Goal: Task Accomplishment & Management: Use online tool/utility

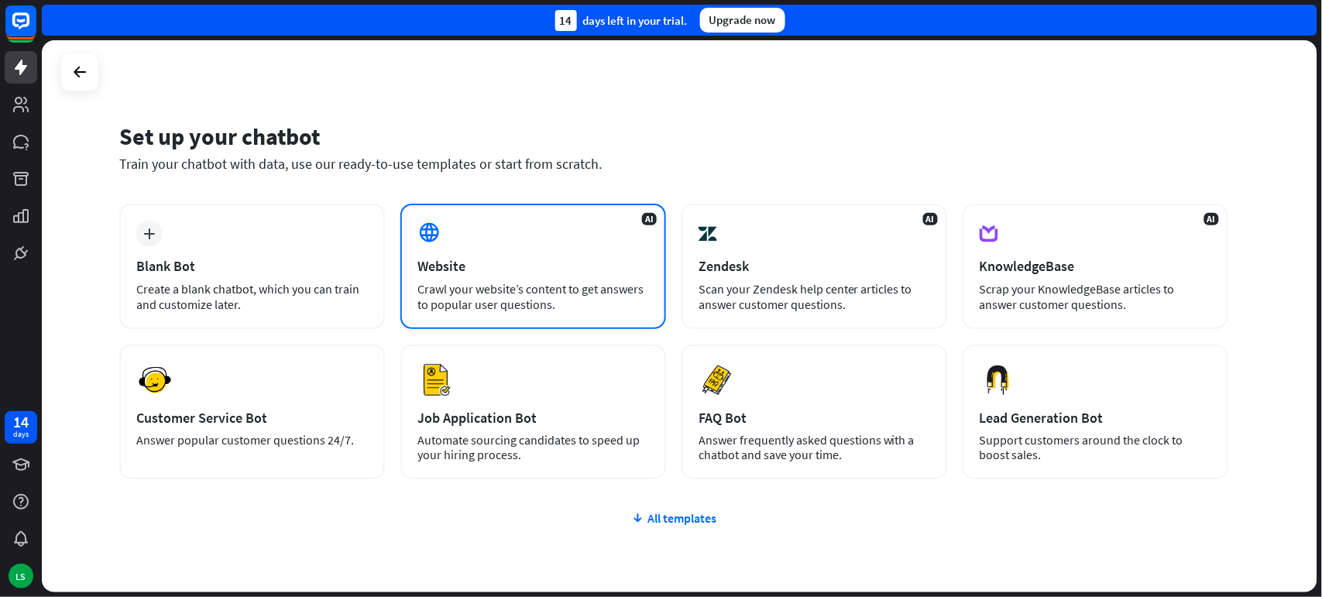
click at [496, 269] on div "Website" at bounding box center [533, 266] width 232 height 18
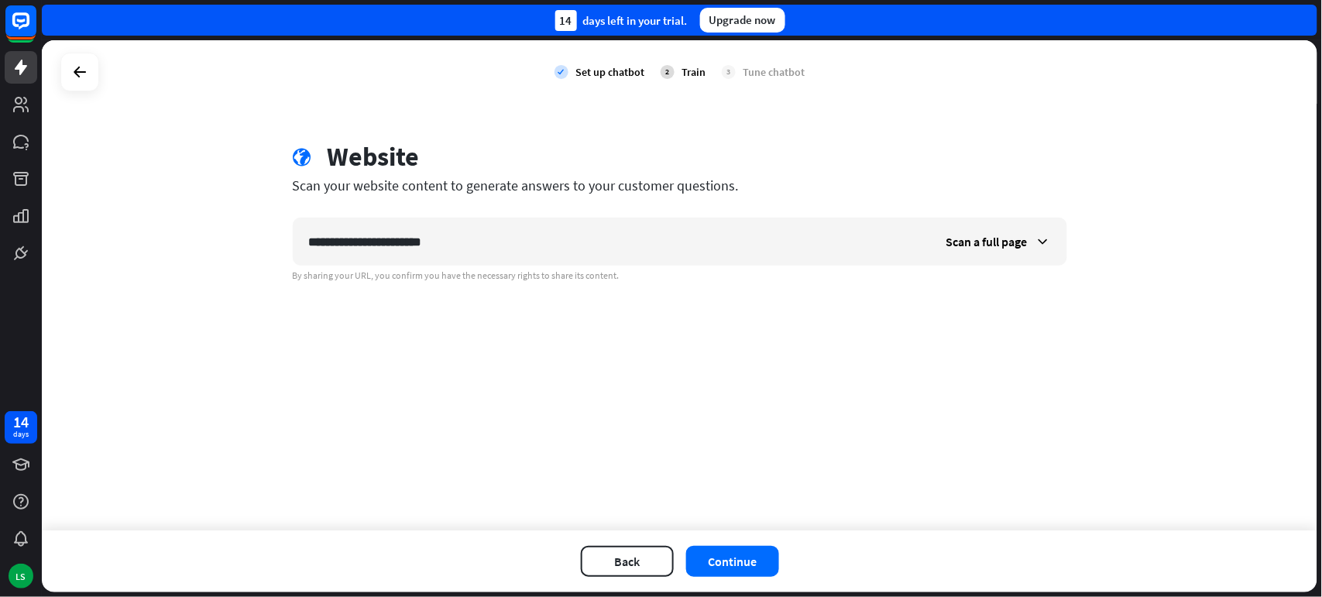
type input "**********"
click at [896, 377] on div "**********" at bounding box center [679, 285] width 1275 height 490
click at [734, 558] on button "Continue" at bounding box center [732, 561] width 93 height 31
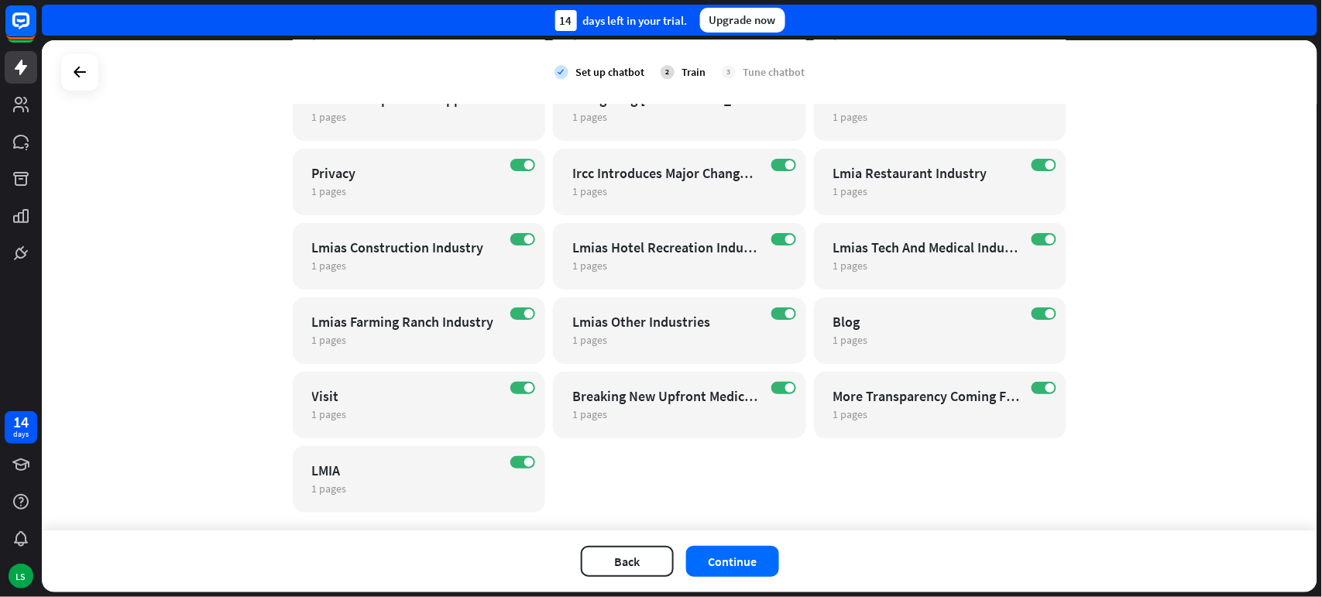
scroll to position [1612, 0]
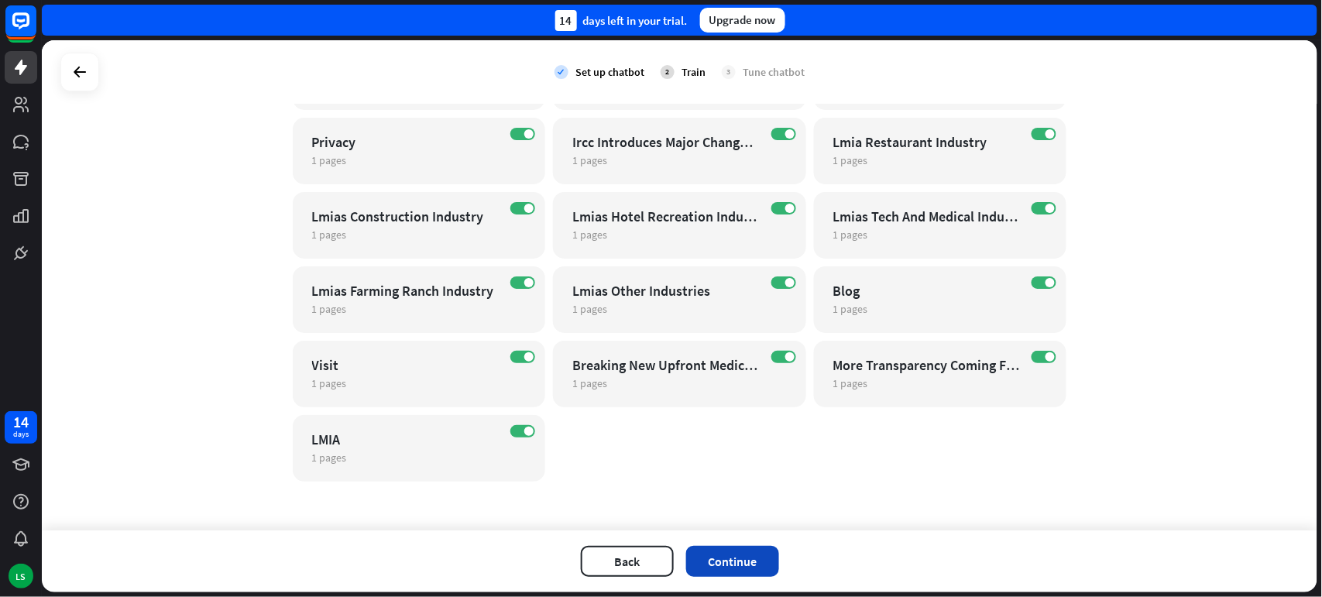
click at [743, 561] on button "Continue" at bounding box center [732, 561] width 93 height 31
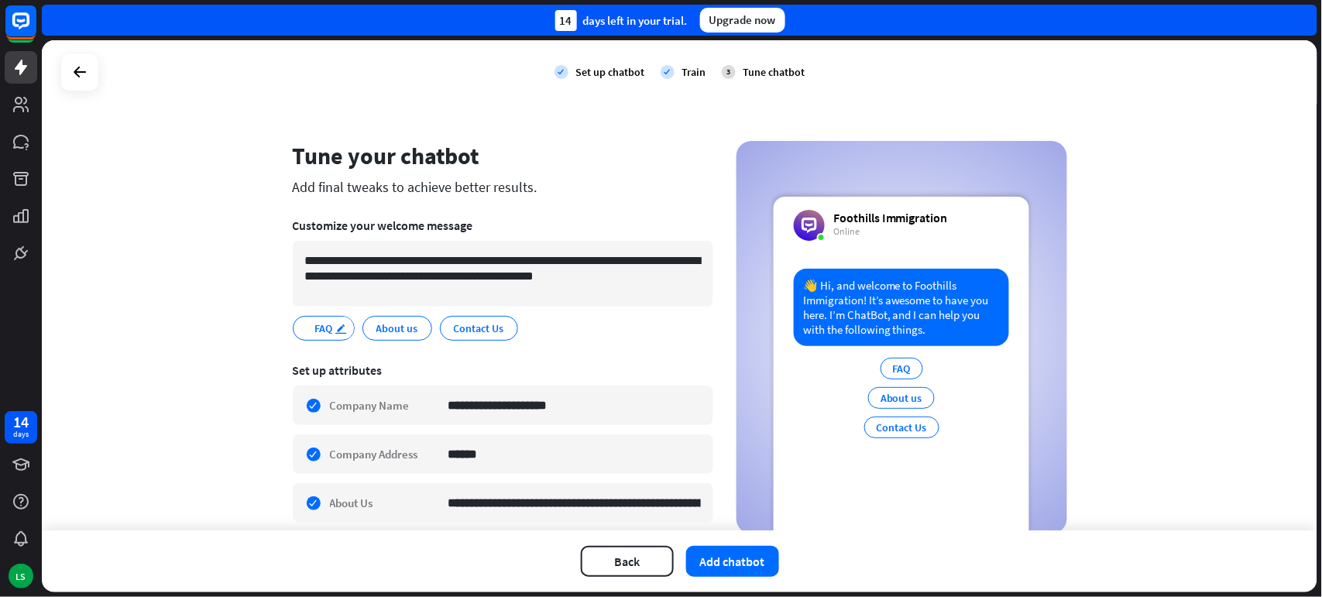
click at [335, 329] on icon "edit" at bounding box center [341, 329] width 12 height 12
type input "****"
click at [413, 327] on icon "edit" at bounding box center [419, 329] width 12 height 12
click at [400, 326] on input "**********" at bounding box center [410, 328] width 70 height 14
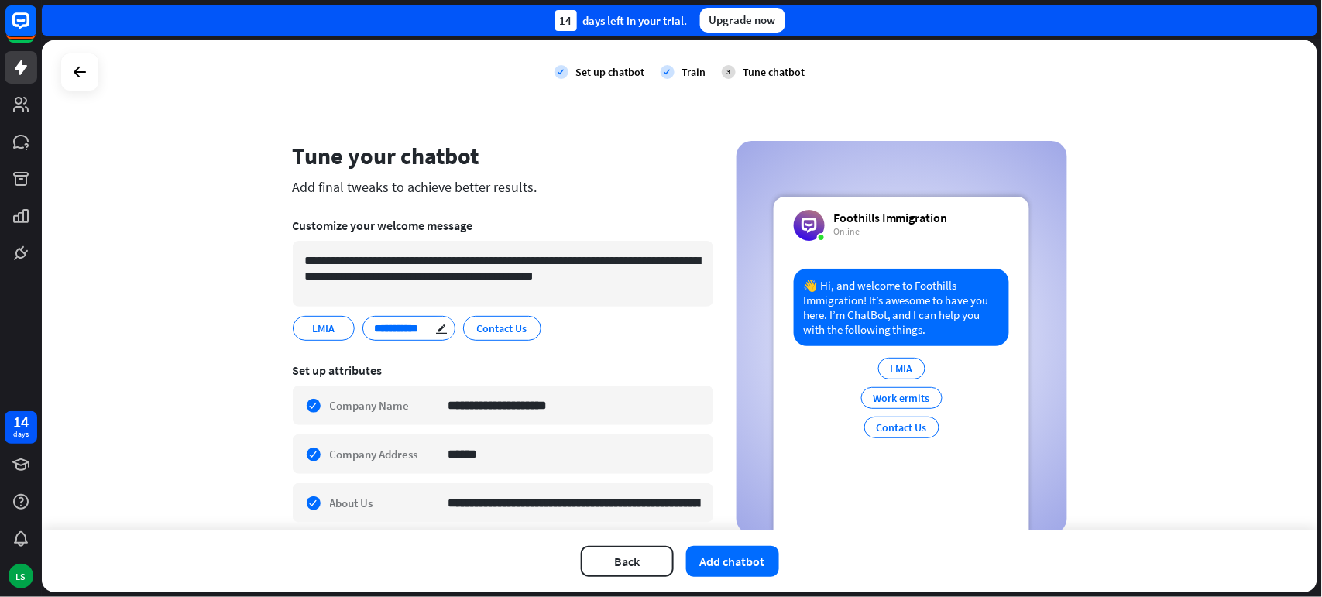
type input "**********"
click at [527, 324] on div "edit" at bounding box center [536, 328] width 19 height 22
type input "**********"
click at [571, 328] on div "LMIA edit Work Permits edit Citizenship edit" at bounding box center [503, 328] width 420 height 25
click at [552, 328] on div "LMIA edit Work Permits edit Citizenship edit" at bounding box center [503, 328] width 420 height 25
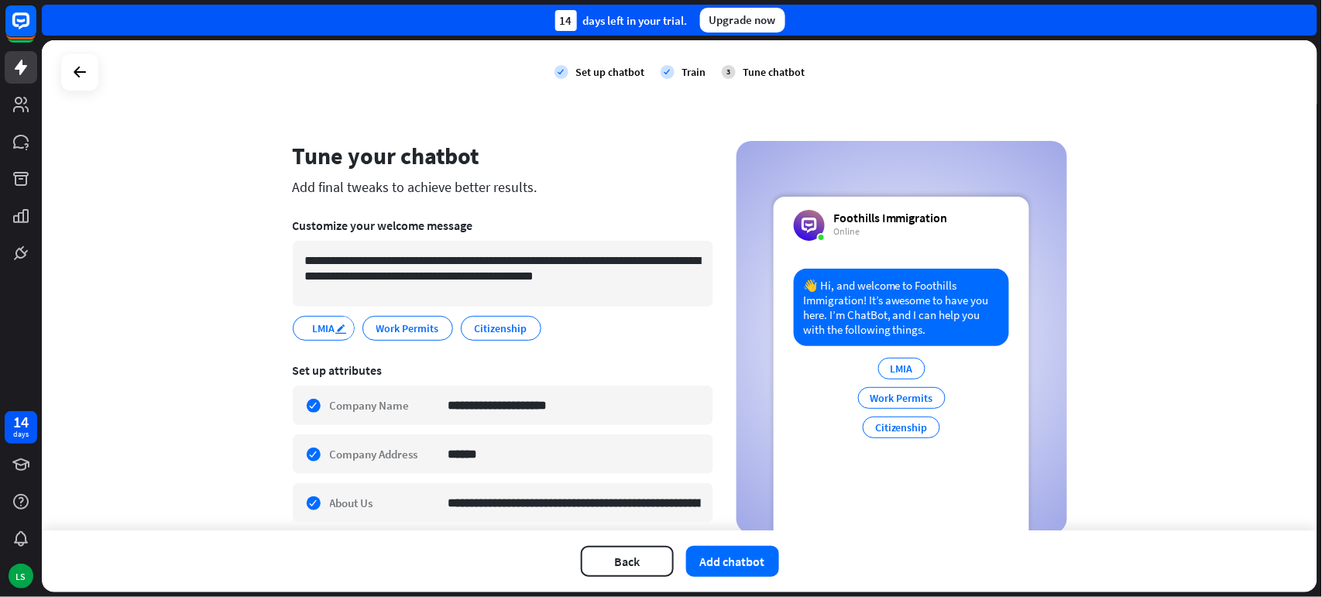
click at [337, 327] on icon "edit" at bounding box center [341, 329] width 12 height 12
type input "********"
click at [446, 325] on div "edit" at bounding box center [455, 328] width 19 height 22
type input "**********"
click at [562, 328] on div "edit" at bounding box center [567, 328] width 19 height 22
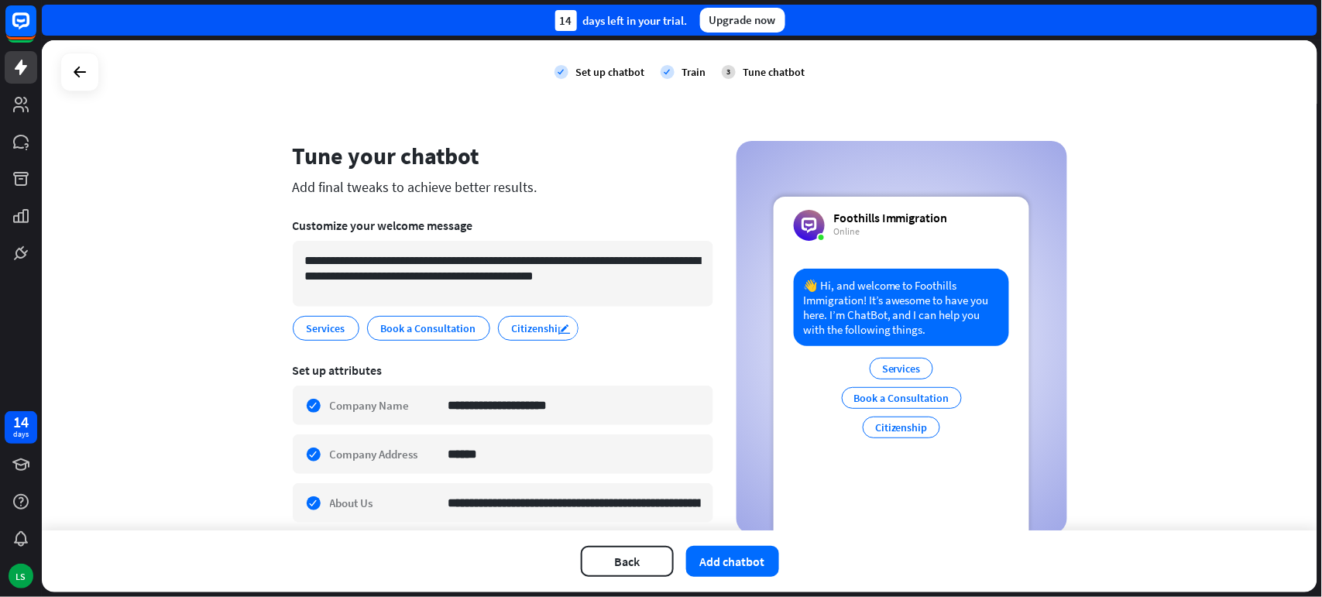
click at [561, 325] on div "edit" at bounding box center [567, 328] width 19 height 22
click at [626, 324] on div "Services edit Book a Consultation edit Citizenship edit" at bounding box center [503, 328] width 420 height 25
click at [525, 331] on span "Citizenship" at bounding box center [538, 328] width 56 height 17
click at [722, 561] on button "Add chatbot" at bounding box center [732, 561] width 93 height 31
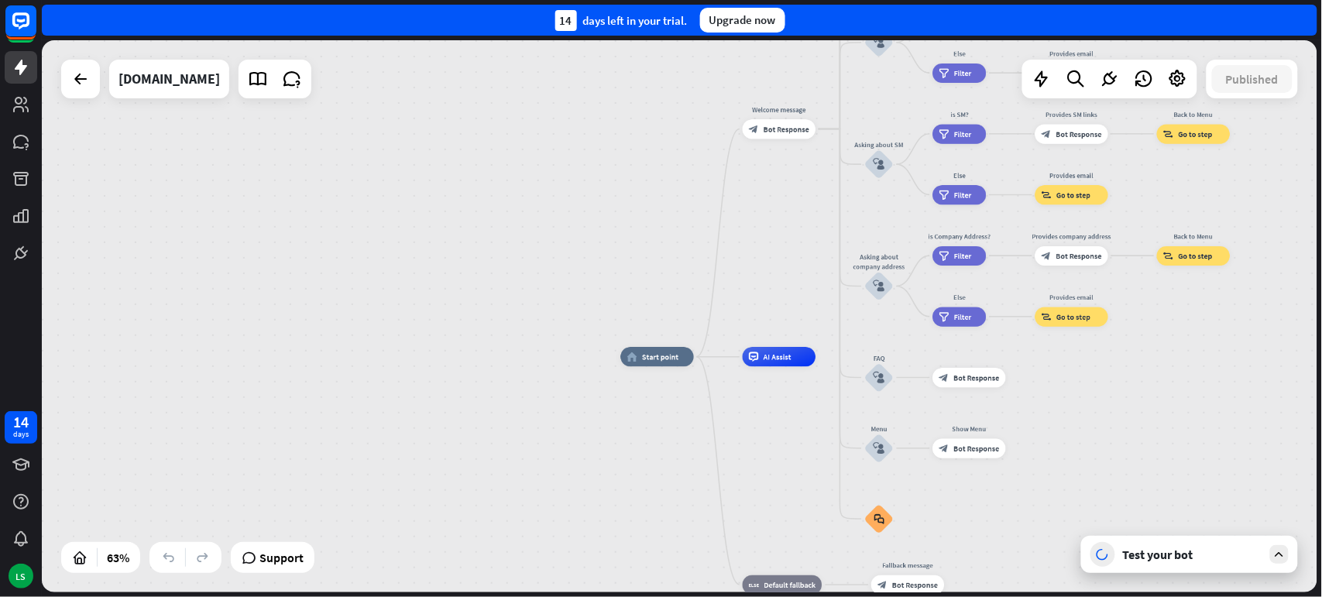
click at [1165, 555] on div "Test your bot" at bounding box center [1192, 554] width 139 height 15
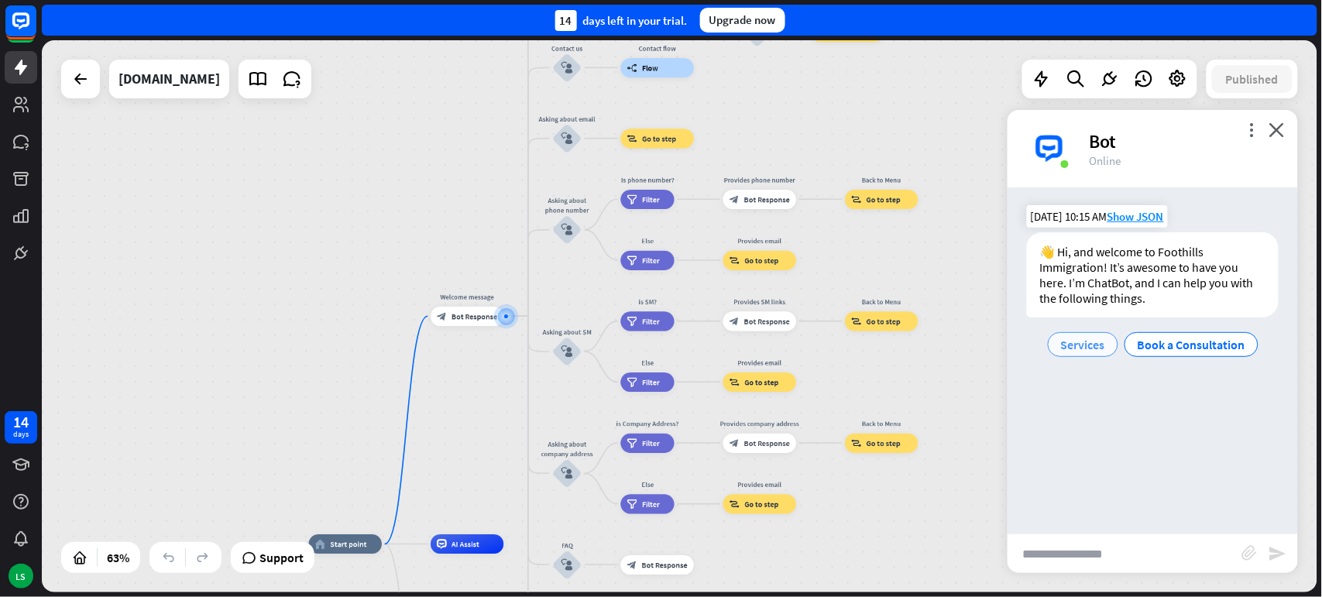
click at [1086, 341] on span "Services" at bounding box center [1083, 344] width 44 height 15
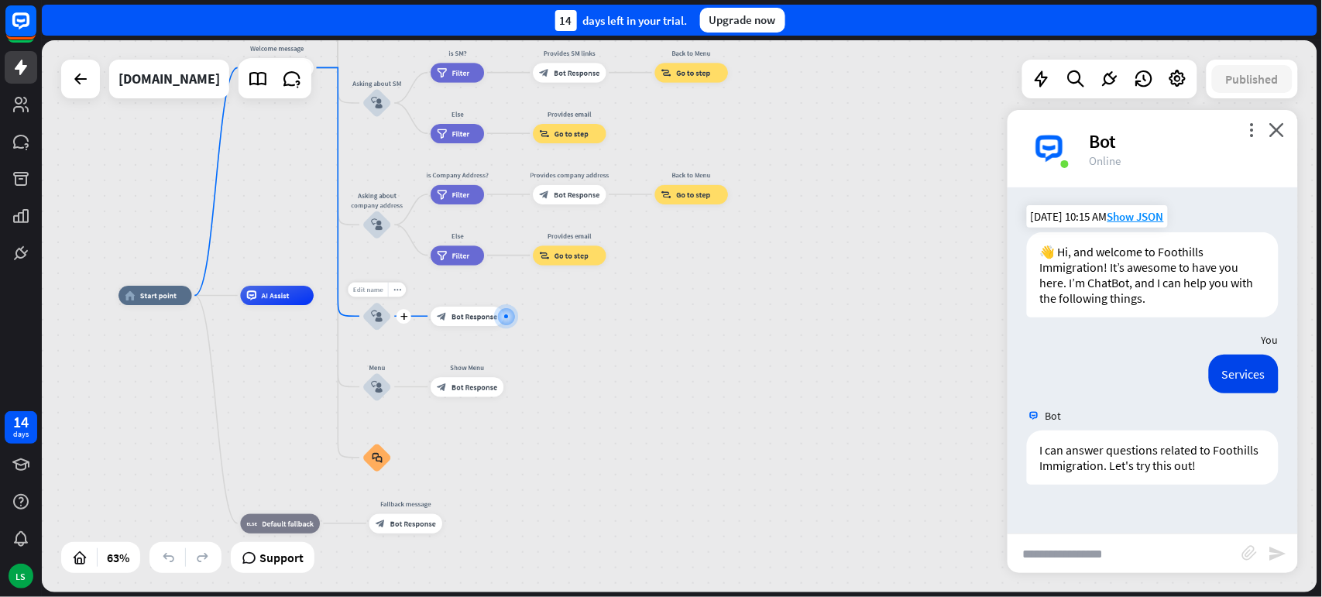
click at [368, 285] on span "Edit name" at bounding box center [368, 289] width 30 height 9
type input "*"
type input "********"
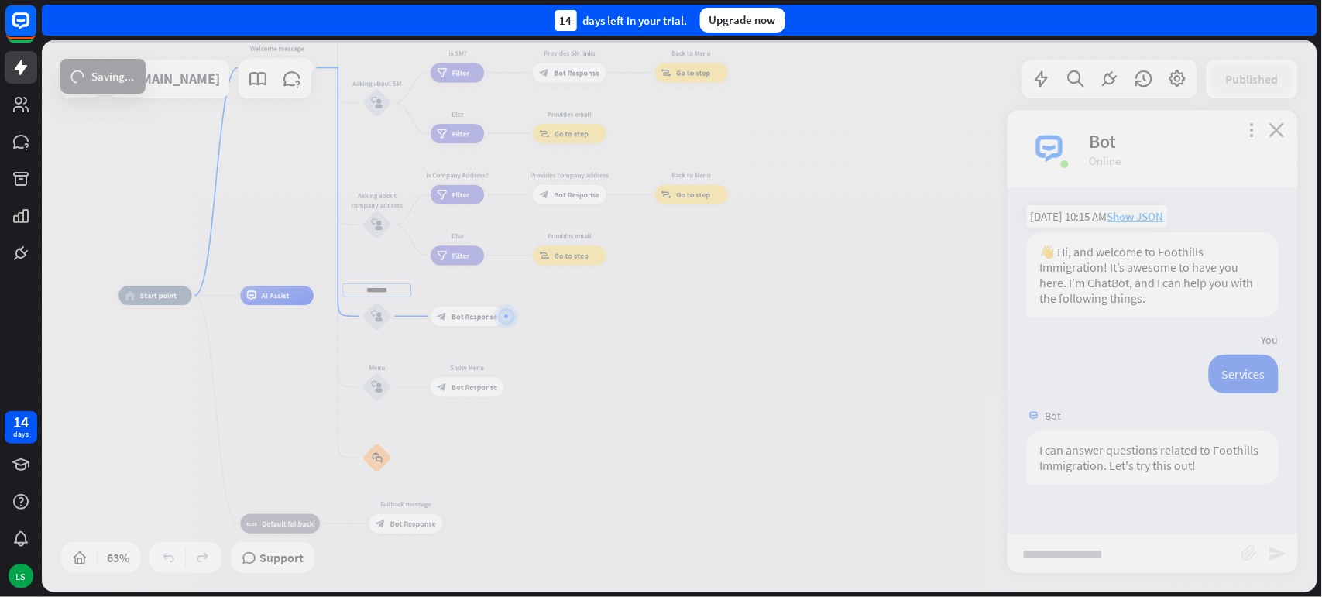
click at [372, 314] on div "home_2 Start point Welcome message block_bot_response Bot Response About us blo…" at bounding box center [679, 316] width 1275 height 552
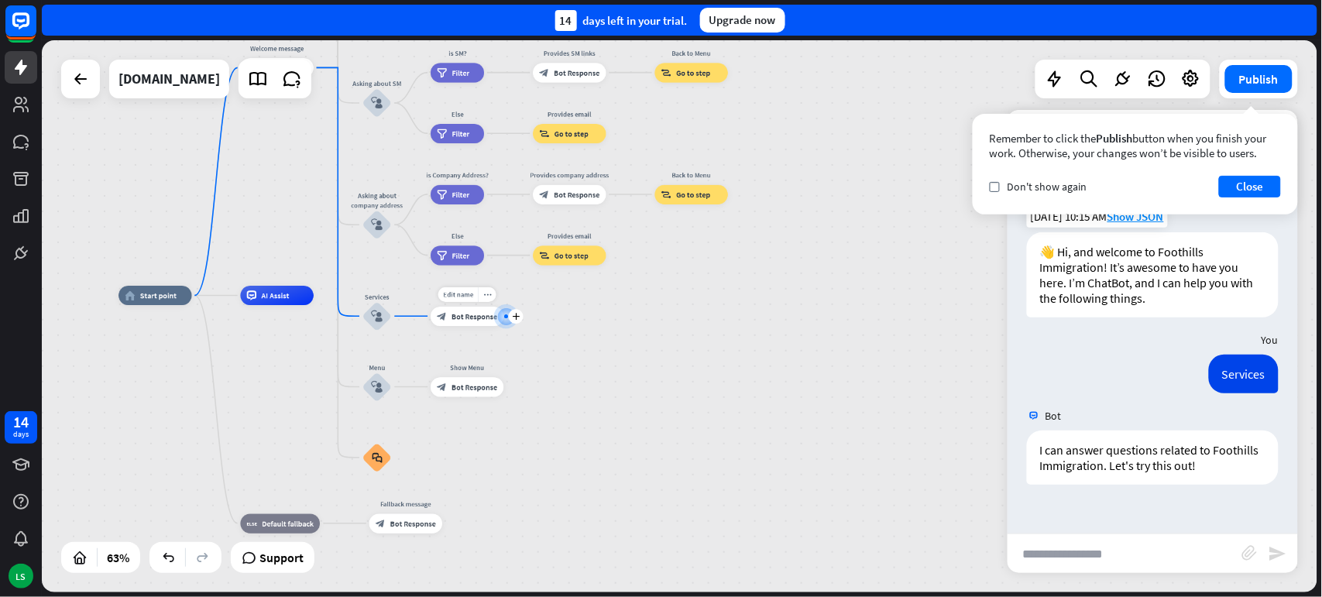
click at [468, 314] on span "Bot Response" at bounding box center [474, 316] width 46 height 10
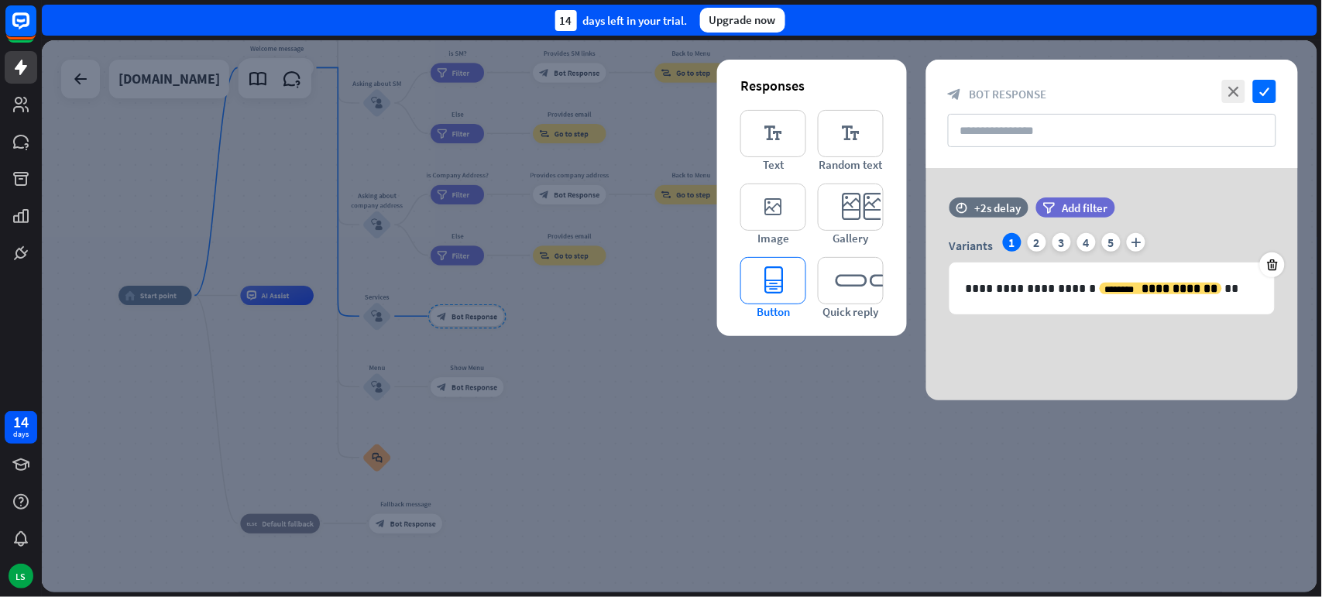
click at [780, 279] on icon "editor_button" at bounding box center [773, 280] width 66 height 47
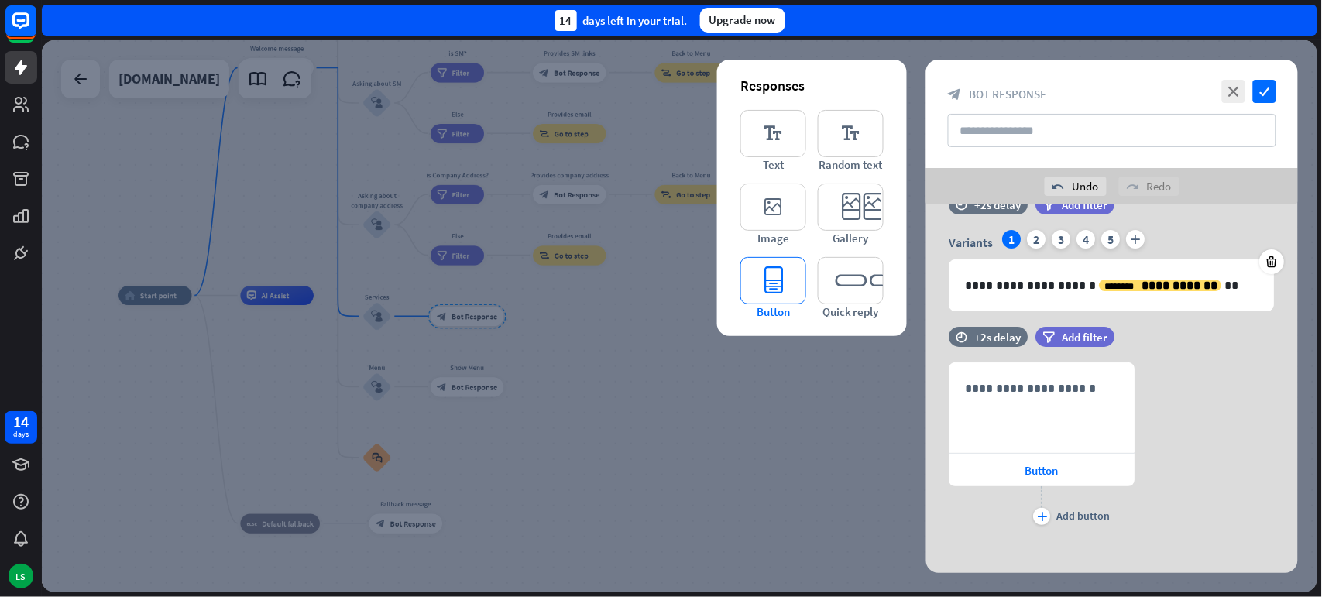
scroll to position [49, 0]
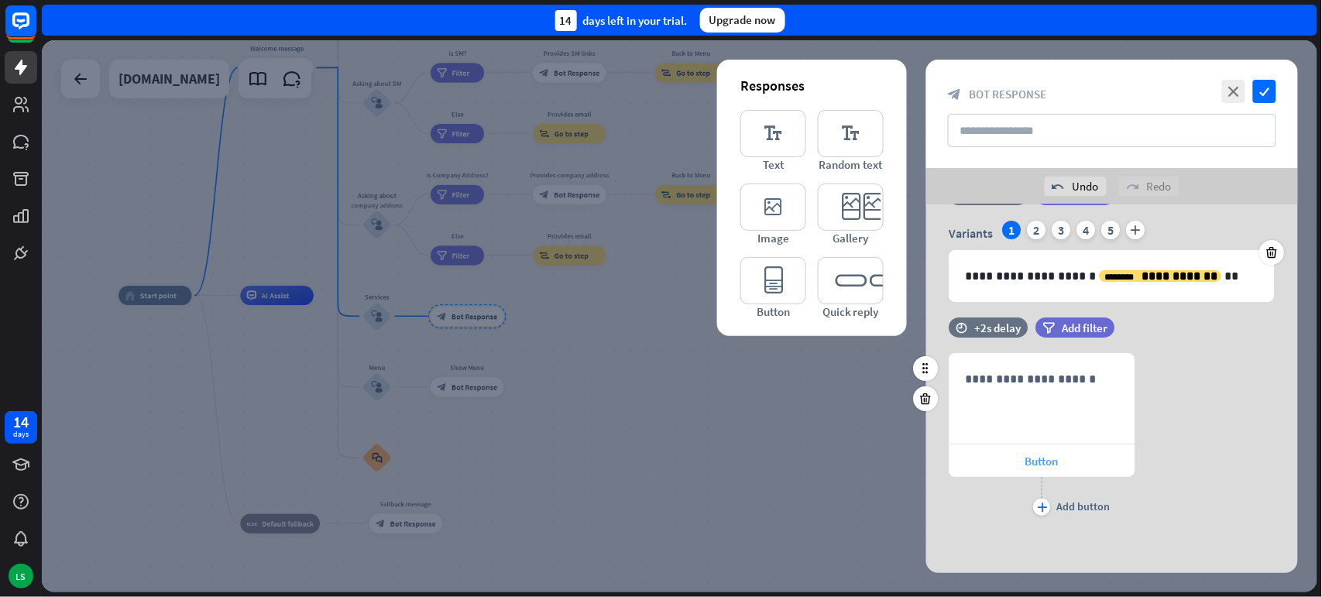
click at [1045, 458] on span "Button" at bounding box center [1042, 461] width 33 height 15
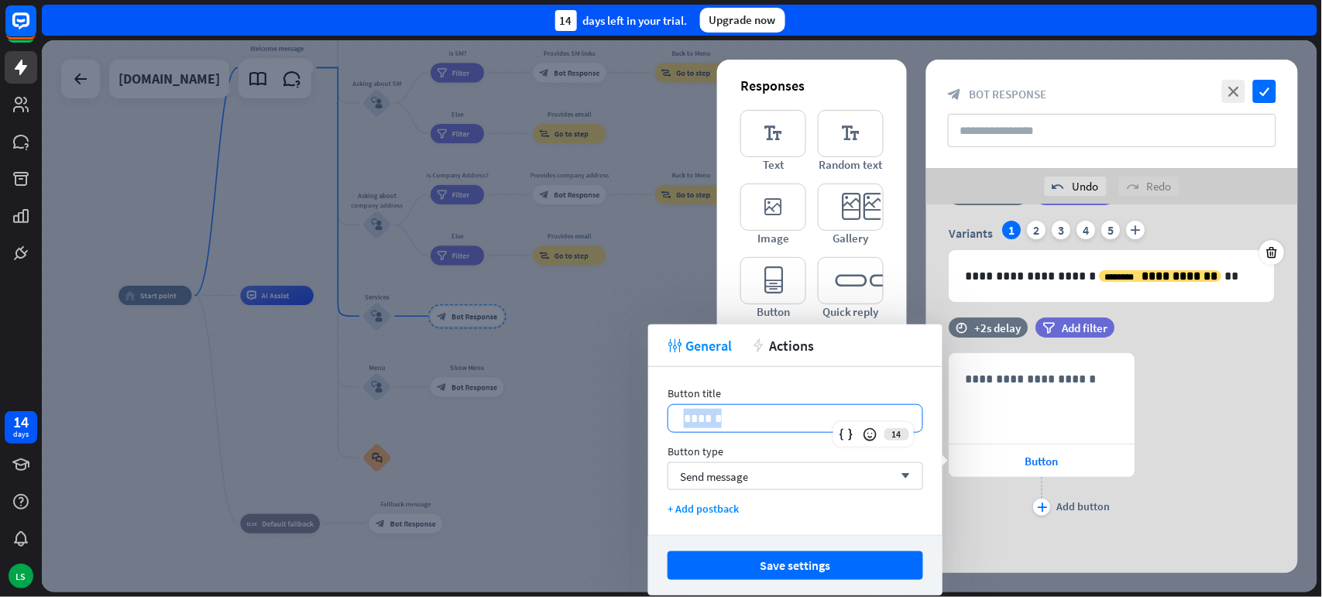
drag, startPoint x: 773, startPoint y: 416, endPoint x: 666, endPoint y: 414, distance: 106.9
click at [666, 414] on div "Button title 14 ****** Button type Send message arrow_down + Add postback" at bounding box center [795, 451] width 294 height 168
click at [770, 475] on div "Send message arrow_down" at bounding box center [796, 476] width 256 height 28
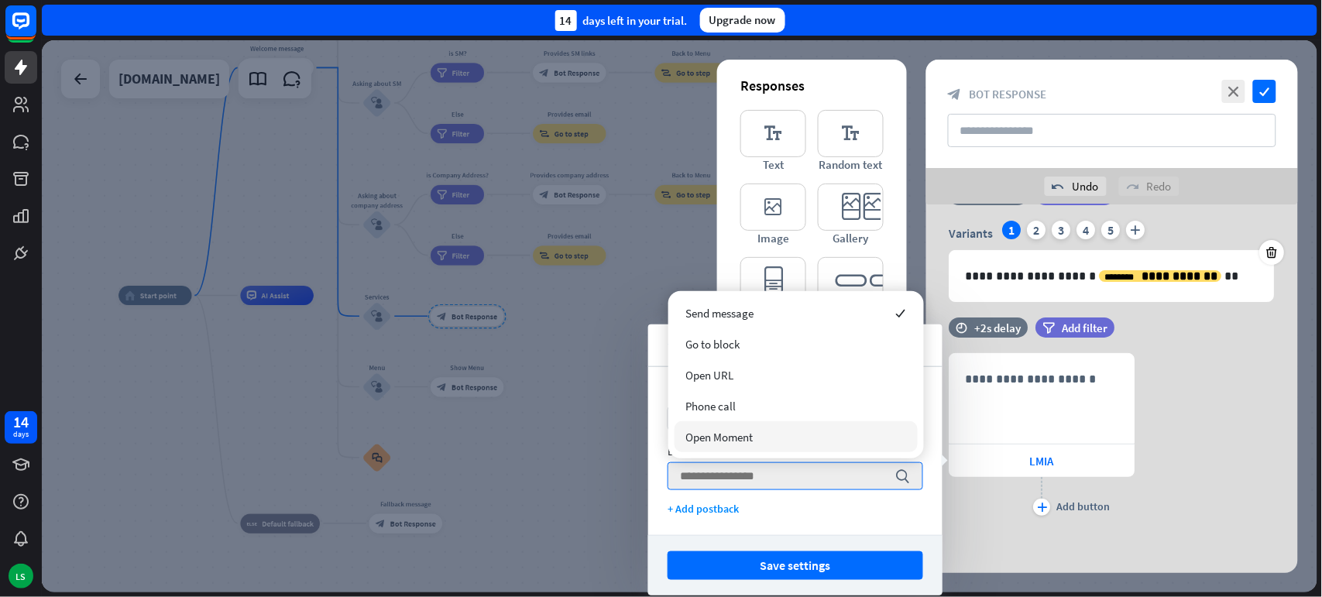
click at [1021, 547] on div "**********" at bounding box center [1112, 365] width 372 height 418
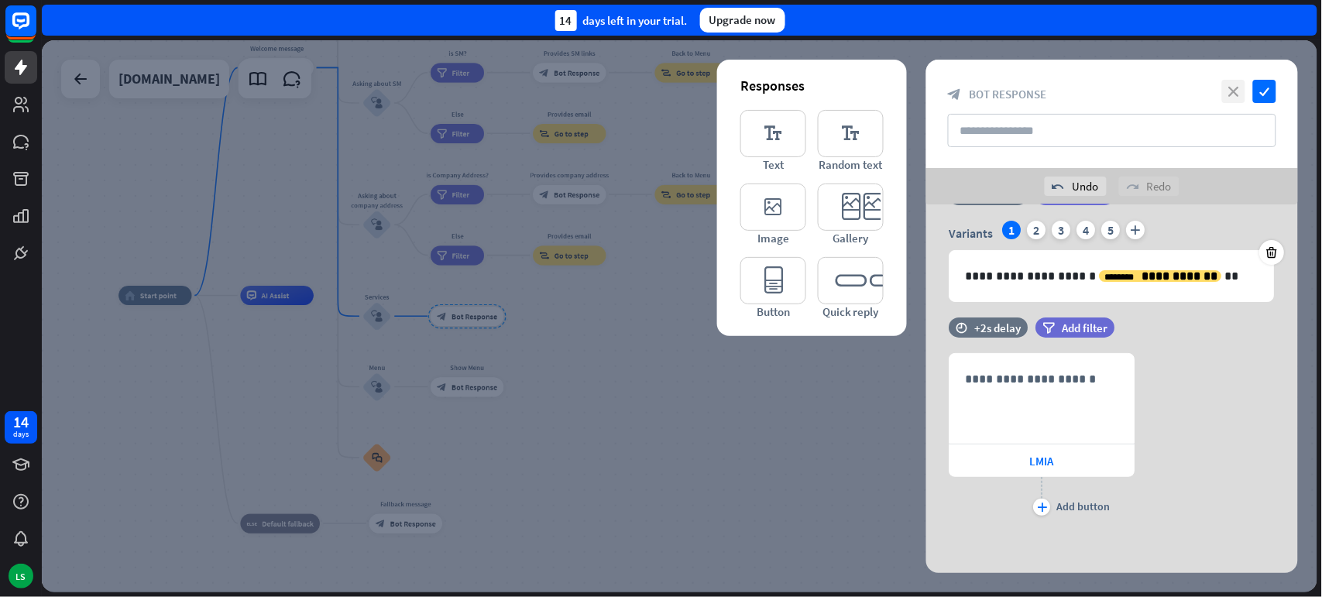
click at [1233, 87] on icon "close" at bounding box center [1233, 91] width 23 height 23
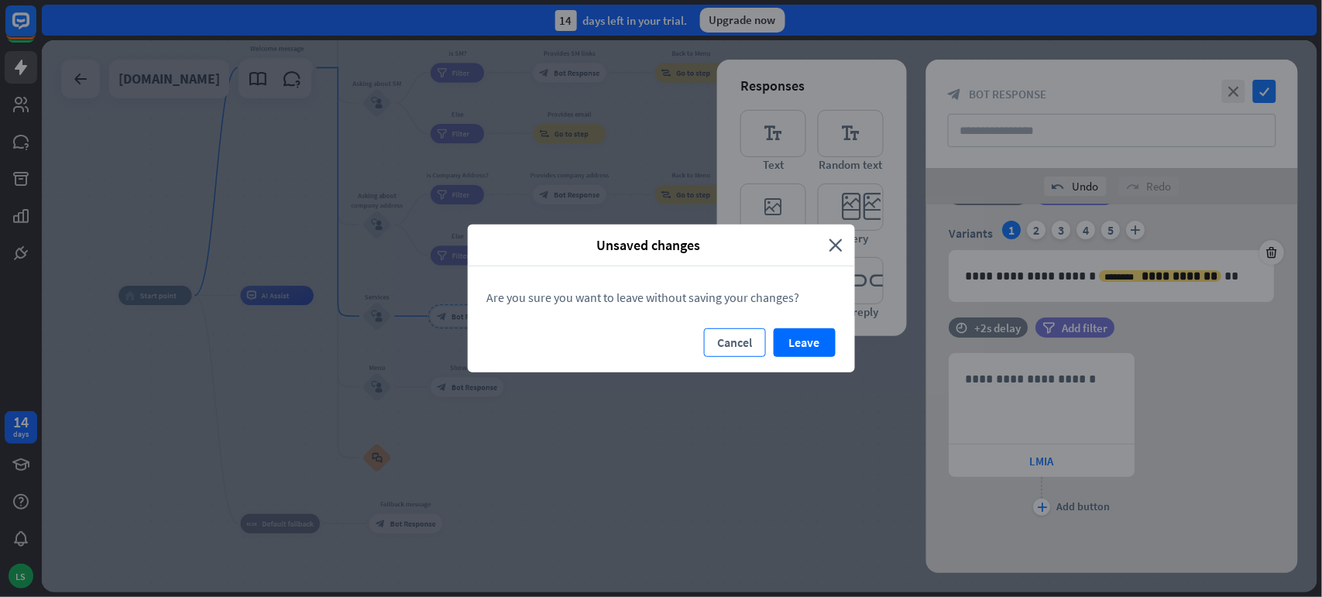
click at [729, 345] on button "Cancel" at bounding box center [735, 342] width 62 height 29
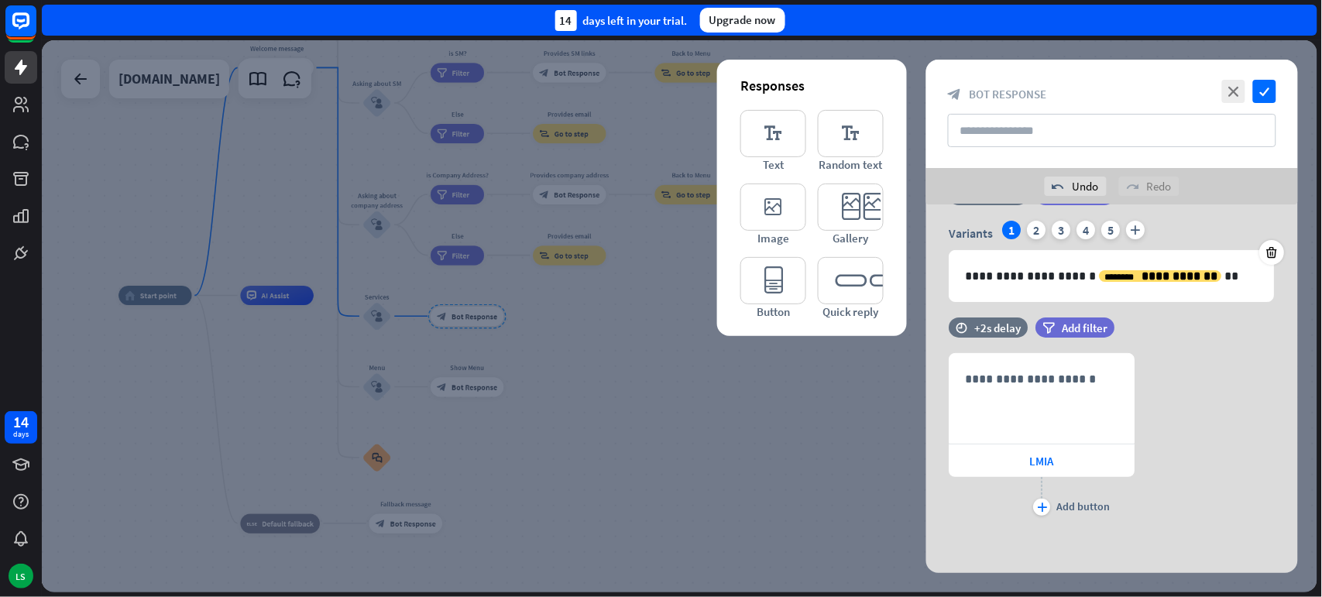
click at [705, 413] on div at bounding box center [679, 316] width 1275 height 552
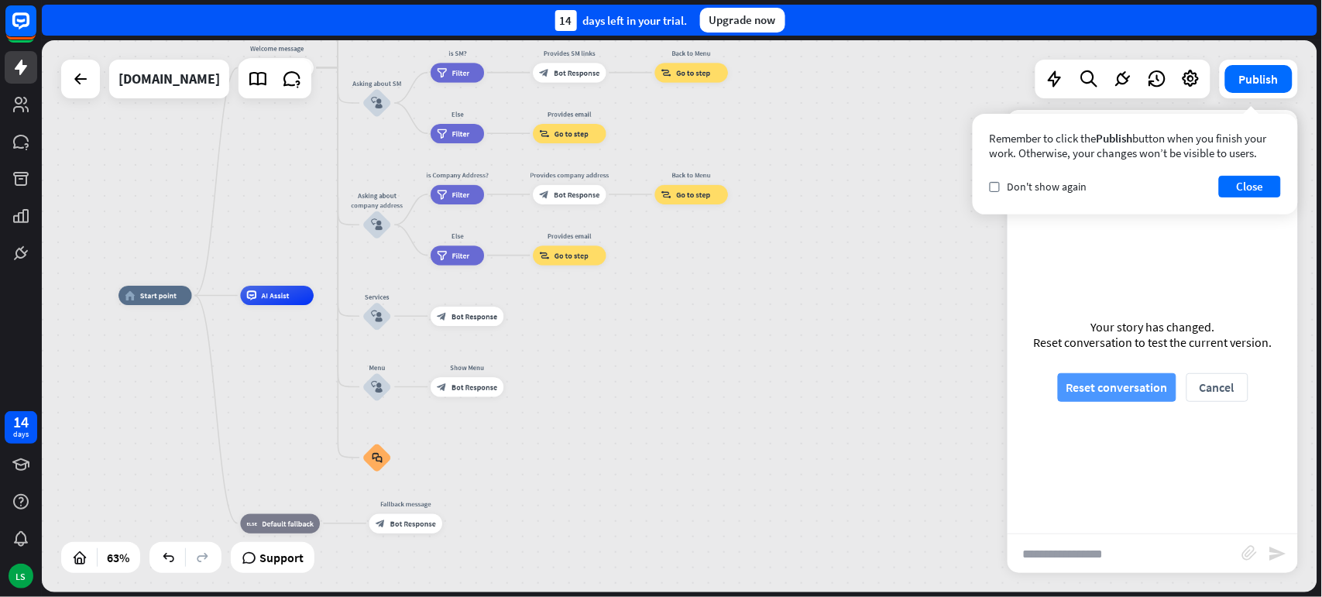
click at [1113, 381] on button "Reset conversation" at bounding box center [1117, 387] width 118 height 29
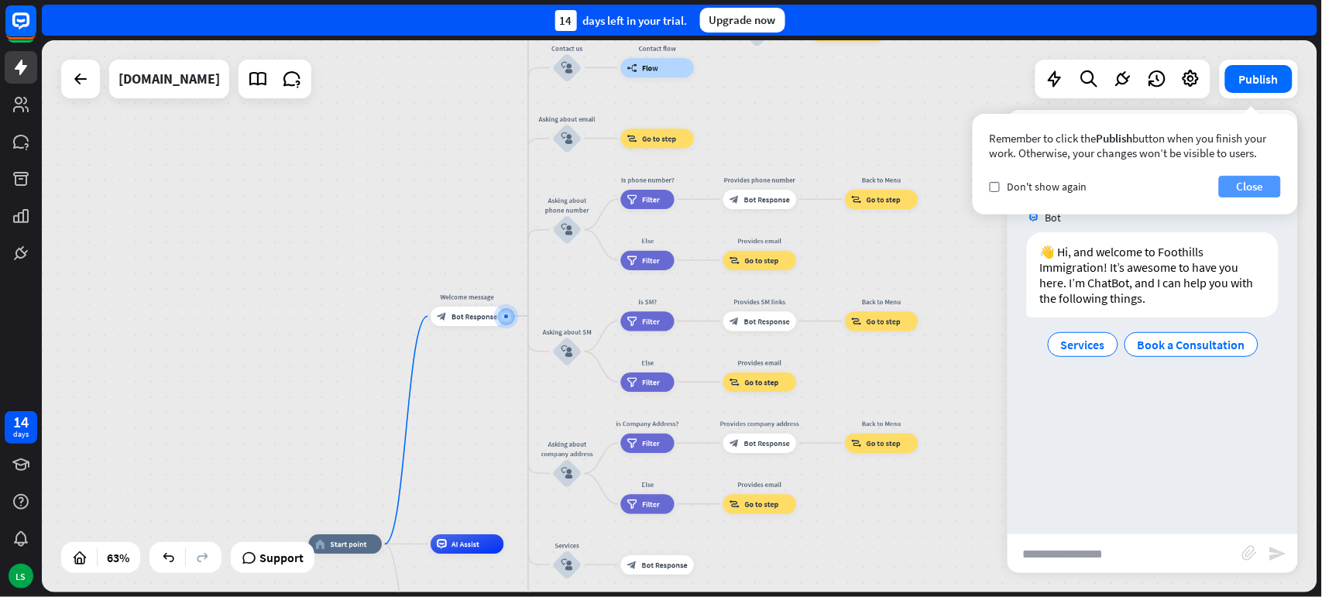
click at [1244, 180] on button "Close" at bounding box center [1250, 187] width 62 height 22
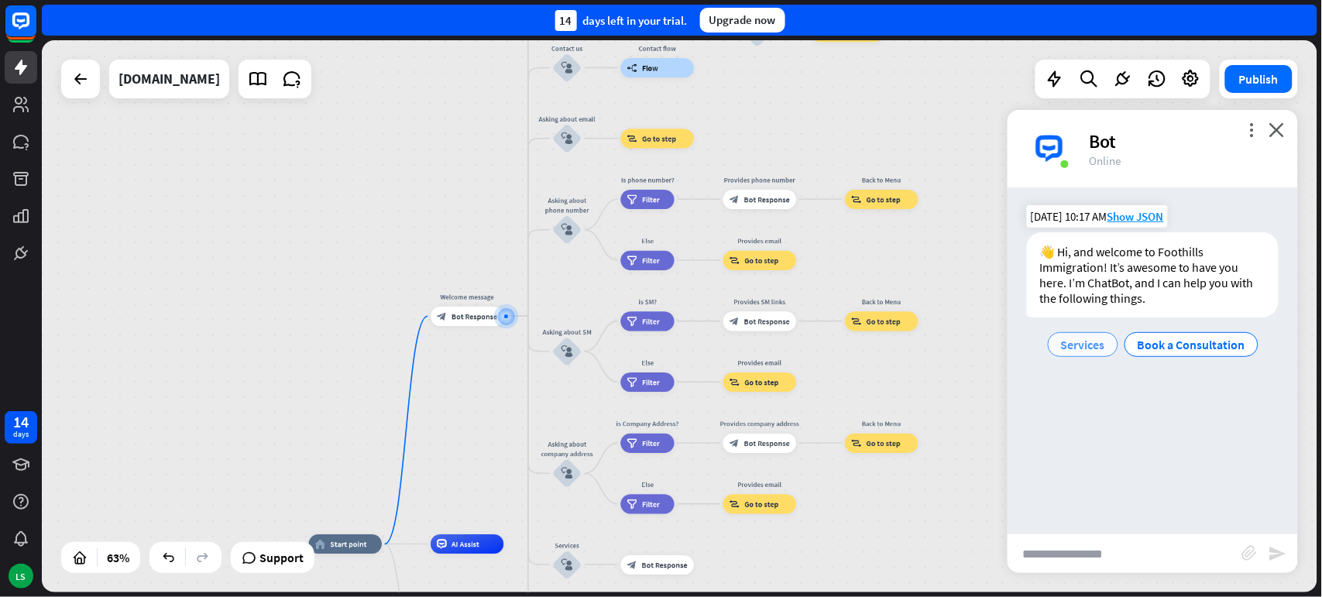
click at [1092, 345] on span "Services" at bounding box center [1083, 344] width 44 height 15
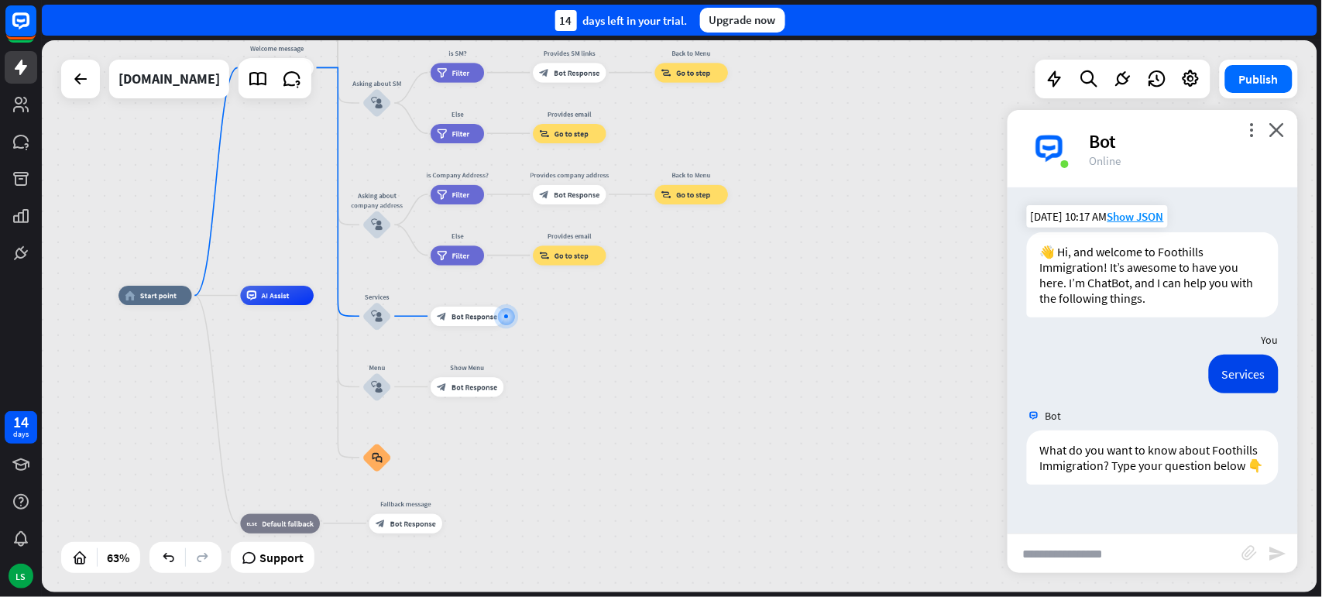
click at [1054, 558] on input "text" at bounding box center [1124, 553] width 235 height 39
type input "*"
type input "**********"
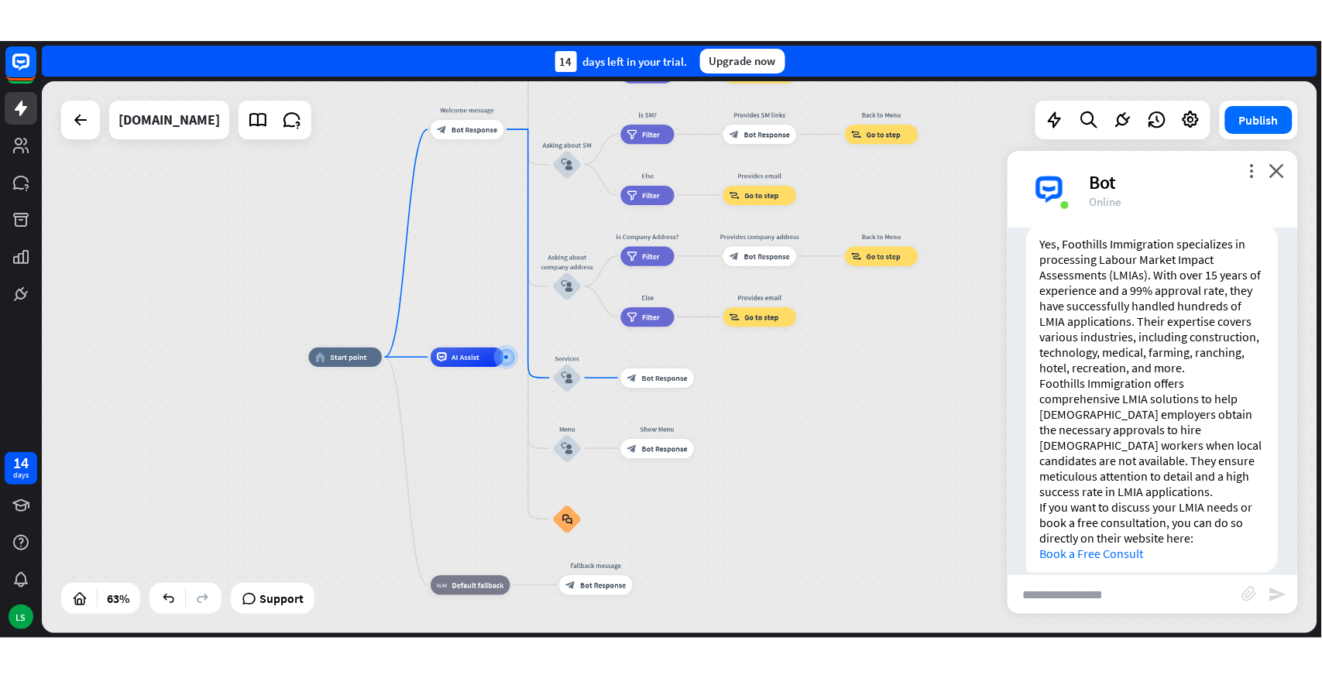
scroll to position [467, 0]
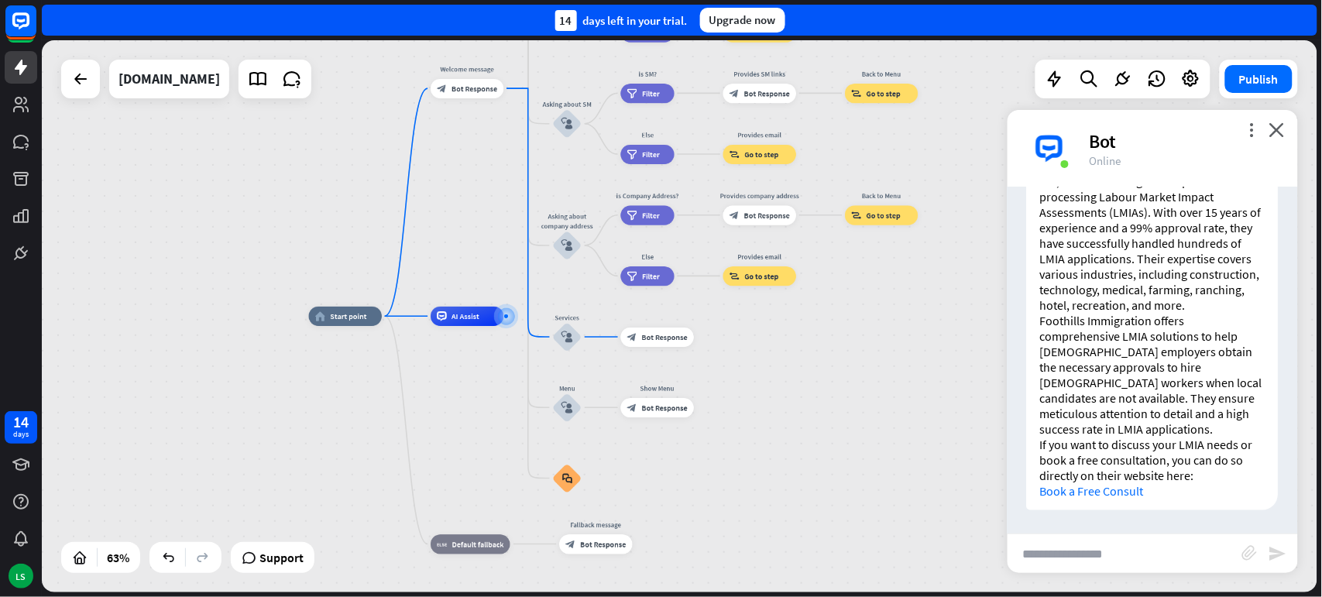
click at [1085, 488] on link "Book a Free Consult" at bounding box center [1092, 490] width 104 height 15
click at [85, 88] on div at bounding box center [80, 78] width 31 height 31
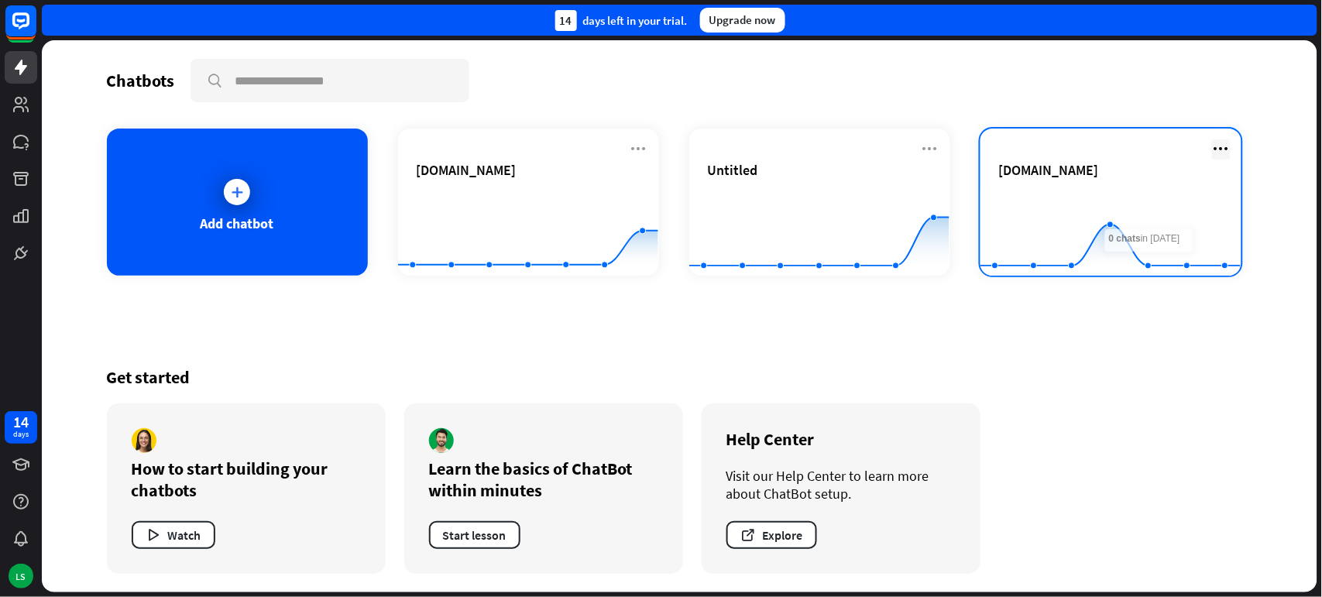
click at [1217, 146] on icon at bounding box center [1221, 148] width 19 height 19
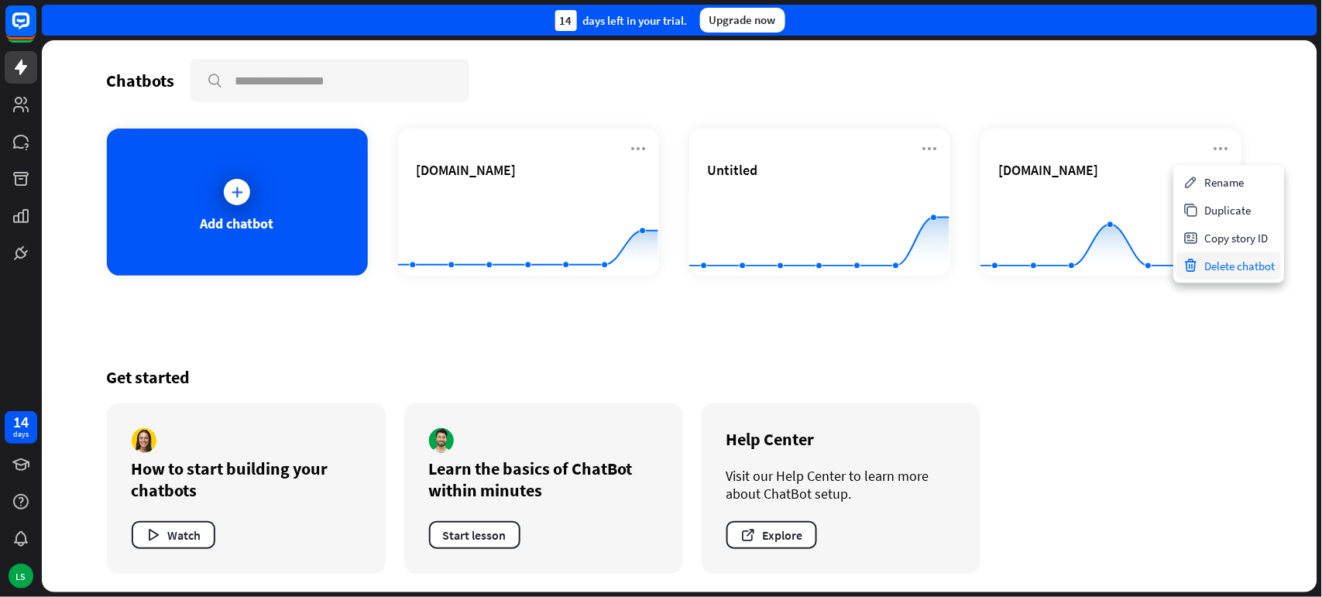
click at [1224, 262] on div "Delete chatbot" at bounding box center [1229, 266] width 105 height 28
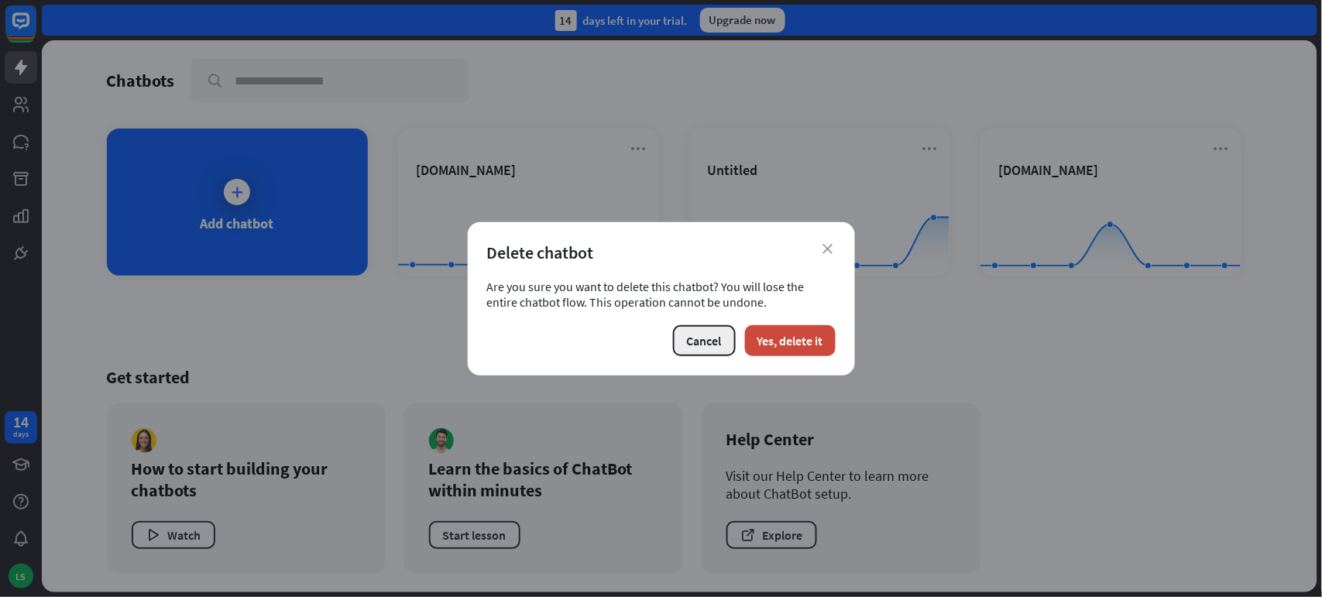
drag, startPoint x: 695, startPoint y: 338, endPoint x: 583, endPoint y: 250, distance: 142.4
click at [694, 338] on button "Cancel" at bounding box center [704, 340] width 63 height 31
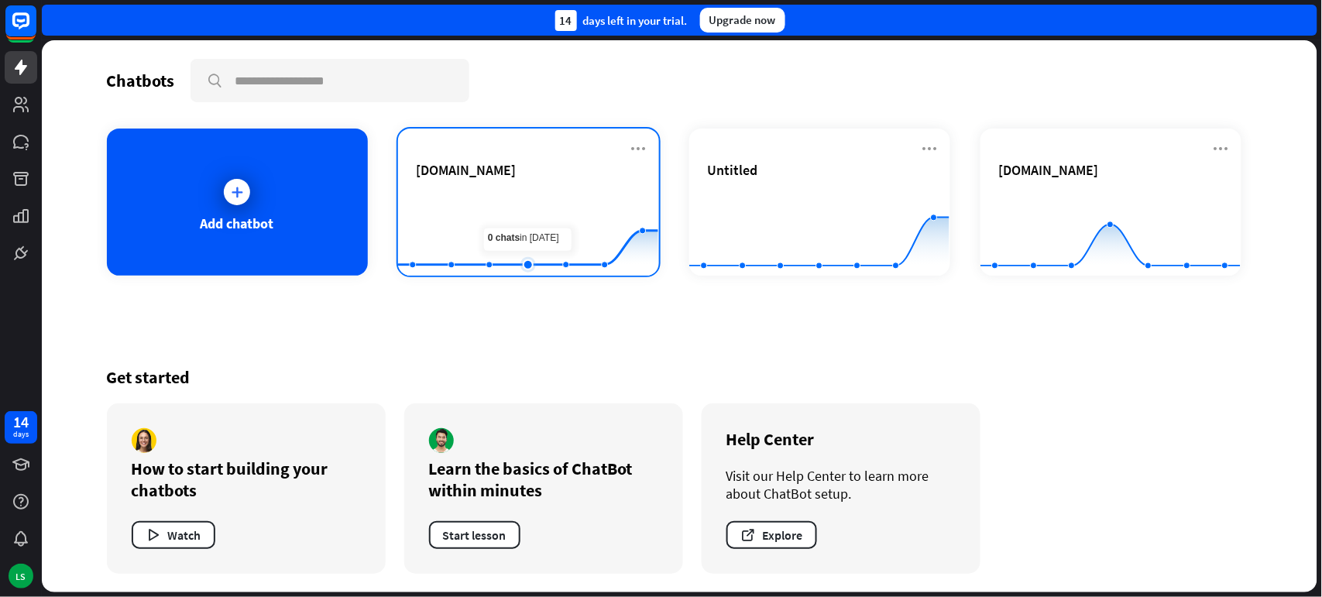
click at [530, 196] on rect at bounding box center [528, 237] width 260 height 97
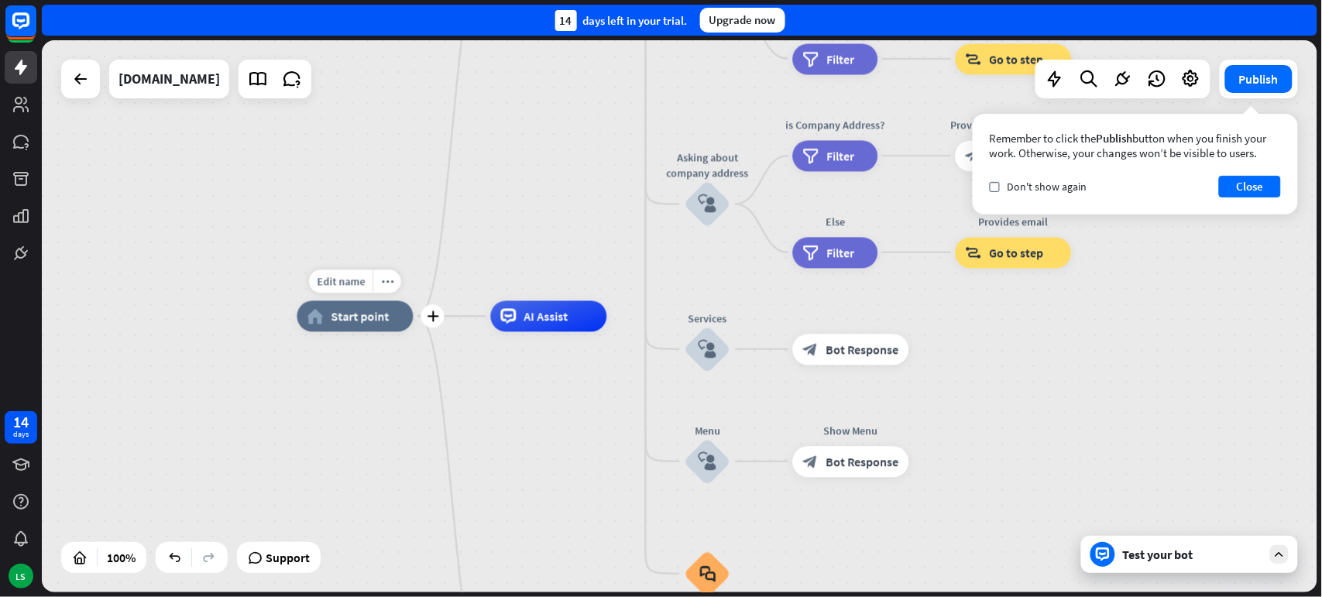
click at [343, 321] on span "Start point" at bounding box center [360, 316] width 58 height 15
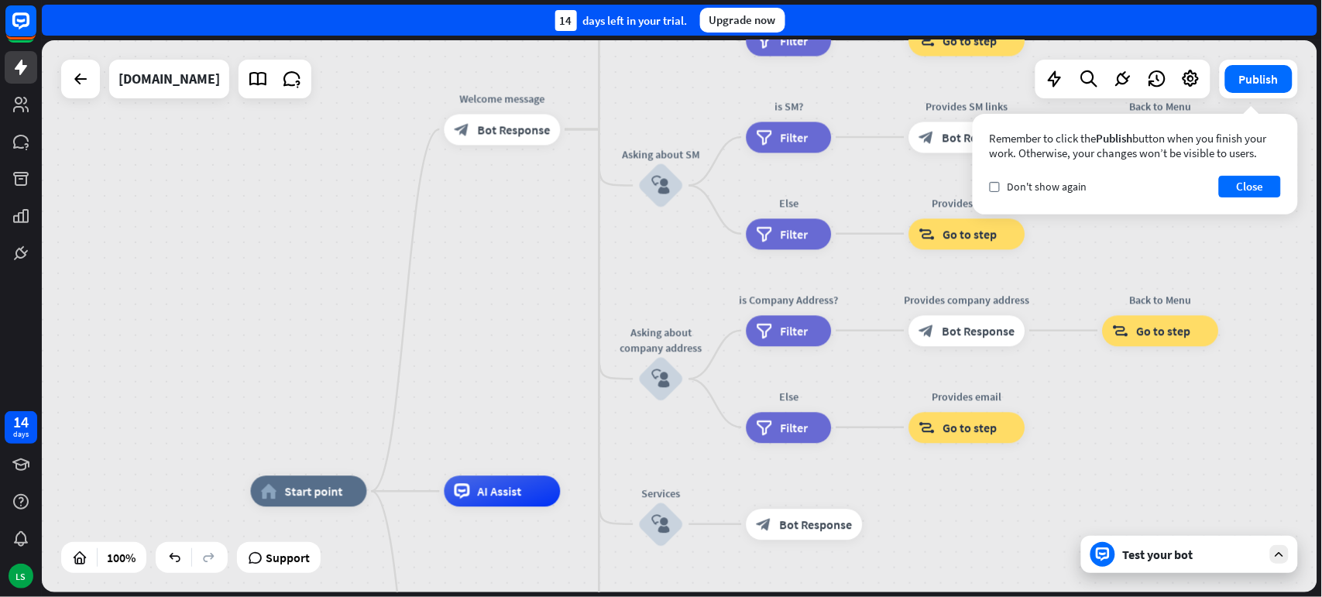
drag, startPoint x: 1097, startPoint y: 341, endPoint x: 1050, endPoint y: 517, distance: 181.1
click at [73, 87] on icon at bounding box center [80, 79] width 19 height 19
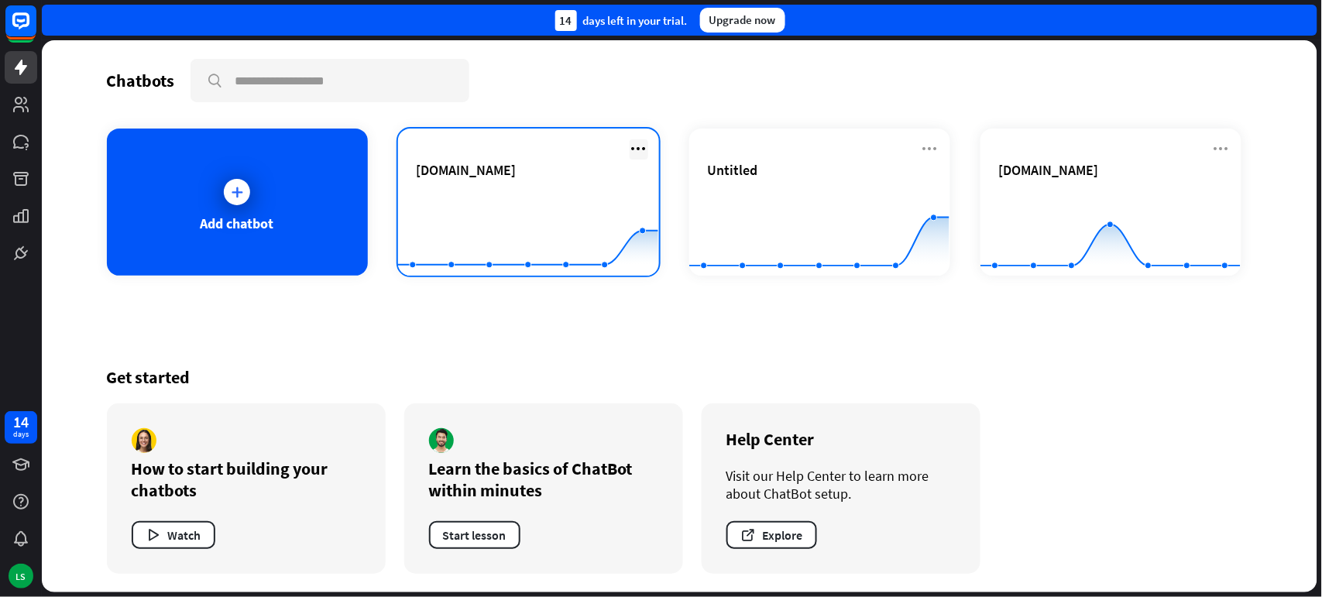
click at [641, 145] on icon at bounding box center [639, 148] width 19 height 19
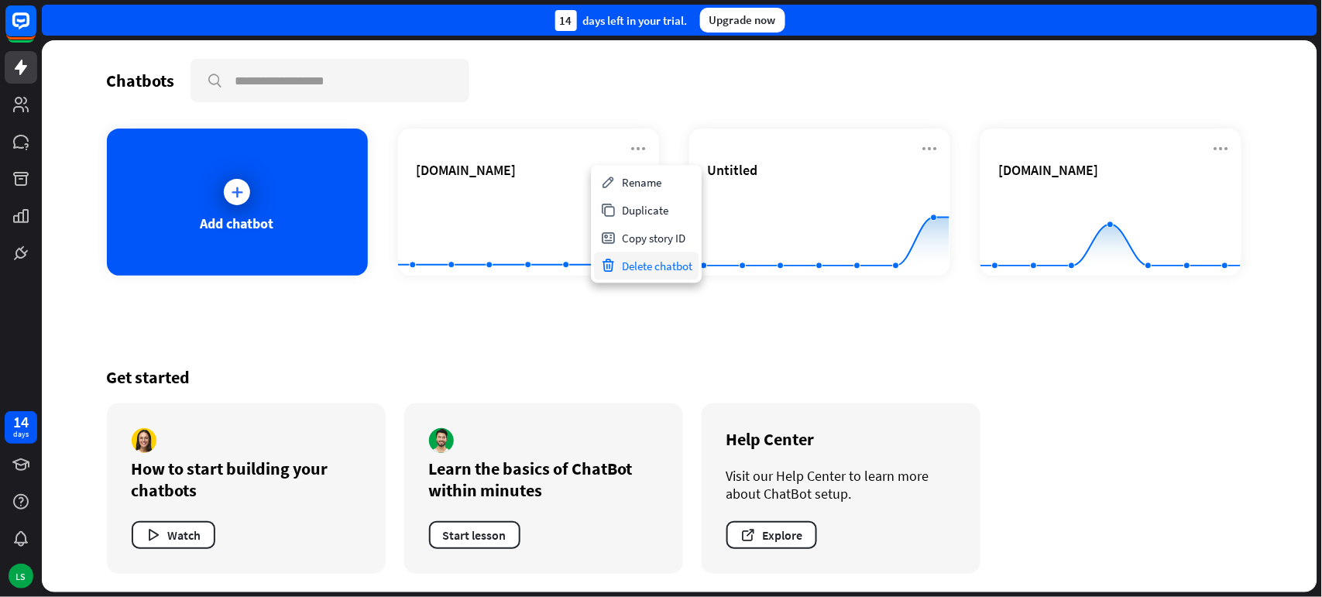
click at [669, 266] on div "Delete chatbot" at bounding box center [646, 266] width 105 height 28
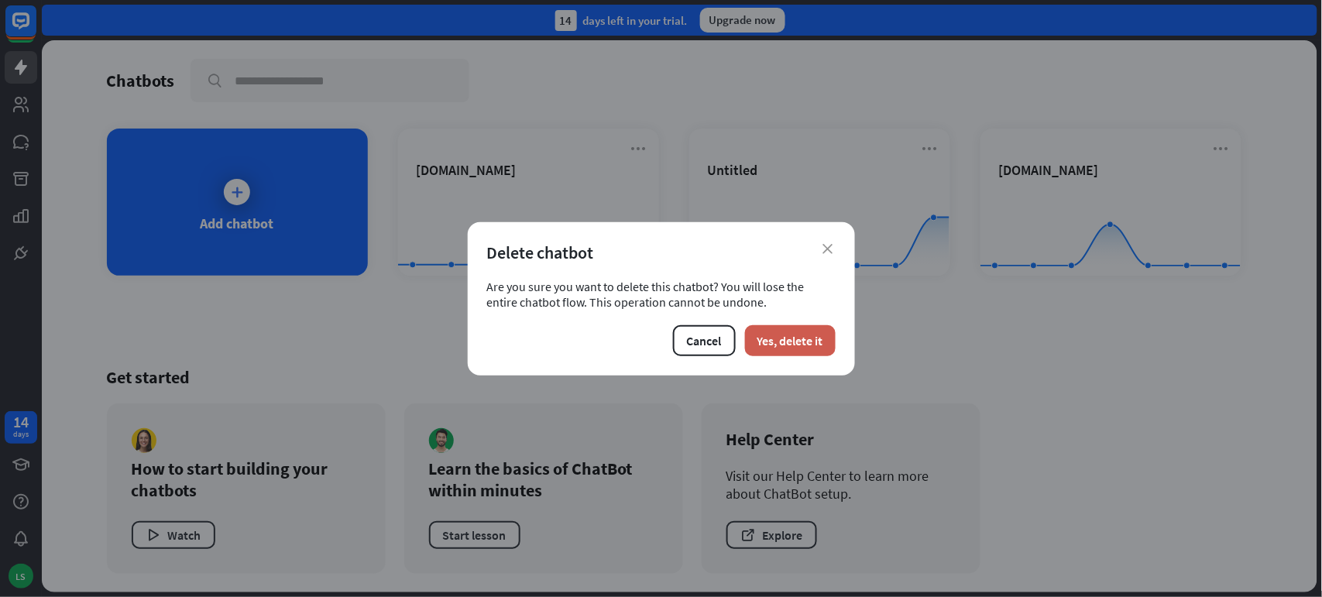
click at [803, 345] on button "Yes, delete it" at bounding box center [790, 340] width 91 height 31
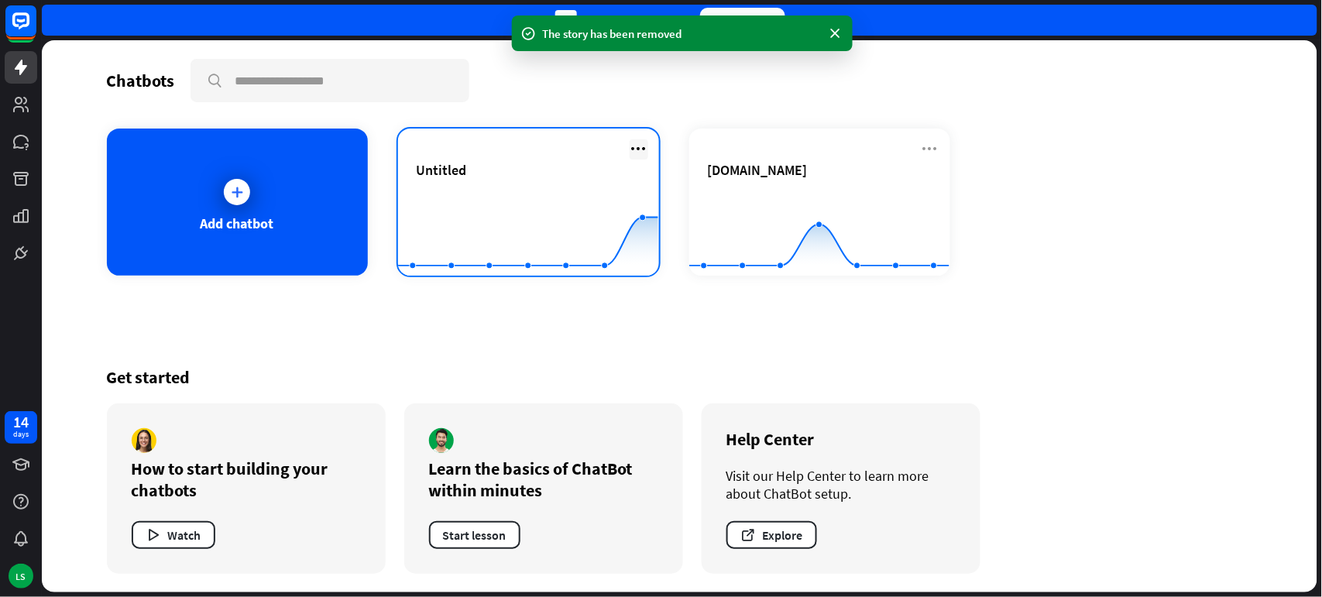
click at [633, 145] on icon at bounding box center [639, 148] width 19 height 19
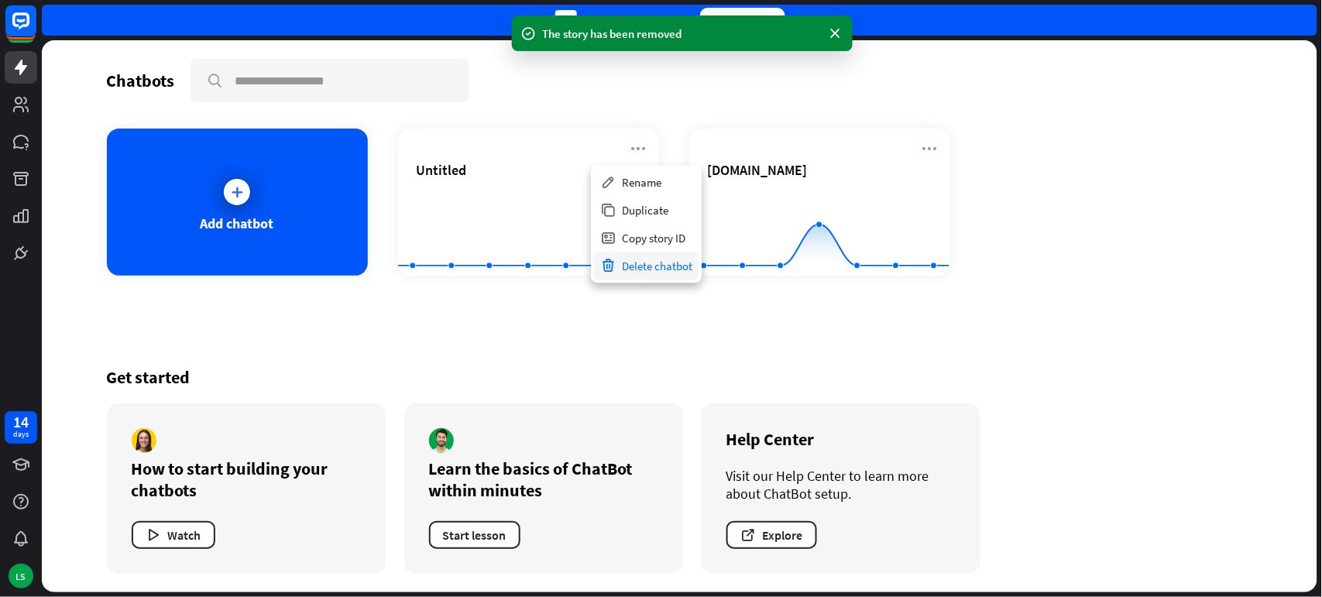
click at [647, 264] on div "Delete chatbot" at bounding box center [646, 266] width 105 height 28
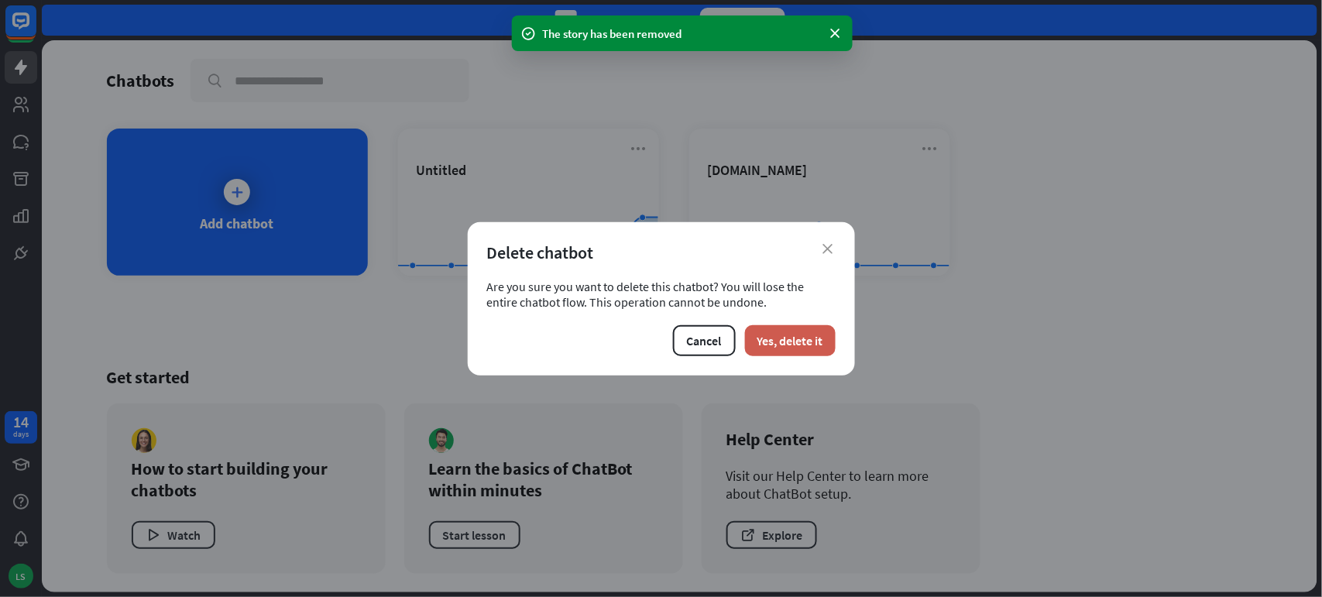
click at [776, 341] on button "Yes, delete it" at bounding box center [790, 340] width 91 height 31
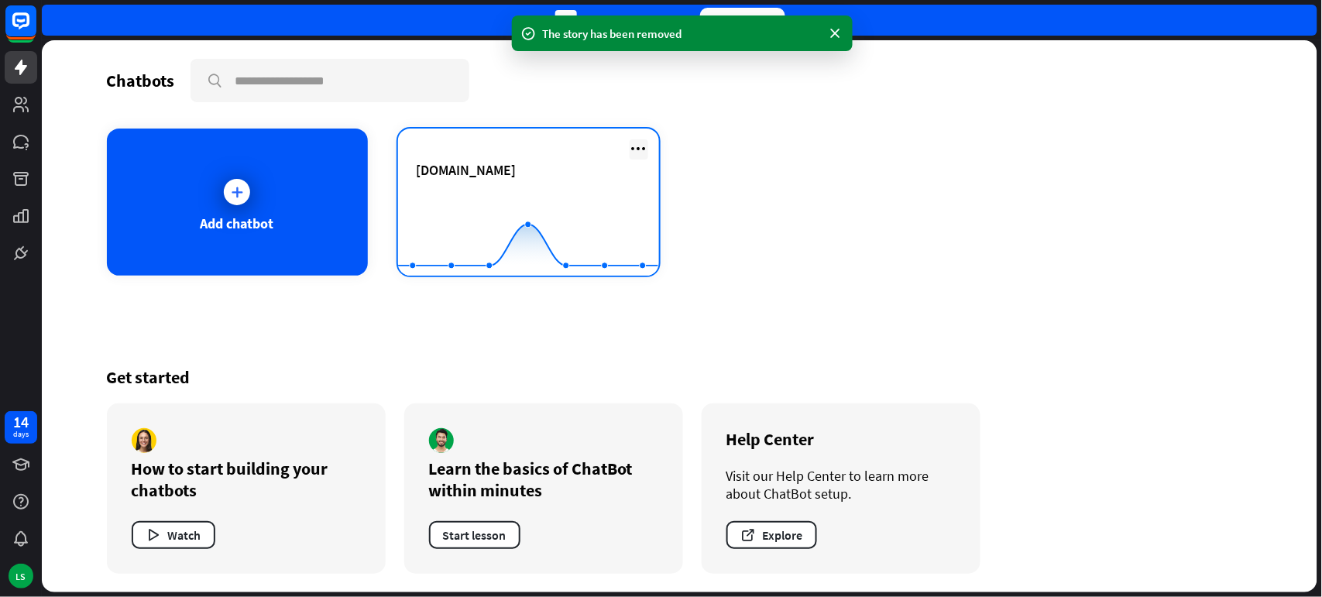
click at [631, 145] on icon at bounding box center [639, 148] width 19 height 19
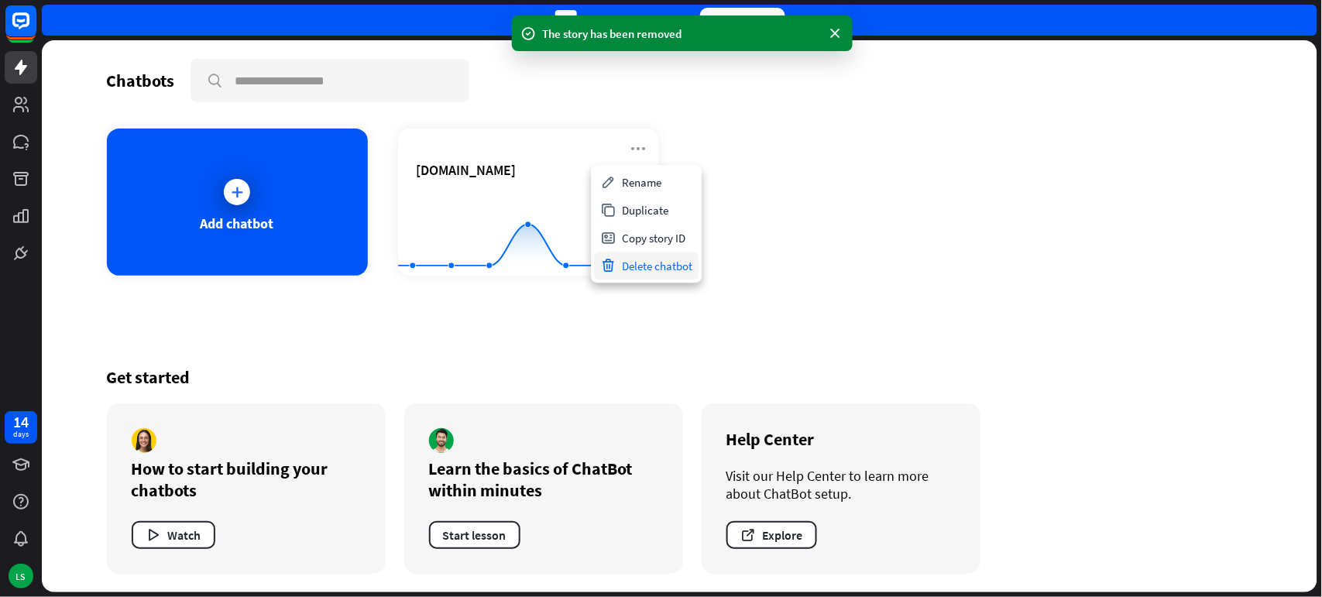
click at [647, 264] on div "Delete chatbot" at bounding box center [646, 266] width 105 height 28
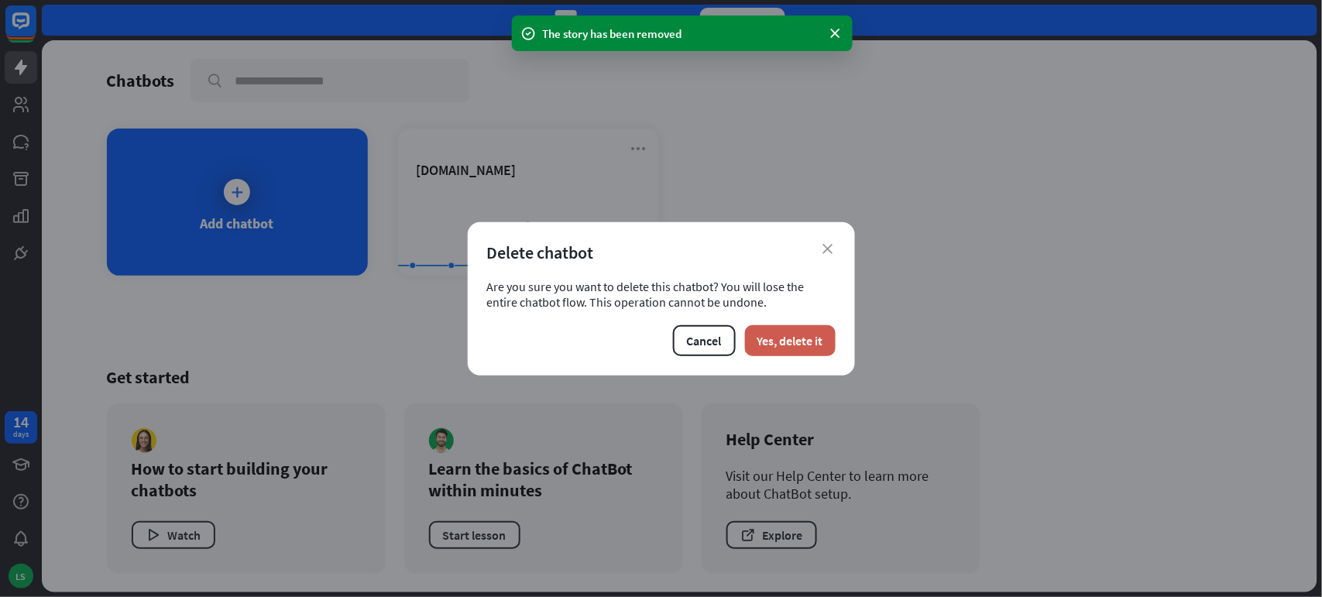
click at [798, 342] on button "Yes, delete it" at bounding box center [790, 340] width 91 height 31
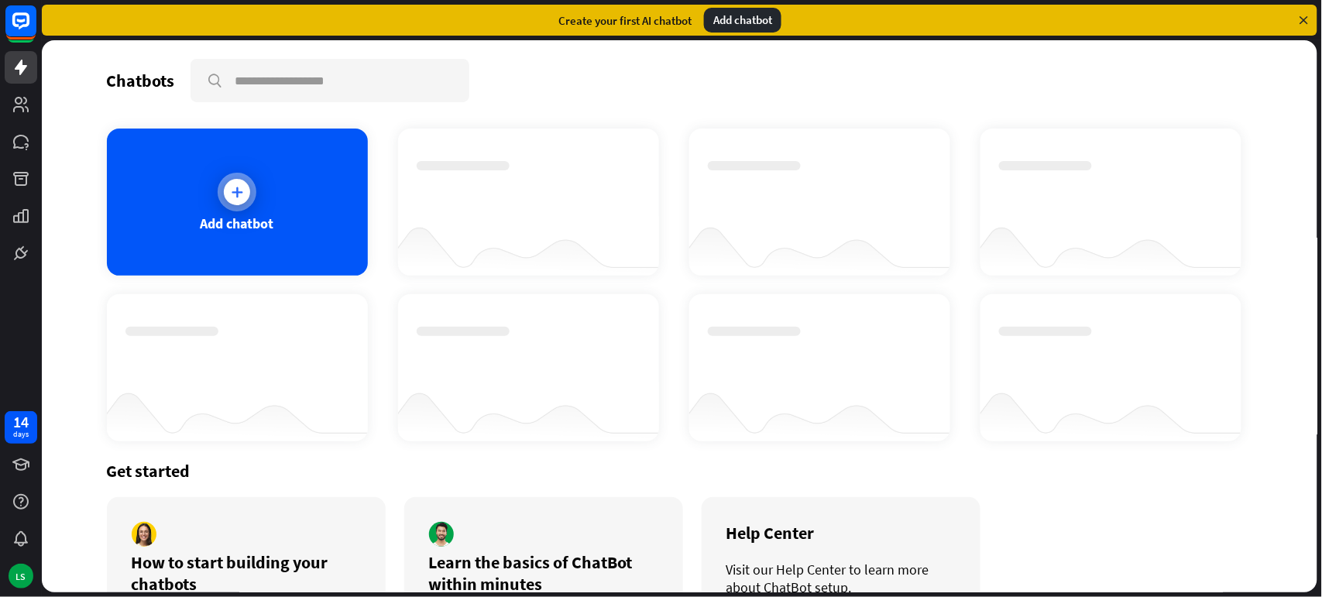
click at [229, 194] on icon at bounding box center [236, 191] width 15 height 15
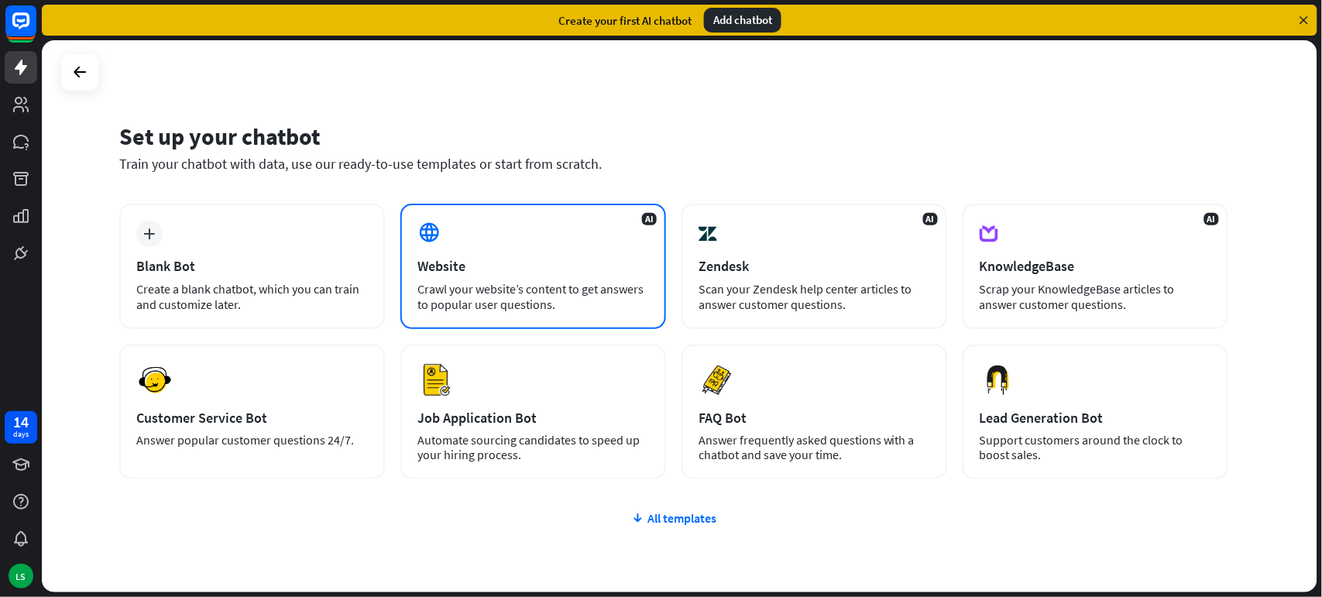
click at [524, 262] on div "Website" at bounding box center [533, 266] width 232 height 18
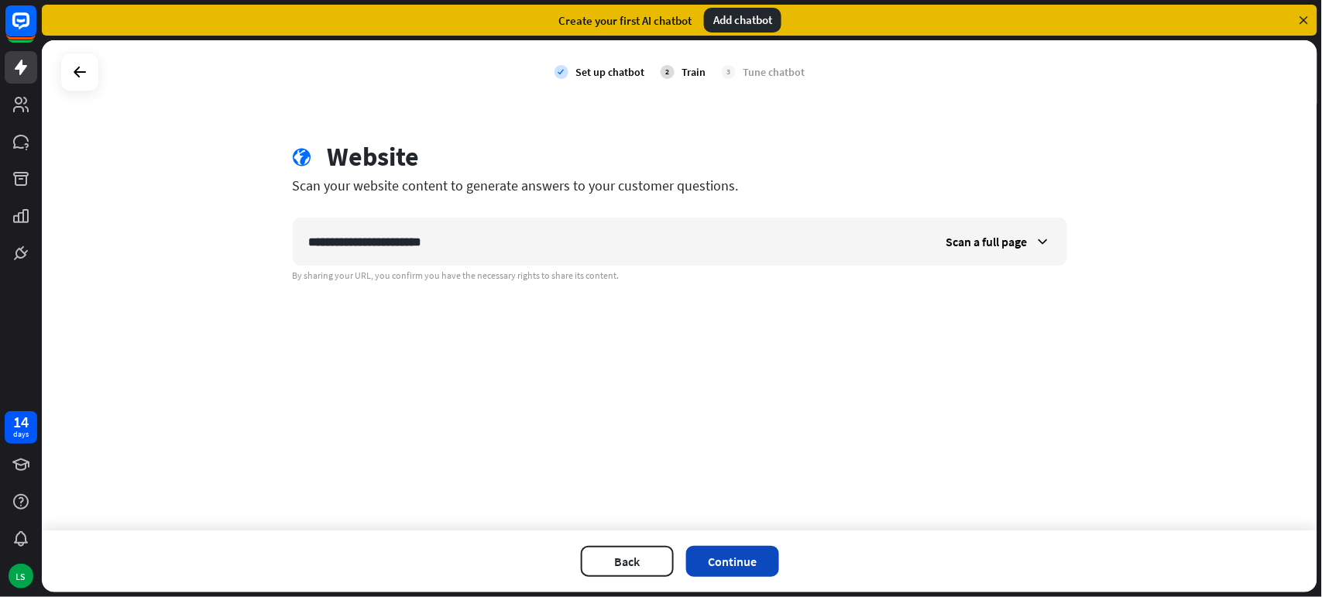
type input "**********"
click at [742, 564] on button "Continue" at bounding box center [732, 561] width 93 height 31
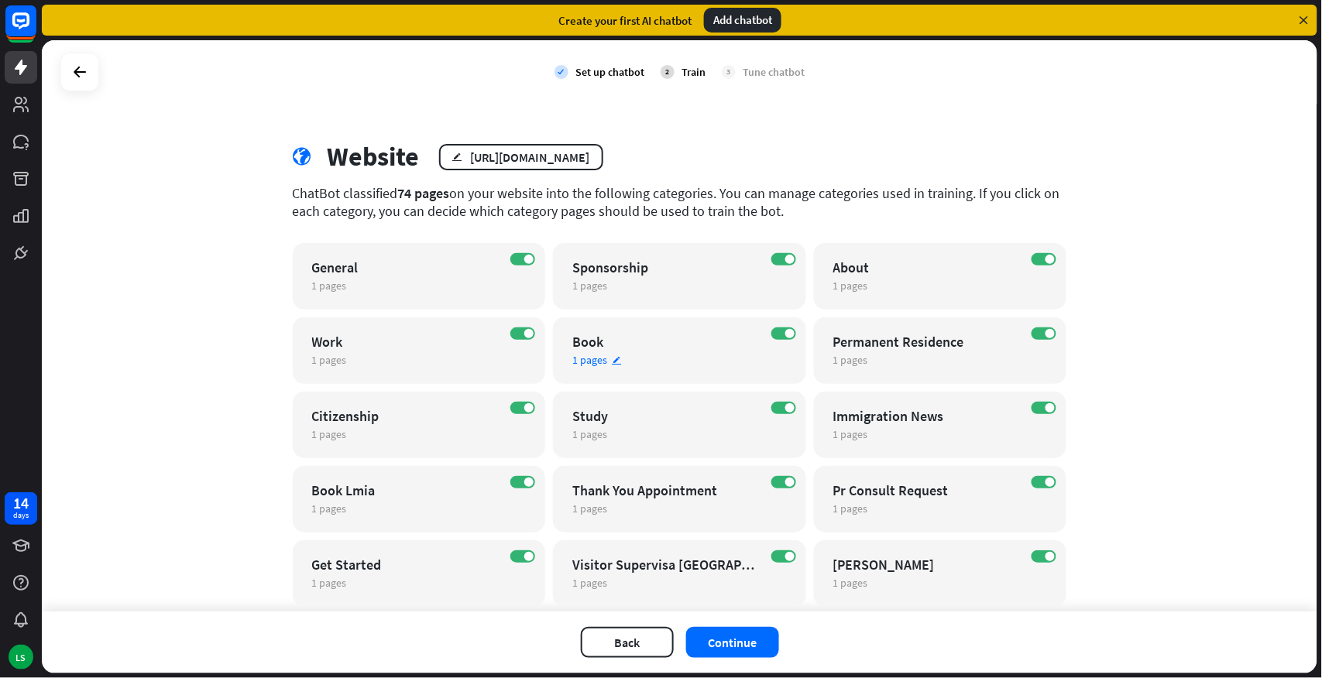
click at [620, 350] on div "Book" at bounding box center [665, 342] width 187 height 18
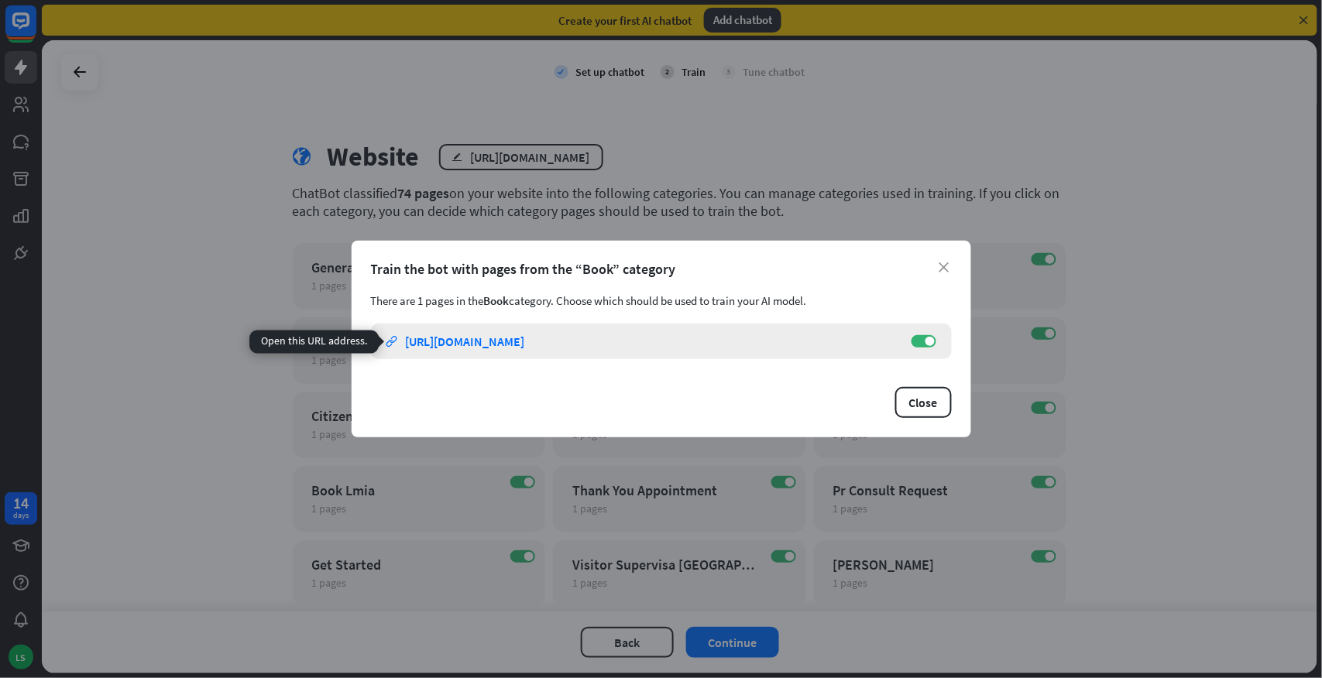
click at [525, 339] on div "https://www.foothillsimmigration.ca/book" at bounding box center [465, 341] width 119 height 15
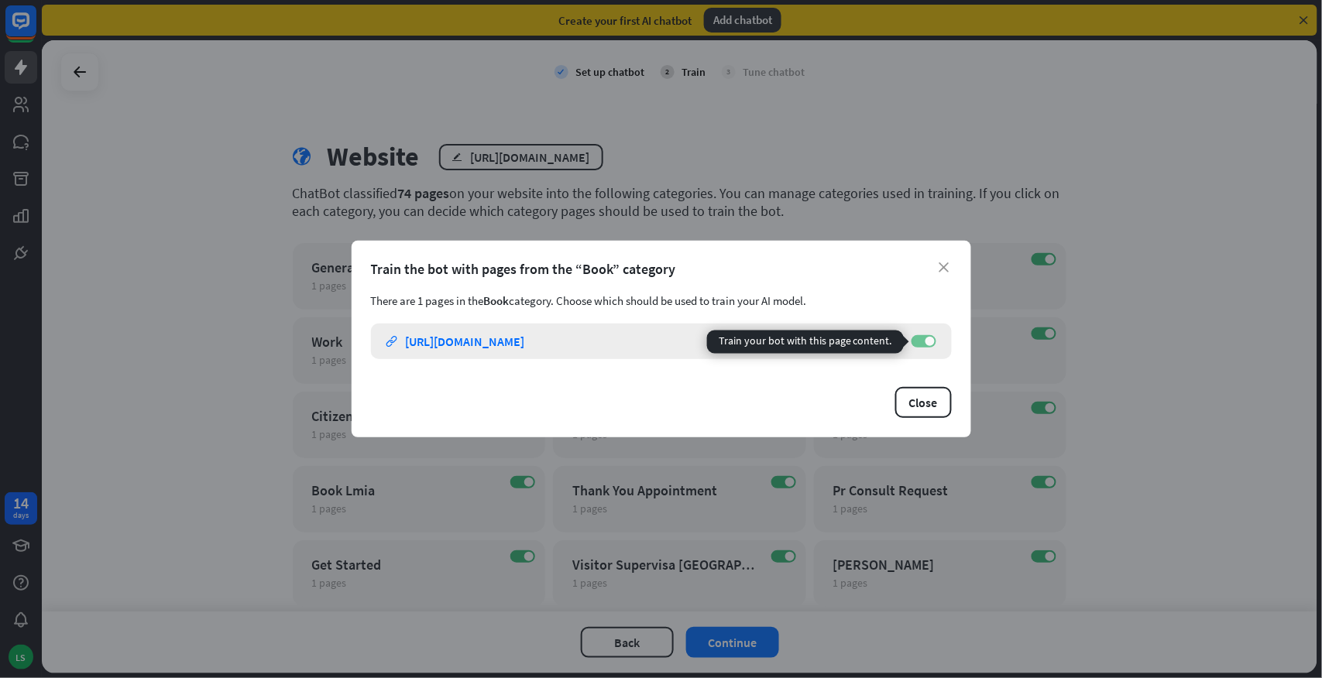
click at [916, 342] on label "ON" at bounding box center [923, 341] width 25 height 12
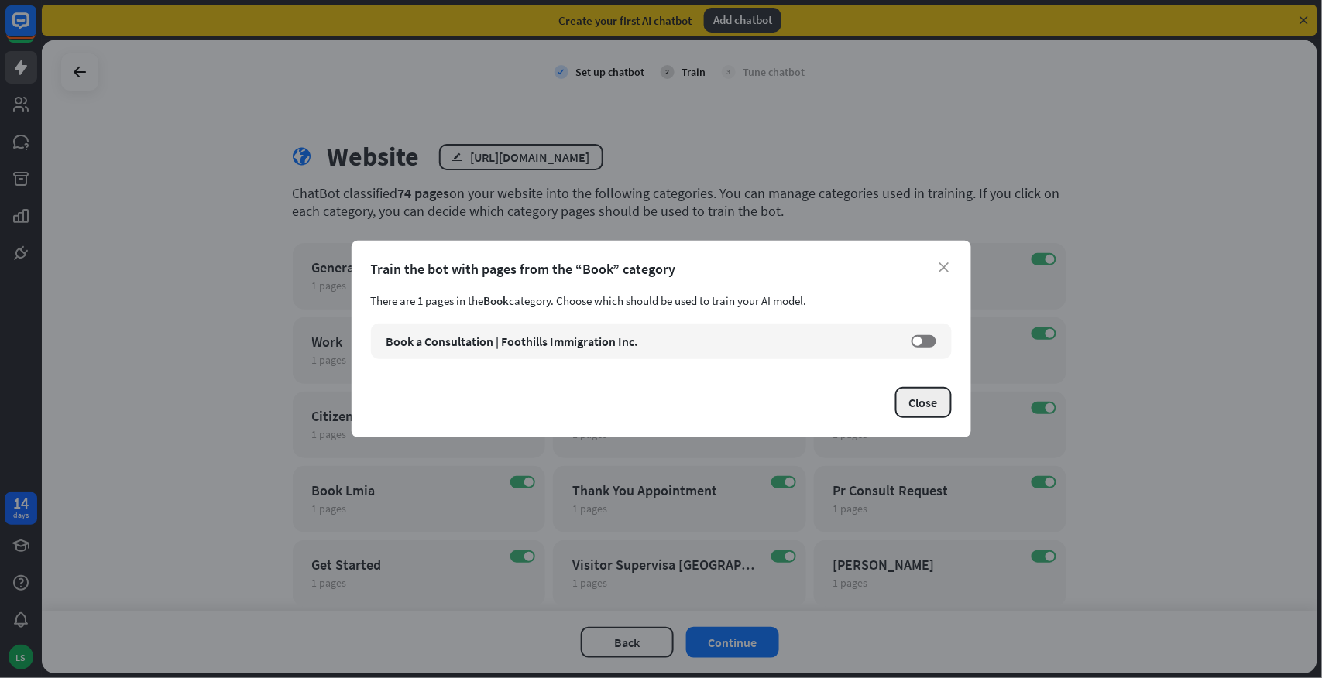
click at [911, 411] on button "Close" at bounding box center [923, 402] width 57 height 31
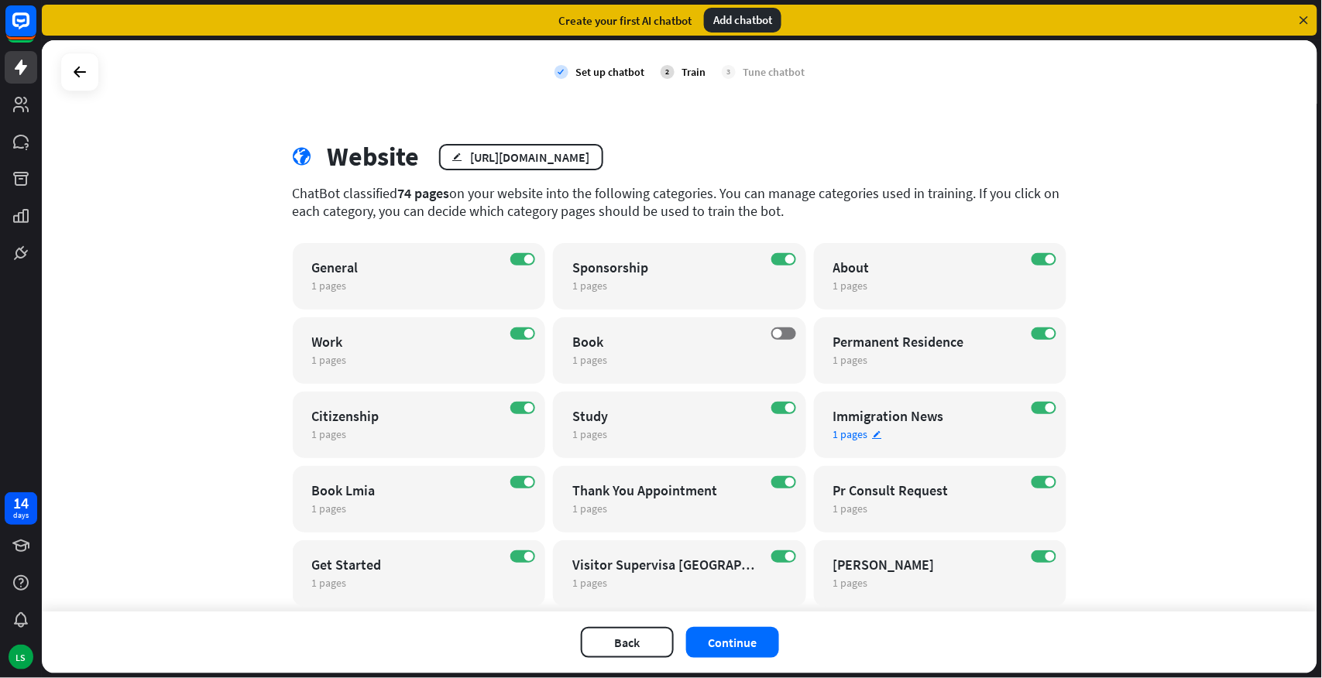
click at [902, 420] on div "Immigration News" at bounding box center [926, 416] width 187 height 18
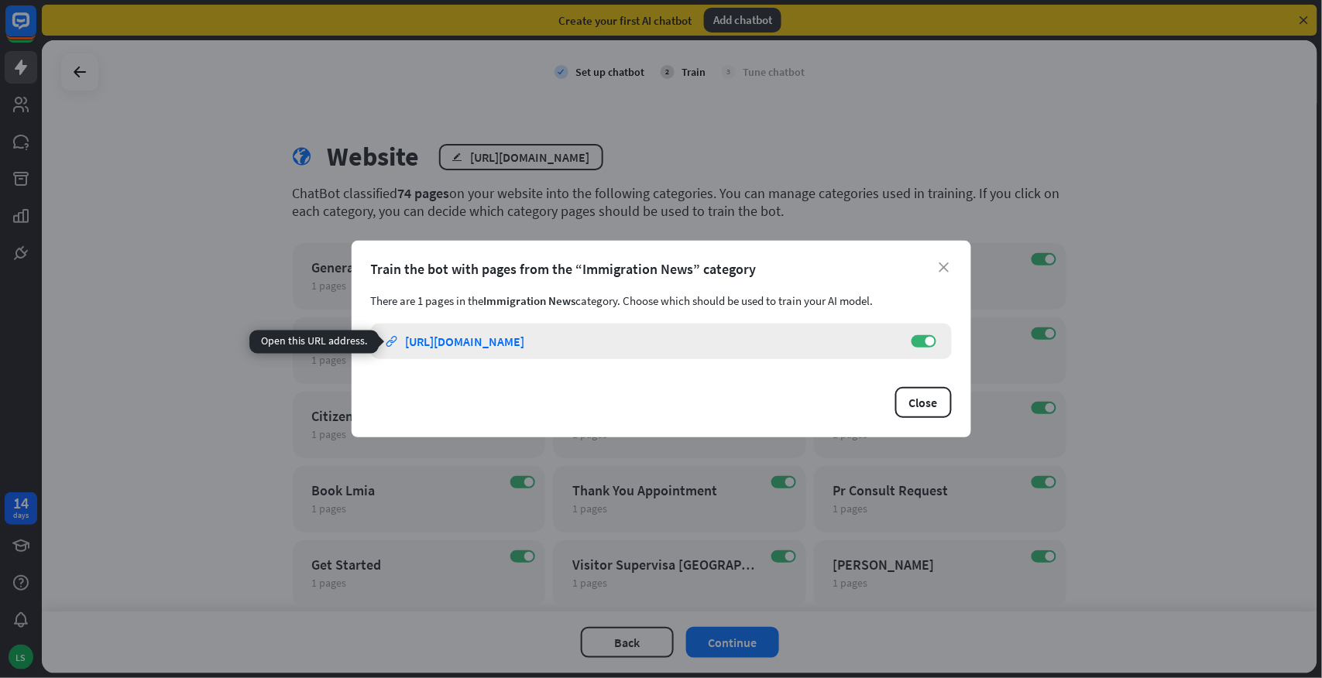
click at [525, 344] on div "https://www.foothillsimmigration.ca/immigration-news" at bounding box center [465, 341] width 119 height 15
click at [934, 400] on button "Close" at bounding box center [923, 402] width 57 height 31
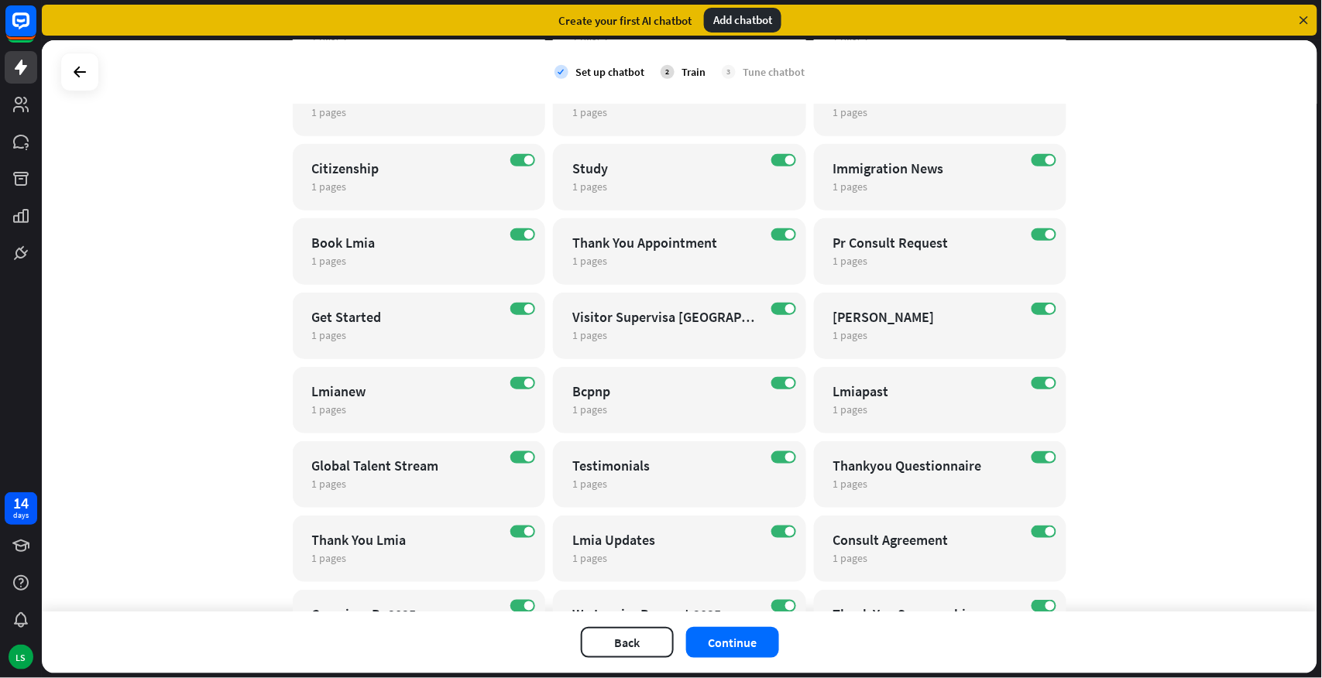
scroll to position [254, 0]
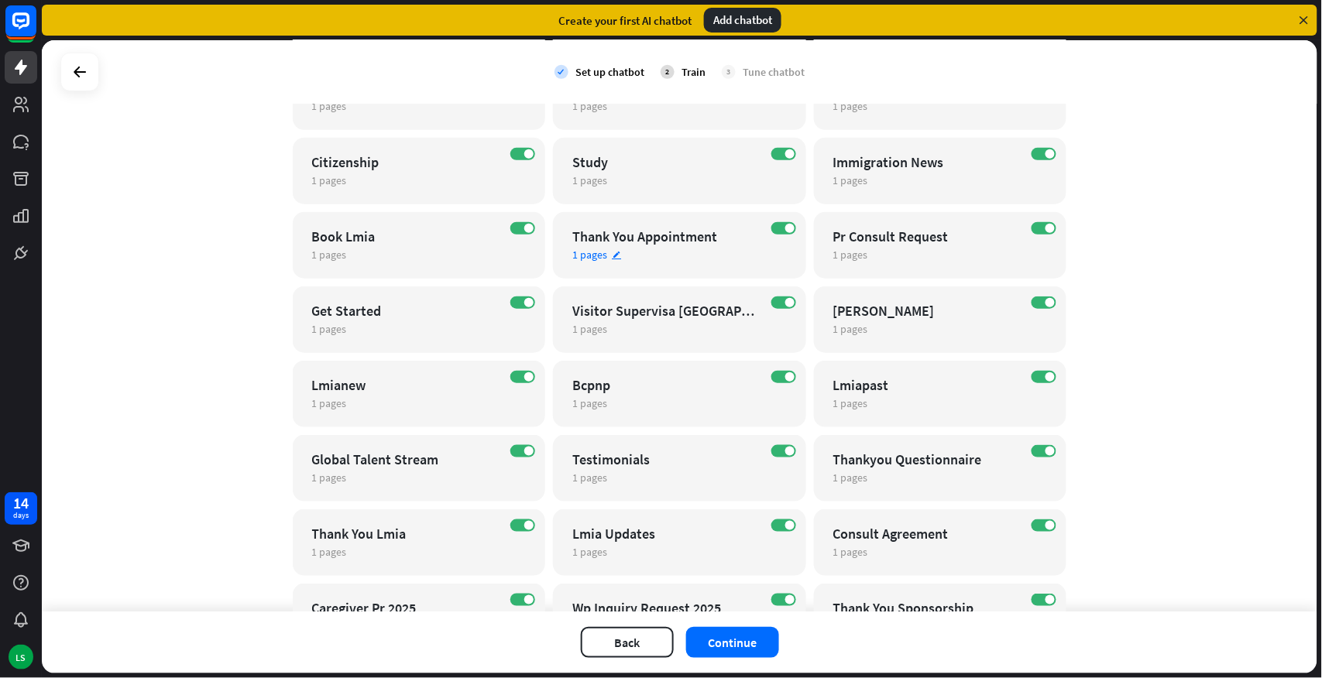
click at [659, 249] on div "1 pages edit" at bounding box center [665, 255] width 187 height 14
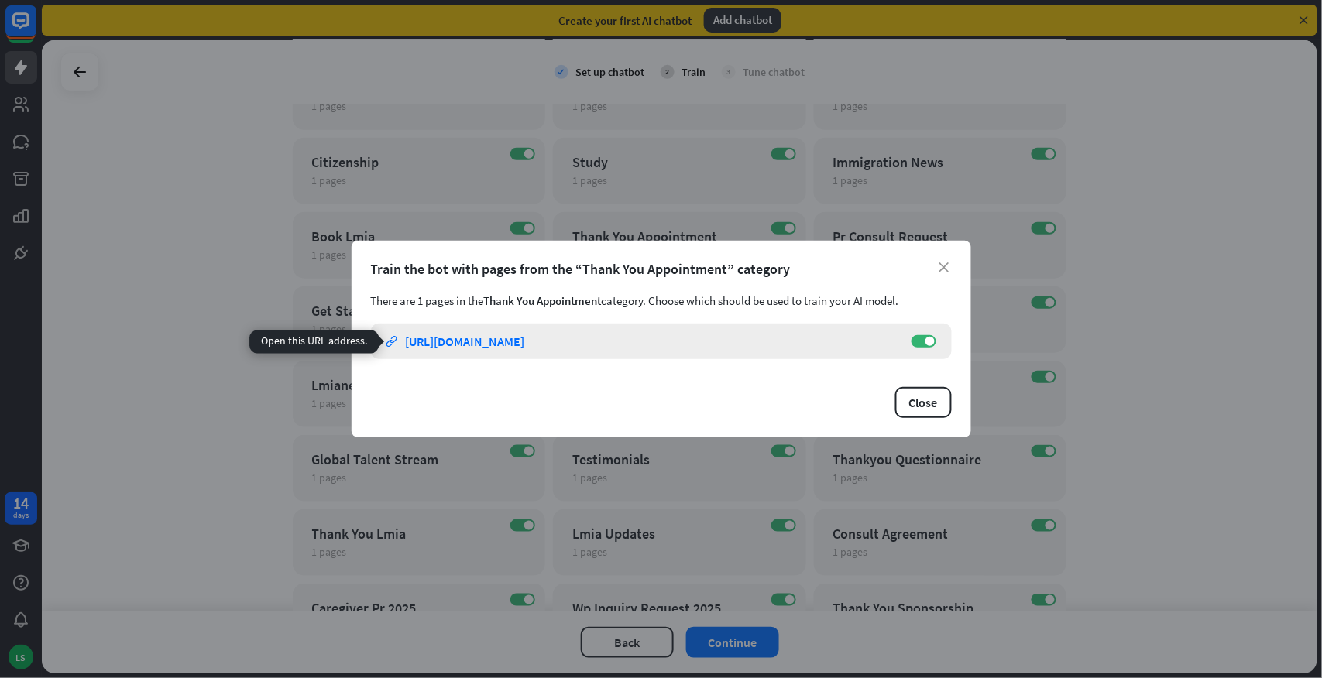
click at [525, 347] on div "https://www.foothillsimmigration.ca/thank-you-appointment" at bounding box center [465, 341] width 119 height 15
click at [948, 264] on icon "close" at bounding box center [944, 268] width 10 height 10
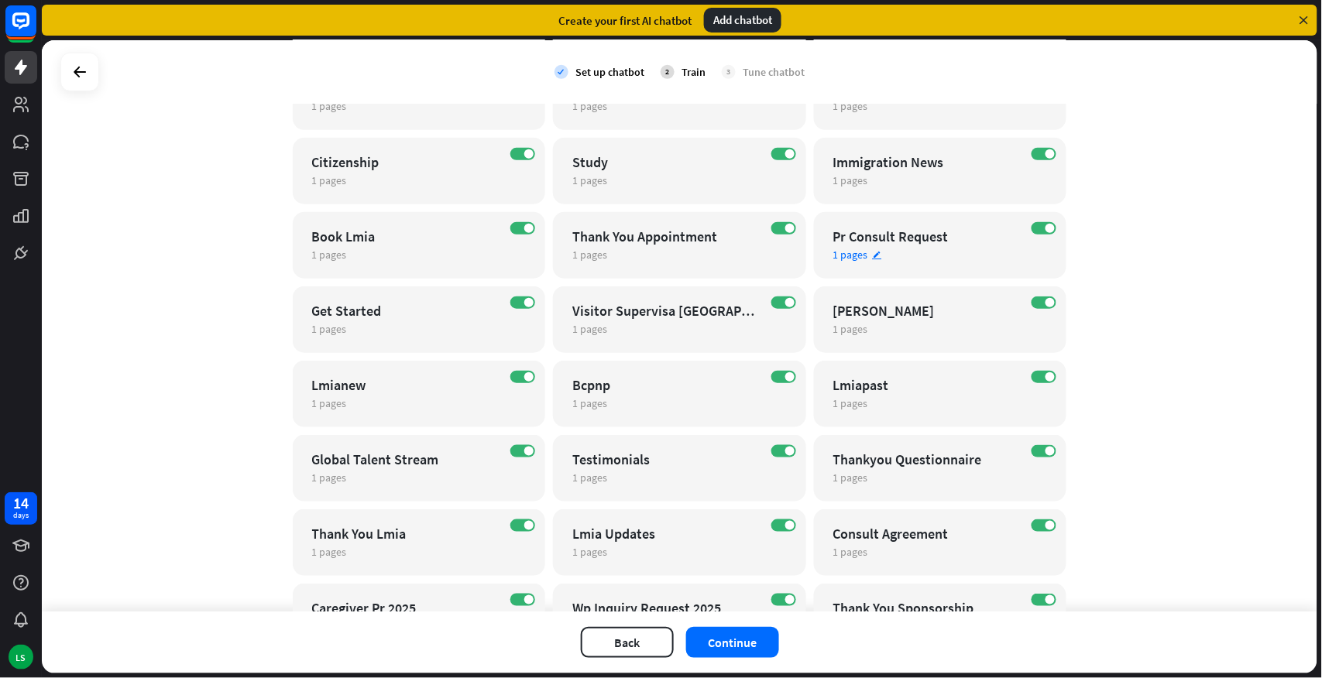
click at [888, 248] on div "1 pages edit" at bounding box center [926, 255] width 187 height 14
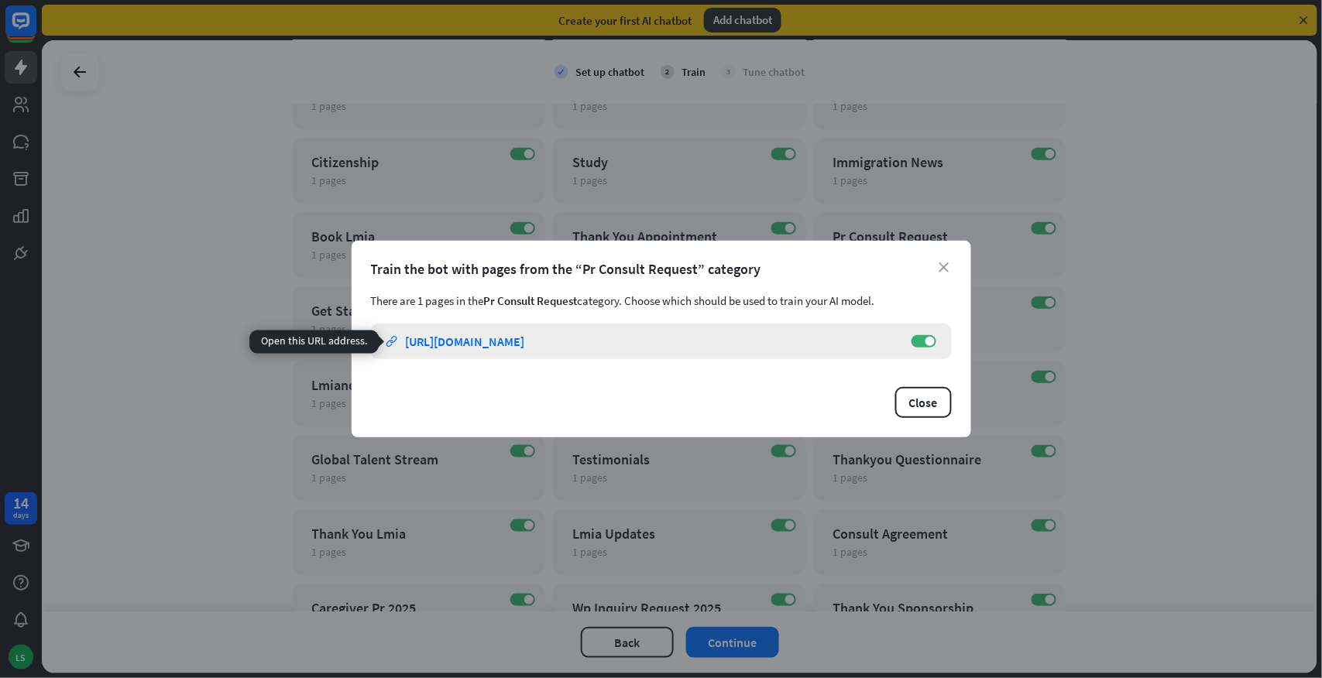
click at [525, 338] on div "https://www.foothillsimmigration.ca/pr-consult-request" at bounding box center [465, 341] width 119 height 15
click at [935, 403] on button "Close" at bounding box center [923, 402] width 57 height 31
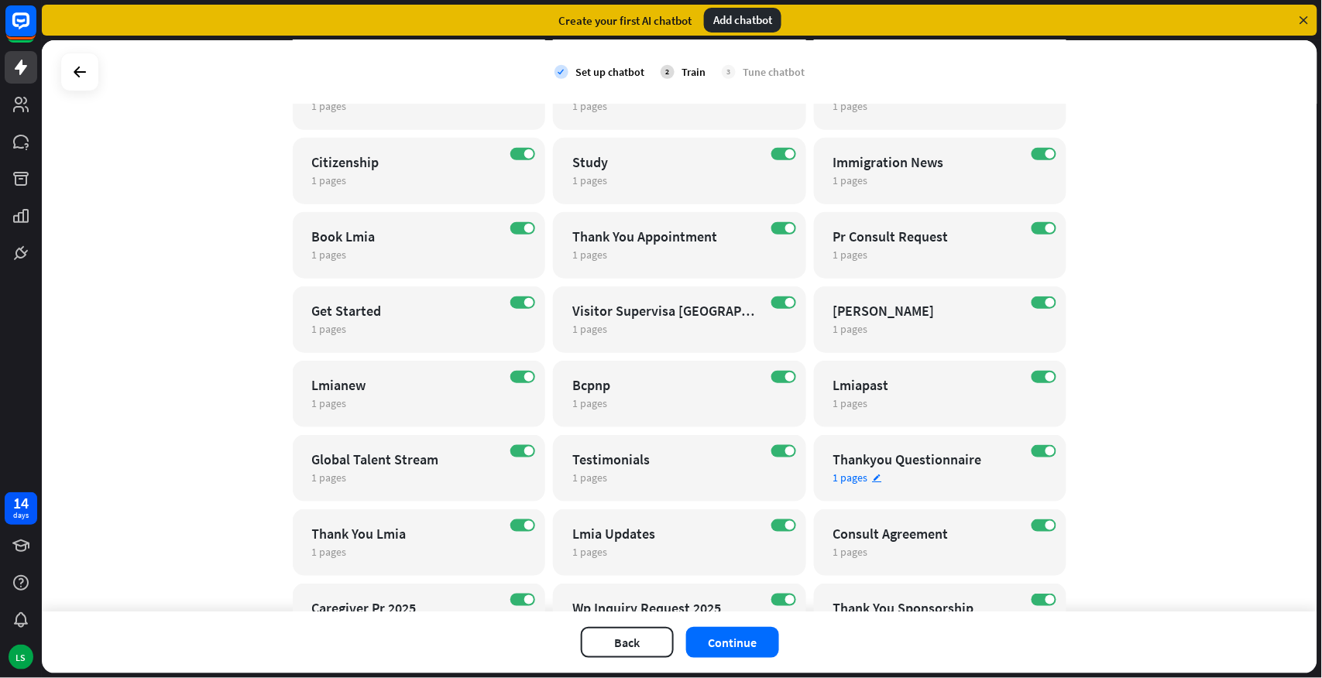
click at [954, 482] on div "1 pages edit" at bounding box center [926, 478] width 187 height 14
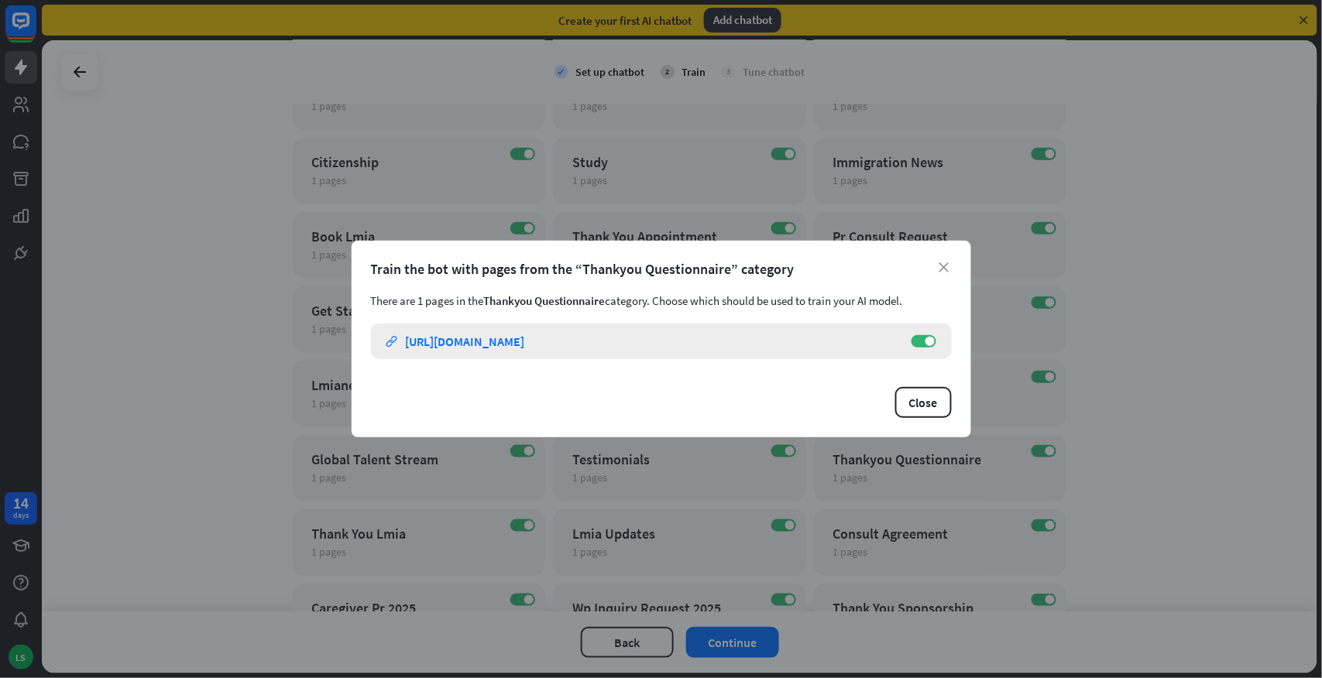
click at [525, 344] on div "https://www.foothillsimmigration.ca/thankyou-questionnaire" at bounding box center [465, 341] width 119 height 15
click at [931, 411] on button "Close" at bounding box center [923, 402] width 57 height 31
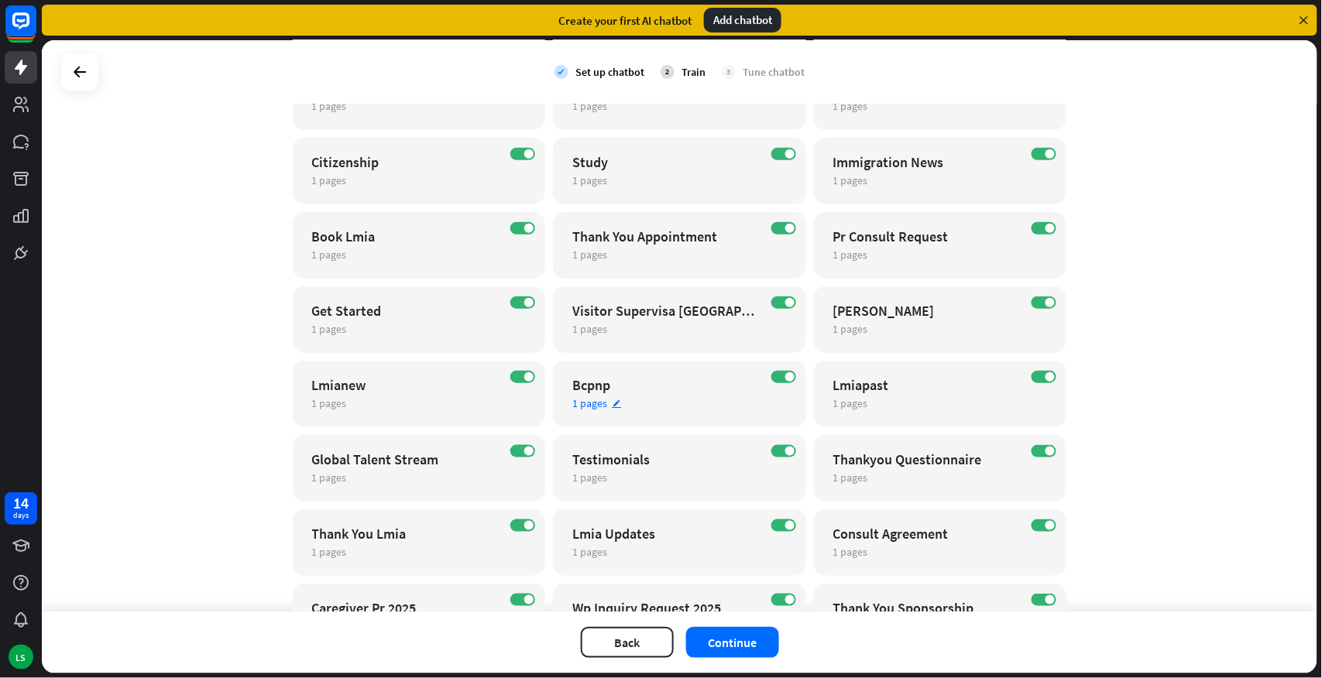
click at [678, 403] on div "1 pages edit" at bounding box center [665, 403] width 187 height 14
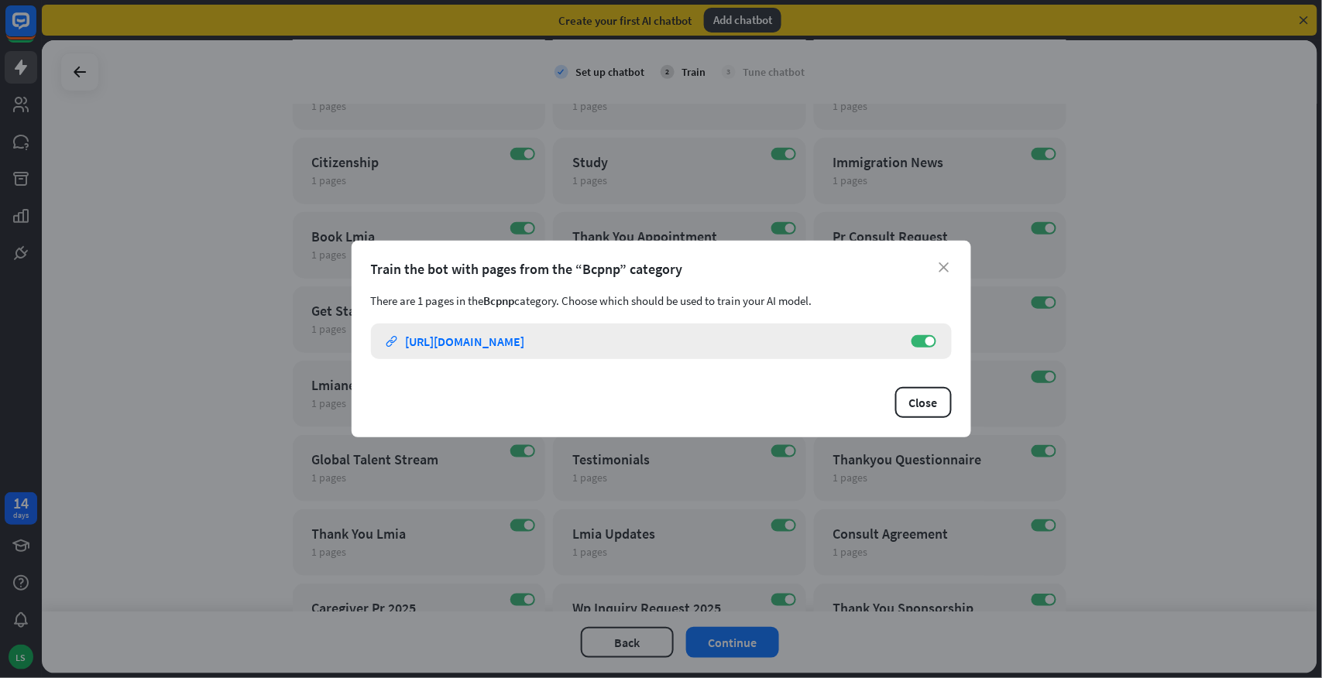
click at [525, 341] on div "https://www.foothillsimmigration.ca/bcpnp" at bounding box center [465, 341] width 119 height 15
click at [916, 344] on label "ON" at bounding box center [923, 341] width 25 height 12
click at [924, 398] on button "Close" at bounding box center [923, 402] width 57 height 31
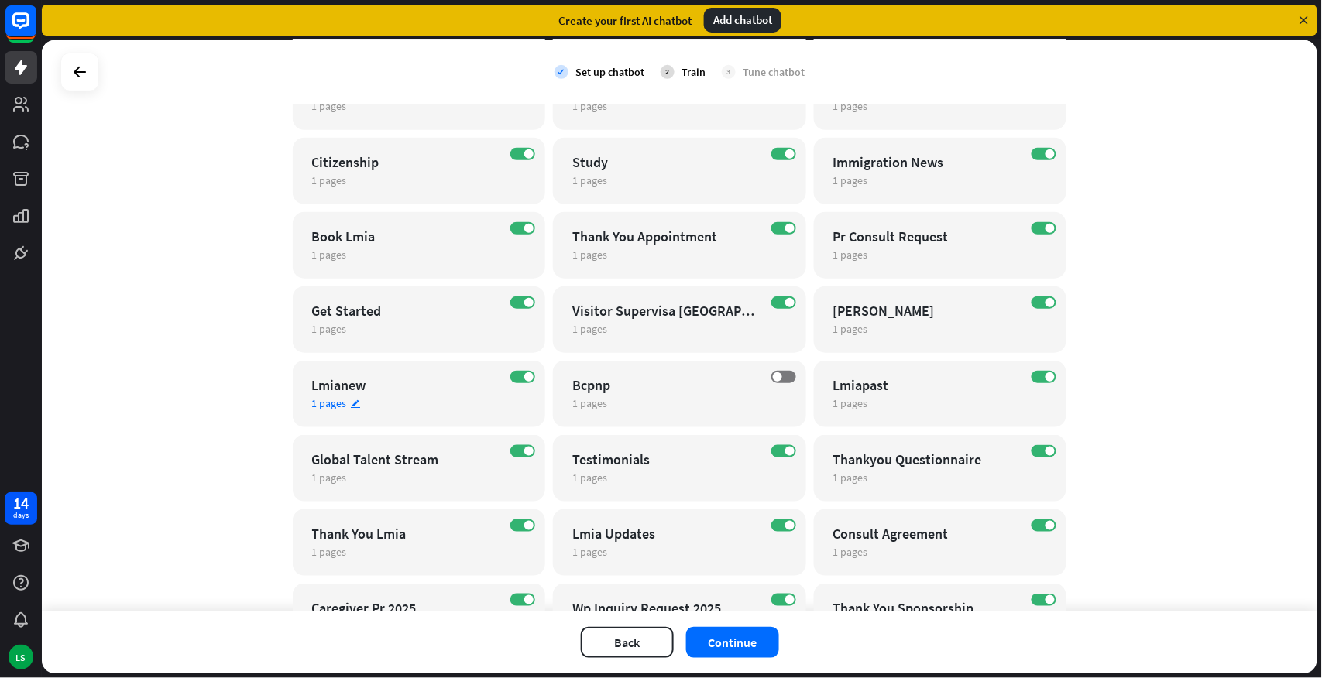
click at [395, 396] on div "1 pages edit" at bounding box center [405, 403] width 187 height 14
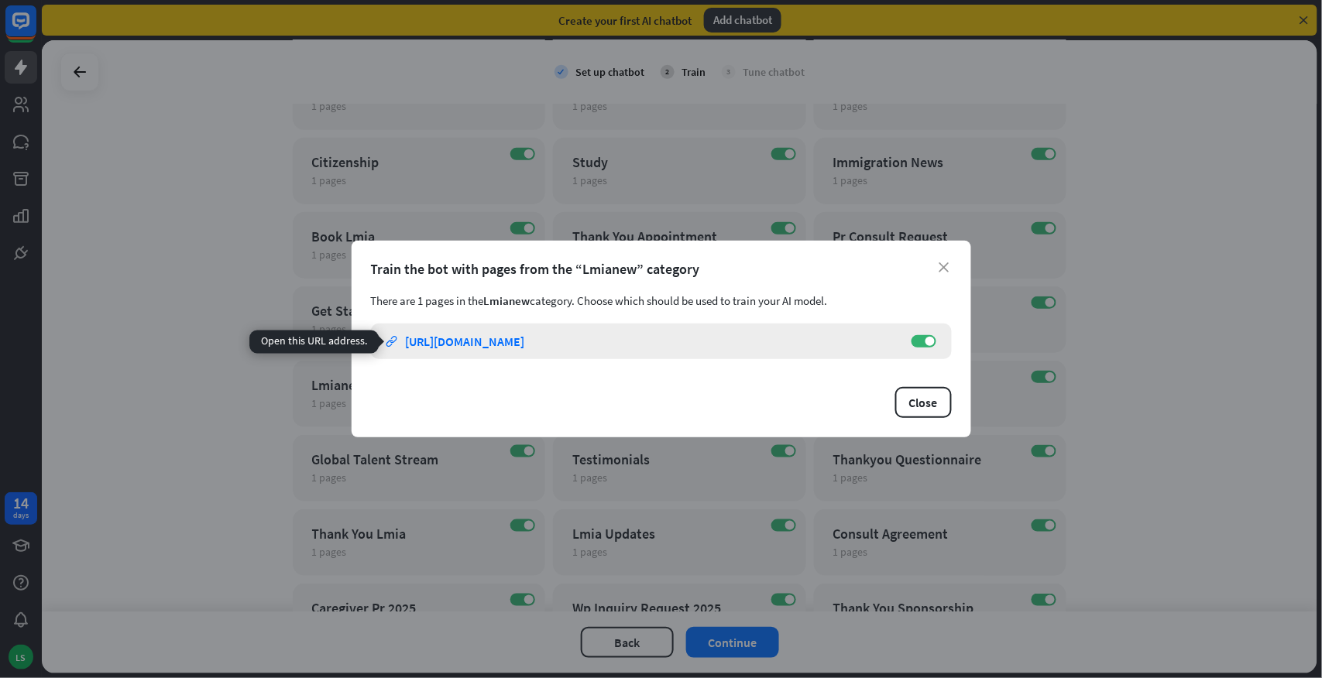
click at [596, 331] on link "link https://www.foothillsimmigration.ca/lmianew" at bounding box center [641, 342] width 510 height 36
click at [919, 407] on button "Close" at bounding box center [923, 402] width 57 height 31
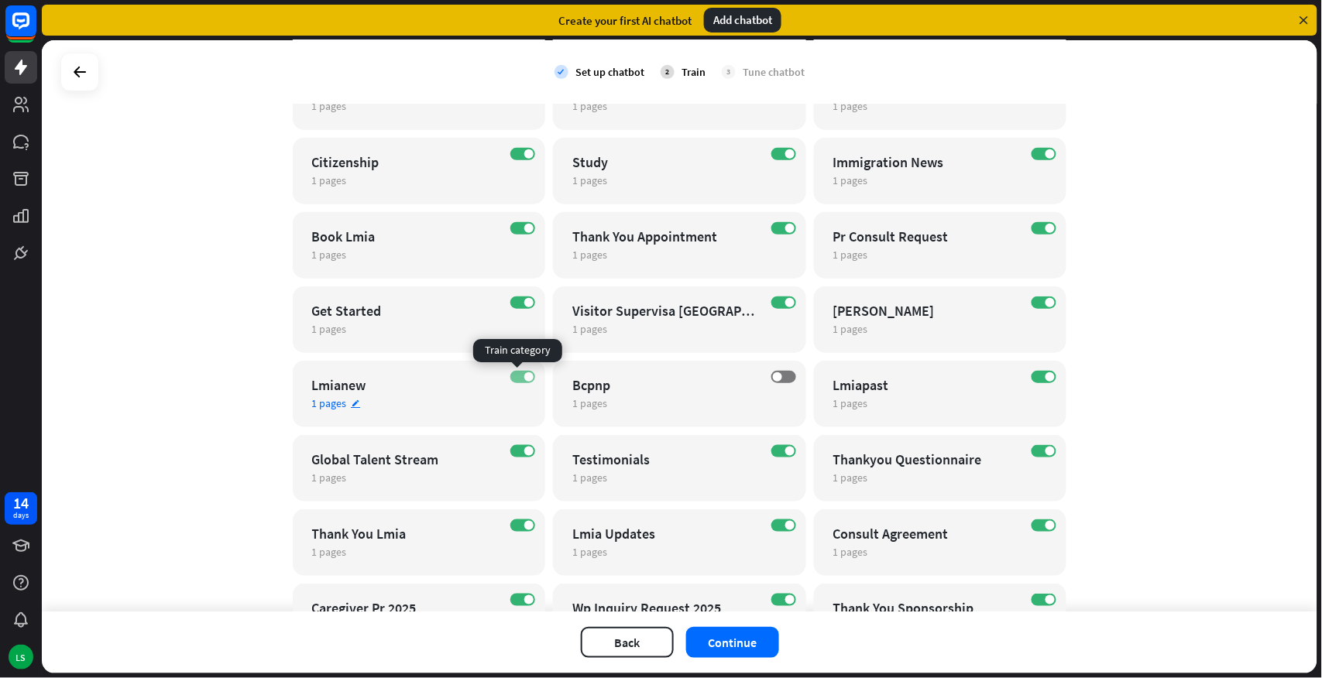
click at [510, 372] on label "ON" at bounding box center [522, 377] width 25 height 12
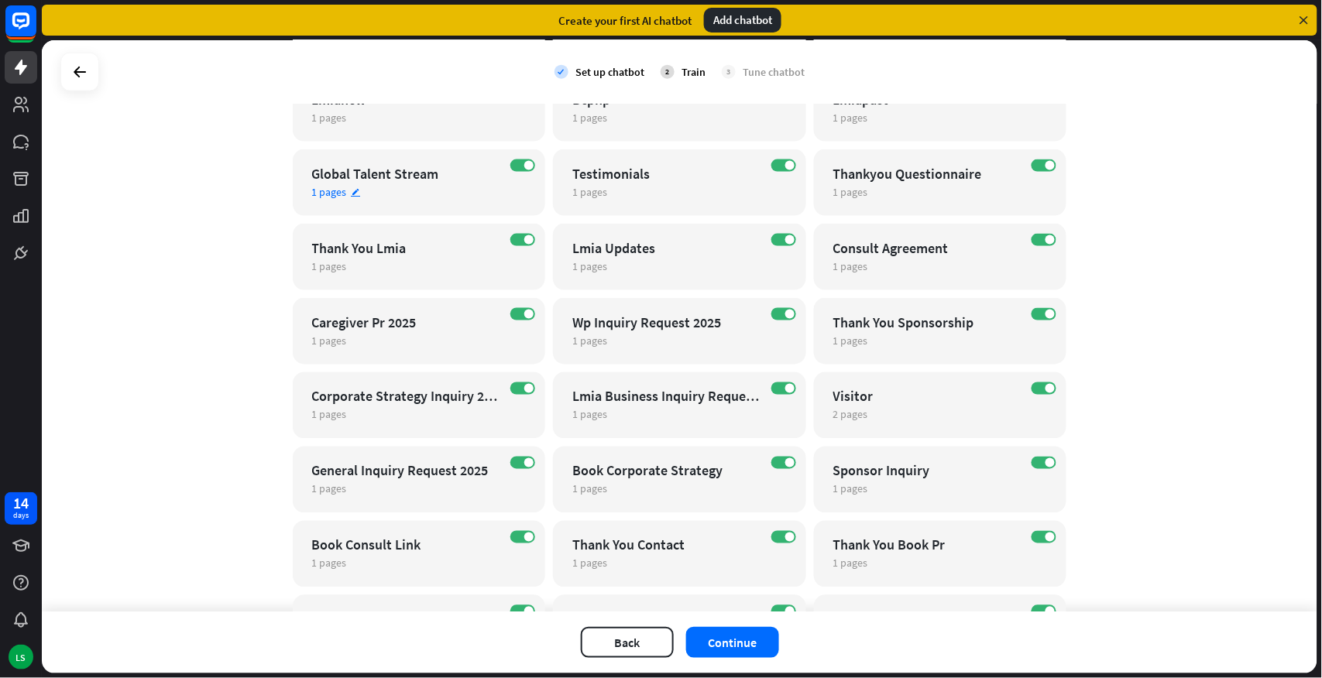
scroll to position [541, 0]
click at [1035, 240] on label "ON" at bounding box center [1043, 239] width 25 height 12
click at [703, 256] on div "ON Lmia Updates 1 pages edit" at bounding box center [679, 256] width 253 height 67
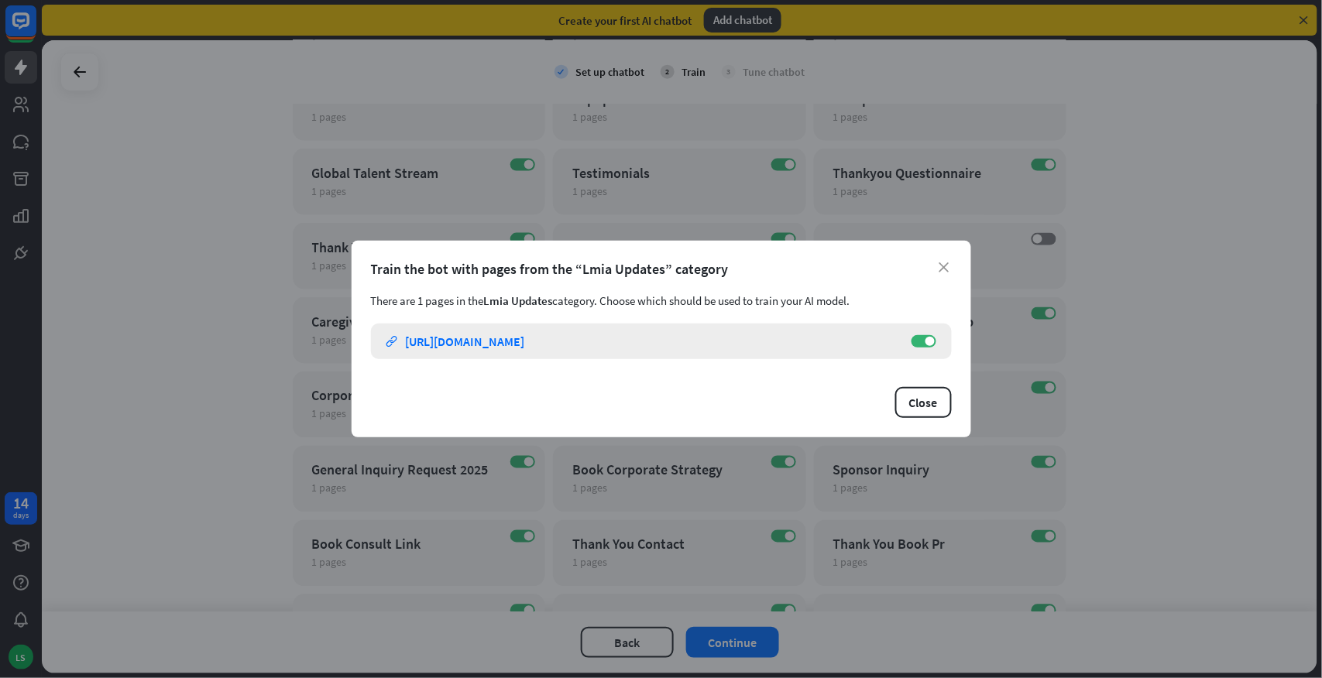
click at [746, 341] on link "link https://www.foothillsimmigration.ca/lmia-updates" at bounding box center [641, 342] width 510 height 36
click at [930, 404] on button "Close" at bounding box center [923, 402] width 57 height 31
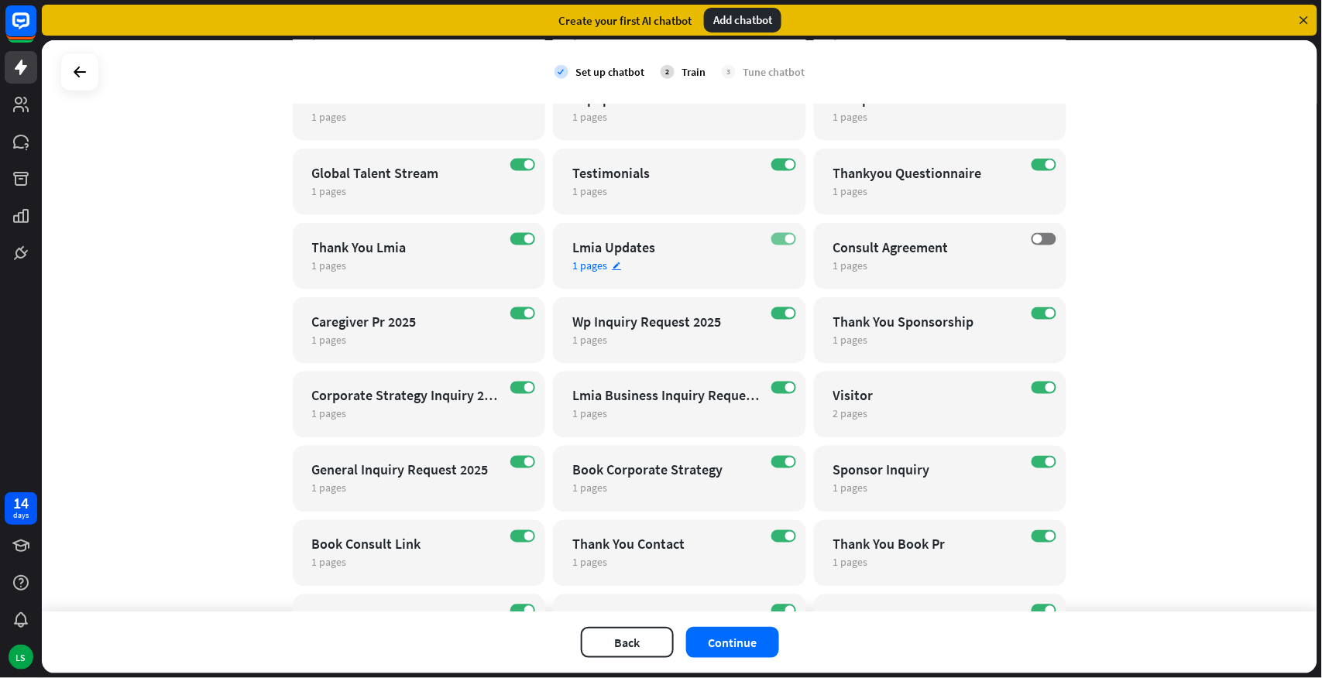
click at [773, 237] on label "ON" at bounding box center [783, 239] width 25 height 12
click at [431, 259] on div "1 pages edit" at bounding box center [405, 266] width 187 height 14
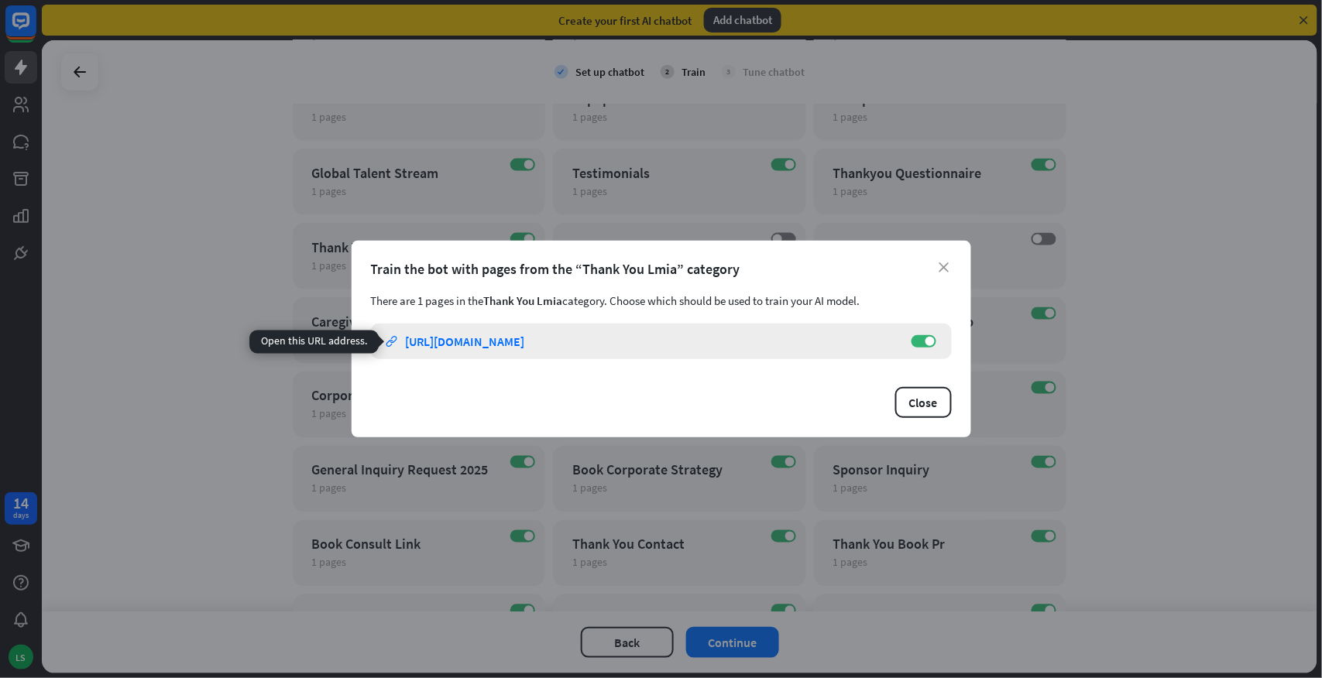
click at [525, 347] on div "https://www.foothillsimmigration.ca/thank-you-lmia" at bounding box center [465, 341] width 119 height 15
click at [918, 403] on button "Close" at bounding box center [923, 402] width 57 height 31
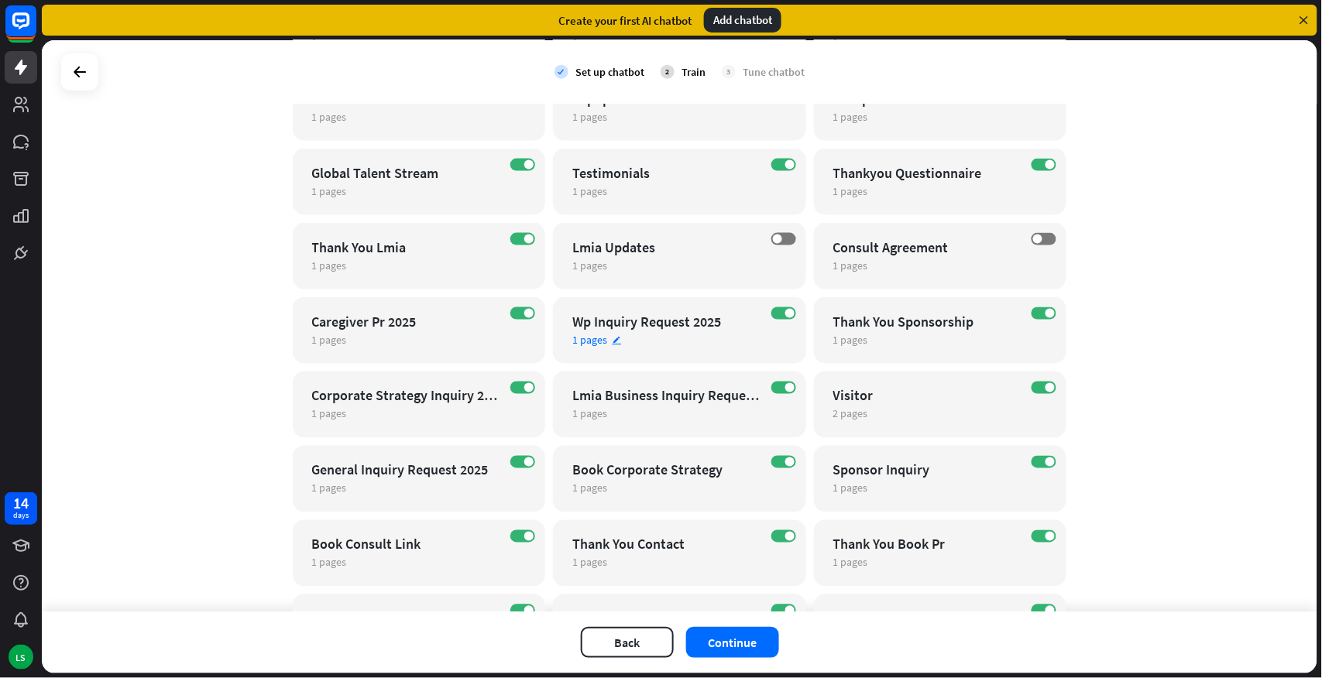
click at [666, 327] on div "Wp Inquiry Request 2025" at bounding box center [665, 322] width 187 height 18
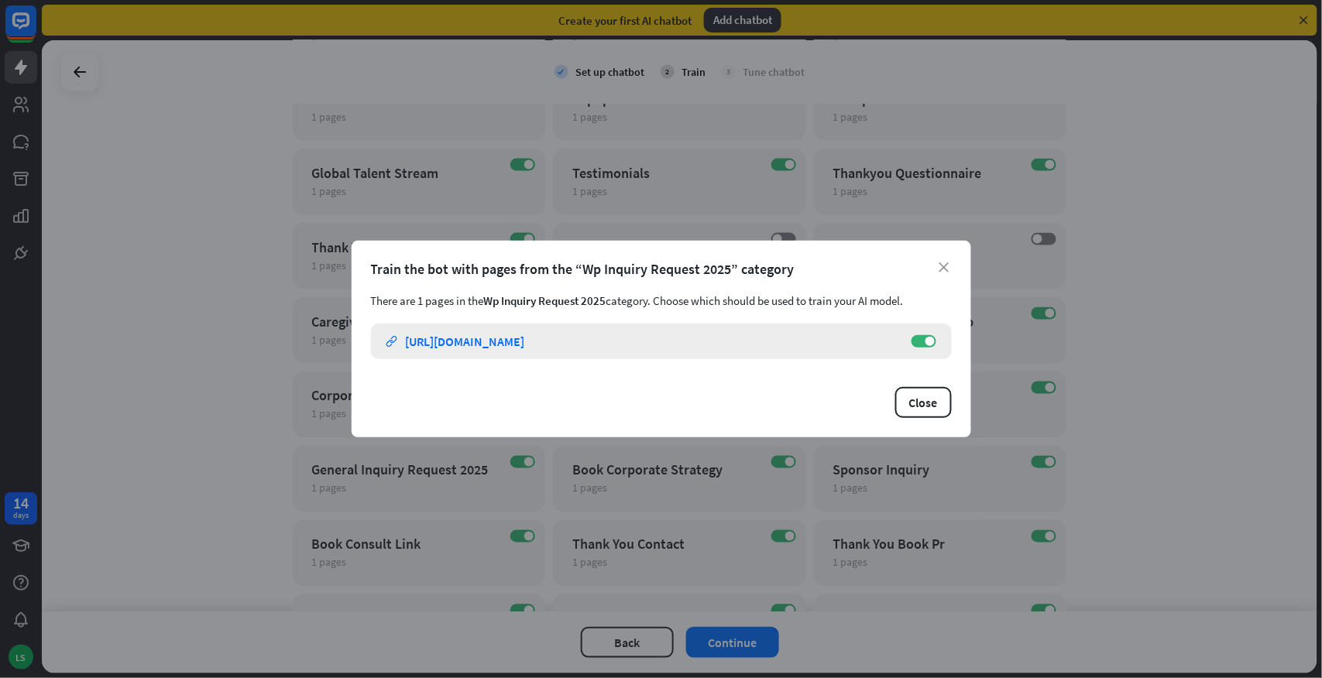
click at [525, 339] on div "https://www.foothillsimmigration.ca/wp-inquiry-request-2025" at bounding box center [465, 341] width 119 height 15
click at [601, 400] on div "Close" at bounding box center [661, 402] width 581 height 31
click at [904, 403] on button "Close" at bounding box center [923, 402] width 57 height 31
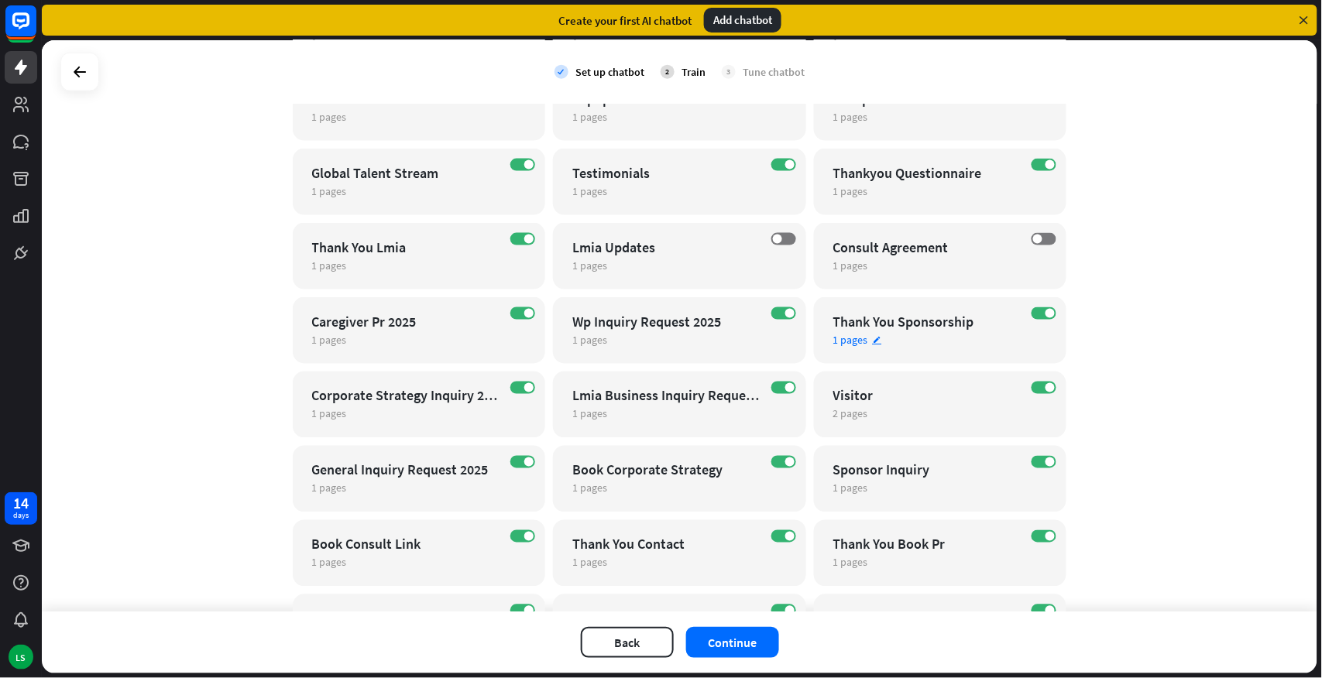
click at [923, 334] on div "1 pages edit" at bounding box center [926, 340] width 187 height 14
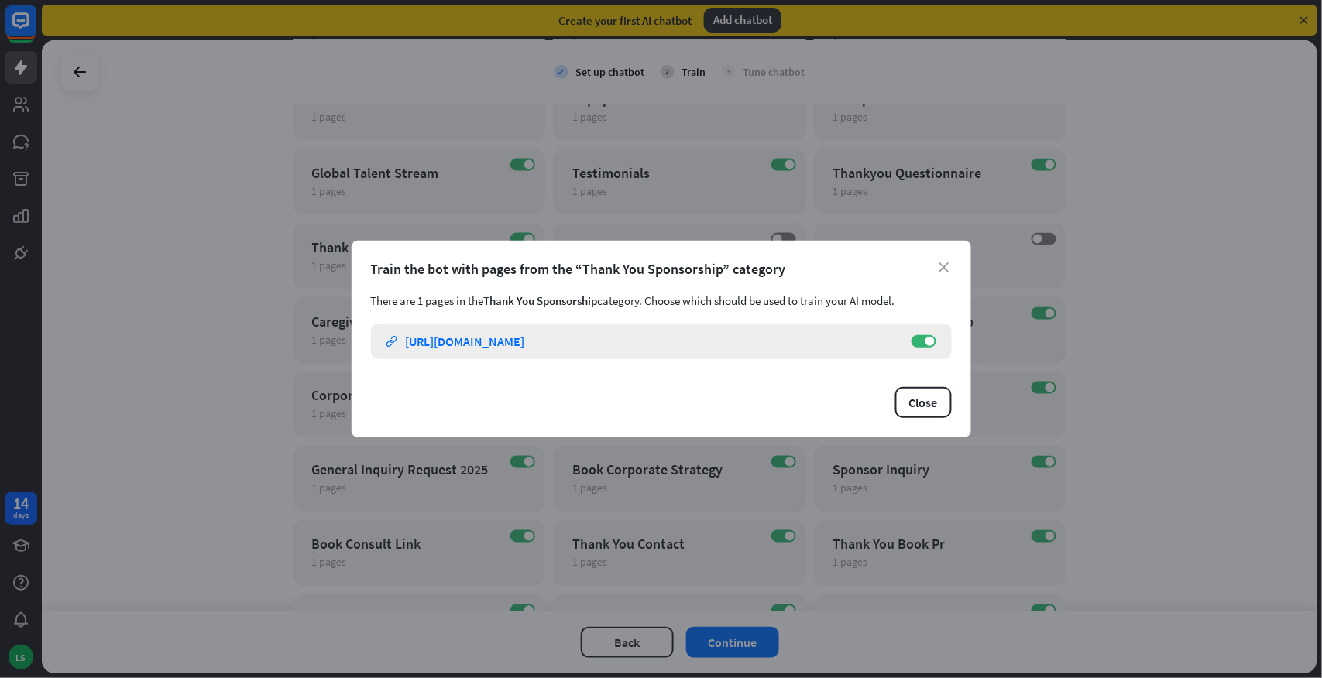
click at [525, 341] on div "https://www.foothillsimmigration.ca/thank-you-sponsorship" at bounding box center [465, 341] width 119 height 15
click at [915, 399] on button "Close" at bounding box center [923, 402] width 57 height 31
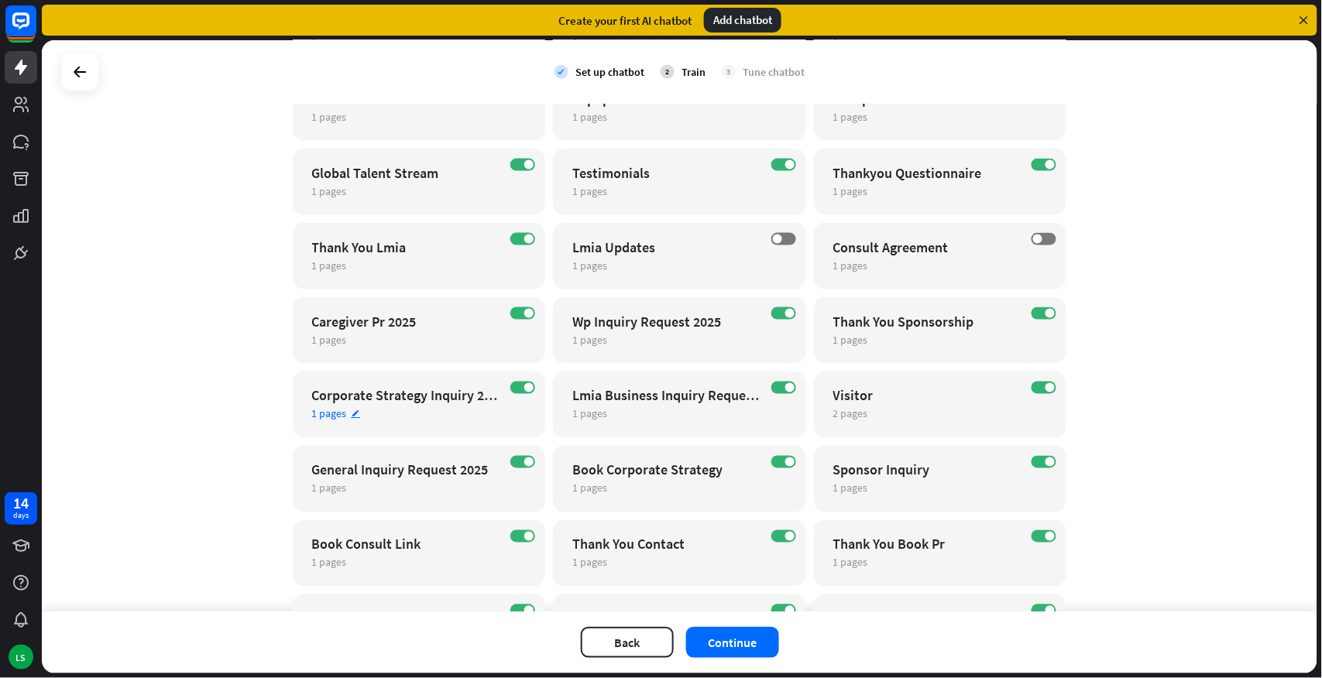
click at [454, 397] on div "Corporate Strategy Inquiry 2025 Comp" at bounding box center [405, 396] width 187 height 18
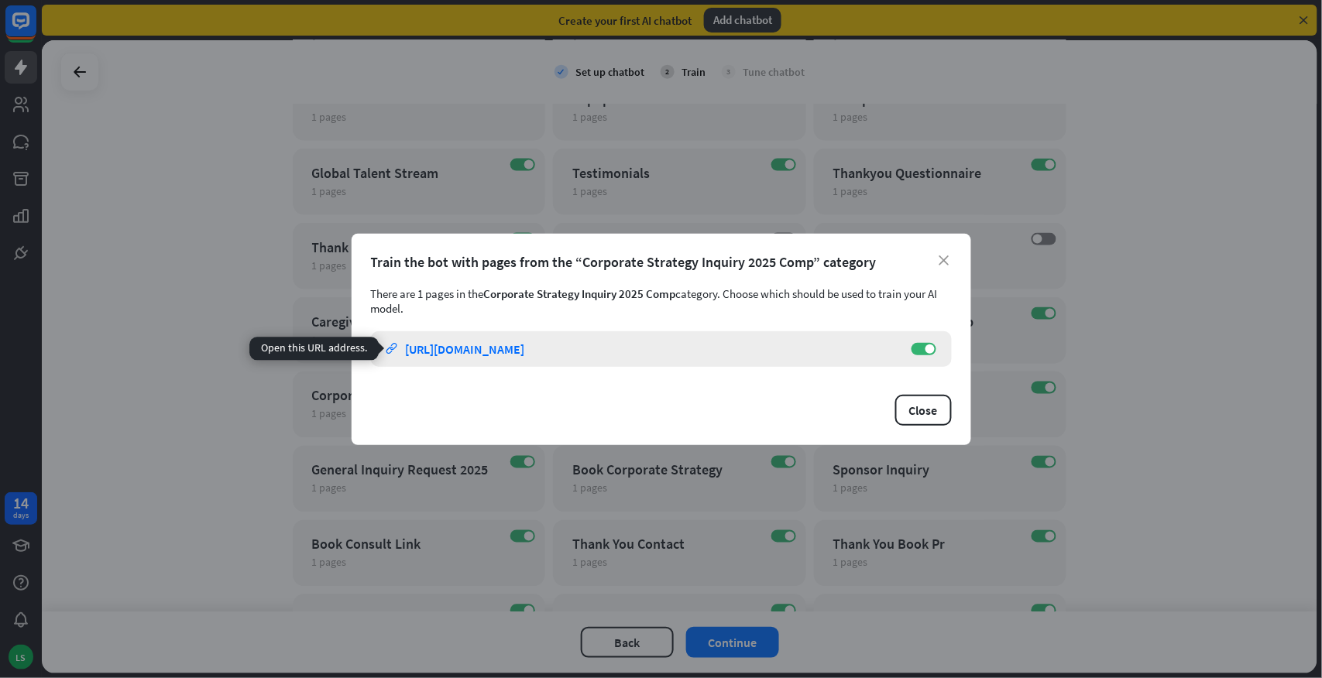
click at [556, 335] on link "link https://www.foothillsimmigration.ca/corporate-strategy-inquiry-2025-comp" at bounding box center [641, 349] width 510 height 36
click at [451, 468] on div "close Train the bot with pages from the “Corporate Strategy Inquiry 2025 Comp” …" at bounding box center [661, 339] width 1322 height 678
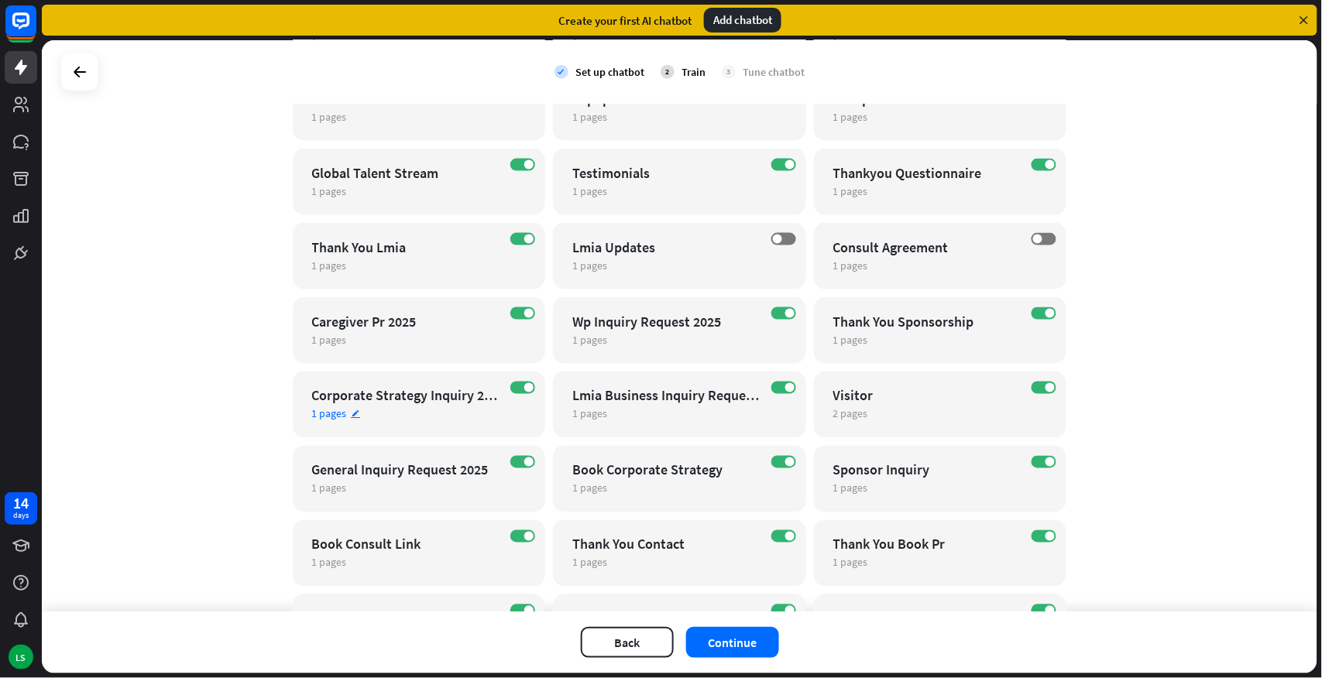
click at [431, 408] on div "1 pages edit" at bounding box center [405, 414] width 187 height 14
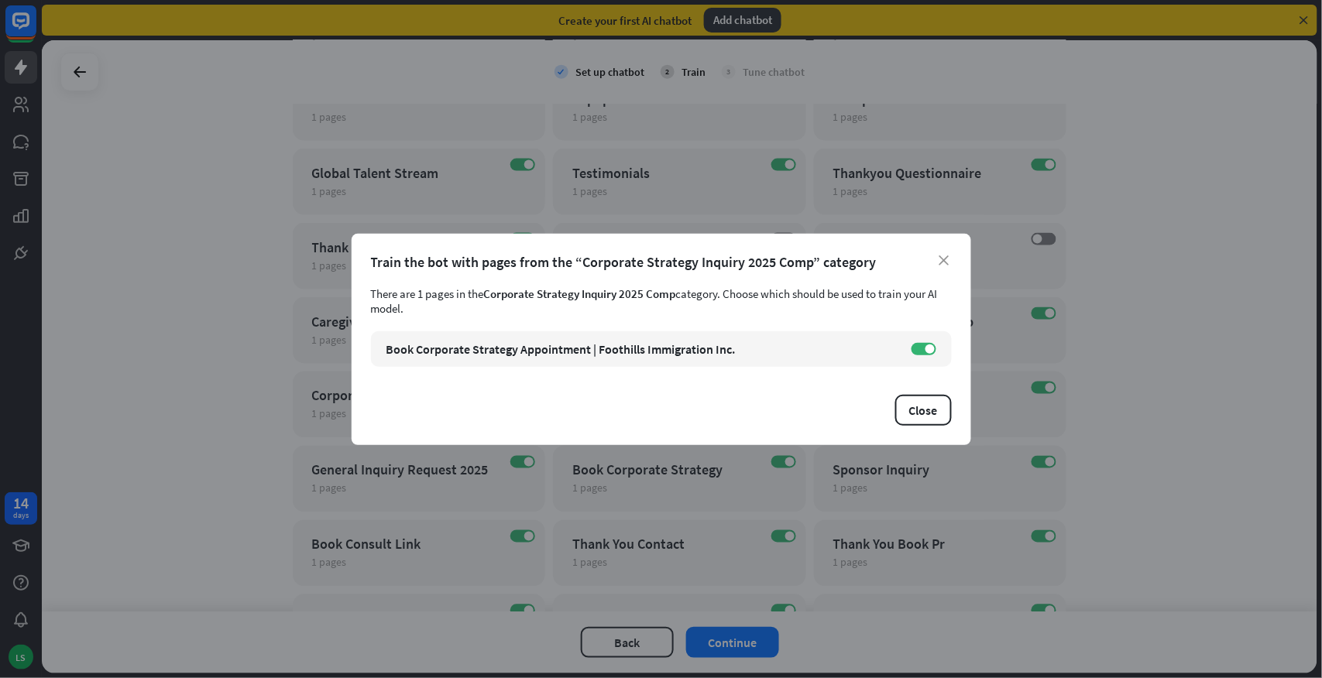
click at [513, 385] on div "close Train the bot with pages from the “Corporate Strategy Inquiry 2025 Comp” …" at bounding box center [661, 339] width 619 height 211
click at [268, 396] on div "close Train the bot with pages from the “Corporate Strategy Inquiry 2025 Comp” …" at bounding box center [661, 339] width 1322 height 678
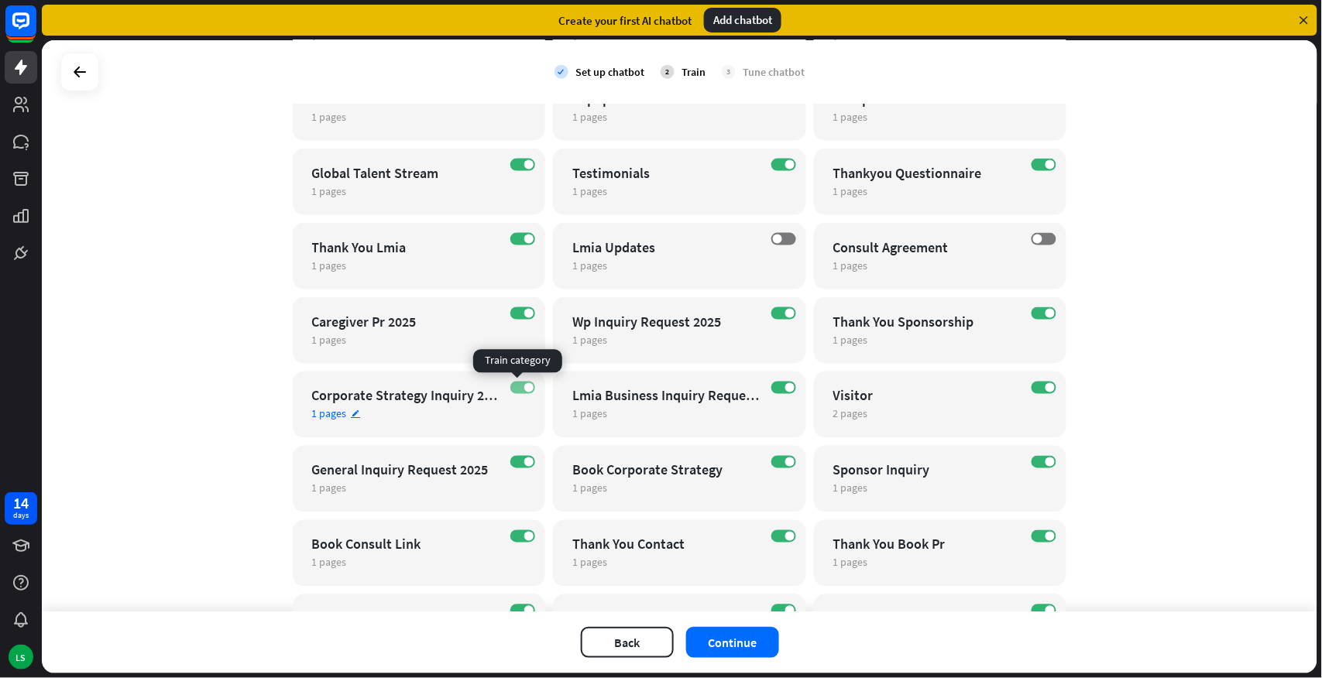
click at [514, 385] on label "ON" at bounding box center [522, 388] width 25 height 12
click at [649, 401] on div "Lmia Business Inquiry Request 2025" at bounding box center [665, 396] width 187 height 18
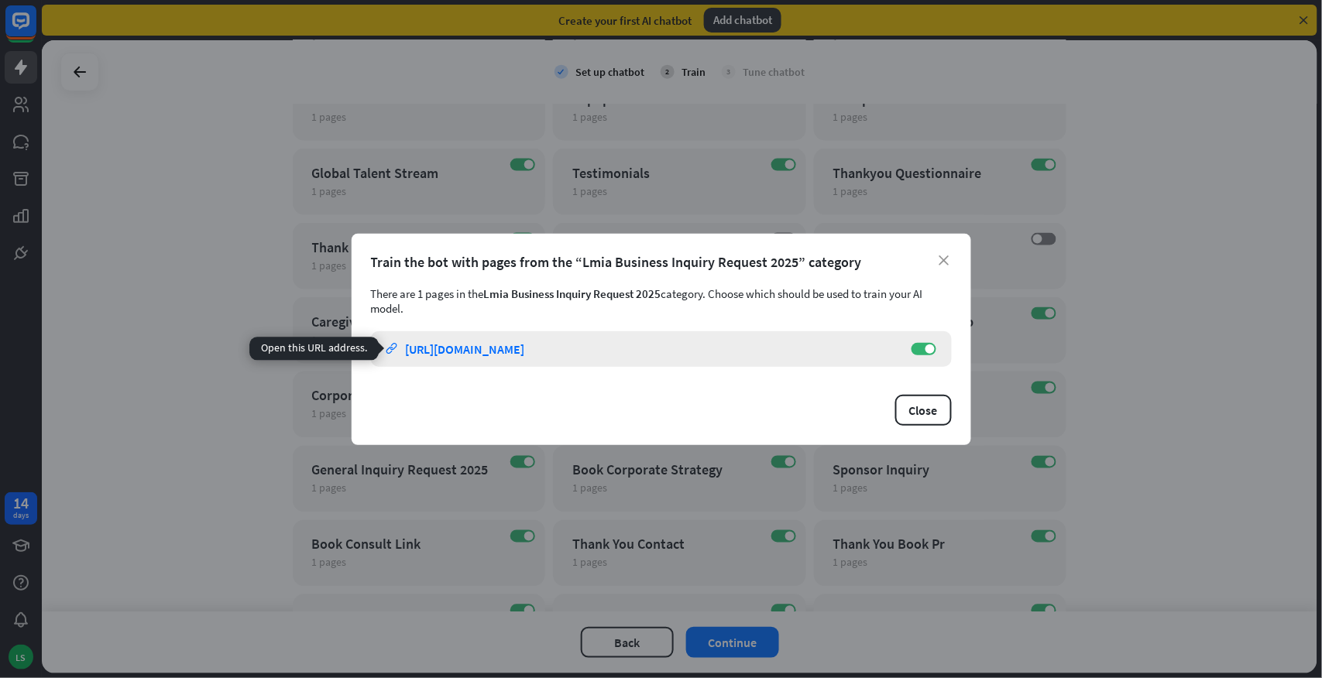
click at [525, 352] on div "https://www.foothillsimmigration.ca/lmia-business-inquiry-request-2025" at bounding box center [465, 348] width 119 height 15
click at [183, 362] on div "close Train the bot with pages from the “Lmia Business Inquiry Request 2025” ca…" at bounding box center [661, 339] width 1322 height 678
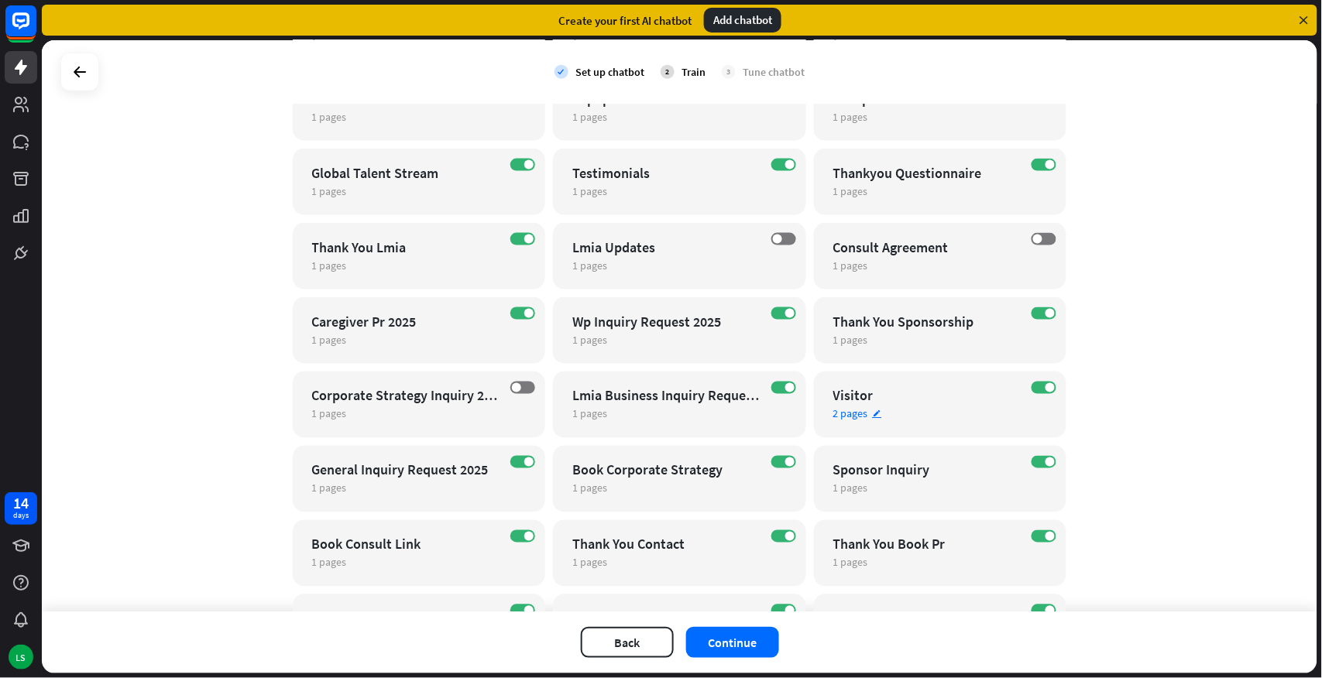
click at [906, 399] on div "Visitor" at bounding box center [926, 396] width 187 height 18
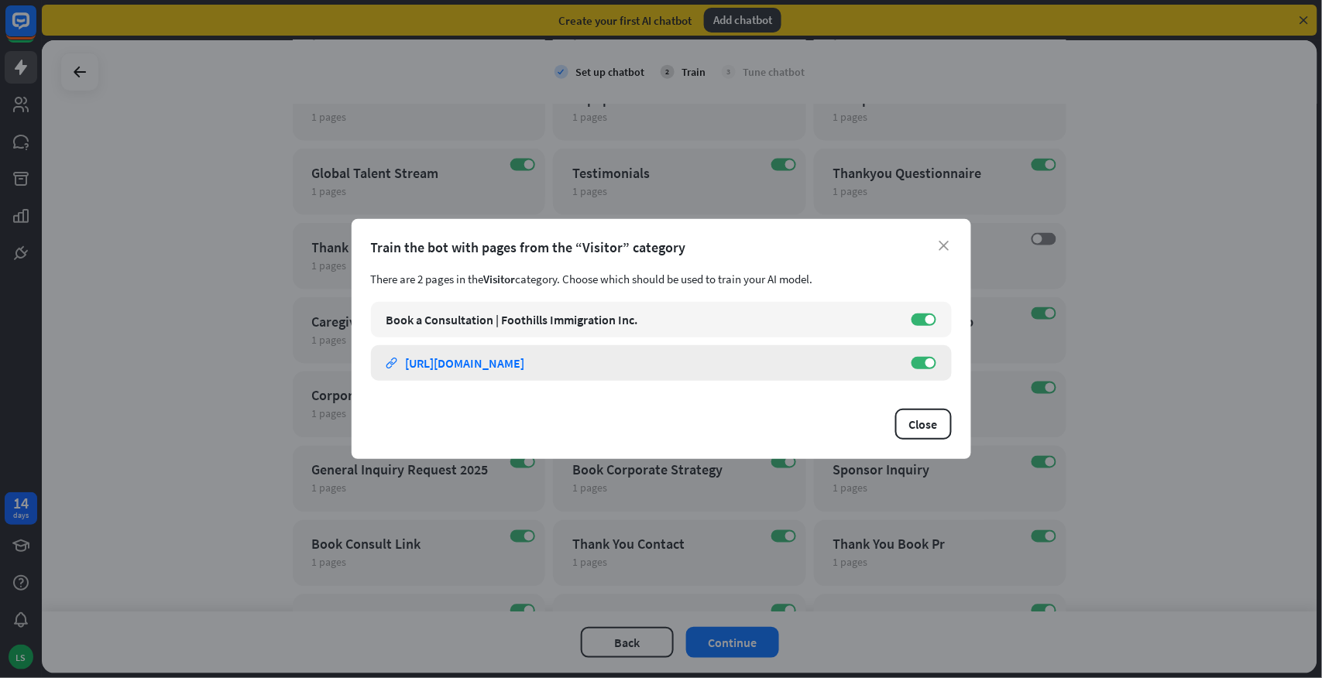
click at [501, 359] on div "https://www.foothillsimmigration.ca/visitor/supervisa-inquiry-request-2025" at bounding box center [465, 362] width 119 height 15
click at [455, 323] on div "https://www.foothillsimmigration.ca/visitor/citzenship-inquiry-request-2025" at bounding box center [465, 319] width 119 height 15
click at [904, 420] on button "Close" at bounding box center [923, 424] width 57 height 31
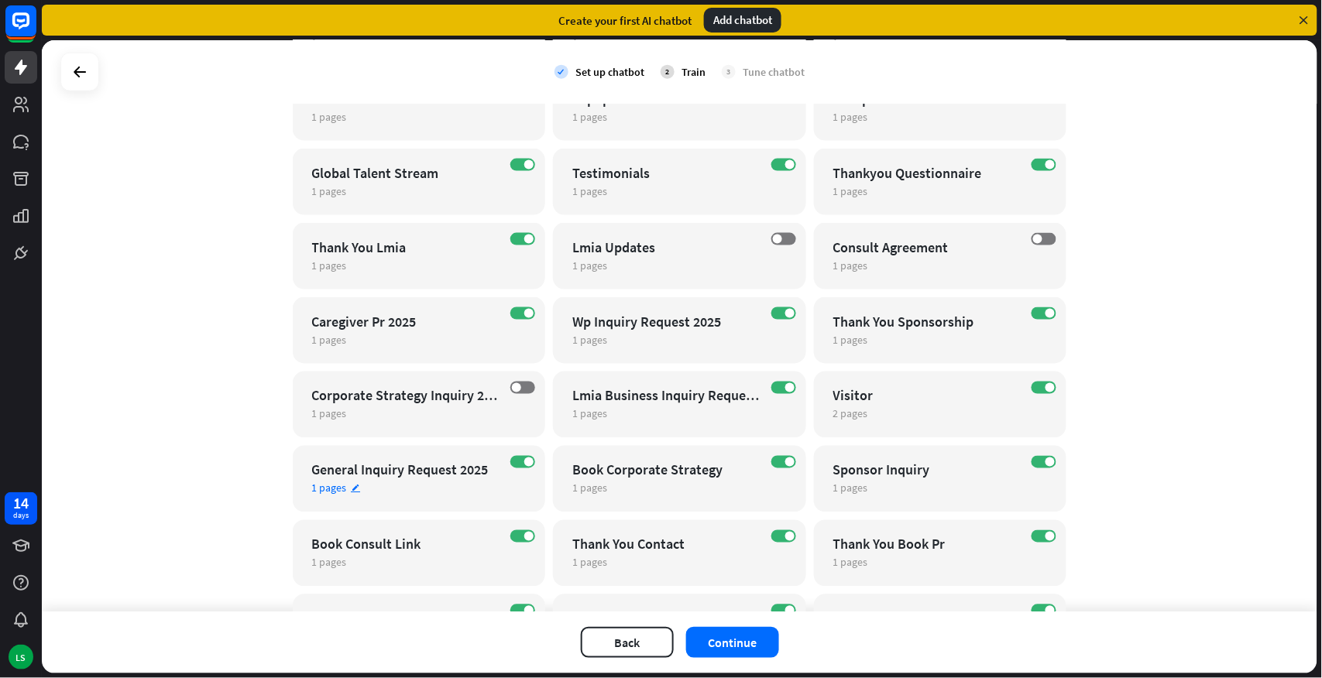
scroll to position [685, 0]
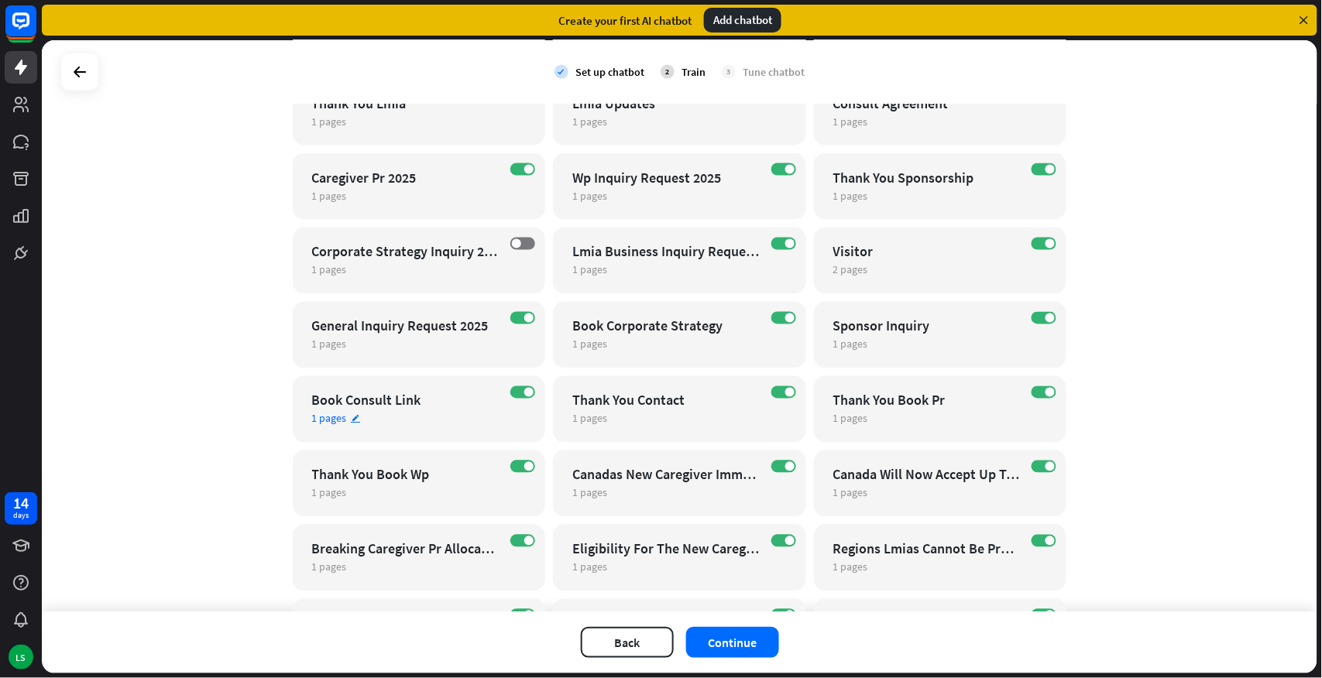
click at [432, 407] on div "Book Consult Link" at bounding box center [405, 401] width 187 height 18
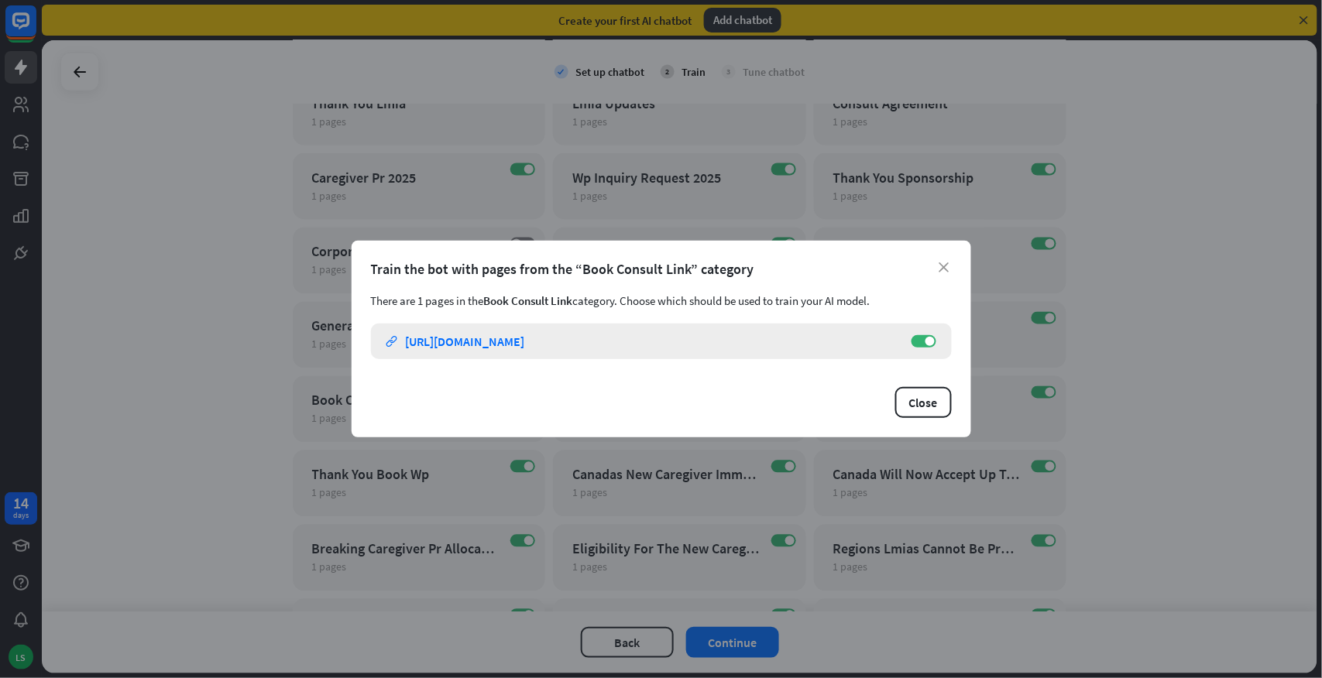
click at [522, 341] on div "https://www.foothillsimmigration.ca/book-consult-link" at bounding box center [465, 341] width 119 height 15
click at [139, 508] on div "close Train the bot with pages from the “Book Consult Link” category There are …" at bounding box center [661, 339] width 1322 height 678
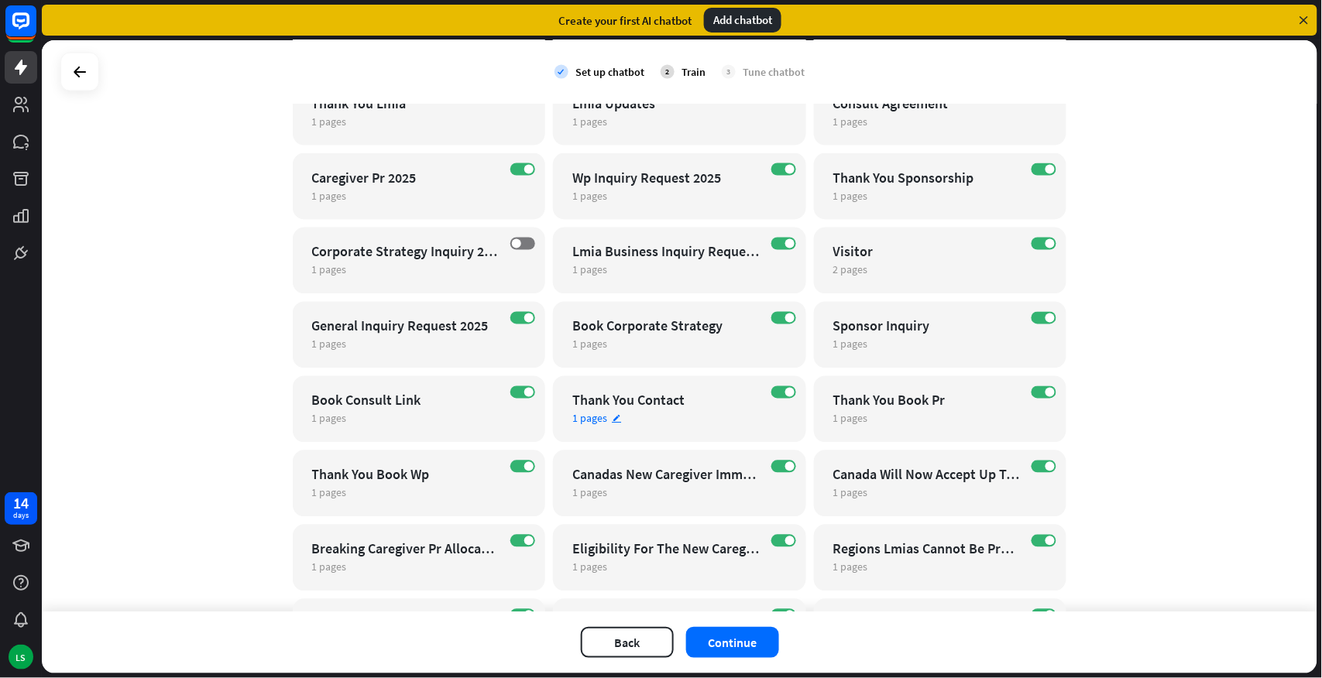
click at [636, 403] on div "Thank You Contact" at bounding box center [665, 401] width 187 height 18
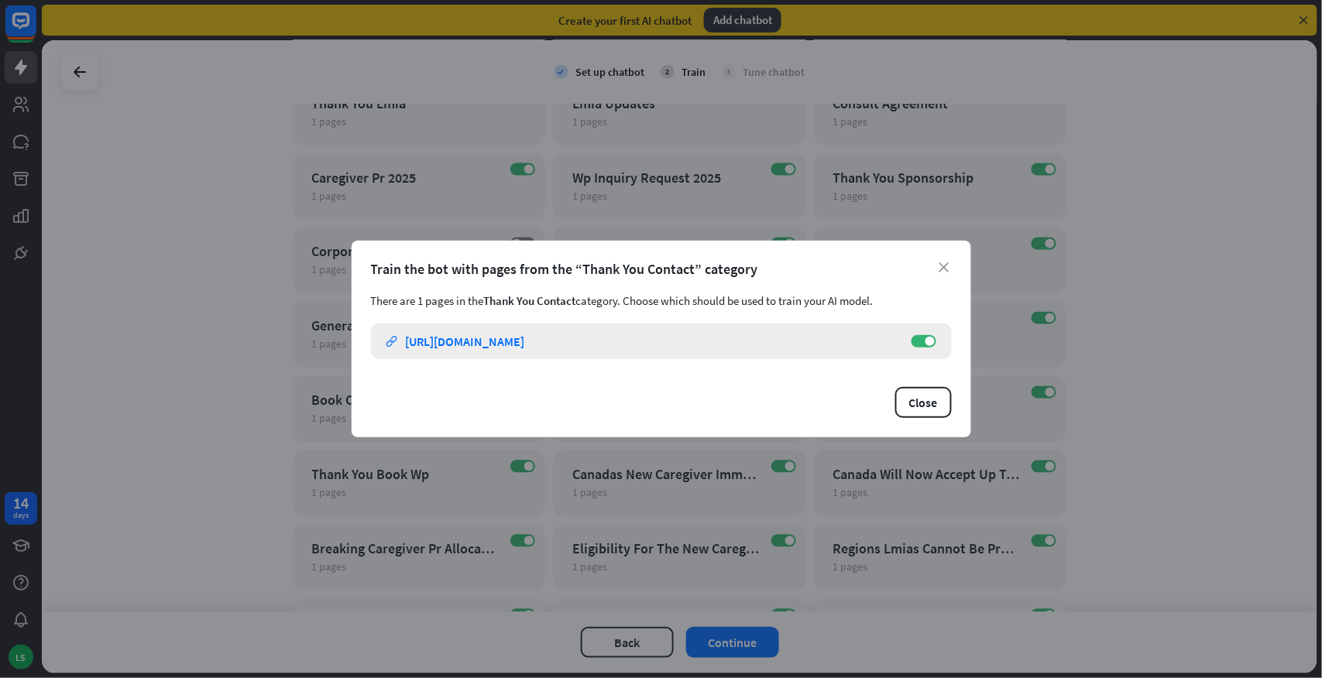
click at [525, 339] on div "https://www.foothillsimmigration.ca/thank-you-contact" at bounding box center [465, 341] width 119 height 15
click at [220, 398] on div "close Train the bot with pages from the “Thank You Contact” category There are …" at bounding box center [661, 339] width 1322 height 678
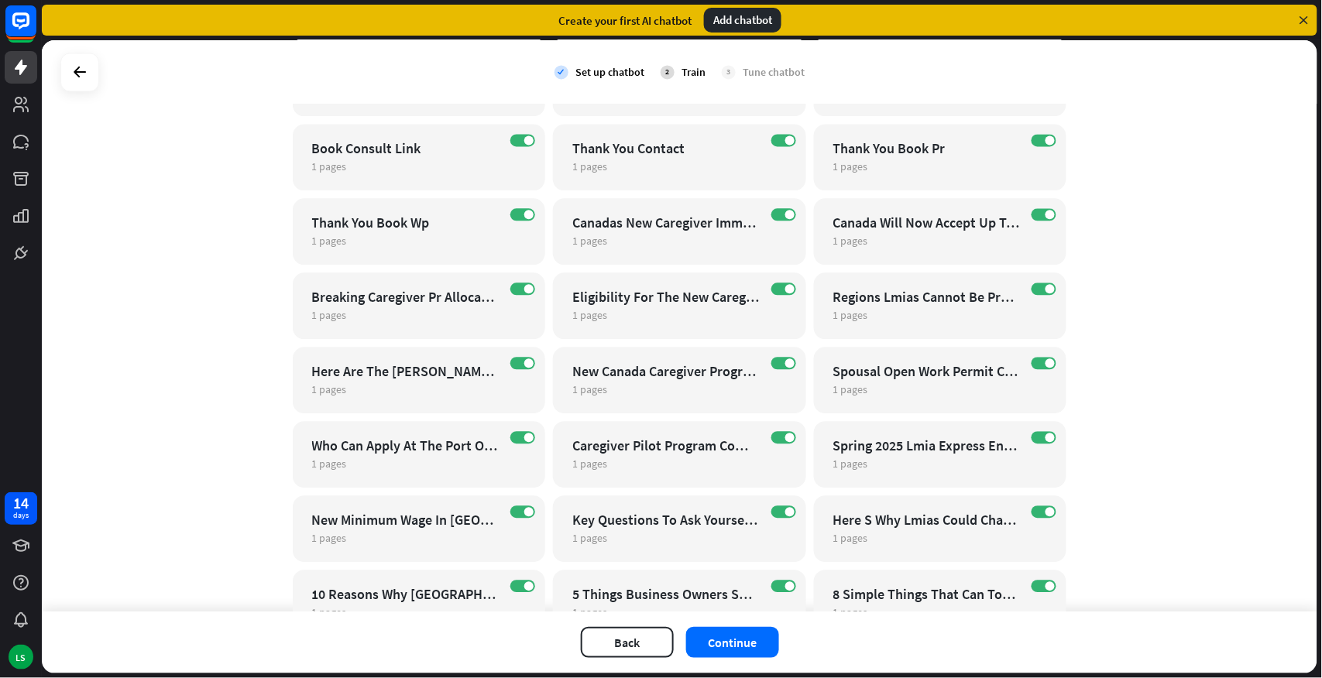
scroll to position [971, 0]
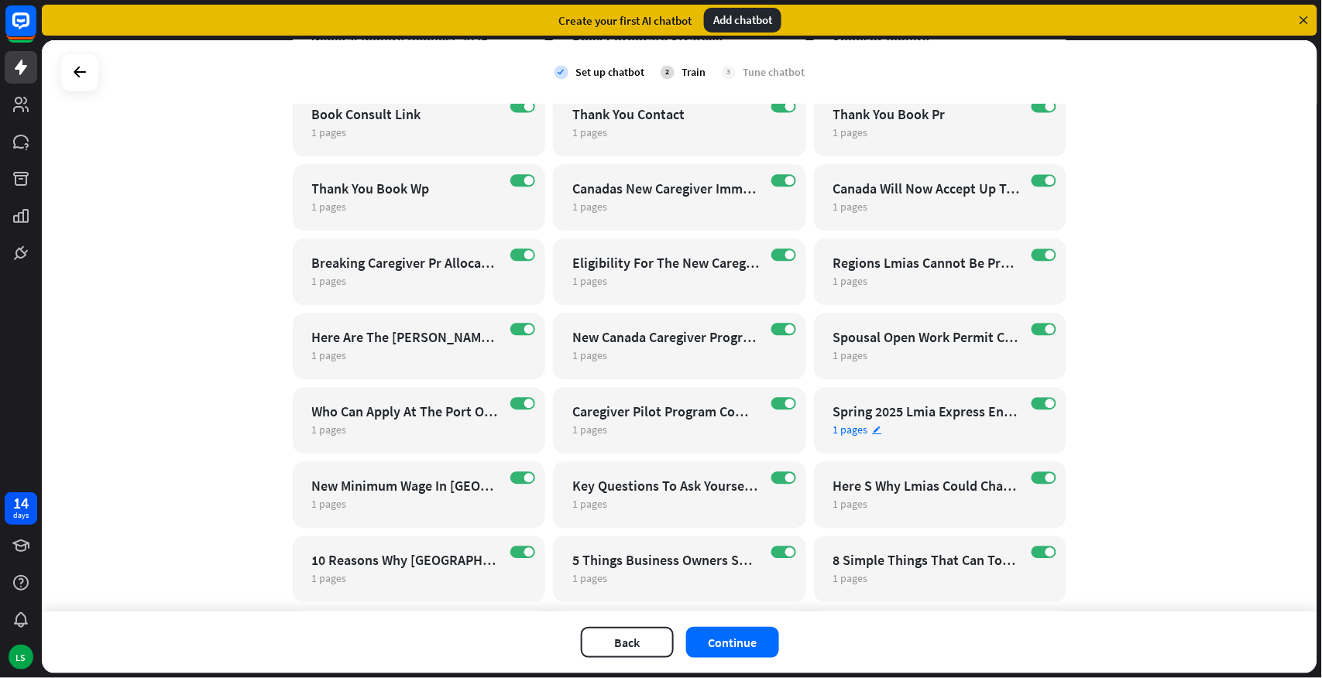
click at [933, 393] on div "ON Spring 2025 Lmia Express Entry Points No More 1 pages edit" at bounding box center [940, 420] width 253 height 67
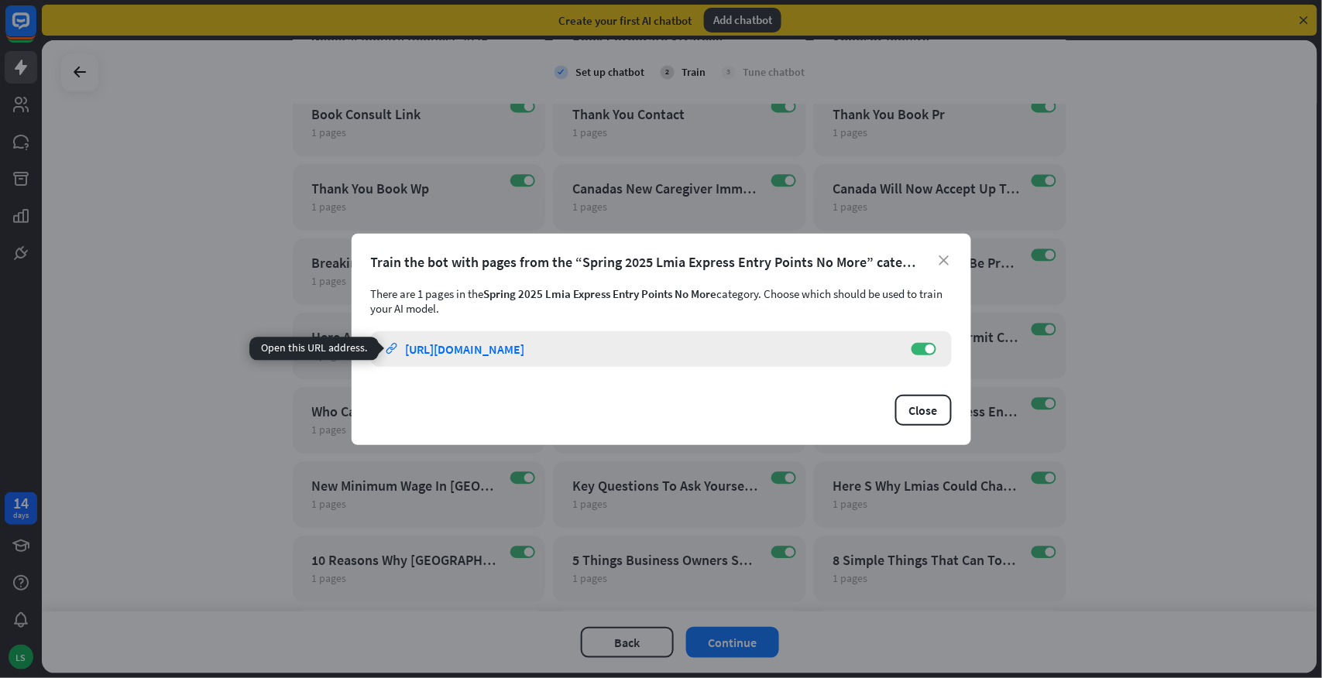
click at [525, 346] on div "https://www.foothillsimmigration.ca/spring-2025-lmia-express-entry-points-no-mo…" at bounding box center [465, 348] width 119 height 15
click at [251, 423] on div "close Train the bot with pages from the “Spring 2025 Lmia Express Entry Points …" at bounding box center [661, 339] width 1322 height 678
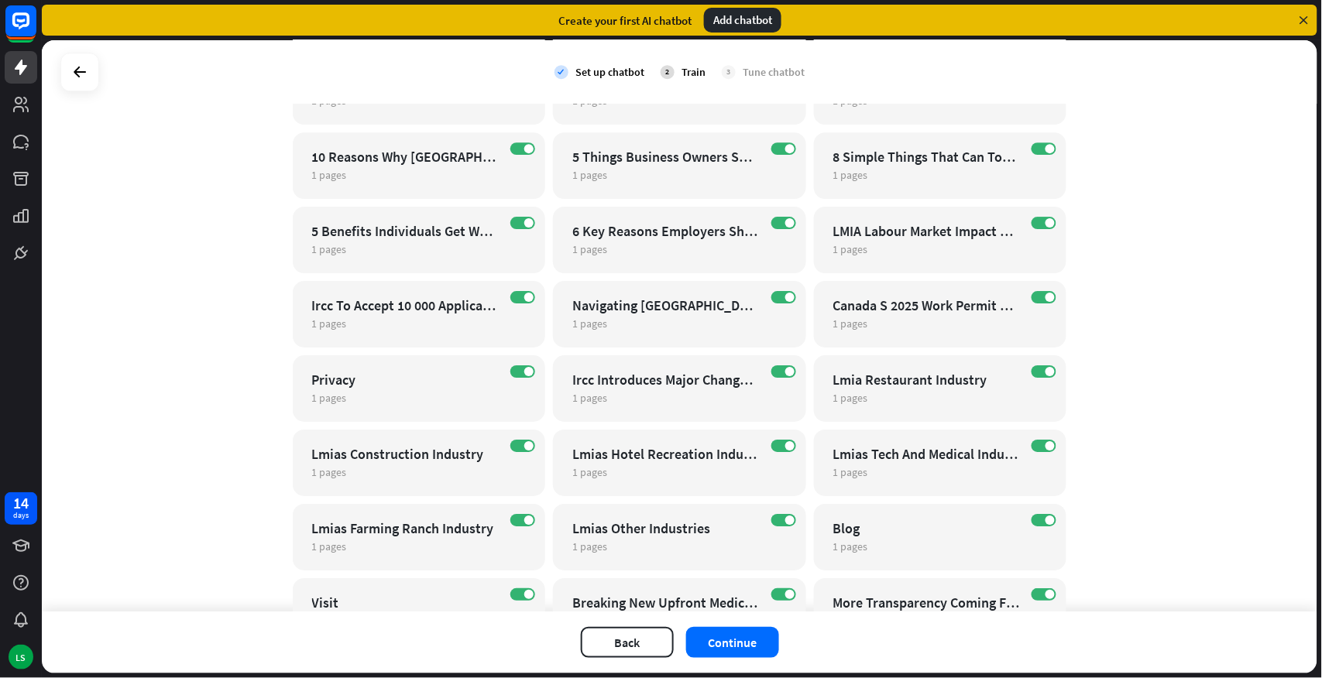
scroll to position [1402, 0]
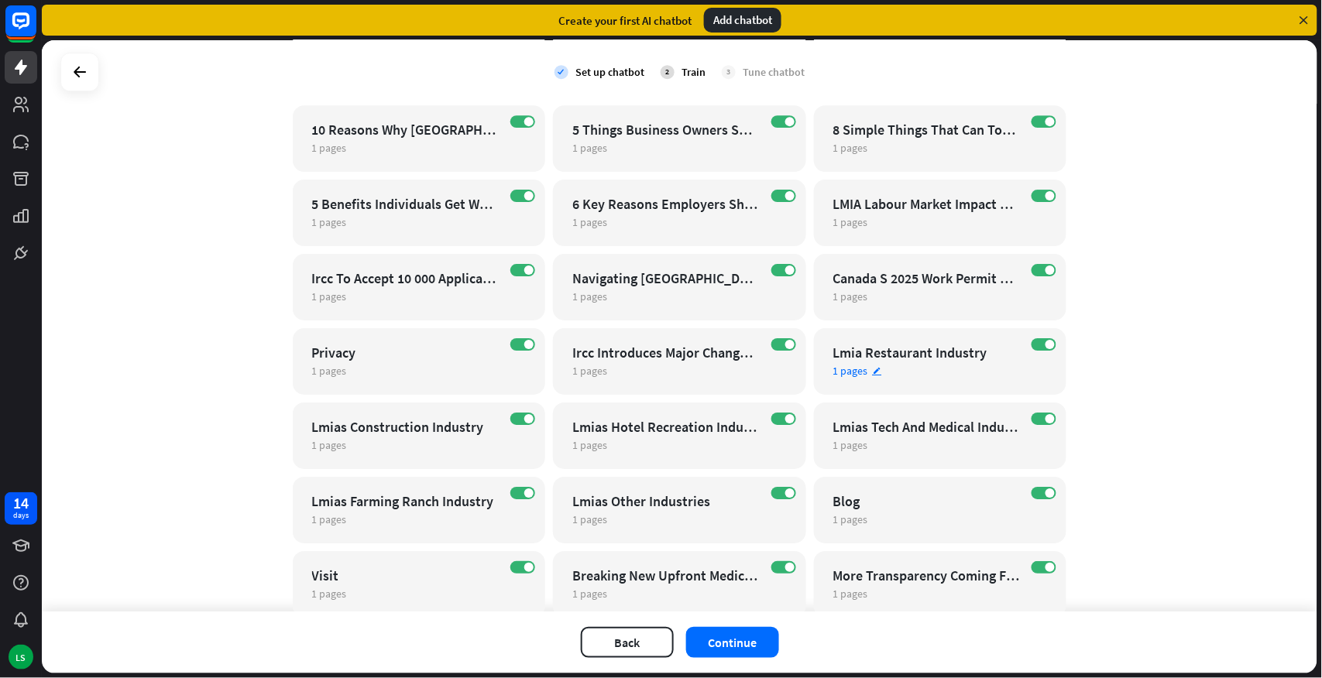
click at [935, 374] on div "1 pages edit" at bounding box center [926, 371] width 187 height 14
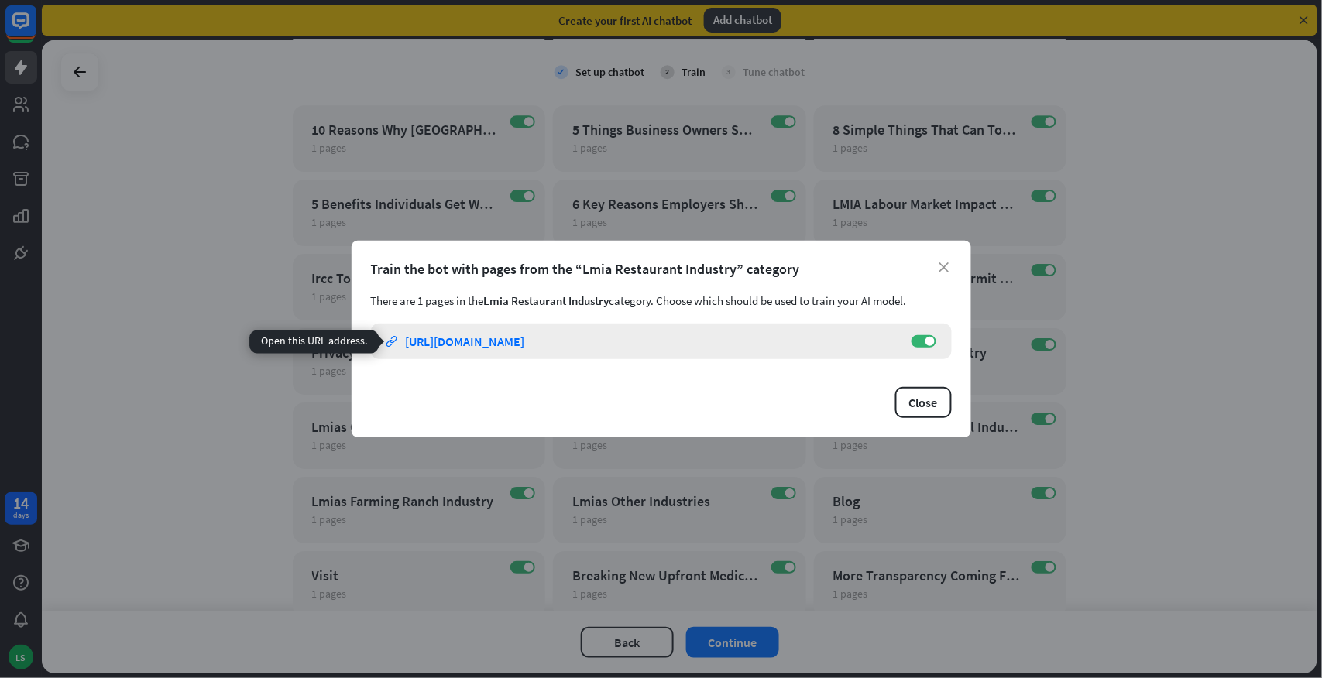
click at [525, 341] on div "https://www.foothillsimmigration.ca/lmia-restaurant-industry" at bounding box center [465, 341] width 119 height 15
click at [178, 264] on div "close Train the bot with pages from the “Lmia Restaurant Industry” category The…" at bounding box center [661, 339] width 1322 height 678
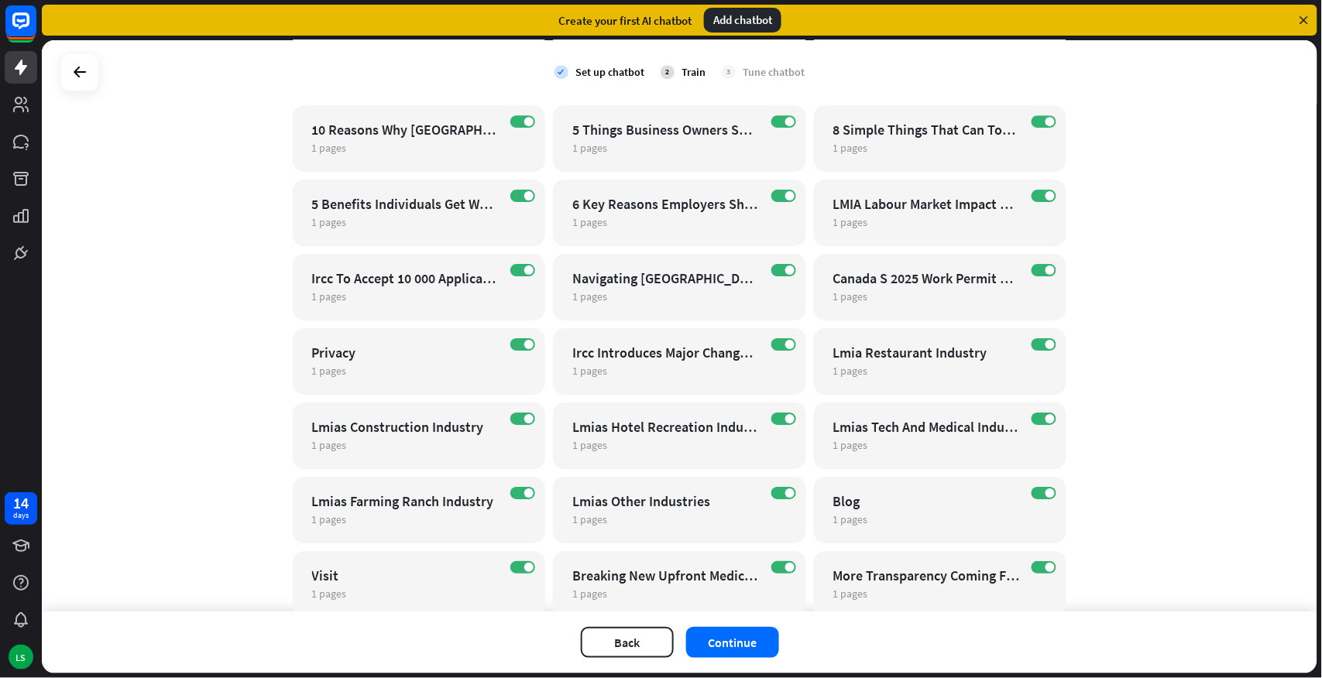
scroll to position [1530, 0]
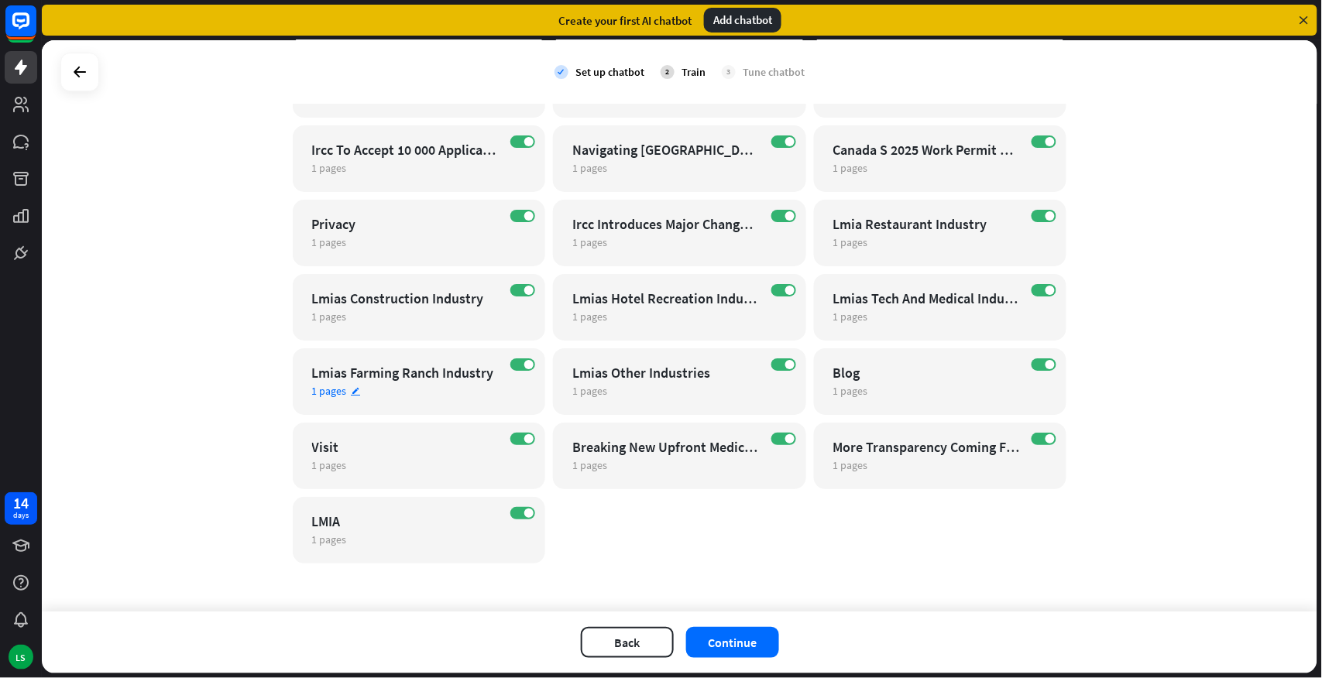
click at [399, 382] on div "ON Lmias Farming Ranch Industry 1 pages edit" at bounding box center [419, 381] width 253 height 67
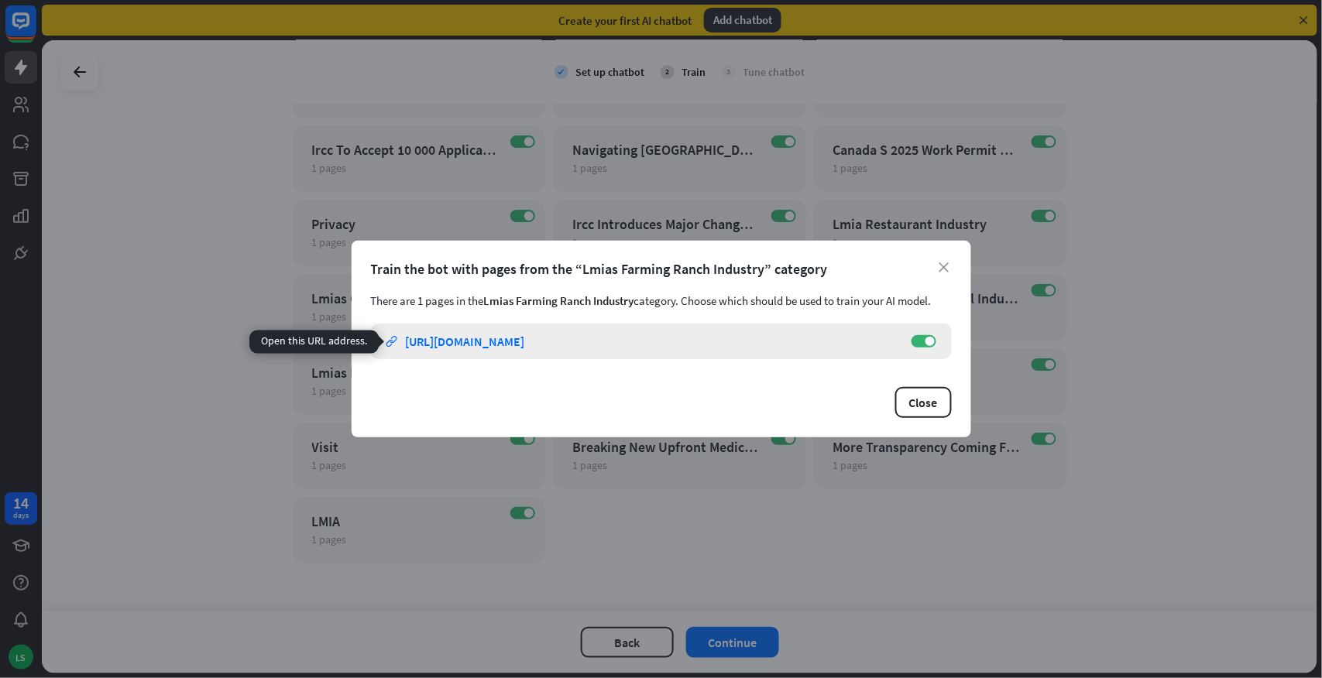
click at [525, 342] on div "https://www.foothillsimmigration.ca/lmias-farming-ranch-industry" at bounding box center [465, 341] width 119 height 15
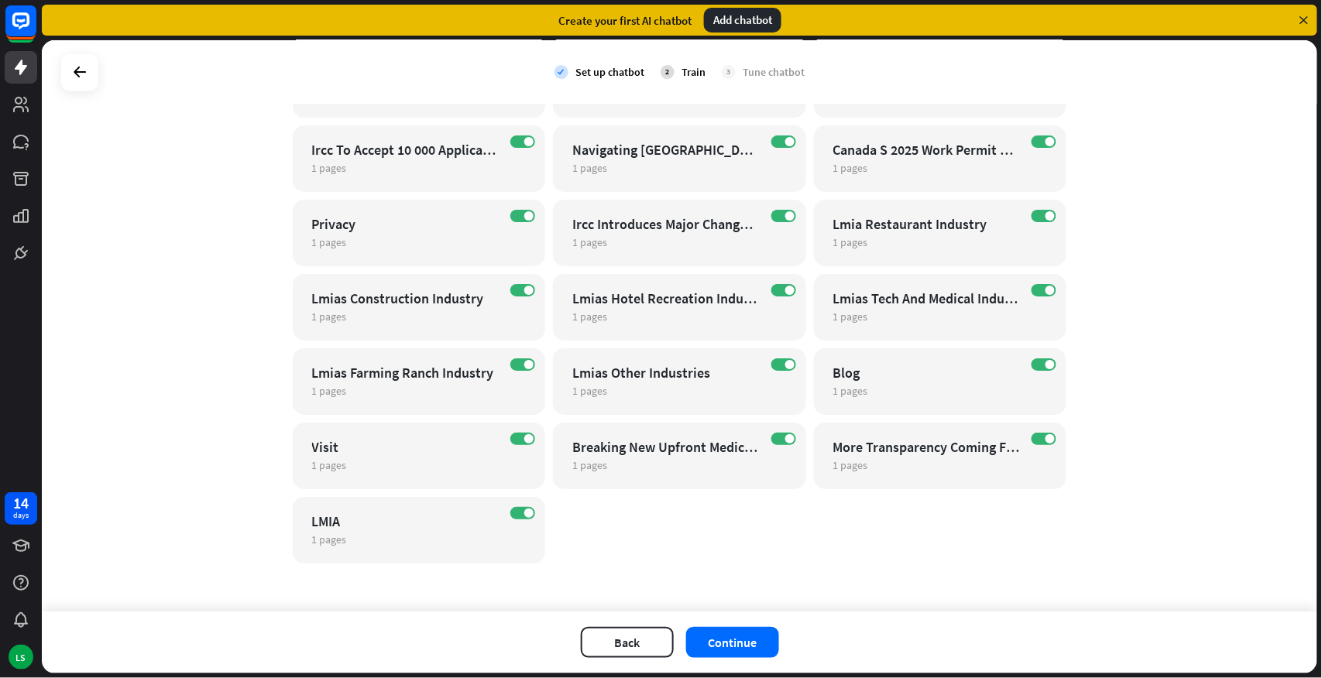
click at [232, 343] on div "close Train the bot with pages from the “Lmias Farming Ranch Industry” category…" at bounding box center [661, 339] width 1322 height 678
click at [887, 380] on div "Blog" at bounding box center [926, 373] width 187 height 18
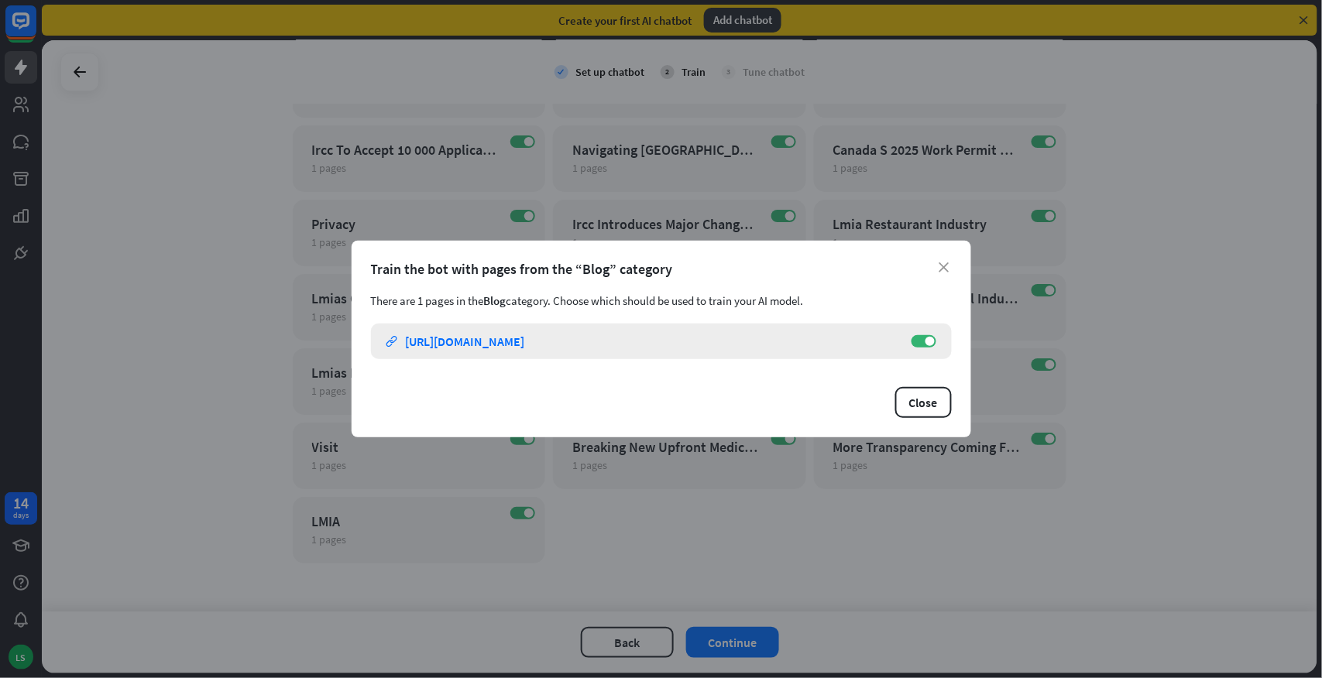
click at [525, 336] on div "https://www.foothillsimmigration.ca/blog" at bounding box center [465, 341] width 119 height 15
click at [167, 458] on div "close Train the bot with pages from the “Blog” category There are 1 pages in th…" at bounding box center [661, 339] width 1322 height 678
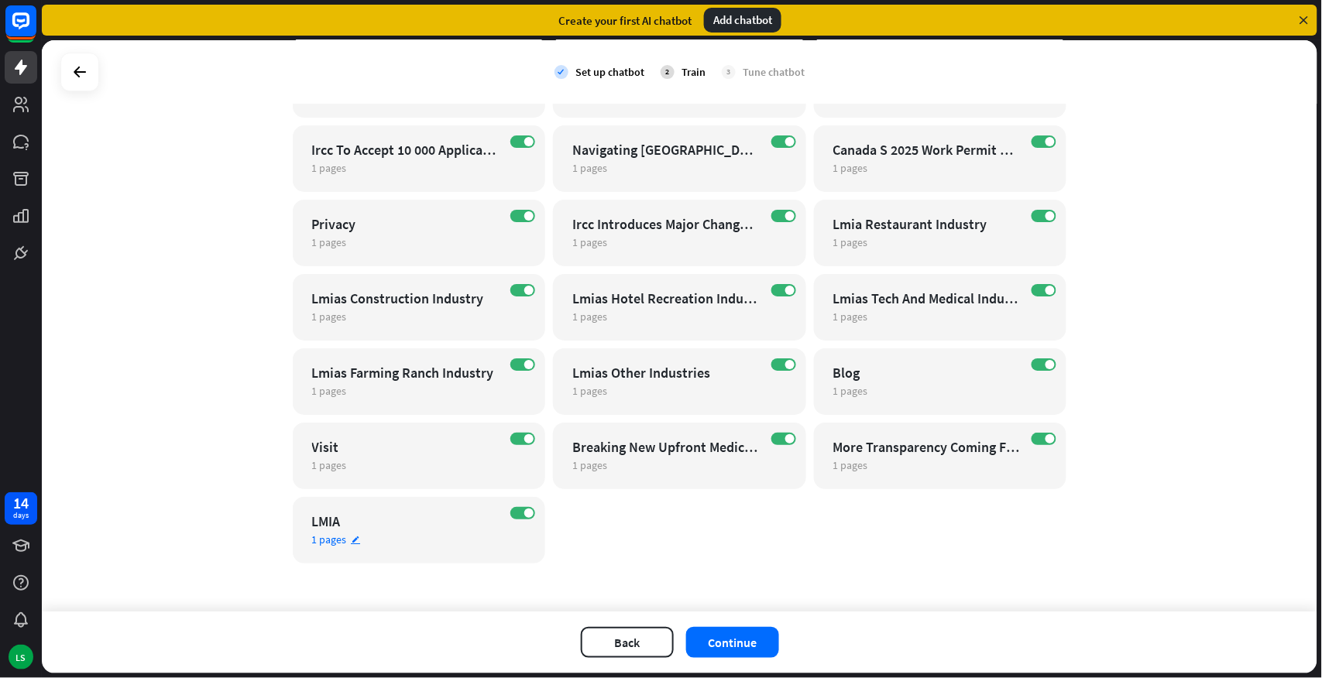
click at [338, 527] on div "LMIA" at bounding box center [405, 522] width 187 height 18
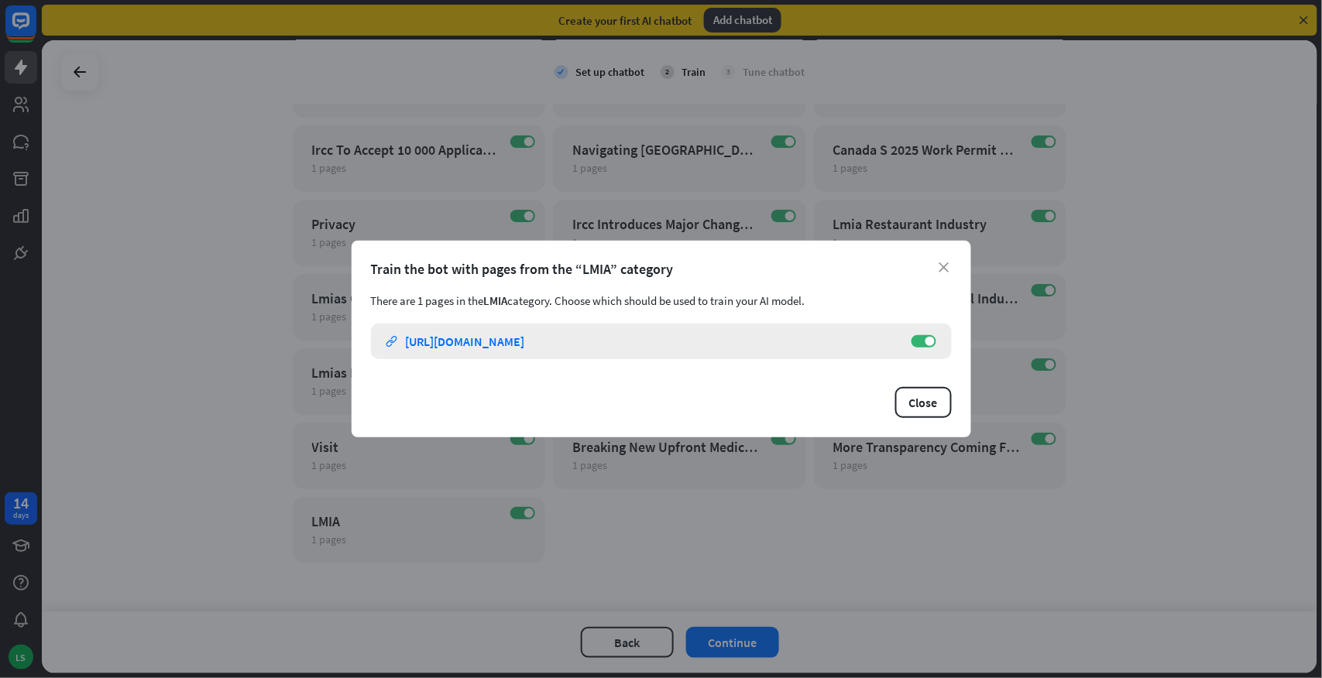
click at [525, 341] on div "https://www.foothillsimmigration.ca/LMIA" at bounding box center [465, 341] width 119 height 15
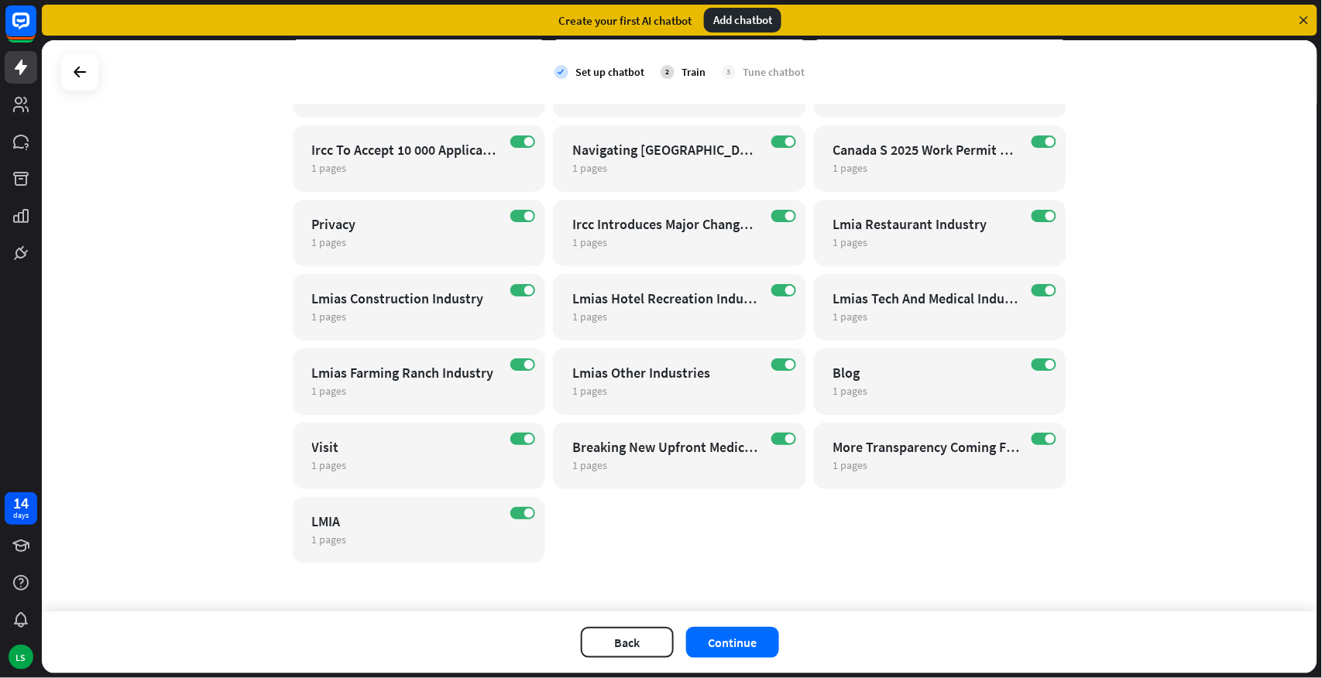
click at [238, 335] on div "close Train the bot with pages from the “LMIA” category There are 1 pages in th…" at bounding box center [661, 339] width 1322 height 678
click at [717, 596] on button "Continue" at bounding box center [732, 642] width 93 height 31
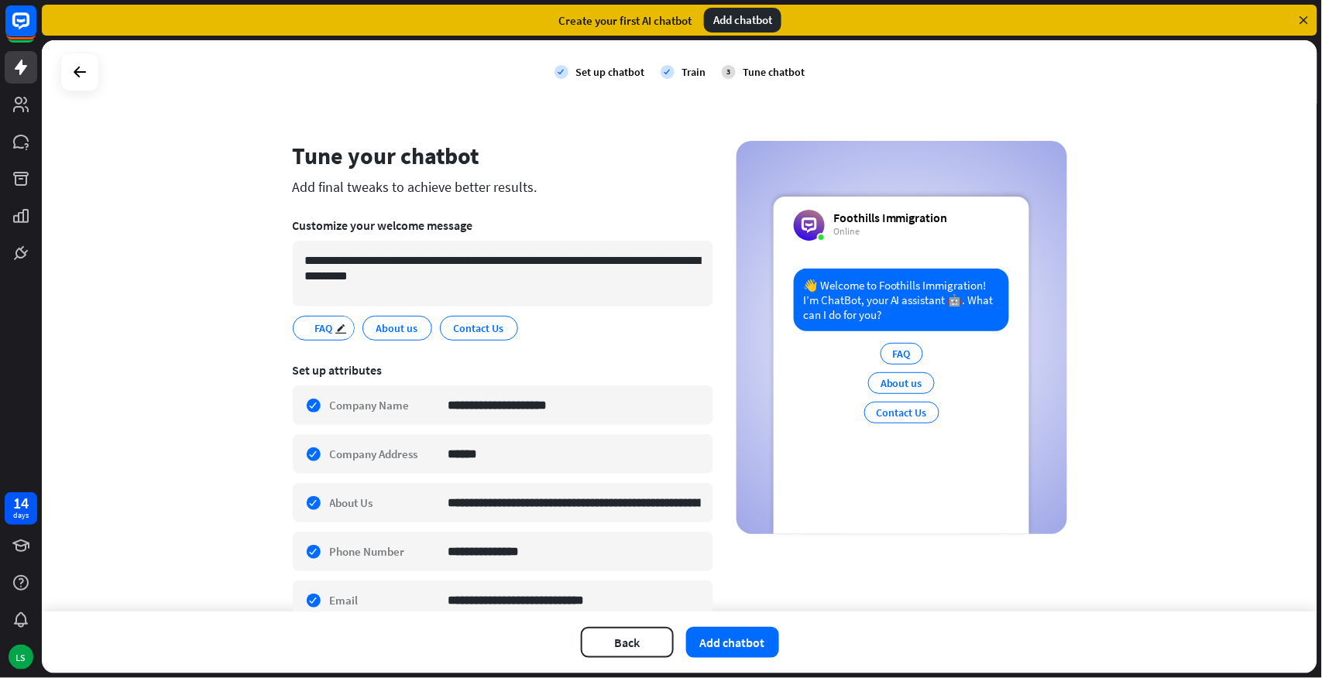
click at [315, 324] on span "FAQ" at bounding box center [323, 328] width 21 height 17
click at [315, 325] on span "FAQ" at bounding box center [323, 328] width 21 height 17
click at [338, 328] on icon "edit" at bounding box center [341, 329] width 12 height 12
type input "********"
click at [424, 328] on div "edit" at bounding box center [426, 328] width 19 height 22
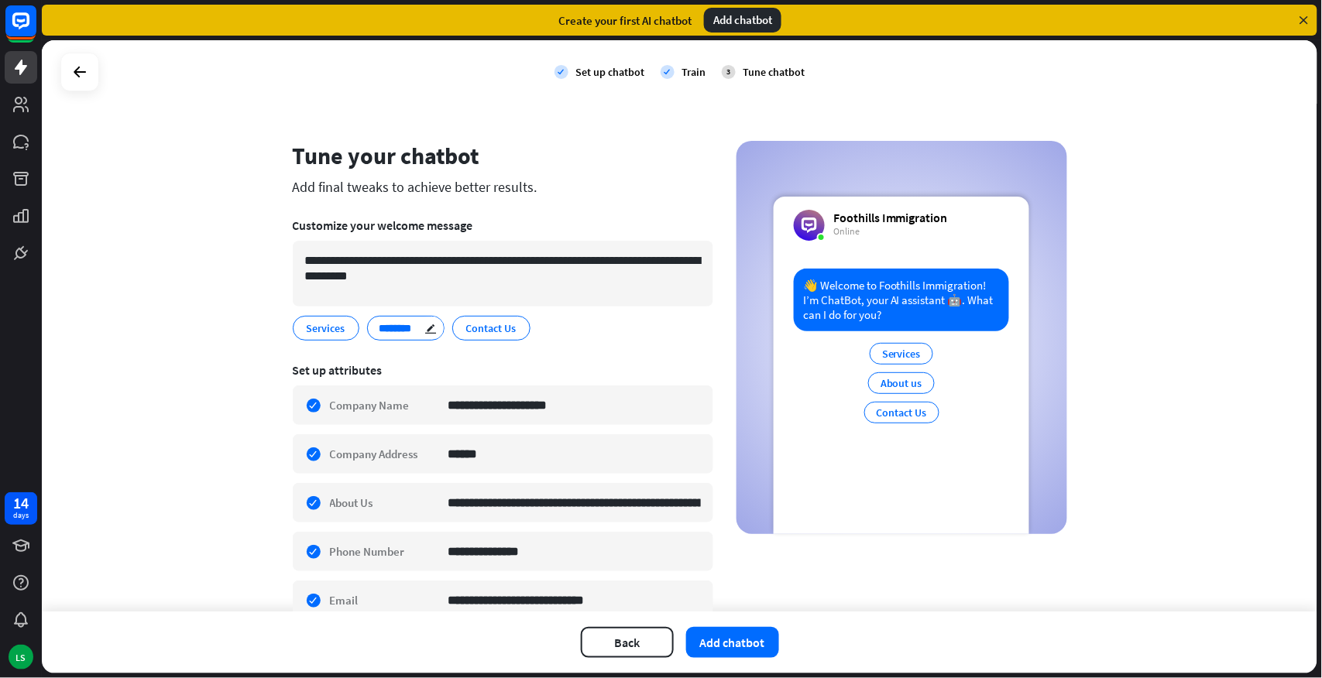
click at [410, 325] on input "********" at bounding box center [403, 328] width 49 height 14
type input "**********"
click at [501, 322] on span "Contact Us" at bounding box center [520, 328] width 53 height 17
click at [534, 323] on icon "edit" at bounding box center [540, 329] width 12 height 12
type input "**********"
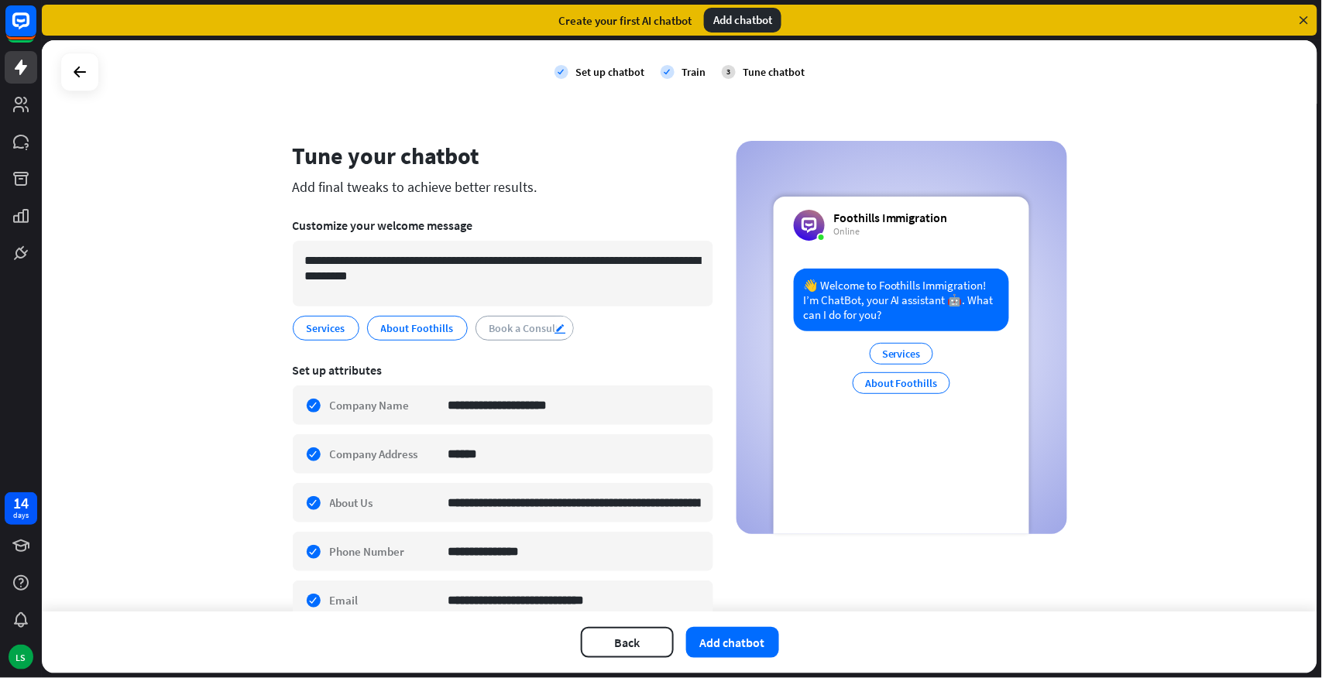
click at [554, 325] on icon "edit" at bounding box center [560, 329] width 12 height 12
click at [599, 330] on div "**********" at bounding box center [503, 328] width 420 height 25
click at [555, 327] on div "edit" at bounding box center [563, 328] width 19 height 22
click at [561, 327] on div "edit" at bounding box center [570, 328] width 19 height 22
click at [555, 327] on div "edit" at bounding box center [563, 328] width 19 height 22
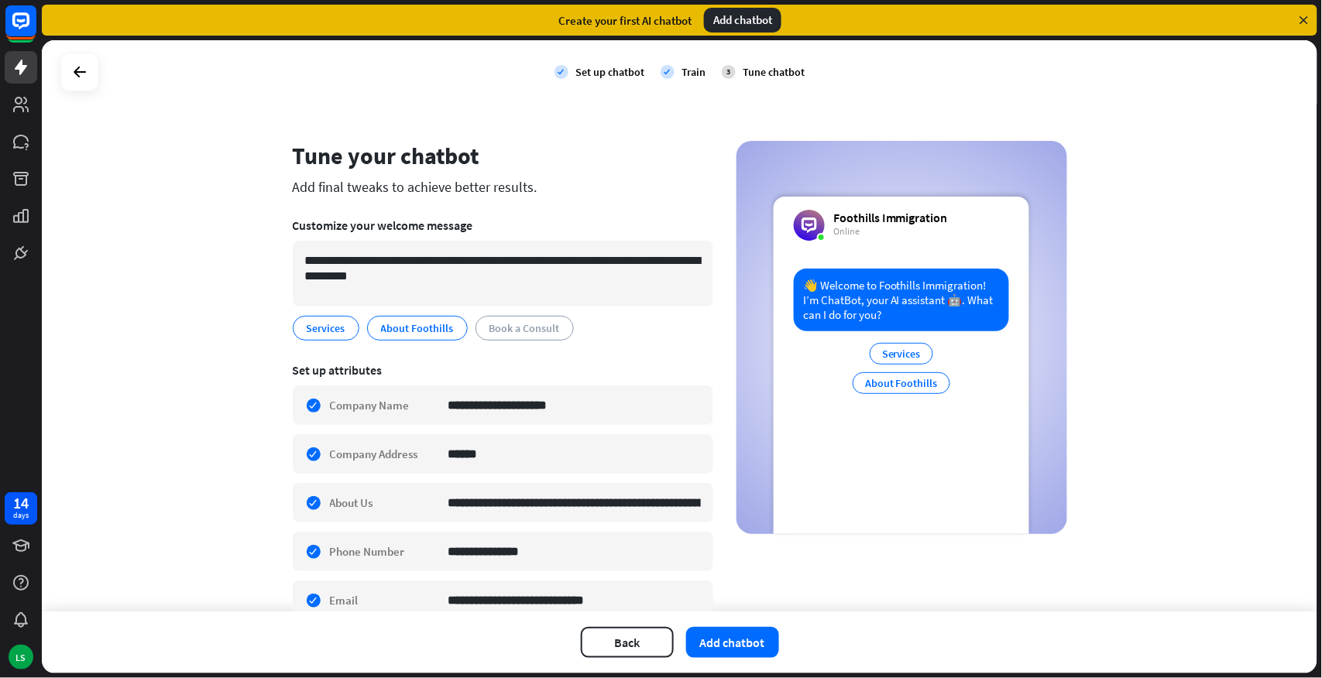
click at [489, 345] on section "**********" at bounding box center [503, 279] width 420 height 145
click at [493, 331] on span "Book a Consult" at bounding box center [525, 328] width 74 height 17
drag, startPoint x: 493, startPoint y: 331, endPoint x: 503, endPoint y: 356, distance: 26.7
click at [503, 356] on section "**********" at bounding box center [503, 569] width 420 height 435
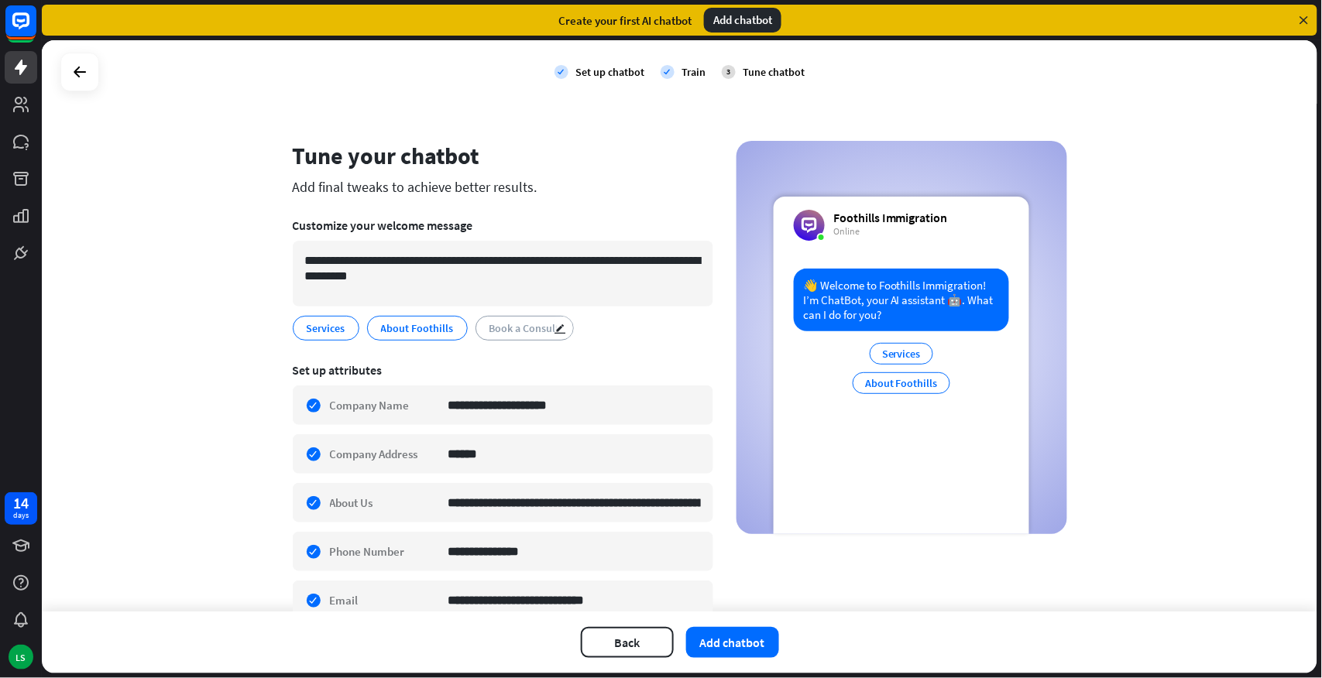
click at [501, 323] on span "Book a Consult" at bounding box center [525, 328] width 74 height 17
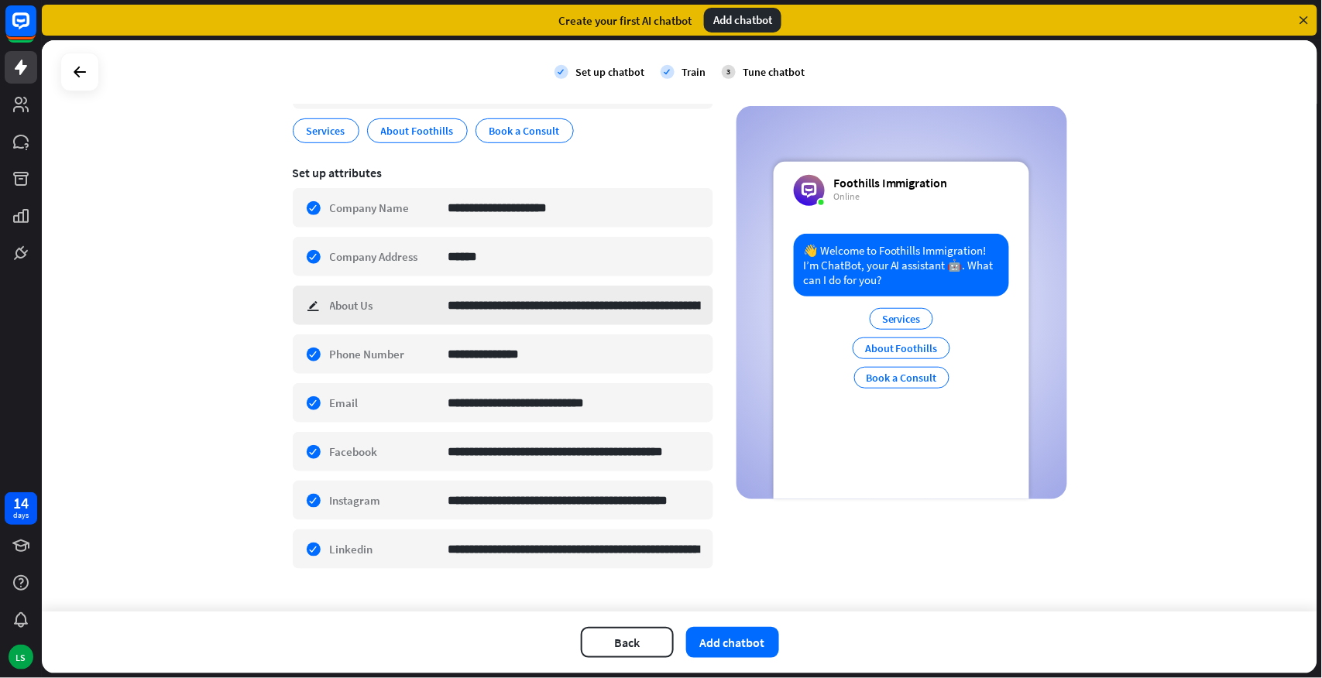
scroll to position [225, 0]
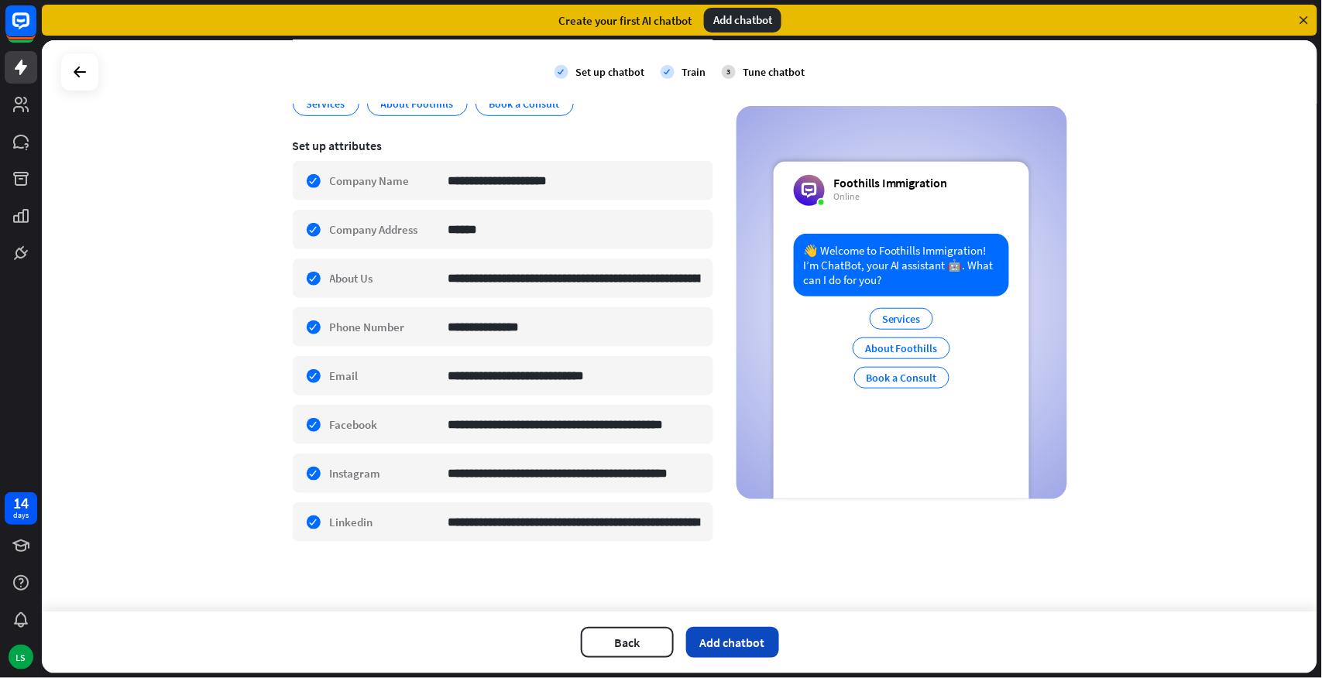
click at [726, 596] on button "Add chatbot" at bounding box center [732, 642] width 93 height 31
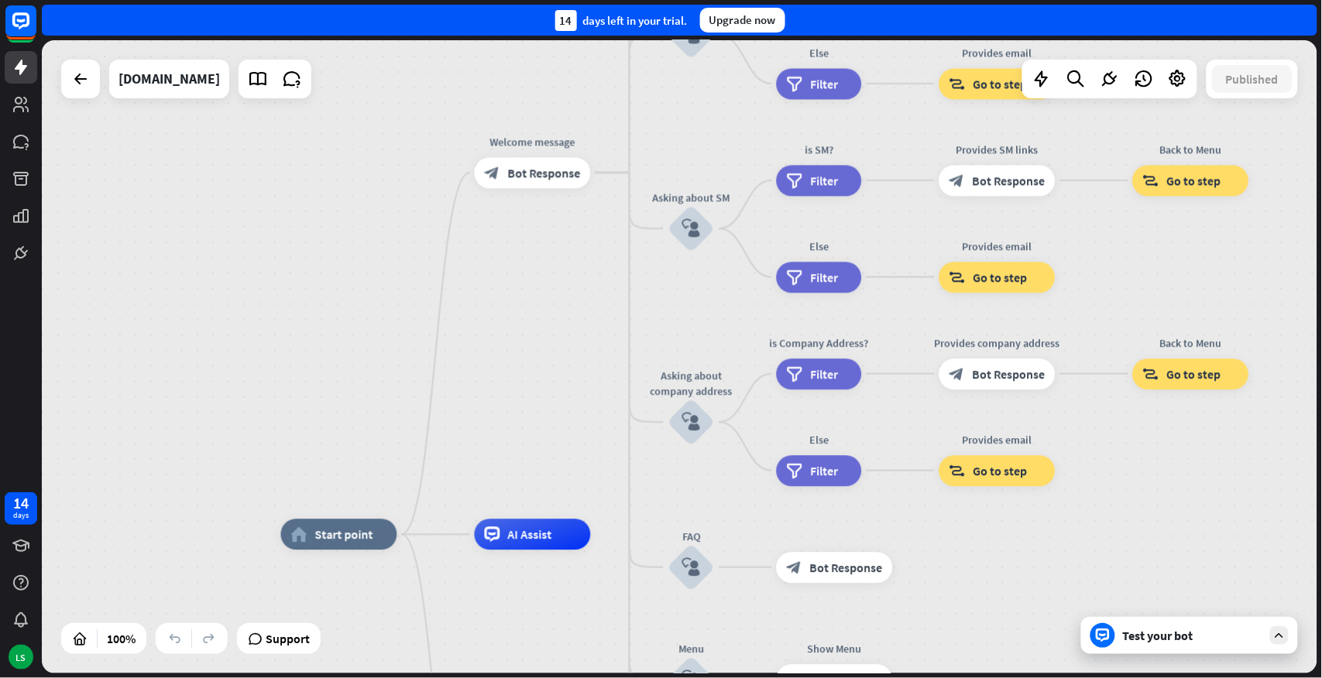
drag, startPoint x: 1012, startPoint y: 434, endPoint x: 996, endPoint y: 612, distance: 178.1
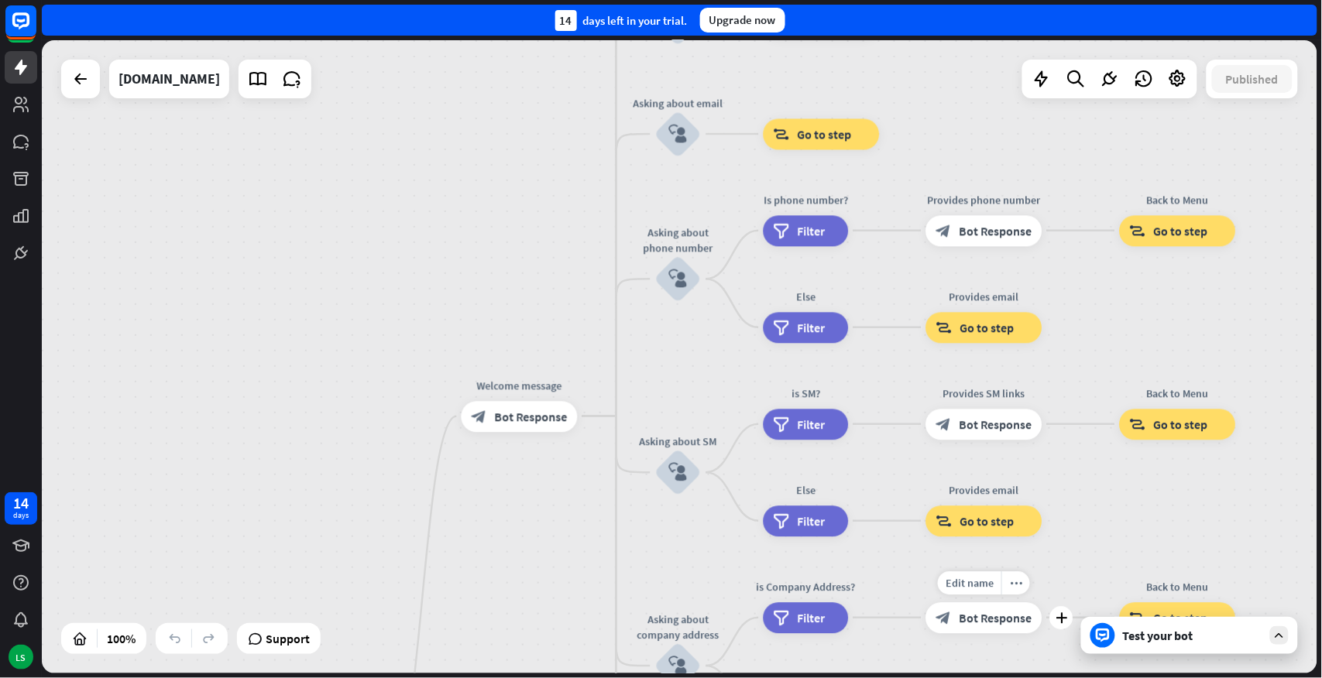
drag, startPoint x: 928, startPoint y: 331, endPoint x: 915, endPoint y: 575, distance: 244.3
click at [926, 596] on div "Edit name more_horiz plus block_bot_response Bot Response" at bounding box center [984, 617] width 116 height 31
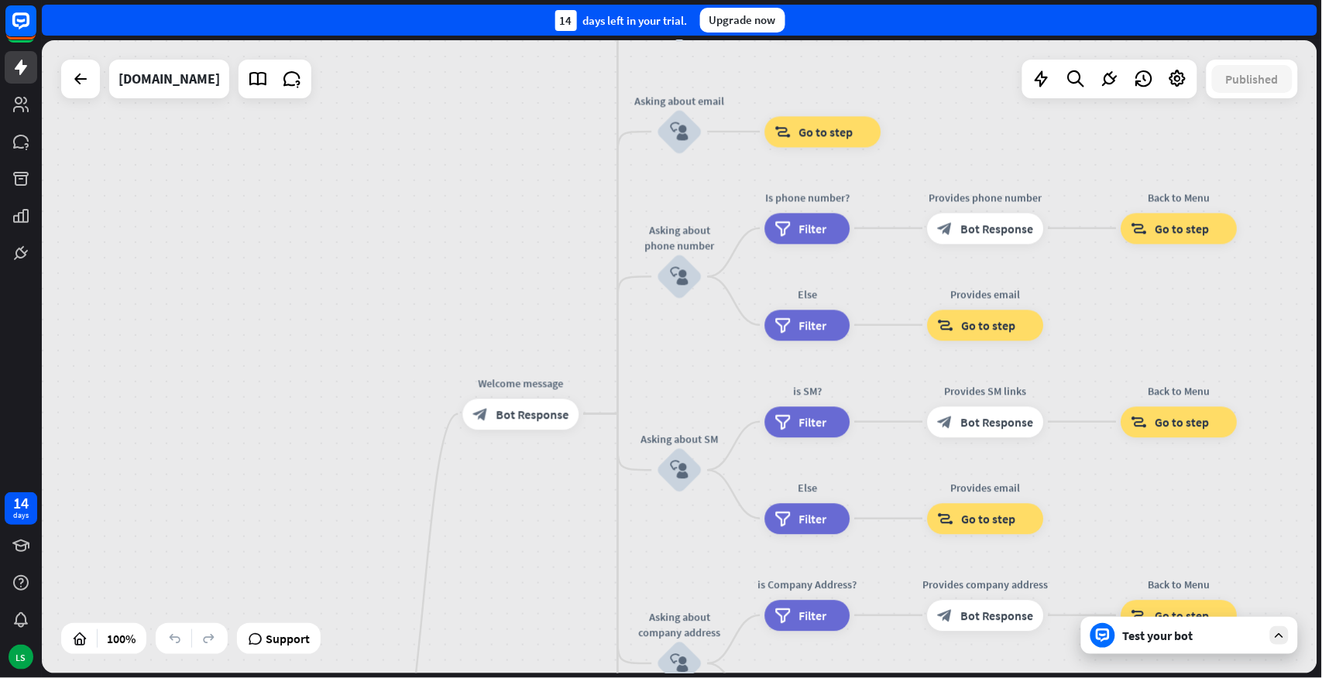
drag, startPoint x: 486, startPoint y: 210, endPoint x: 489, endPoint y: 202, distance: 8.3
click at [489, 202] on div "home_2 Start point Welcome message block_bot_response Bot Response About us blo…" at bounding box center [679, 356] width 1275 height 633
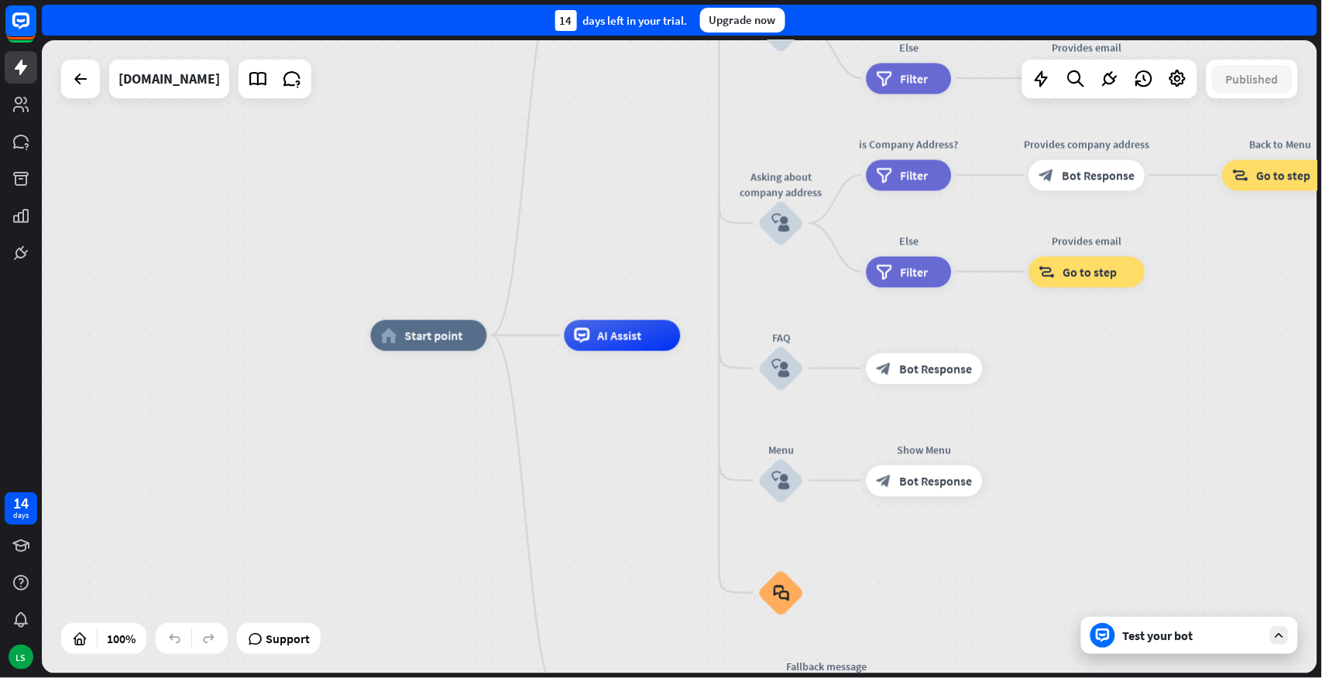
drag, startPoint x: 308, startPoint y: 618, endPoint x: 408, endPoint y: 183, distance: 446.5
click at [408, 183] on div "home_2 Start point Welcome message block_bot_response Bot Response About us blo…" at bounding box center [679, 356] width 1275 height 633
click at [1179, 596] on div "Test your bot" at bounding box center [1192, 635] width 139 height 15
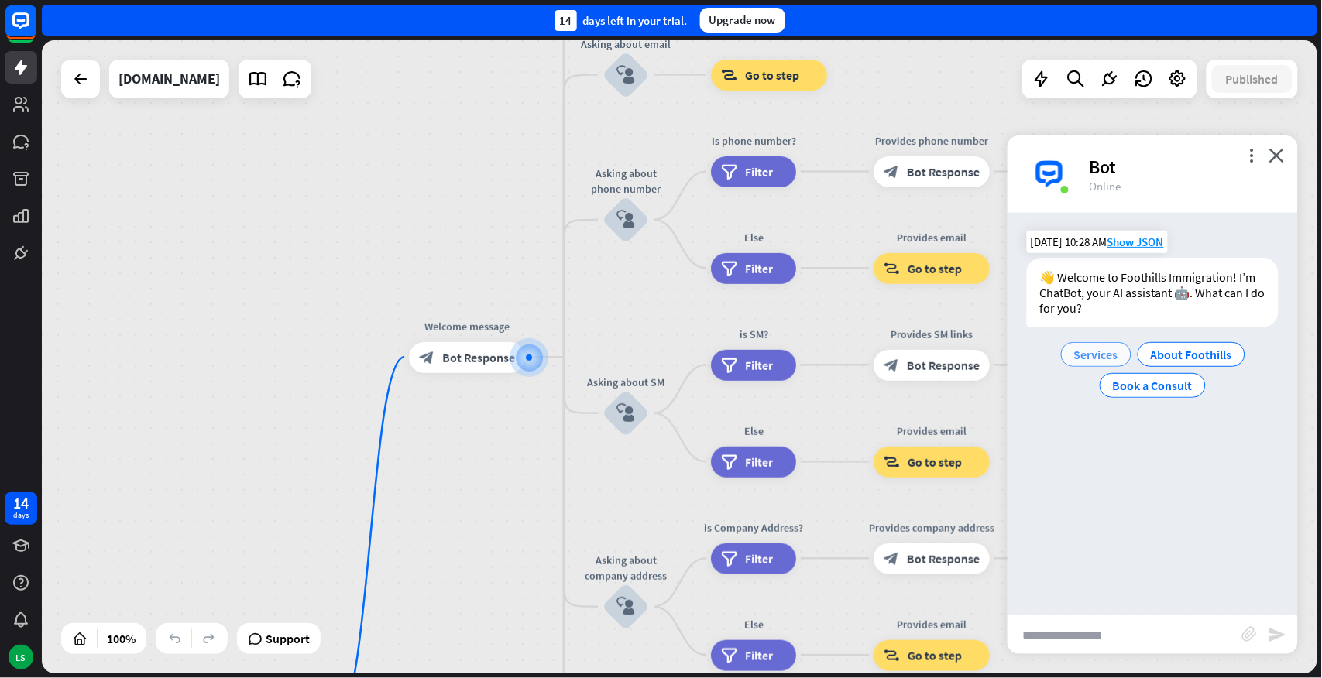
click at [1084, 354] on span "Services" at bounding box center [1096, 354] width 44 height 15
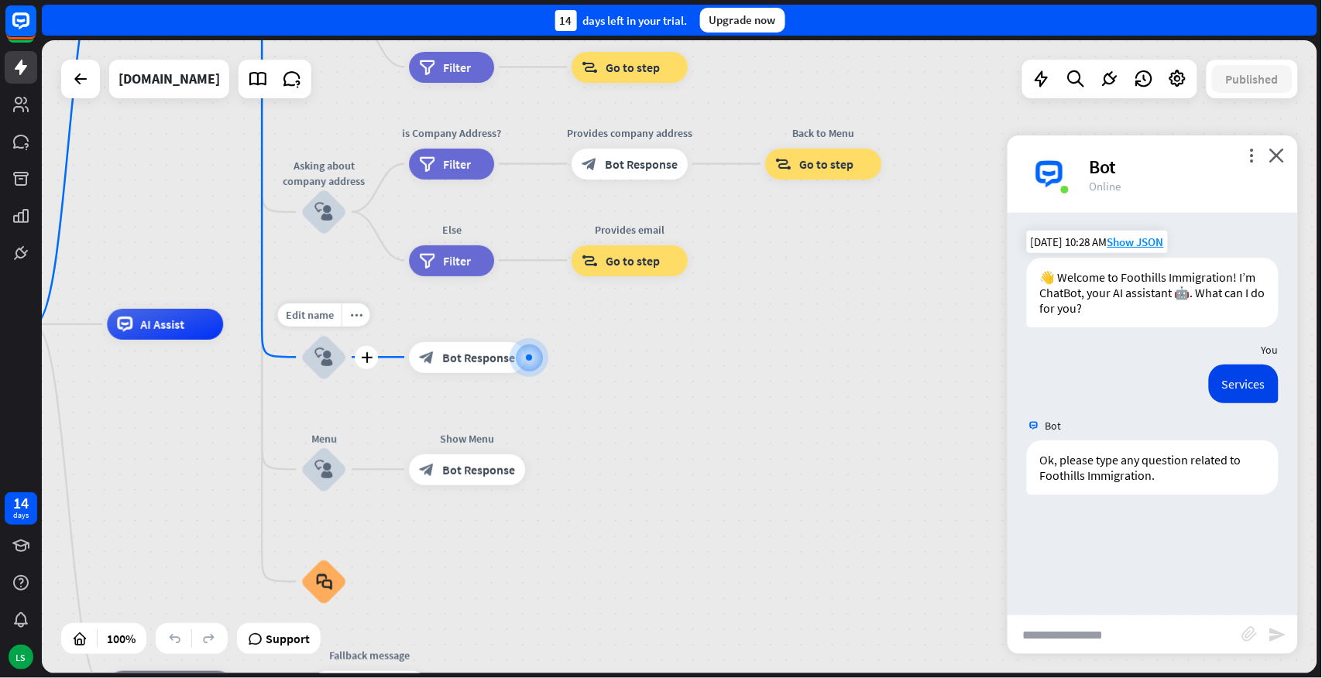
click at [325, 359] on icon "block_user_input" at bounding box center [323, 357] width 19 height 19
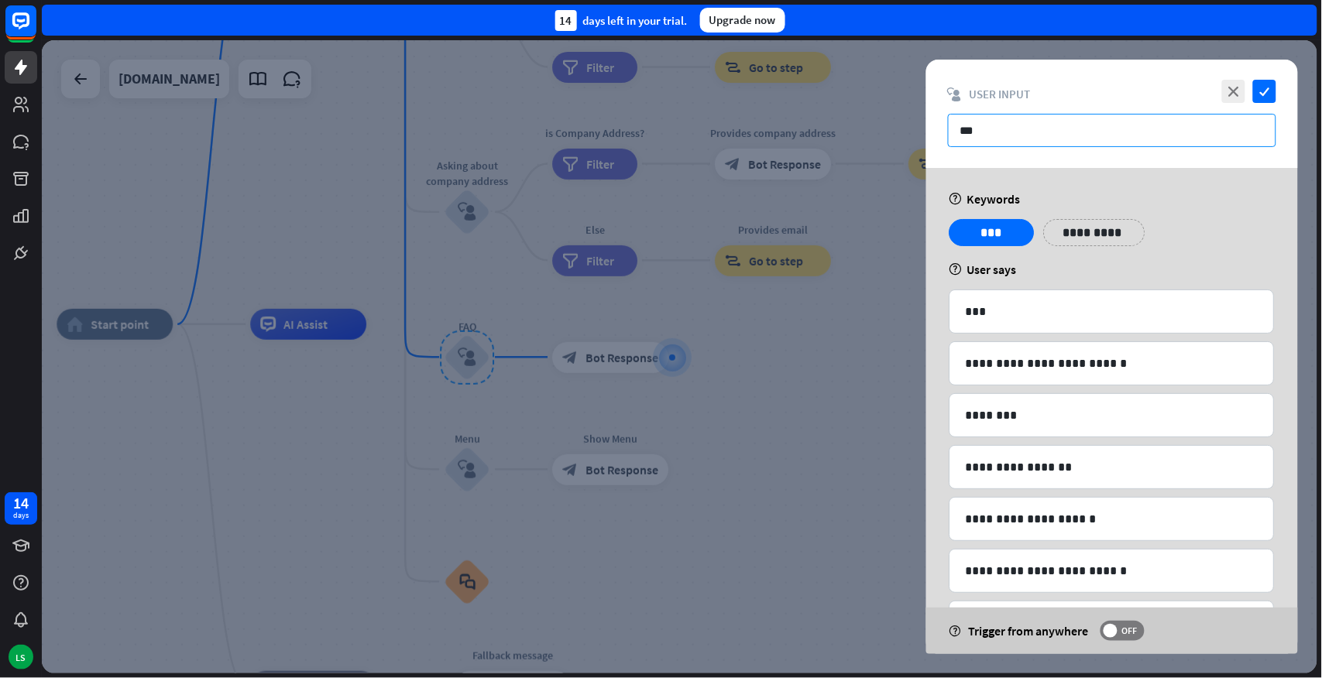
drag, startPoint x: 1001, startPoint y: 128, endPoint x: 955, endPoint y: 128, distance: 46.5
click at [955, 128] on input "***" at bounding box center [1112, 130] width 328 height 33
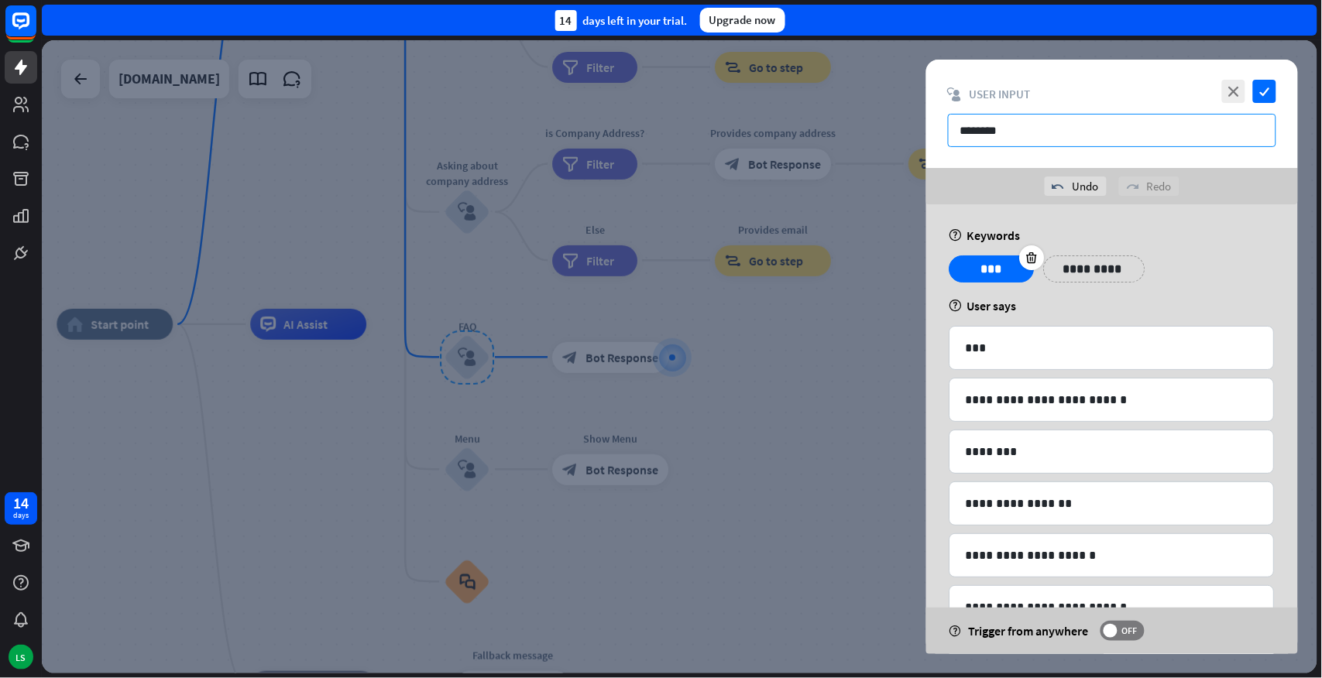
type input "********"
click at [987, 266] on p "***" at bounding box center [992, 268] width 62 height 19
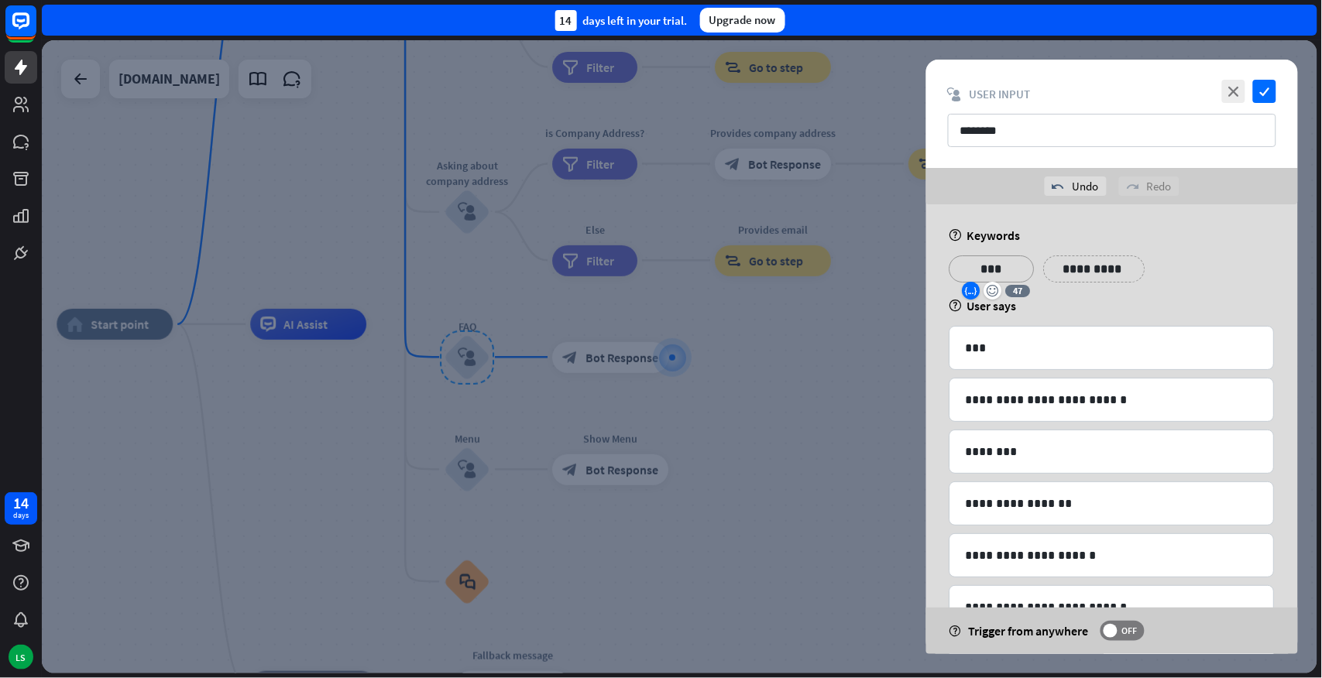
click at [968, 290] on icon "variable" at bounding box center [972, 291] width 12 height 12
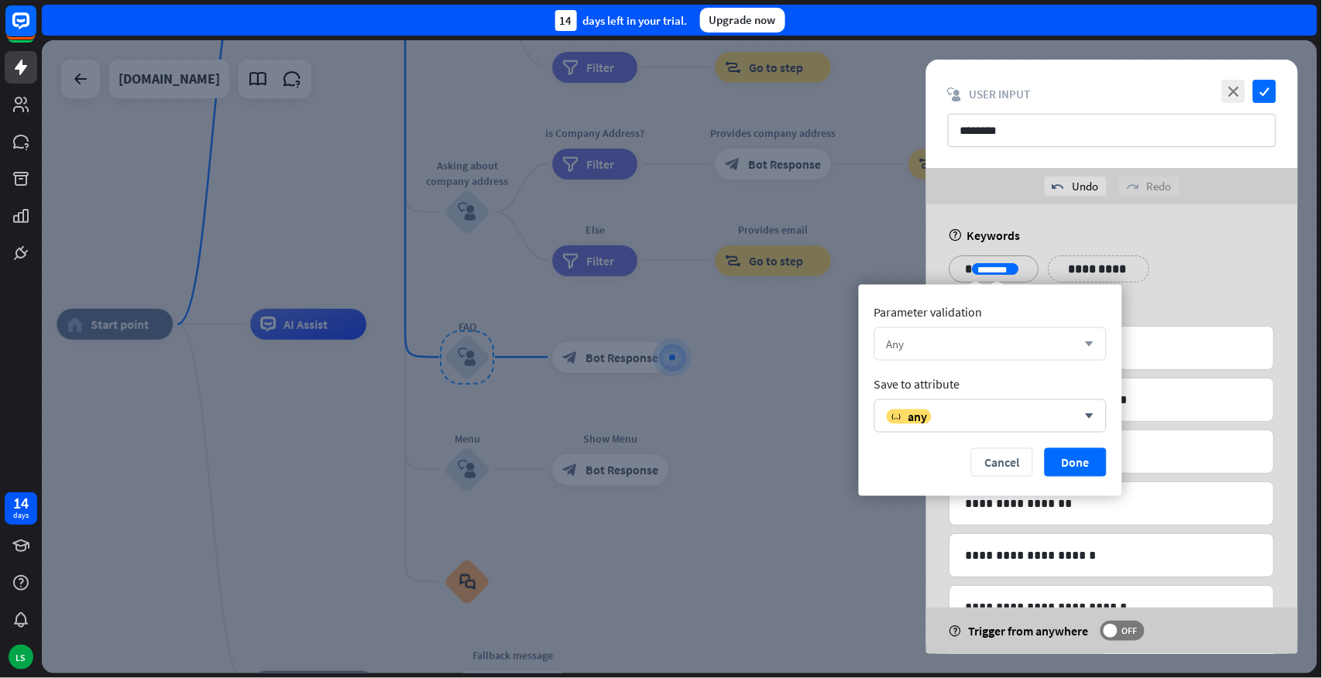
click at [957, 343] on div "Any" at bounding box center [982, 344] width 190 height 15
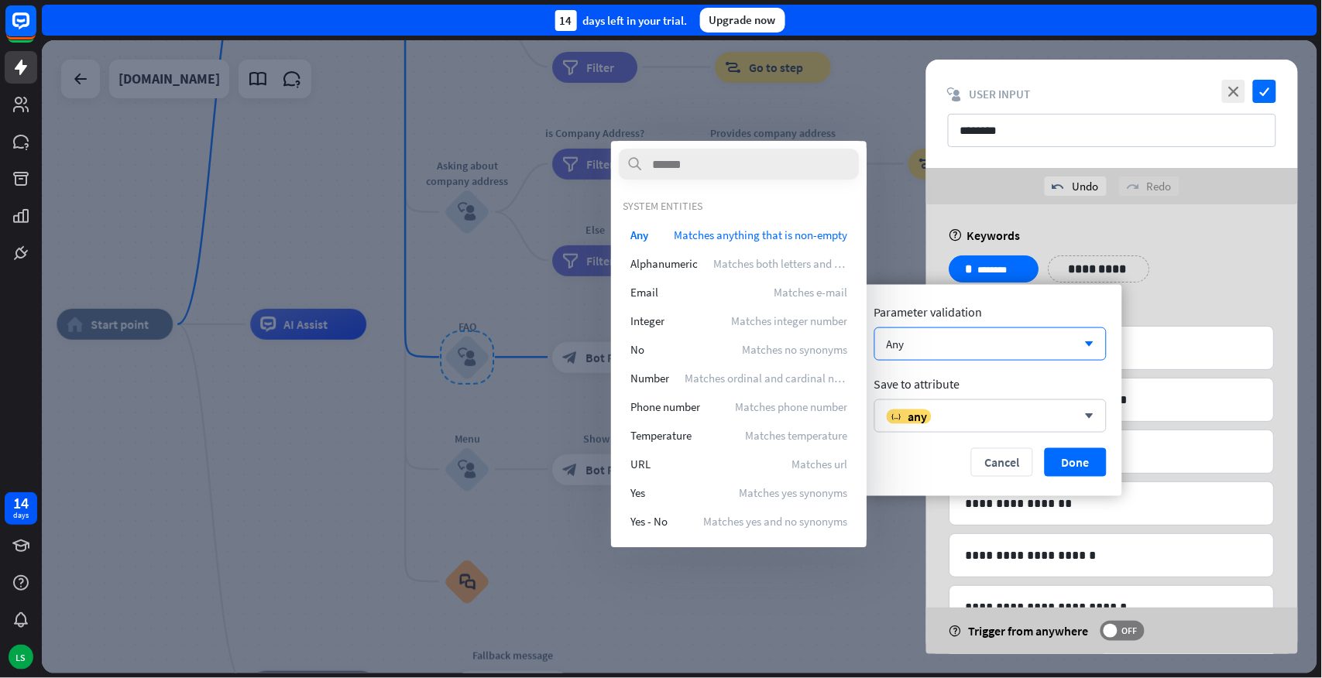
click at [1206, 251] on div "**********" at bounding box center [1112, 481] width 372 height 554
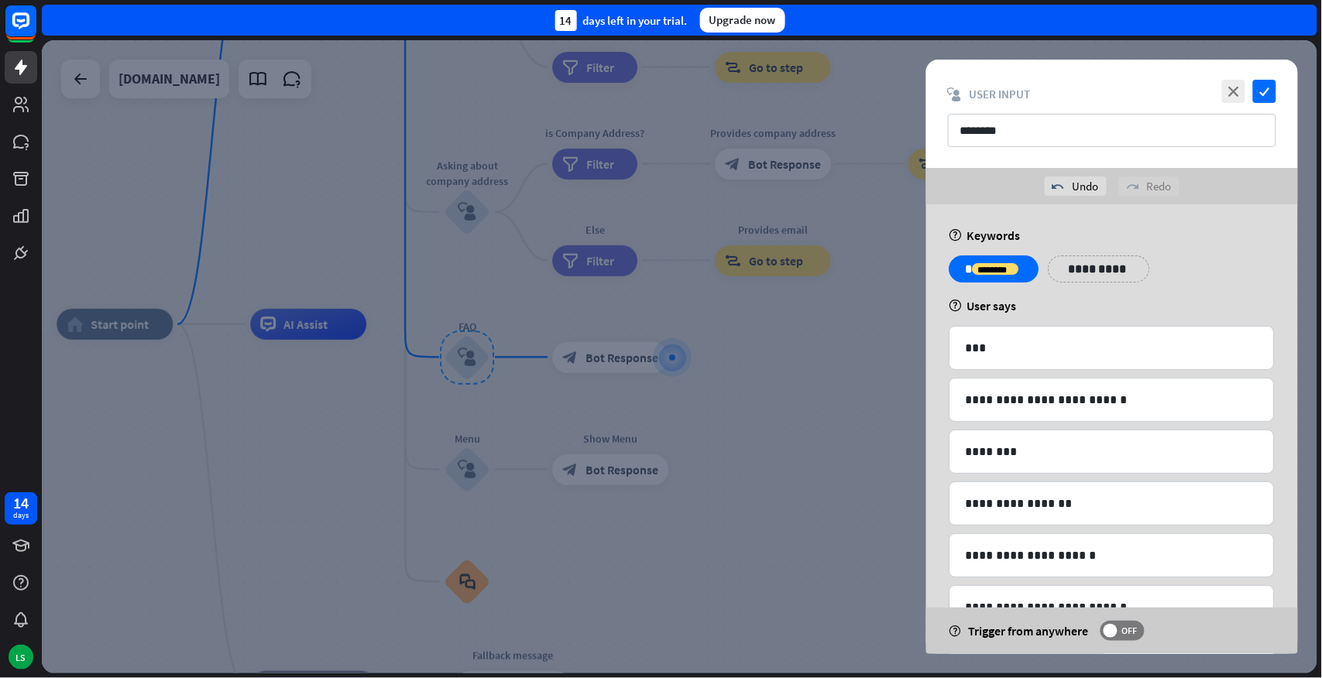
click at [1216, 269] on div "**********" at bounding box center [1112, 275] width 335 height 39
click at [1262, 85] on icon "check" at bounding box center [1264, 91] width 23 height 23
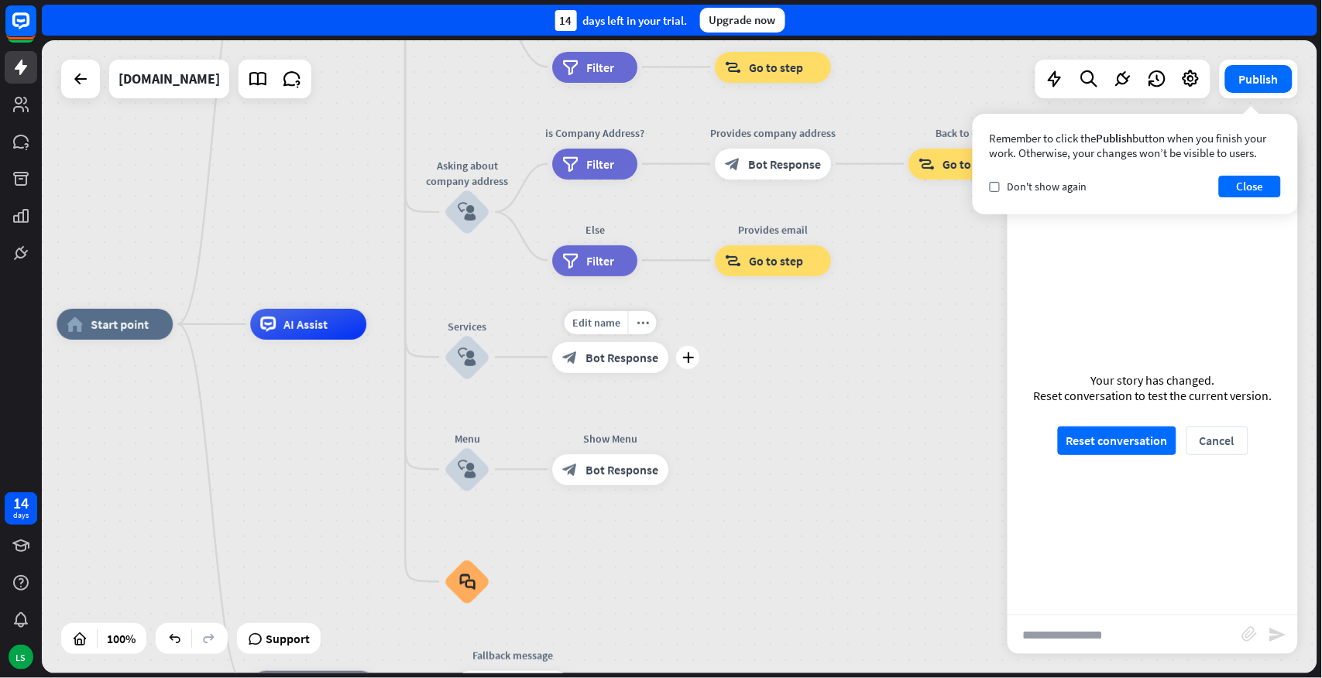
click at [613, 355] on span "Bot Response" at bounding box center [621, 357] width 73 height 15
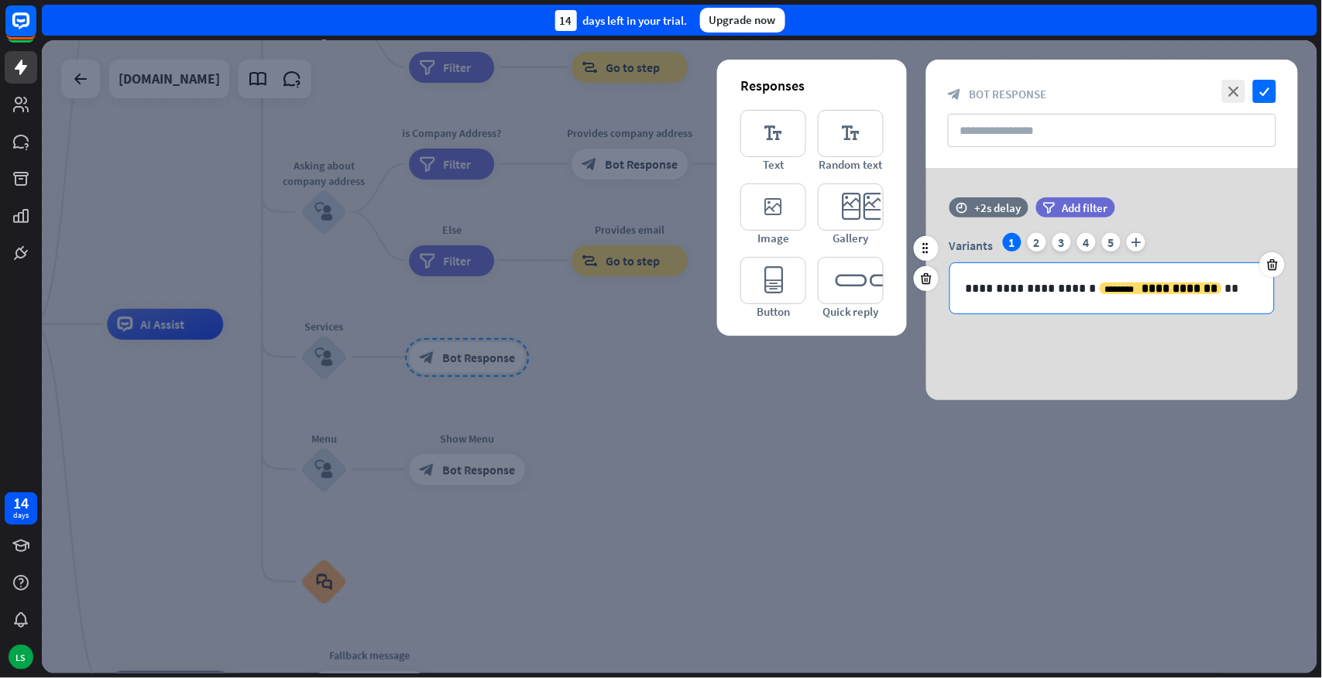
click at [993, 298] on div "**********" at bounding box center [1112, 288] width 324 height 50
click at [777, 287] on icon "editor_button" at bounding box center [773, 280] width 66 height 47
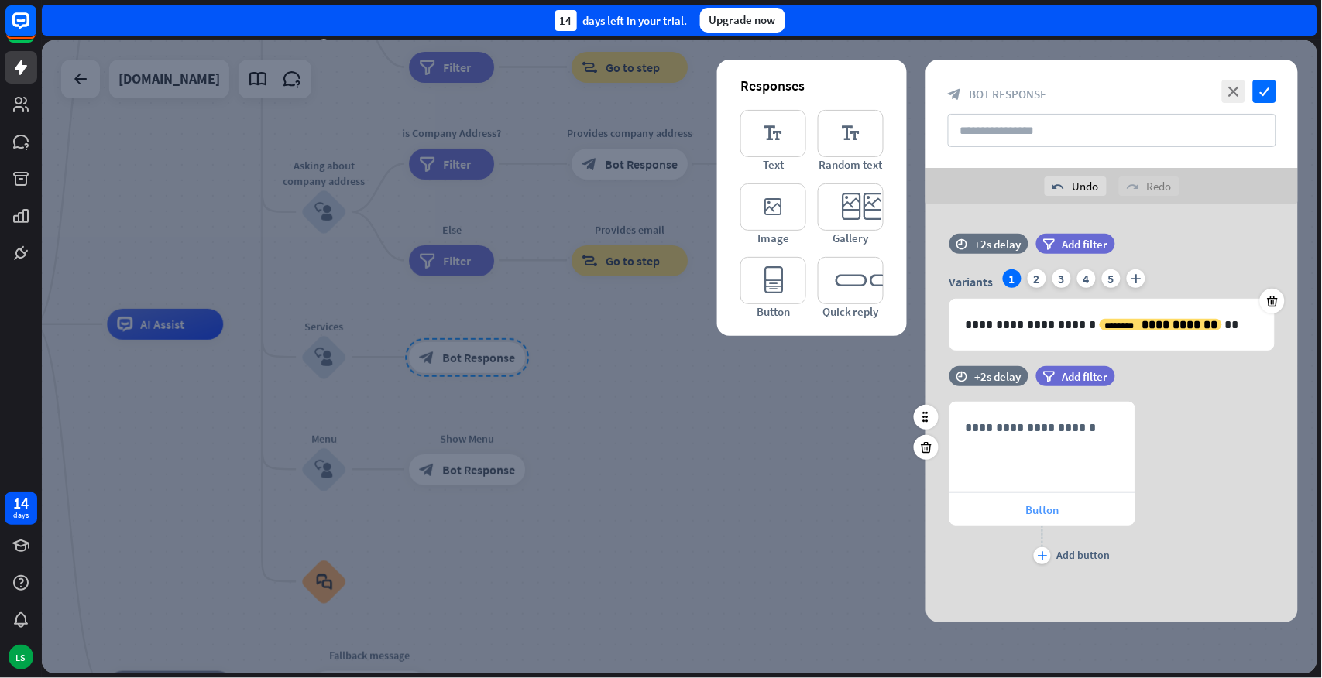
click at [1046, 506] on span "Button" at bounding box center [1042, 510] width 33 height 15
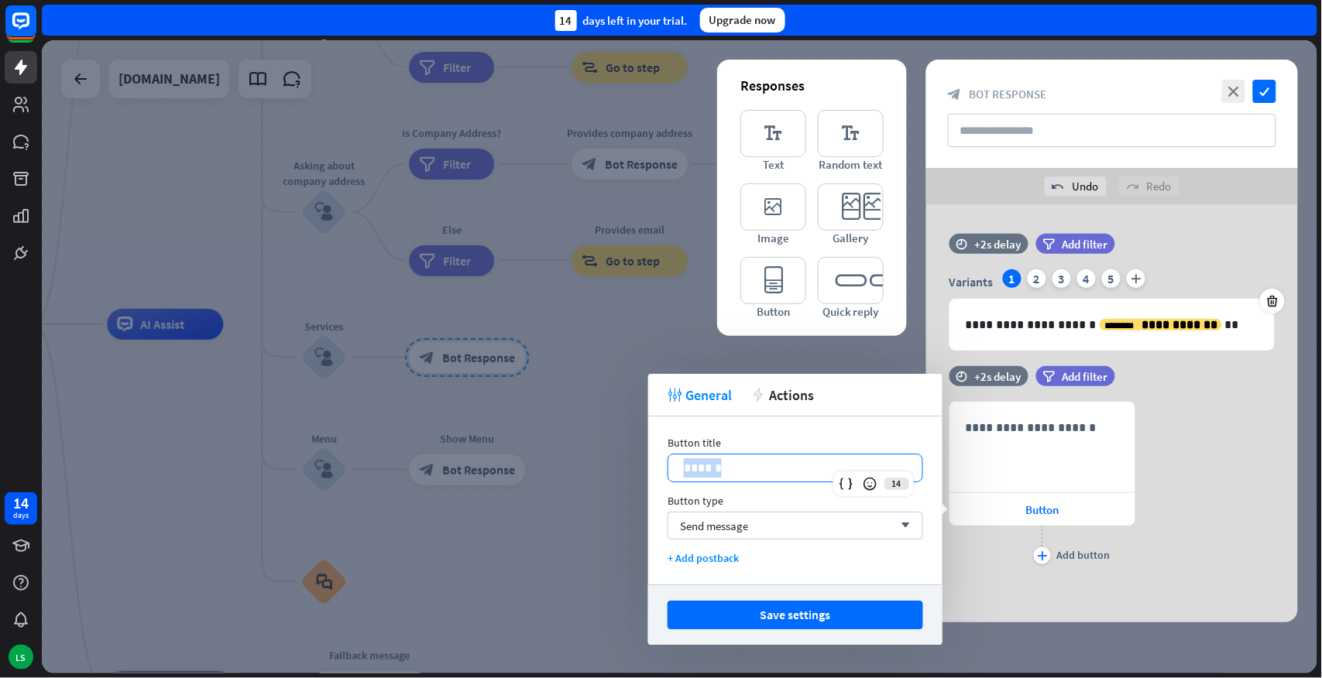
drag, startPoint x: 779, startPoint y: 469, endPoint x: 650, endPoint y: 462, distance: 128.7
click at [650, 462] on div "Button title 14 ****** Button type Send message arrow_down + Add postback" at bounding box center [795, 501] width 294 height 168
click at [705, 525] on span "Send message" at bounding box center [714, 526] width 68 height 15
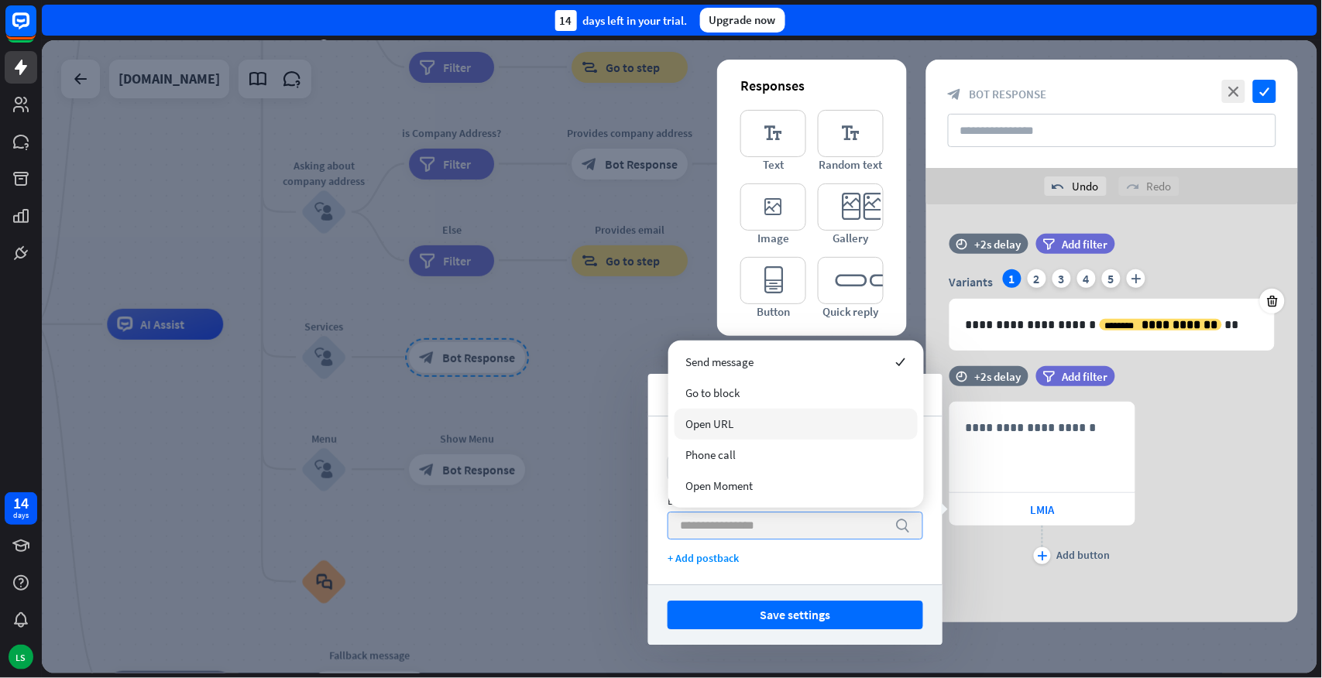
click at [744, 423] on div "Open URL" at bounding box center [795, 424] width 243 height 31
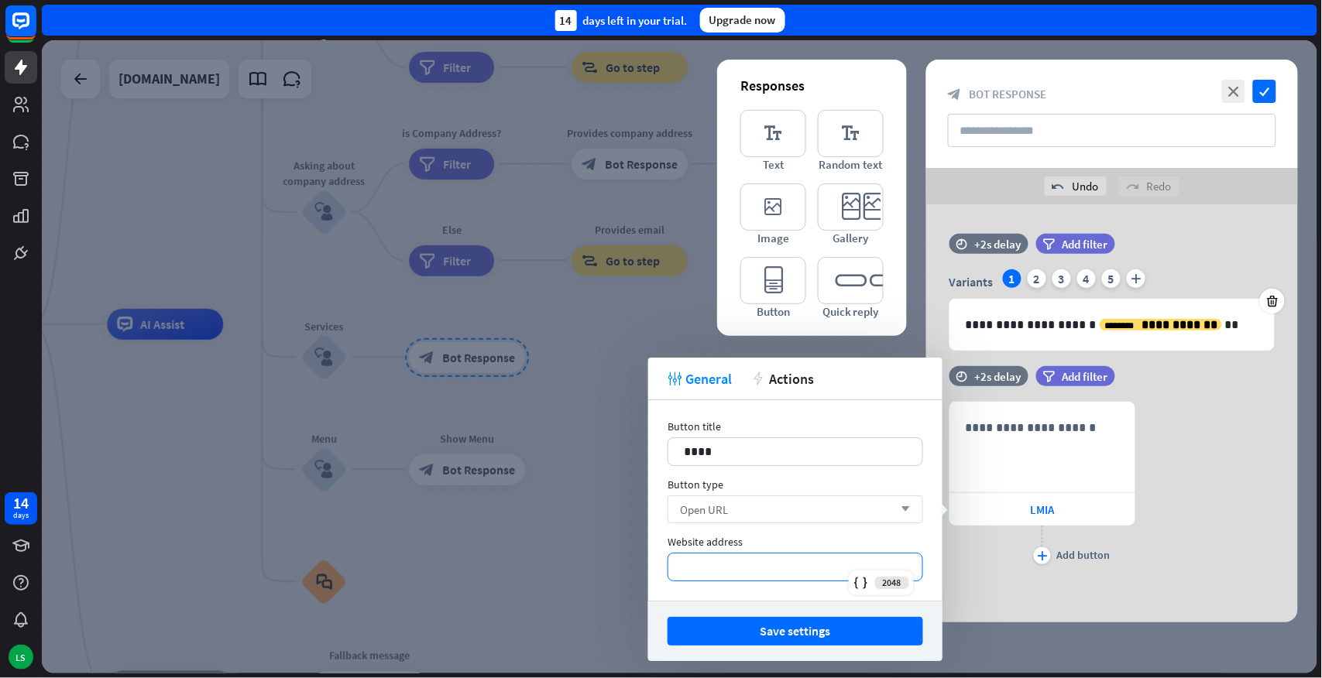
click at [694, 565] on p "*********" at bounding box center [795, 567] width 223 height 19
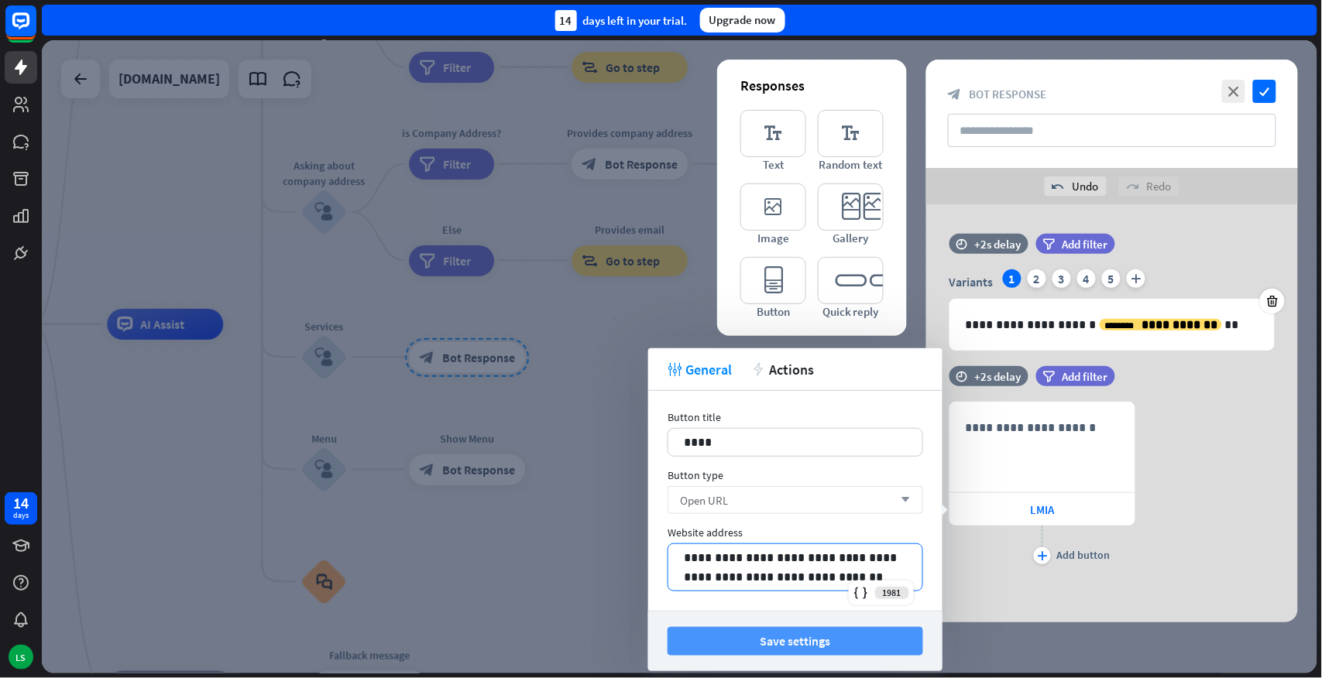
click at [799, 596] on button "Save settings" at bounding box center [796, 641] width 256 height 29
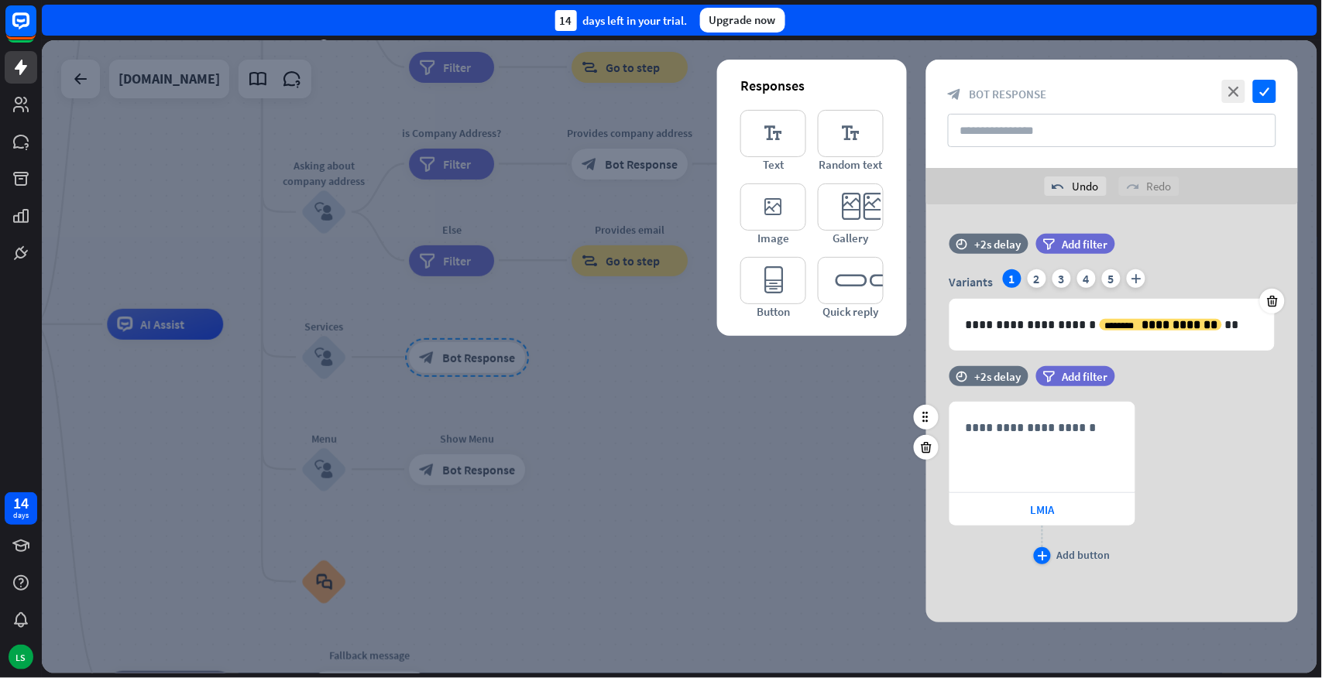
click at [1042, 555] on icon "plus" at bounding box center [1043, 555] width 10 height 9
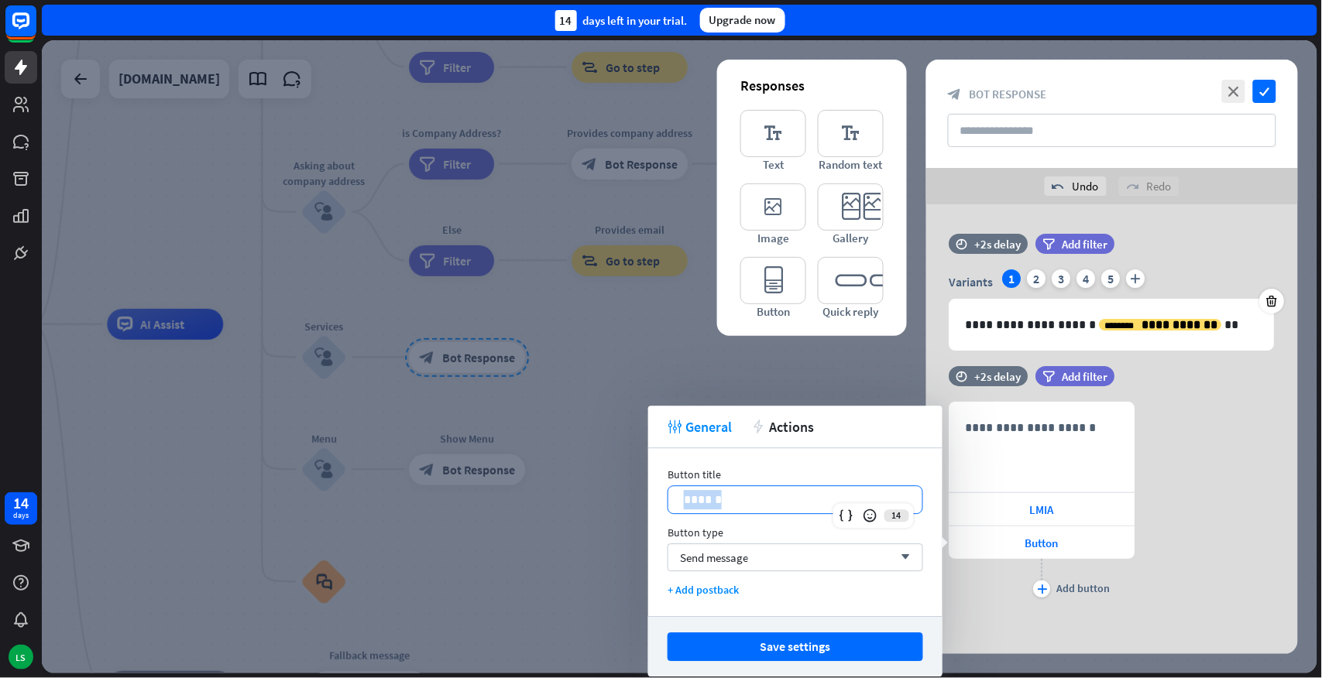
drag, startPoint x: 722, startPoint y: 497, endPoint x: 667, endPoint y: 490, distance: 56.2
click at [667, 490] on div "Button title 14 ****** Button type Send message arrow_down + Add postback" at bounding box center [795, 532] width 294 height 168
click at [691, 561] on span "Send message" at bounding box center [714, 558] width 68 height 15
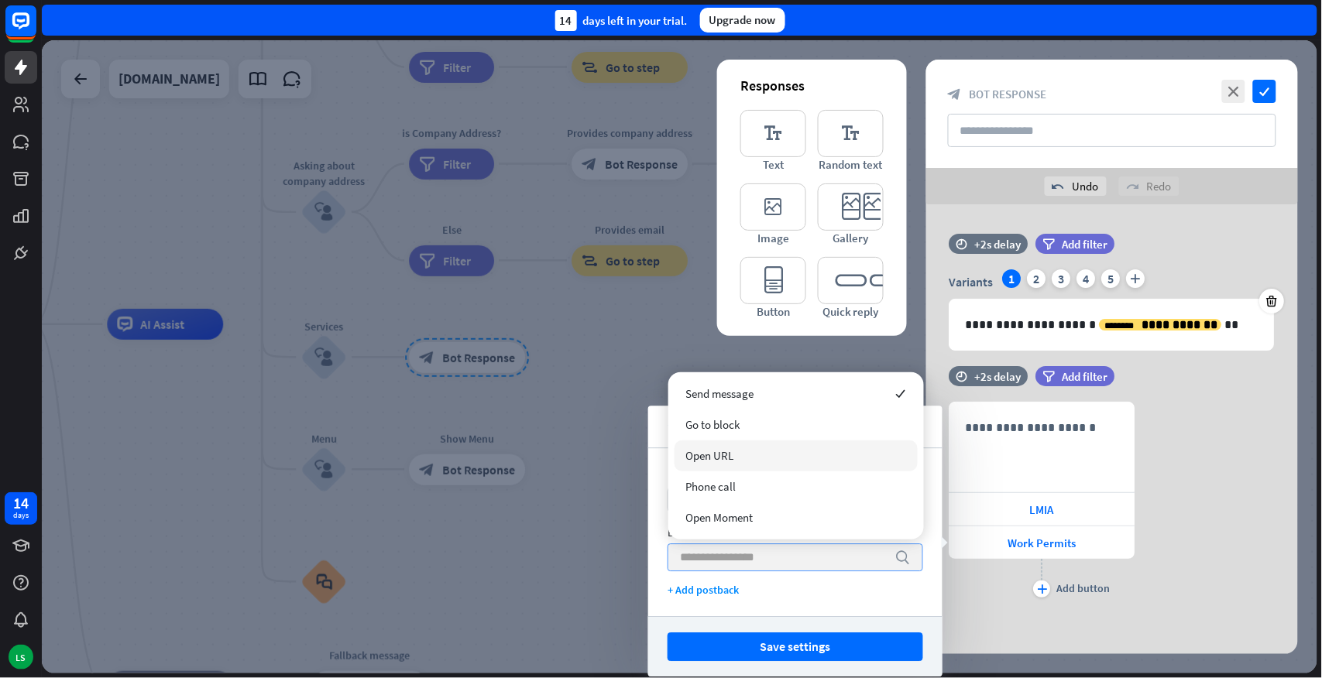
click at [686, 454] on span "Open URL" at bounding box center [710, 455] width 48 height 15
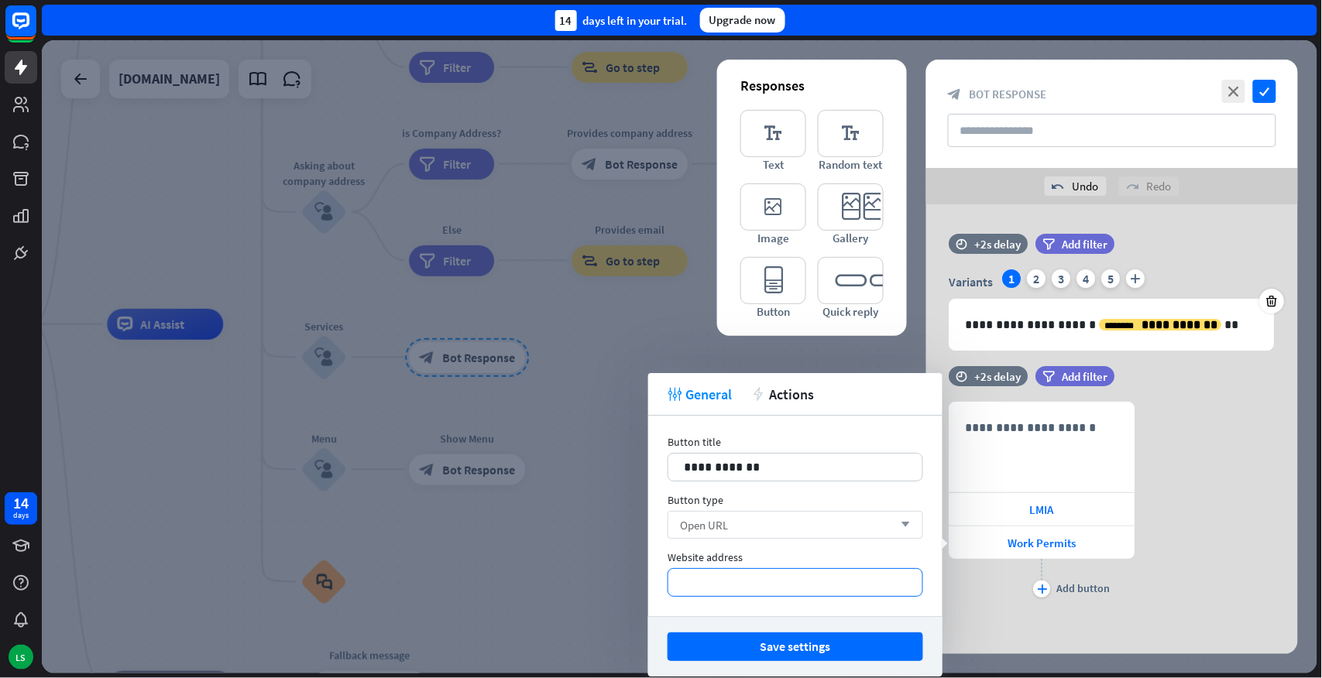
click at [747, 583] on p "*********" at bounding box center [795, 582] width 223 height 19
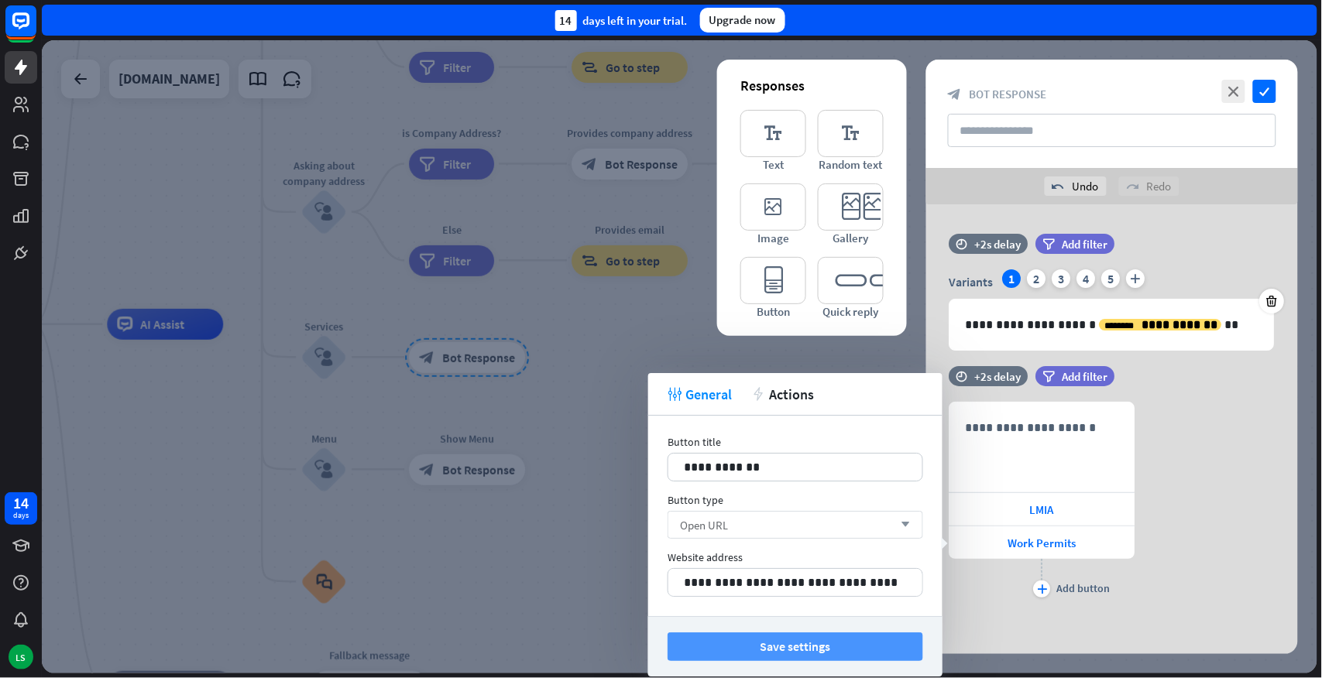
click at [771, 596] on button "Save settings" at bounding box center [796, 647] width 256 height 29
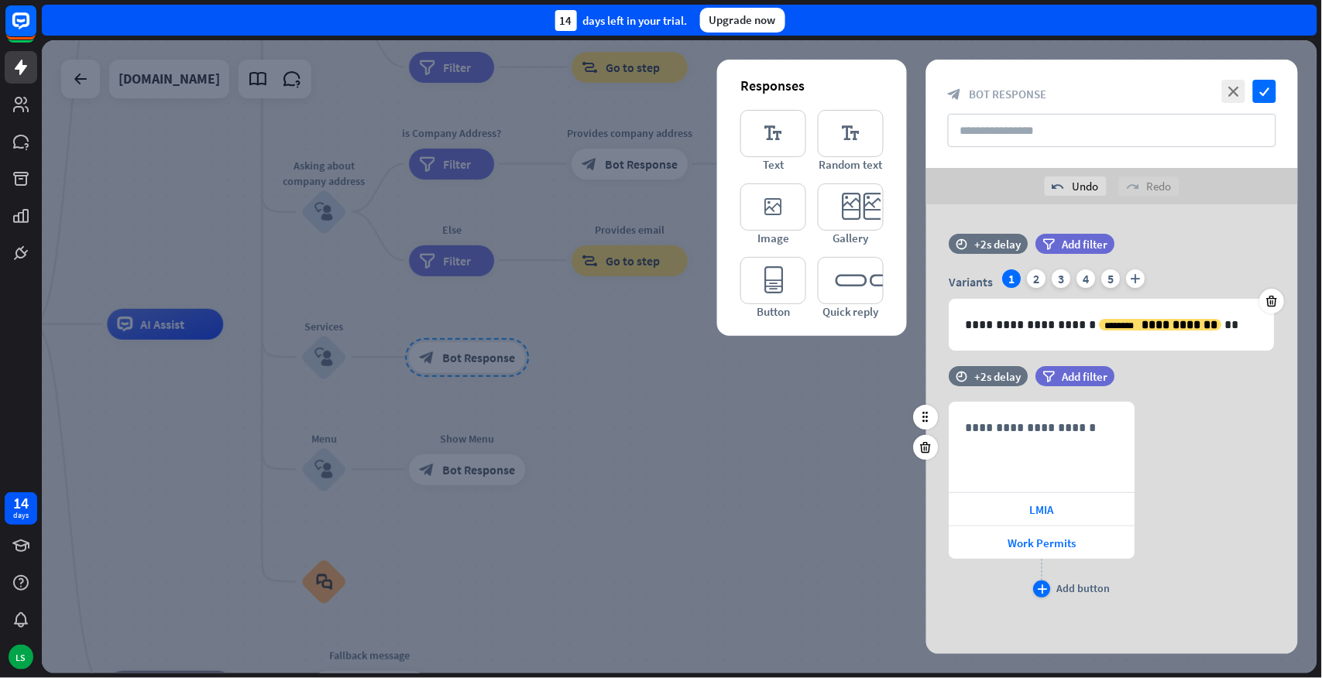
click at [1038, 591] on icon "plus" at bounding box center [1043, 589] width 10 height 9
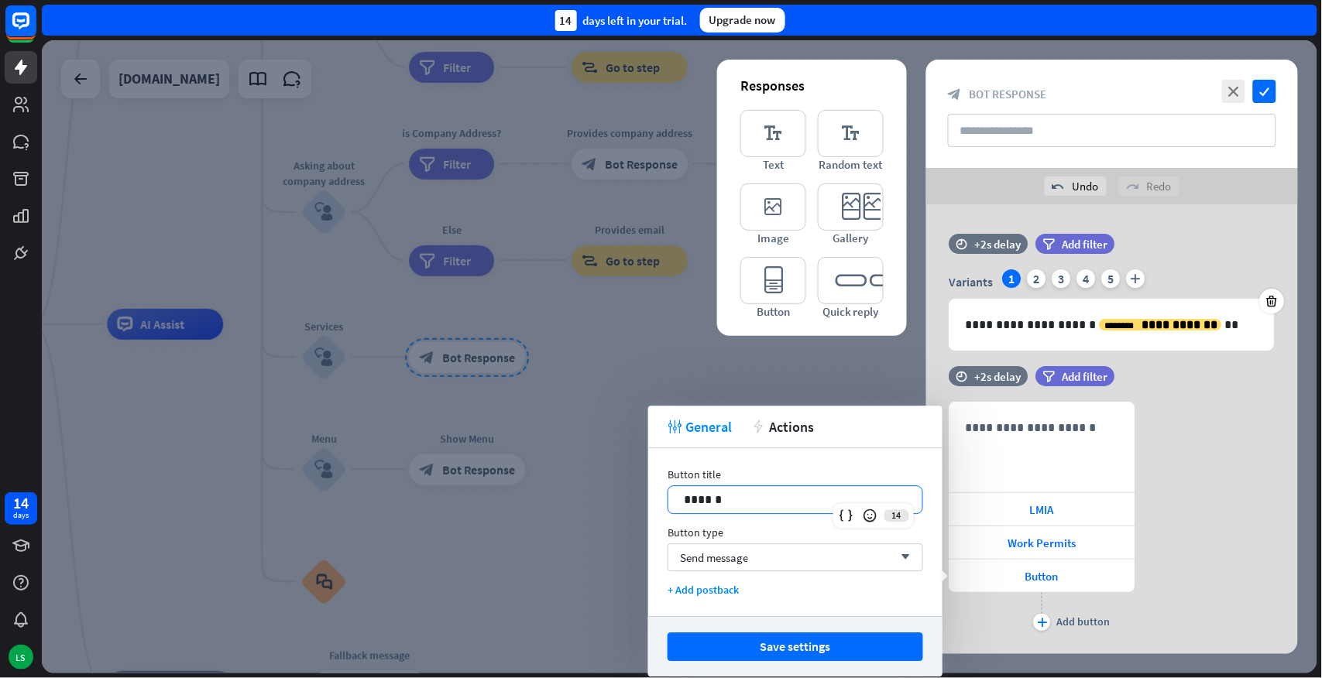
drag, startPoint x: 725, startPoint y: 502, endPoint x: 640, endPoint y: 491, distance: 85.1
click at [640, 491] on body "14 days LS close Help Center arrow_left Back to home 14 days left in your trial…" at bounding box center [661, 339] width 1322 height 678
drag, startPoint x: 716, startPoint y: 501, endPoint x: 676, endPoint y: 497, distance: 40.5
click at [676, 497] on div "******" at bounding box center [795, 499] width 254 height 27
click at [692, 551] on span "Send message" at bounding box center [714, 558] width 68 height 15
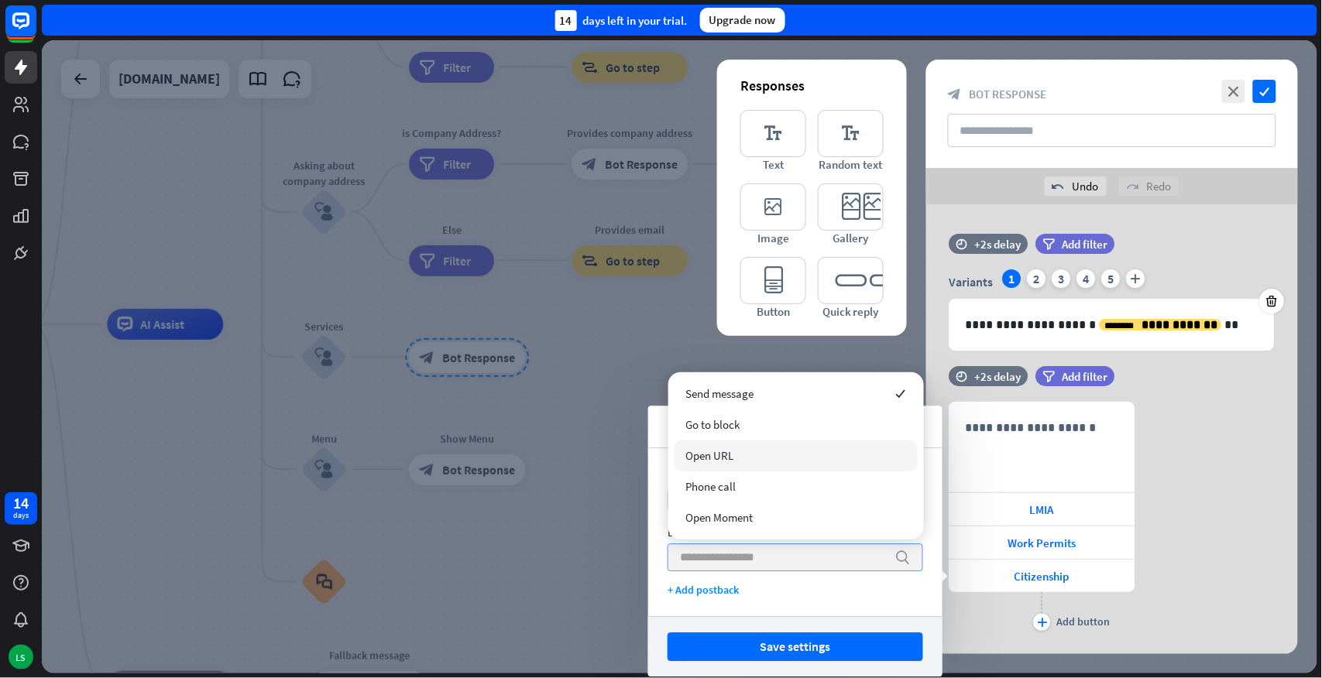
click at [701, 455] on span "Open URL" at bounding box center [710, 455] width 48 height 15
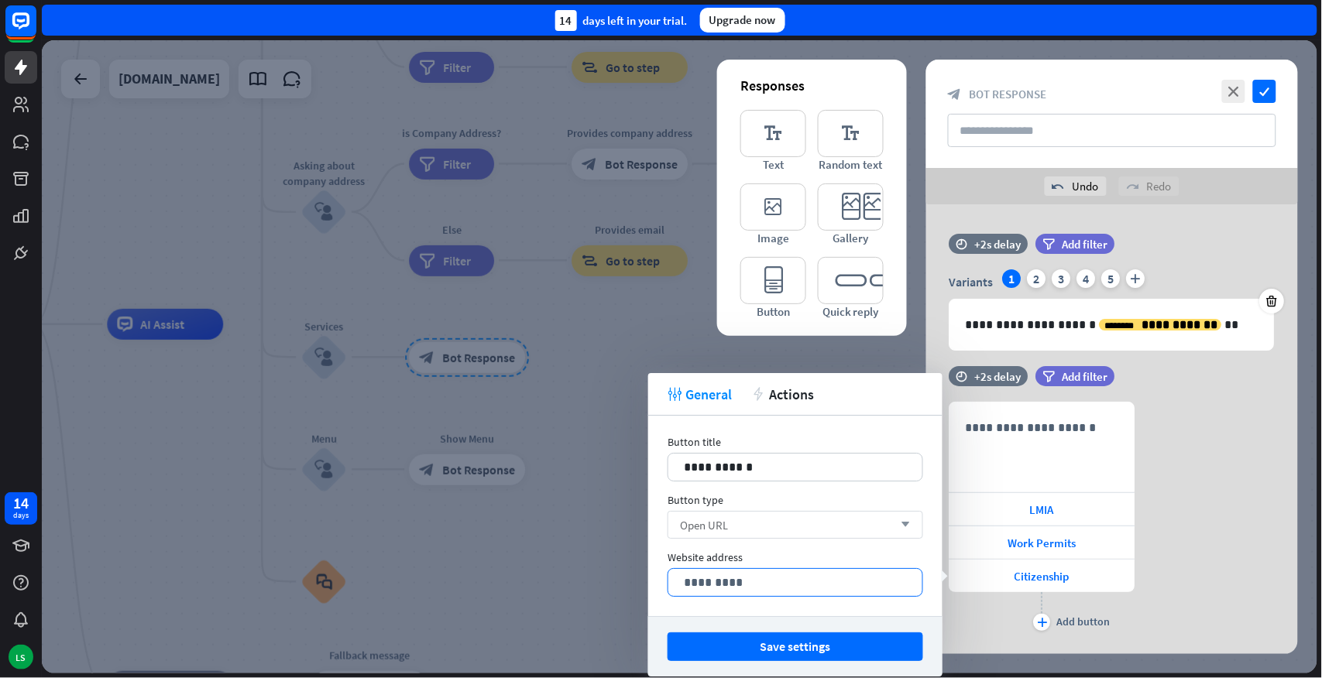
click at [741, 584] on p "*********" at bounding box center [795, 582] width 223 height 19
click at [777, 596] on button "Save settings" at bounding box center [796, 647] width 256 height 29
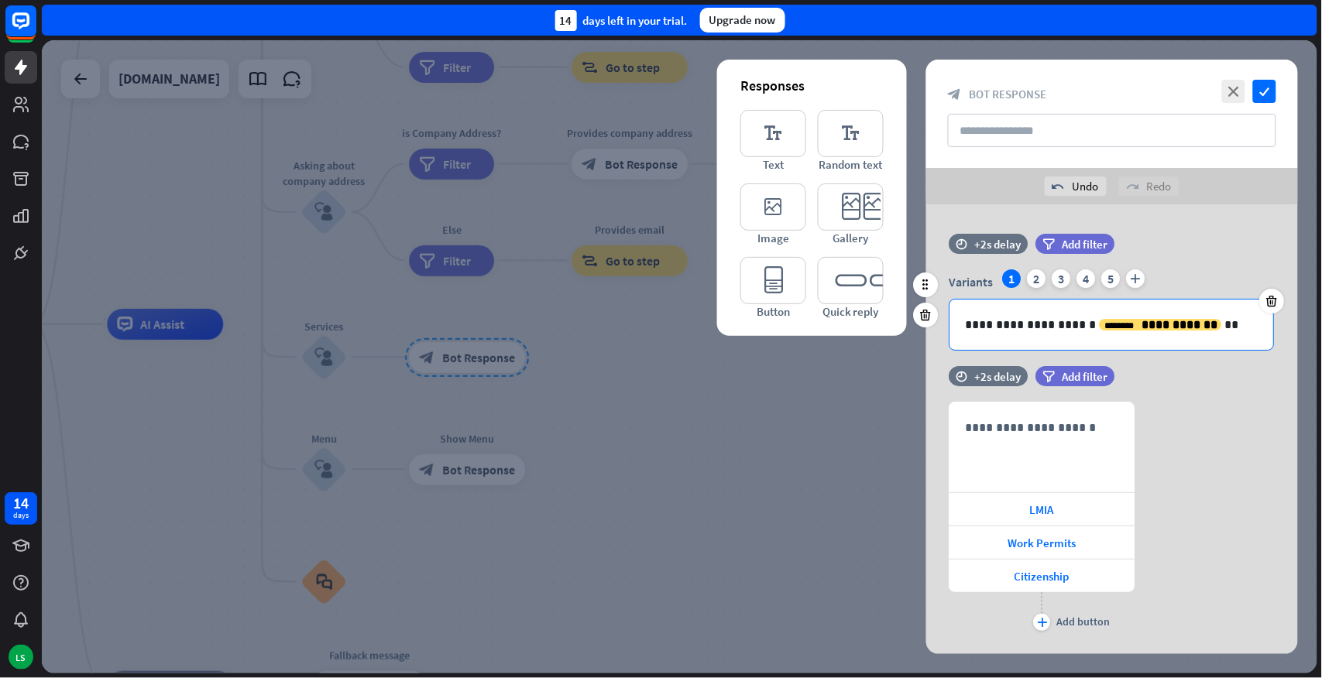
click at [1015, 316] on p "**********" at bounding box center [1112, 324] width 293 height 19
drag, startPoint x: 966, startPoint y: 325, endPoint x: 1083, endPoint y: 331, distance: 117.1
click at [1083, 331] on p "**********" at bounding box center [1112, 324] width 293 height 19
click at [1232, 322] on p "**********" at bounding box center [1112, 324] width 293 height 19
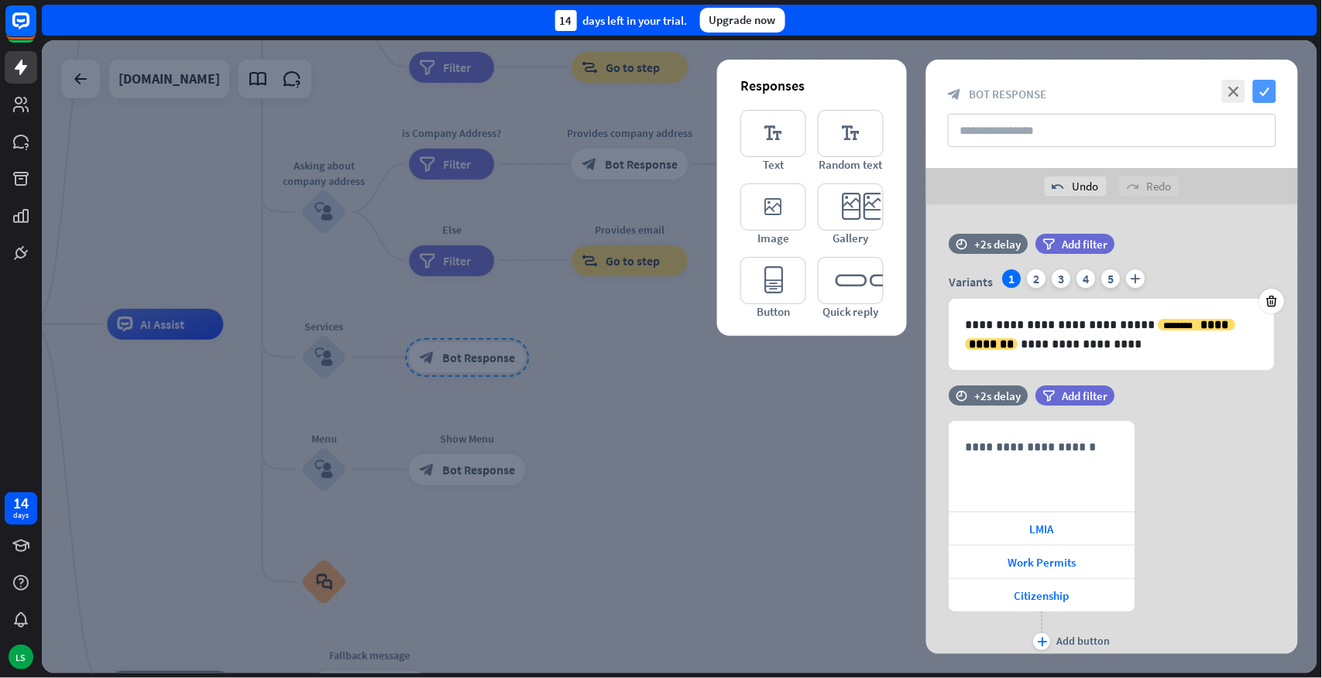
click at [1264, 91] on icon "check" at bounding box center [1264, 91] width 23 height 23
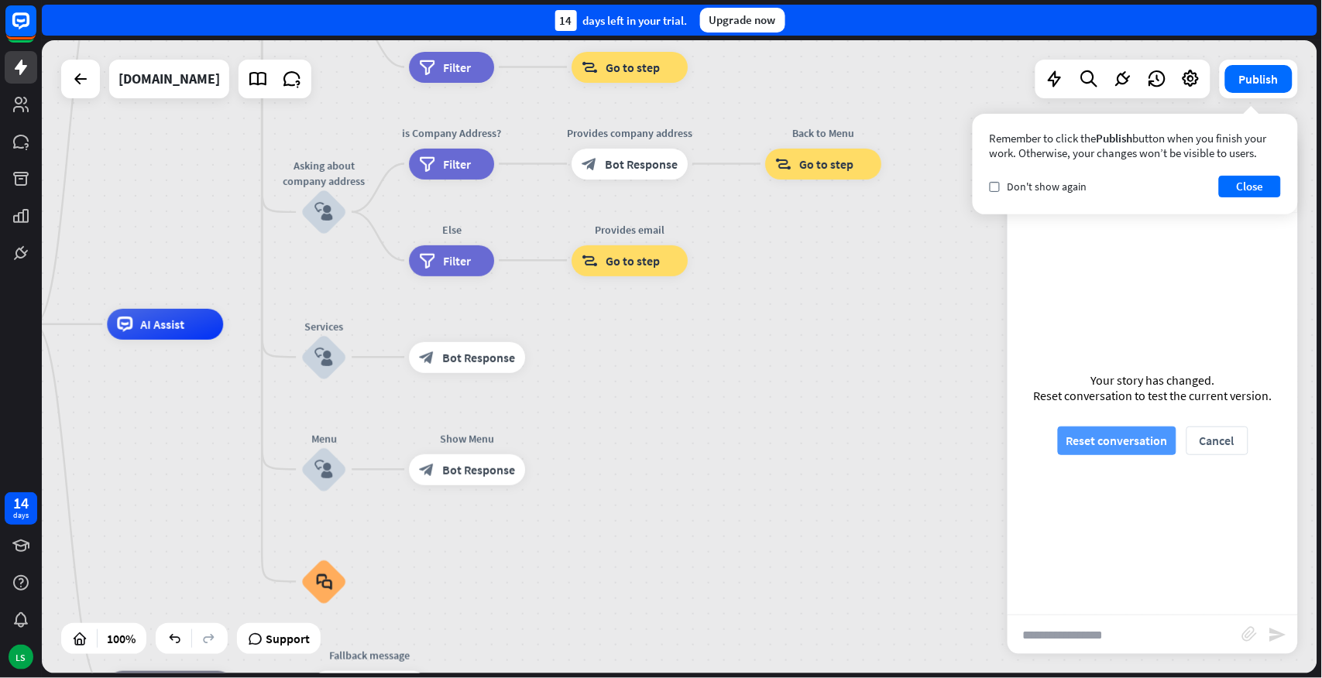
click at [1149, 432] on button "Reset conversation" at bounding box center [1117, 441] width 118 height 29
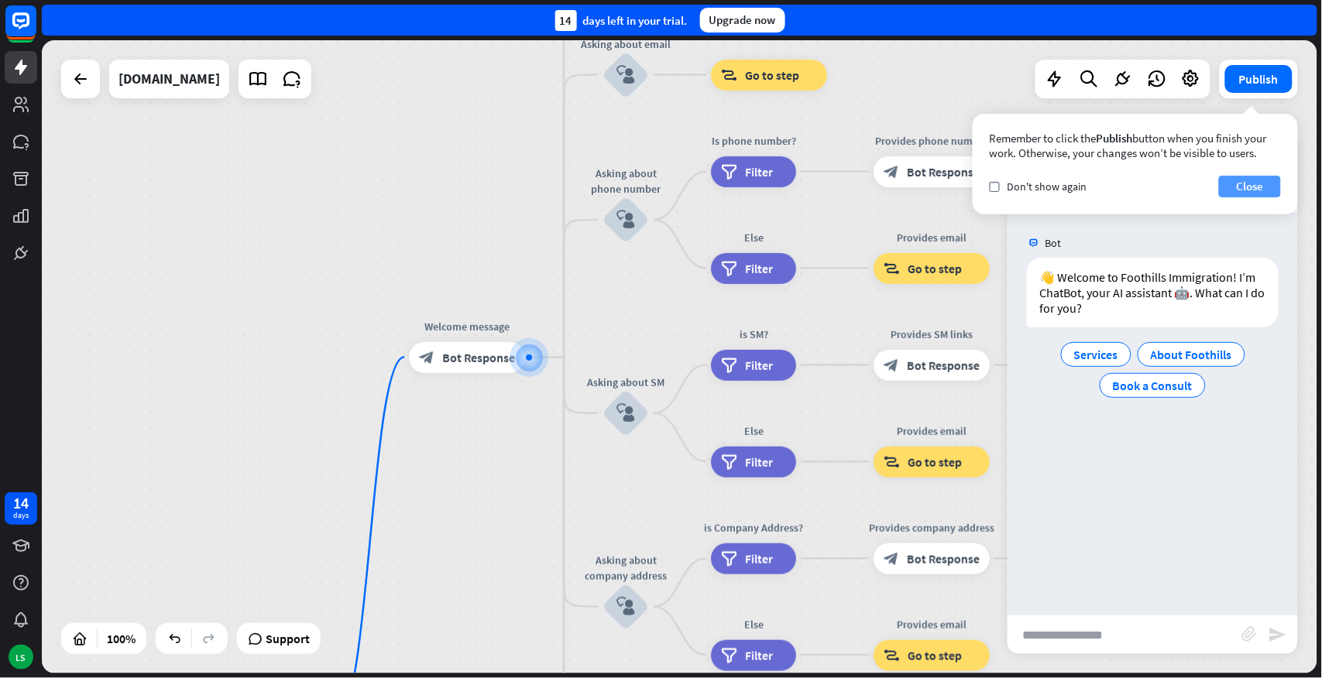
click at [1248, 183] on button "Close" at bounding box center [1250, 187] width 62 height 22
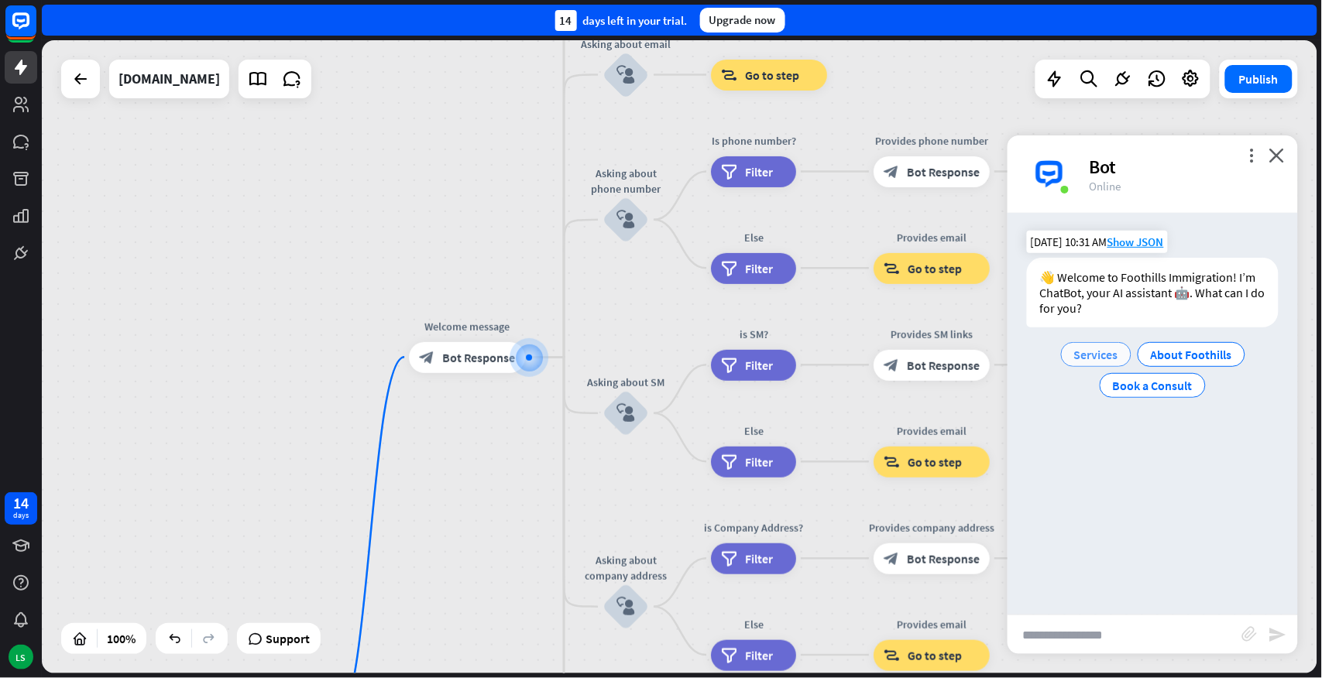
click at [1093, 356] on span "Services" at bounding box center [1096, 354] width 44 height 15
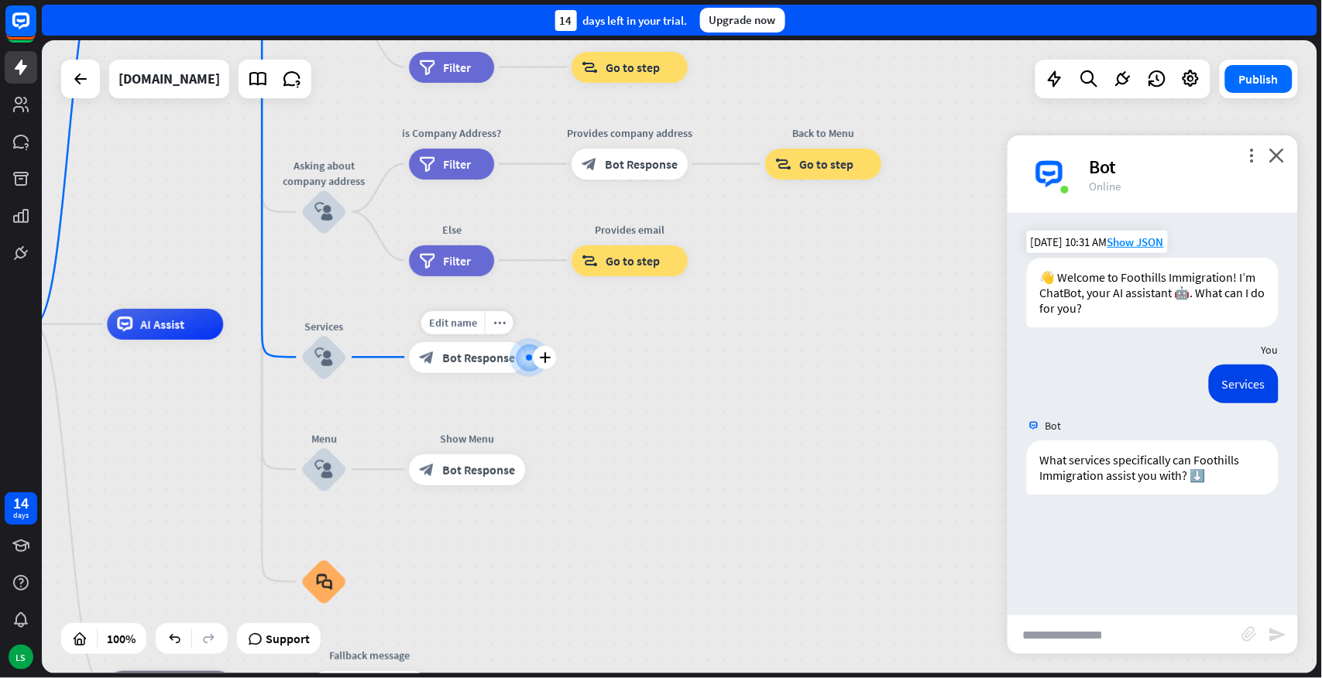
click at [466, 359] on span "Bot Response" at bounding box center [478, 357] width 73 height 15
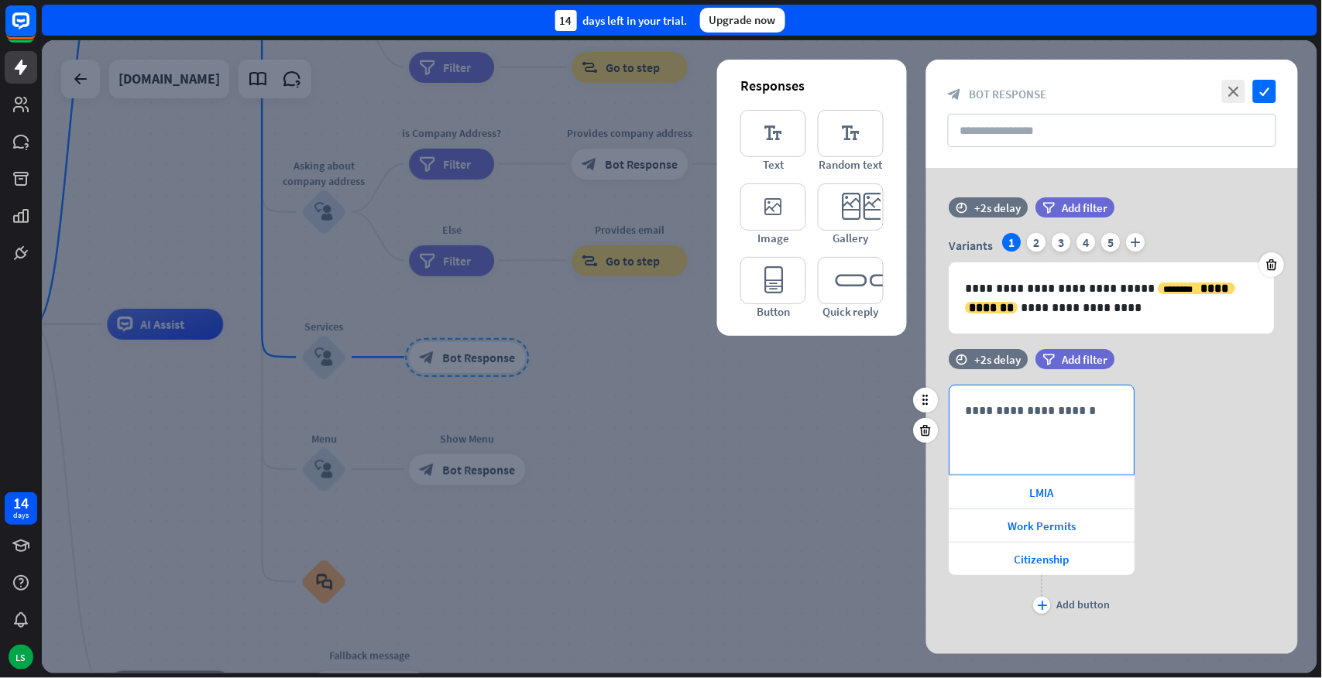
click at [1073, 413] on p "**********" at bounding box center [1042, 410] width 153 height 19
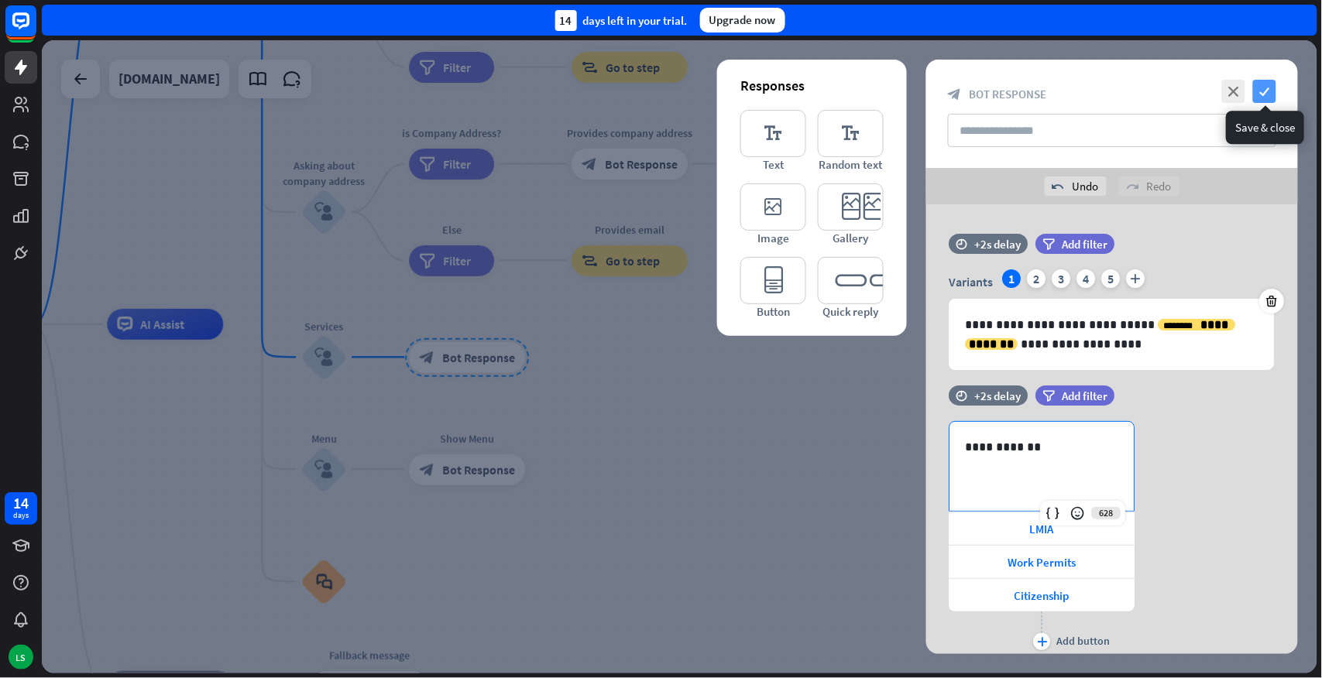
click at [1265, 89] on icon "check" at bounding box center [1264, 91] width 23 height 23
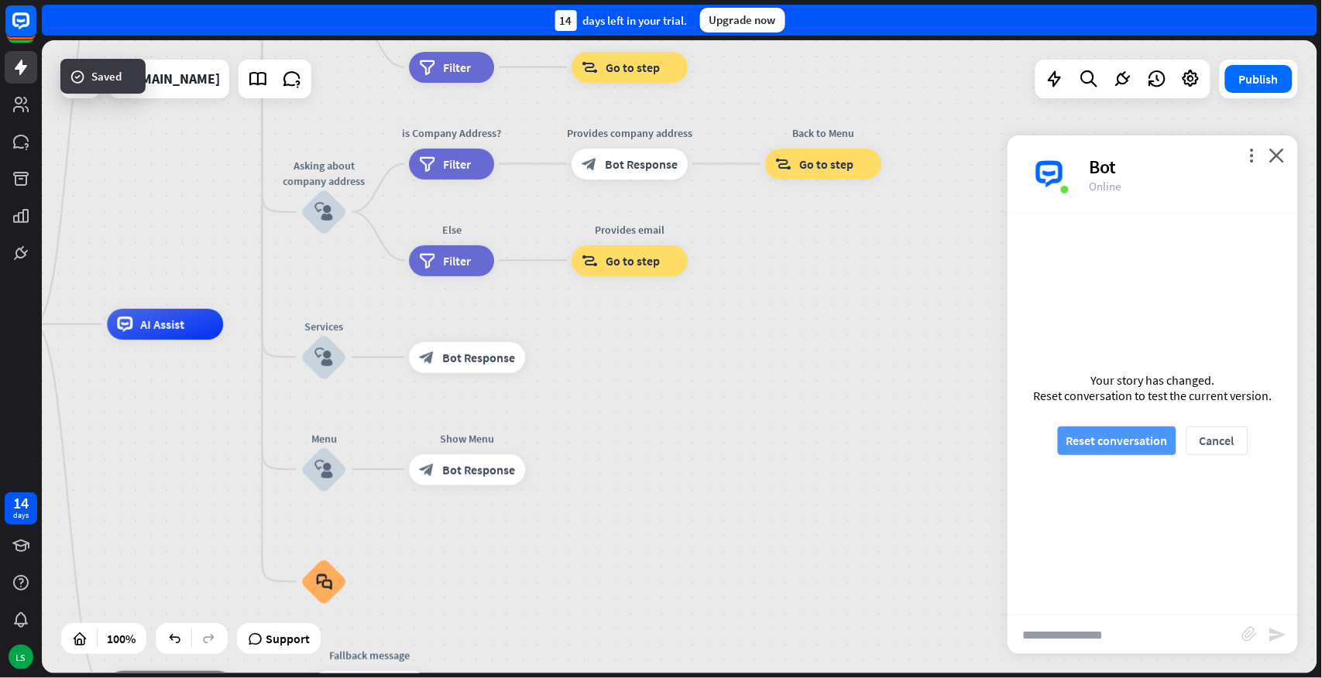
click at [1093, 441] on button "Reset conversation" at bounding box center [1117, 441] width 118 height 29
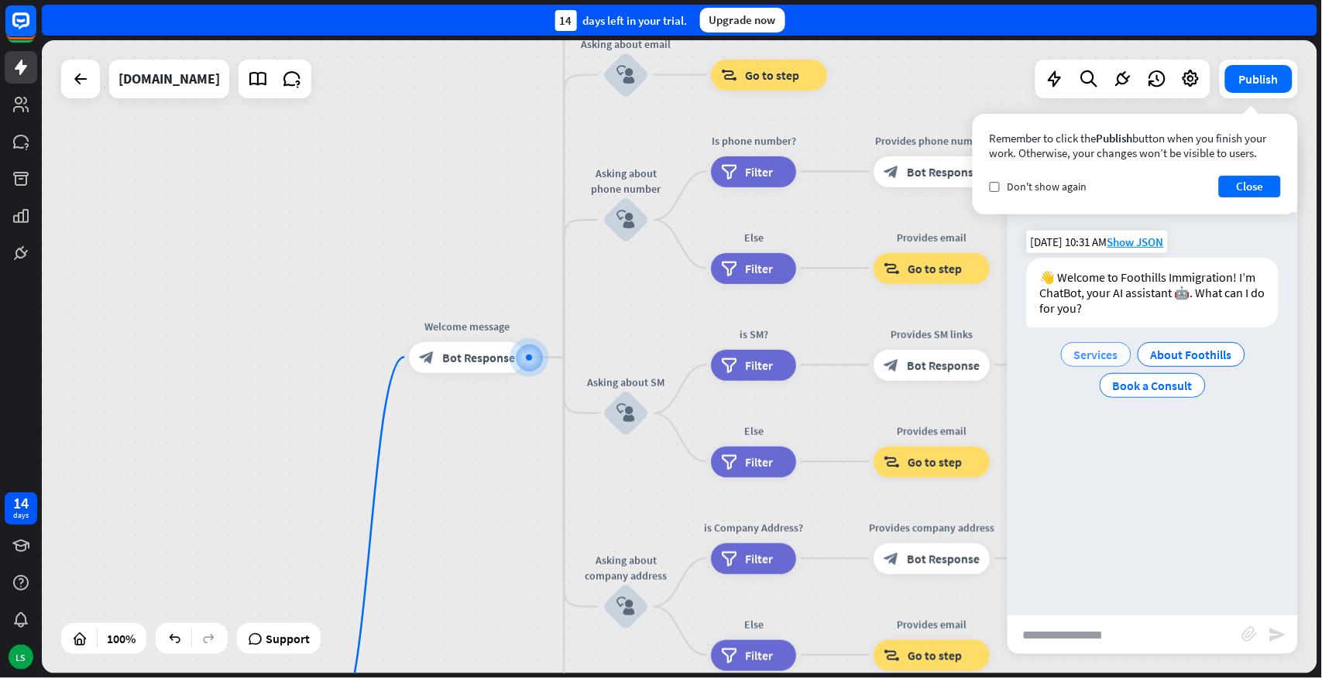
click at [1110, 352] on span "Services" at bounding box center [1096, 354] width 44 height 15
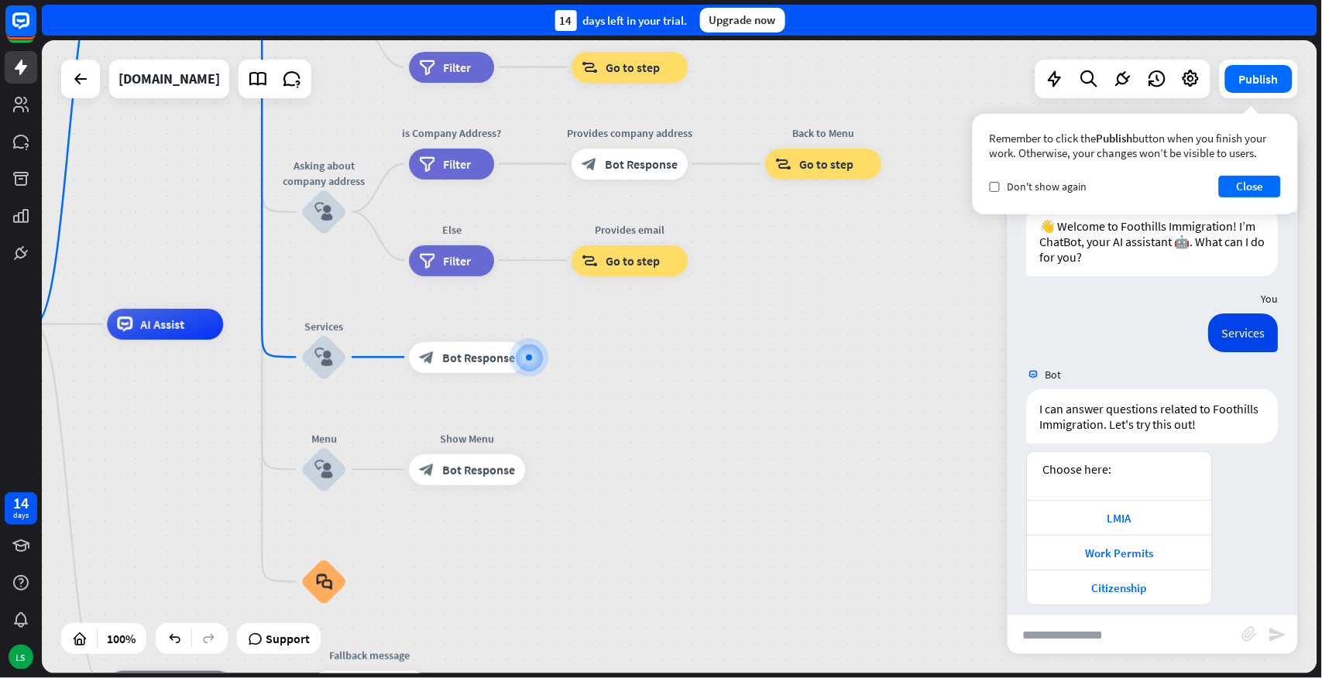
scroll to position [65, 0]
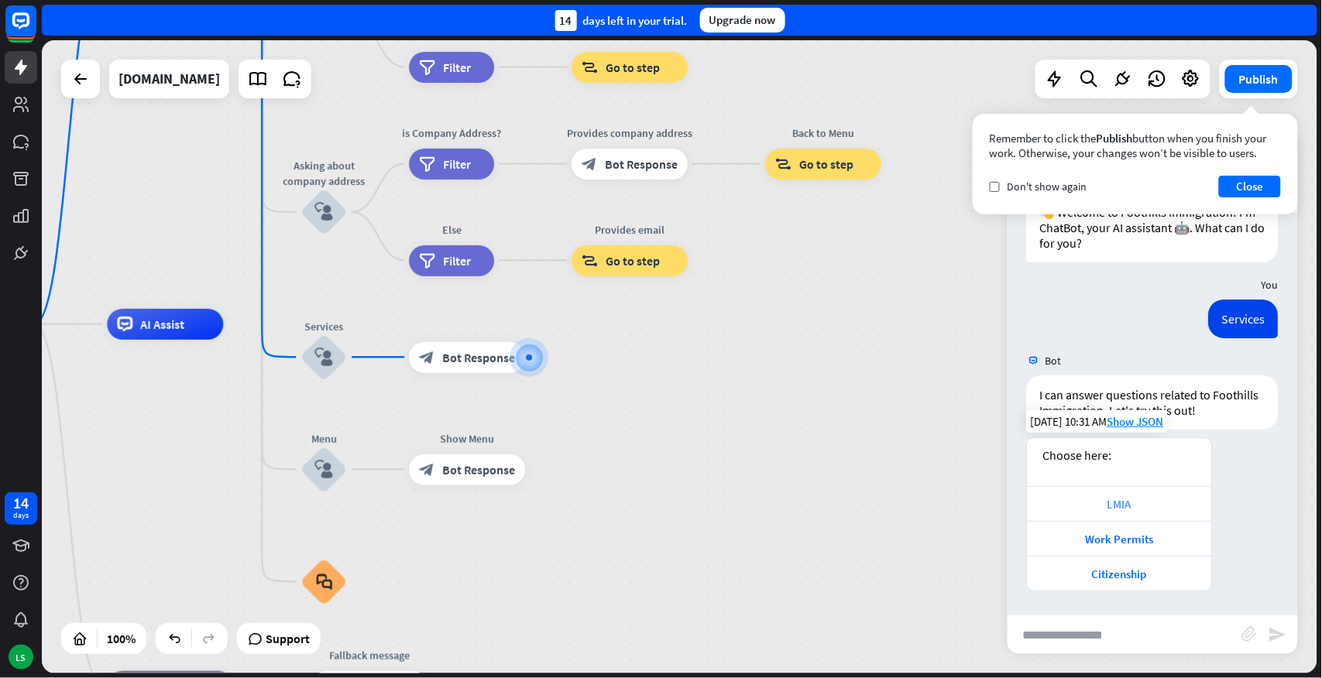
click at [1119, 505] on div "LMIA" at bounding box center [1119, 504] width 169 height 15
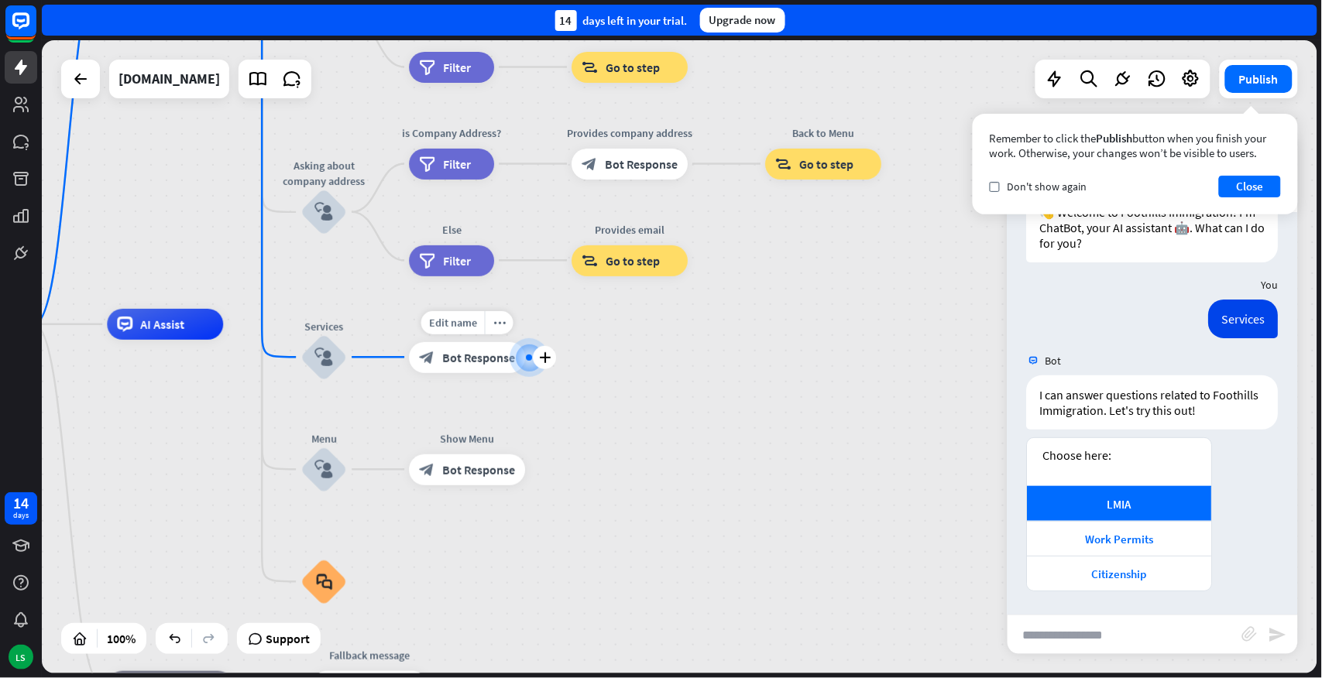
click at [451, 352] on span "Bot Response" at bounding box center [478, 357] width 73 height 15
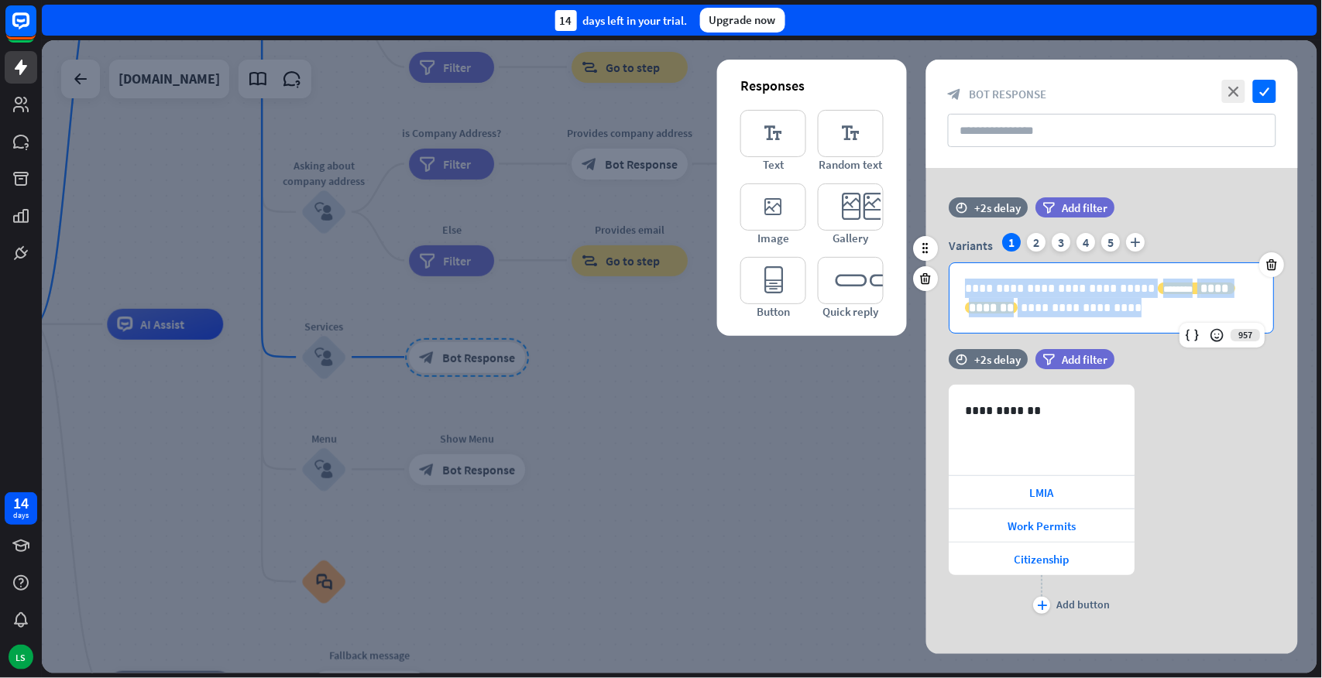
drag, startPoint x: 1098, startPoint y: 311, endPoint x: 956, endPoint y: 277, distance: 146.5
click at [956, 277] on div "**********" at bounding box center [1112, 298] width 324 height 70
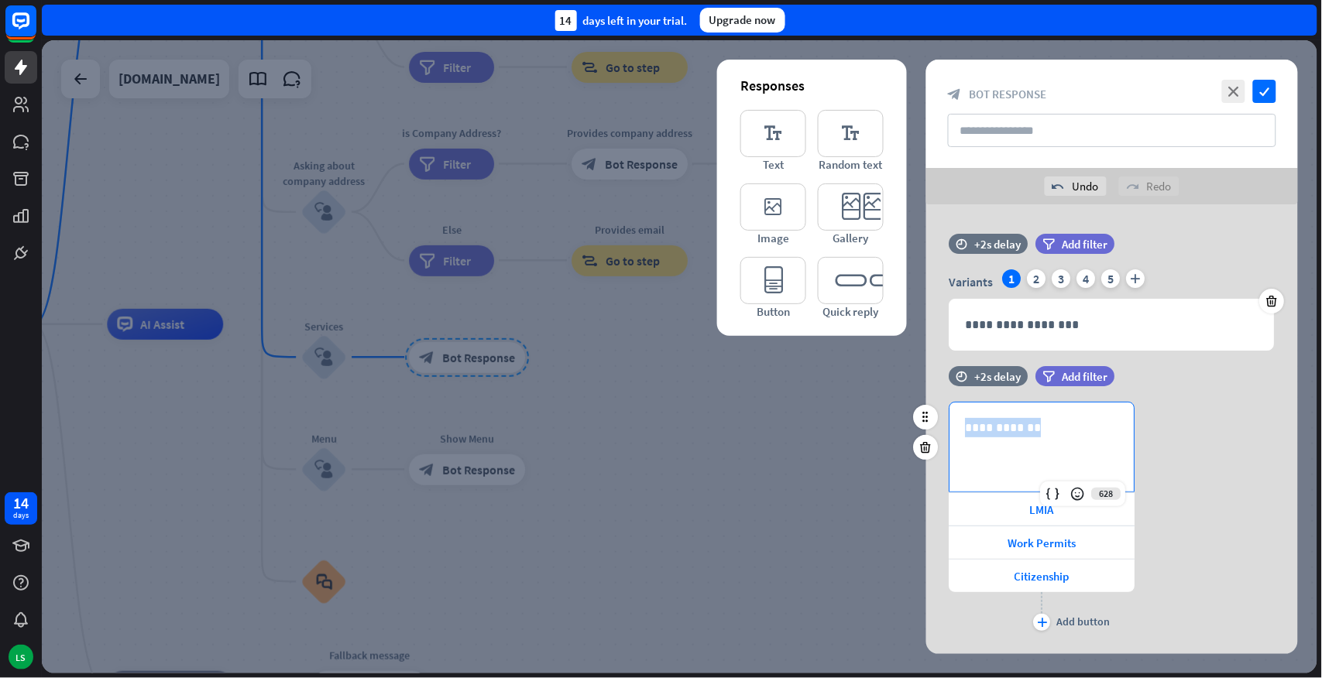
drag, startPoint x: 1052, startPoint y: 431, endPoint x: 949, endPoint y: 427, distance: 102.3
click at [949, 427] on div "**********" at bounding box center [1042, 447] width 186 height 91
copy p "**********"
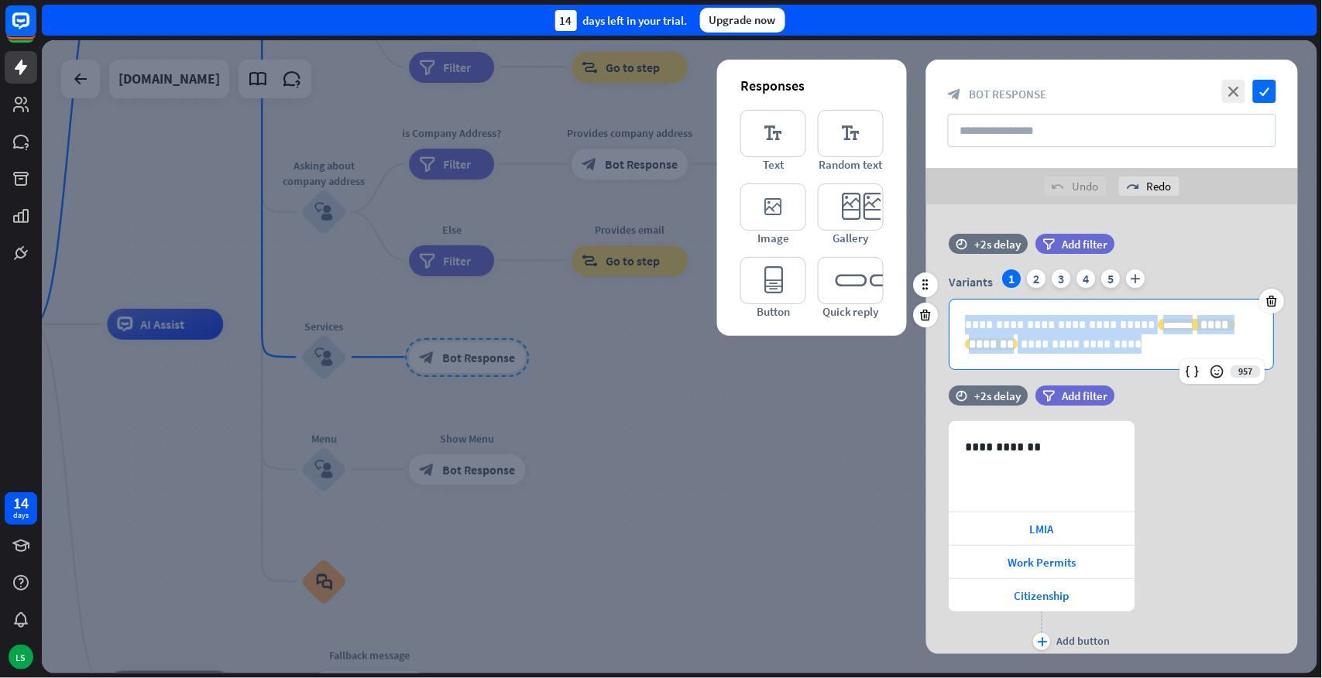
drag, startPoint x: 1027, startPoint y: 345, endPoint x: 949, endPoint y: 330, distance: 79.7
click at [949, 330] on div "**********" at bounding box center [1112, 319] width 372 height 101
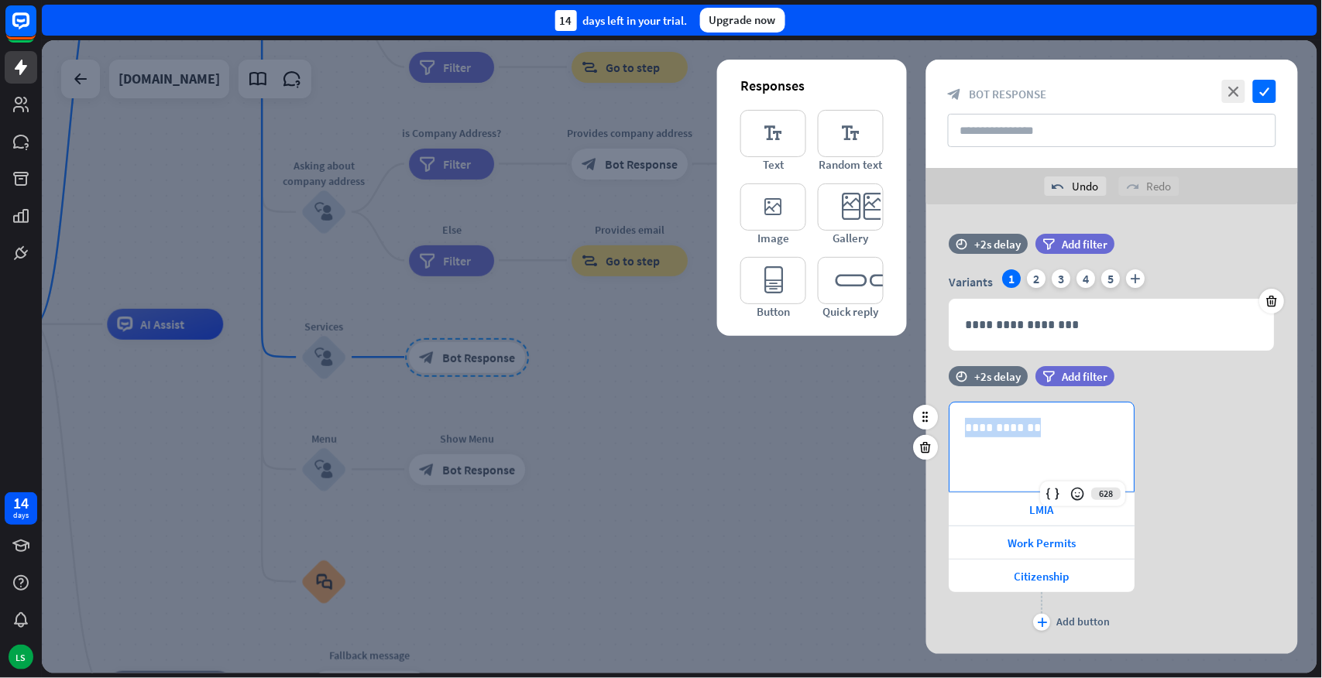
drag, startPoint x: 1058, startPoint y: 432, endPoint x: 950, endPoint y: 423, distance: 108.0
click at [950, 423] on div "**********" at bounding box center [1042, 447] width 184 height 89
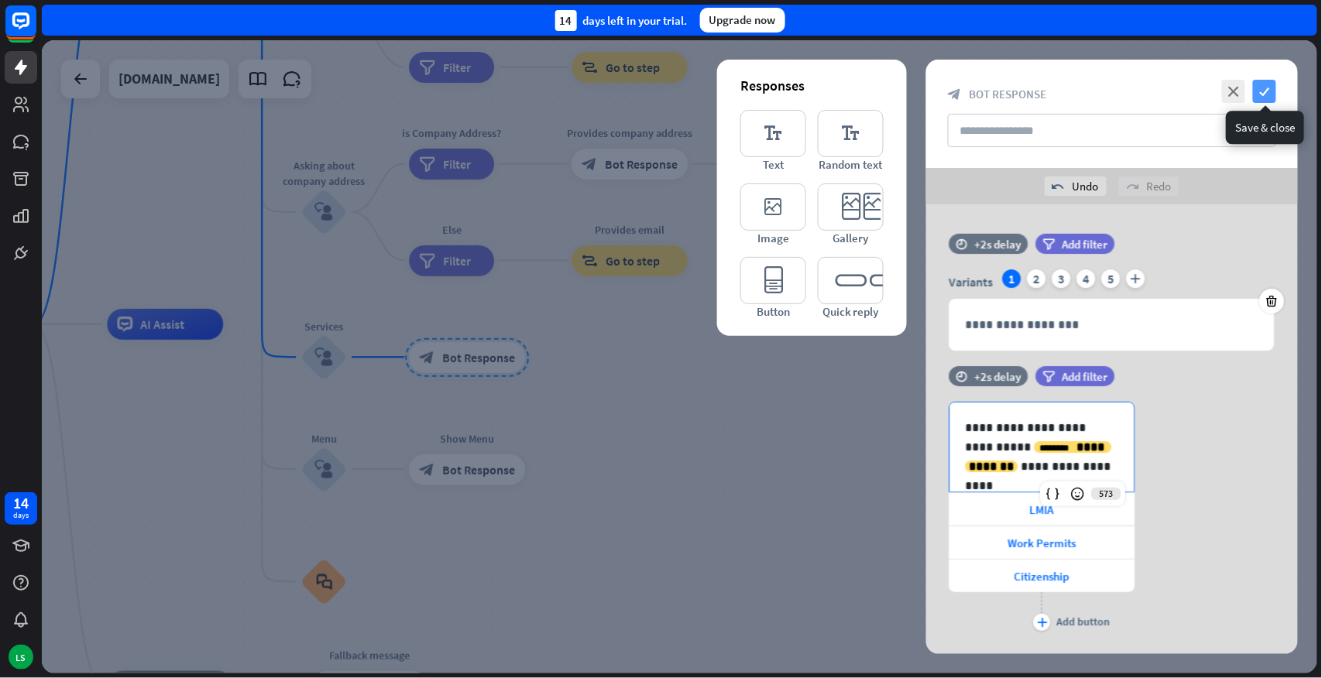
click at [1271, 88] on icon "check" at bounding box center [1264, 91] width 23 height 23
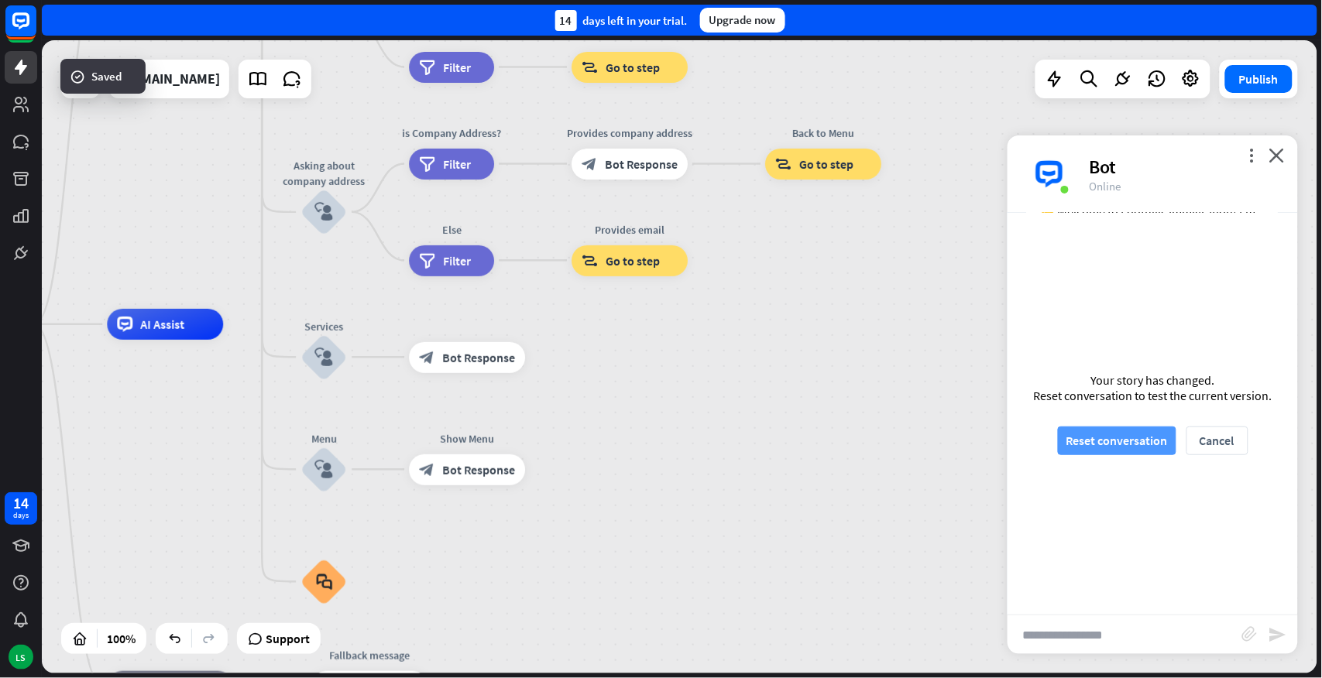
click at [1105, 440] on button "Reset conversation" at bounding box center [1117, 441] width 118 height 29
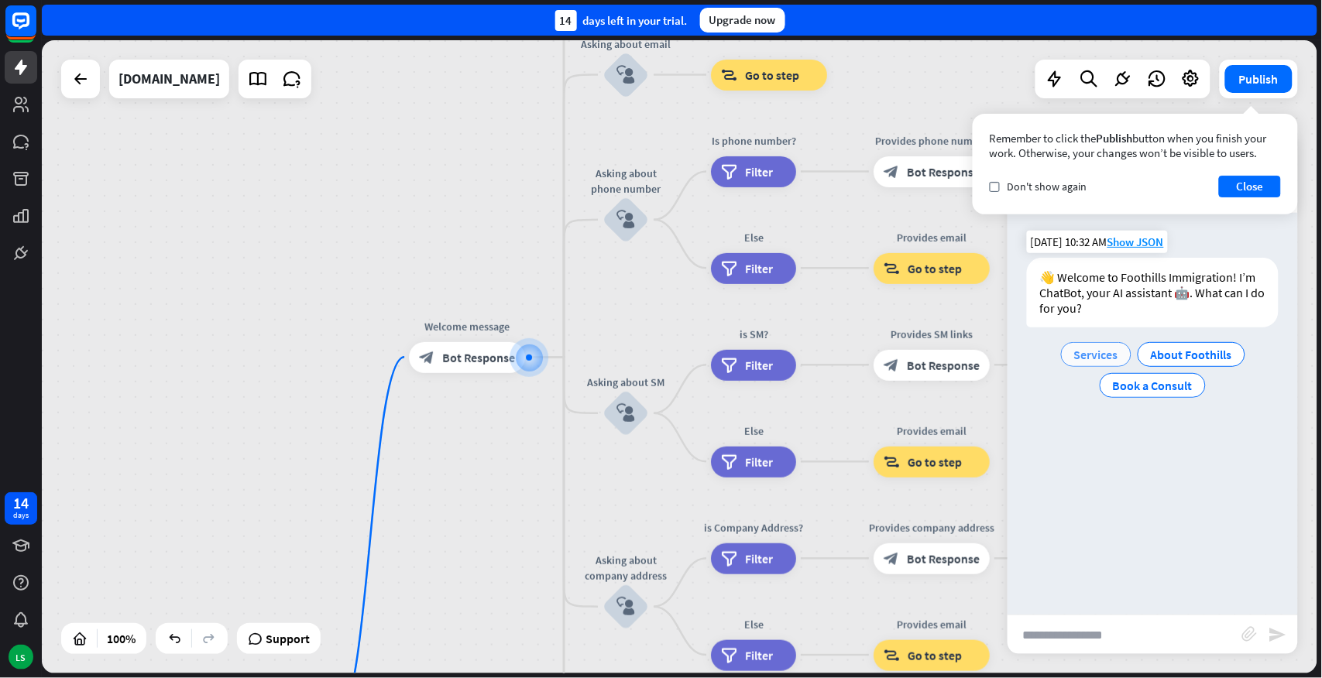
click at [1079, 352] on span "Services" at bounding box center [1096, 354] width 44 height 15
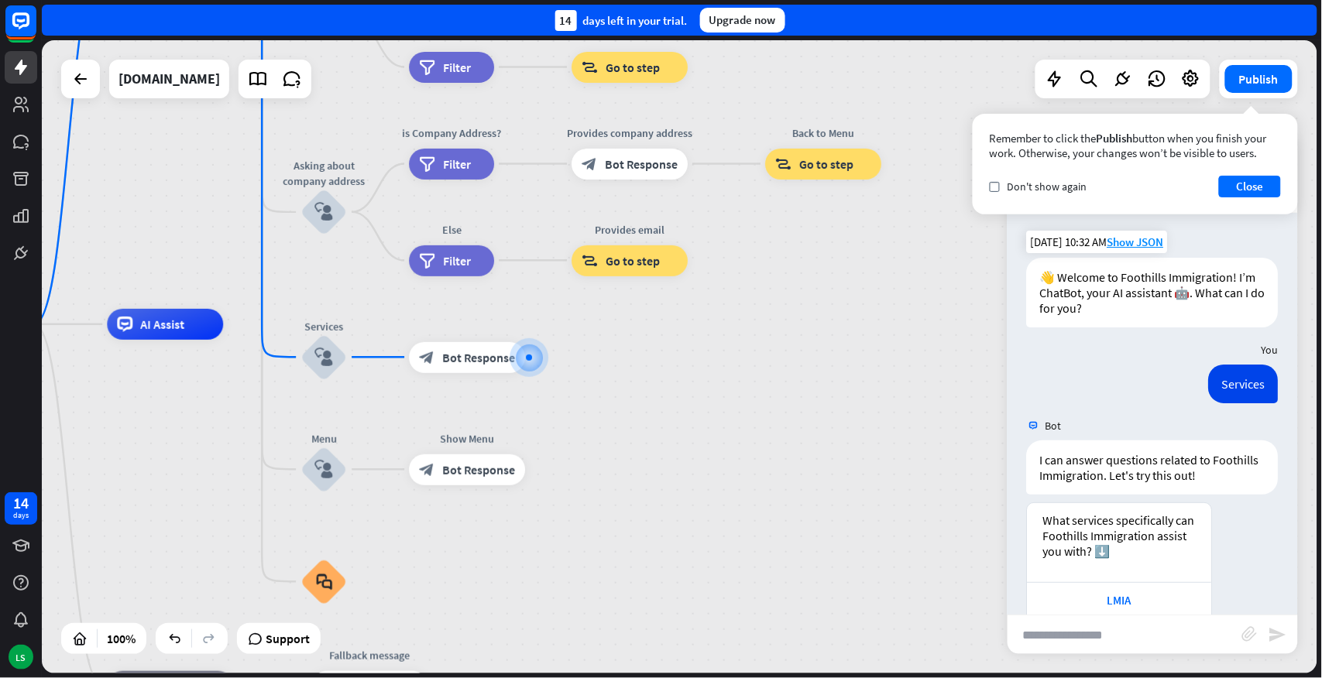
scroll to position [96, 0]
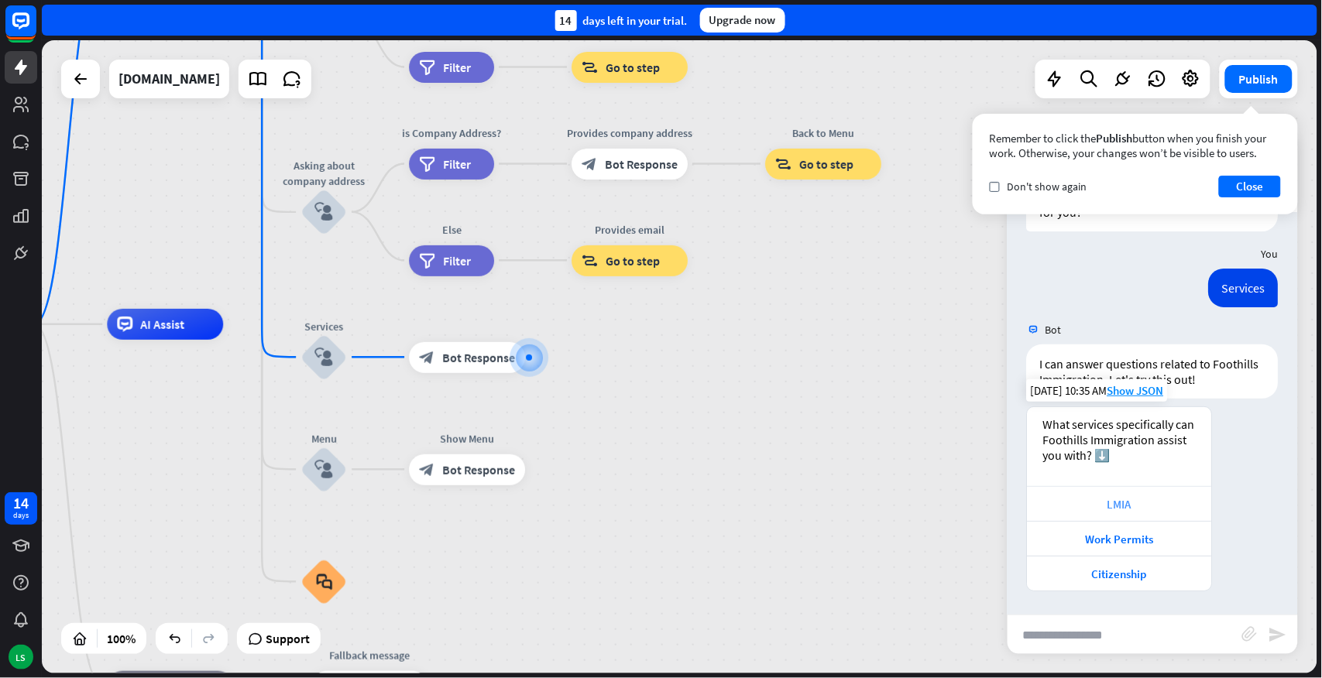
click at [1117, 504] on div "LMIA" at bounding box center [1119, 504] width 169 height 15
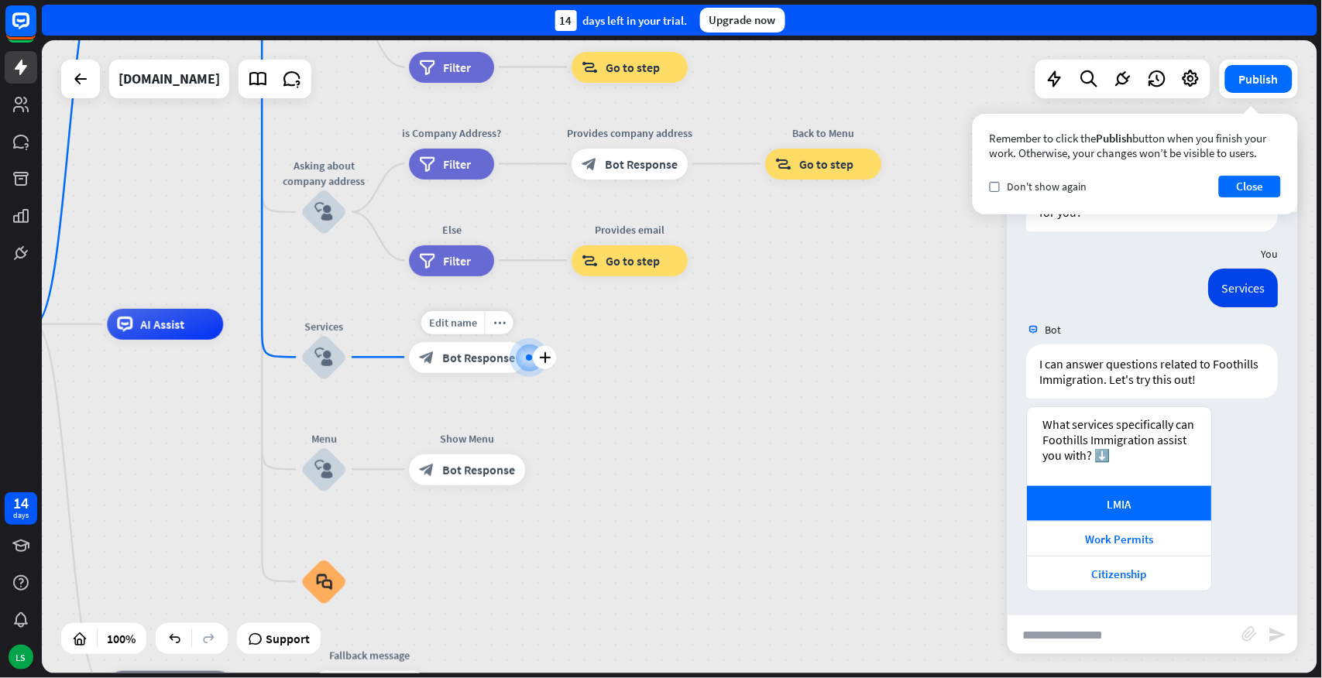
click at [449, 355] on span "Bot Response" at bounding box center [478, 357] width 73 height 15
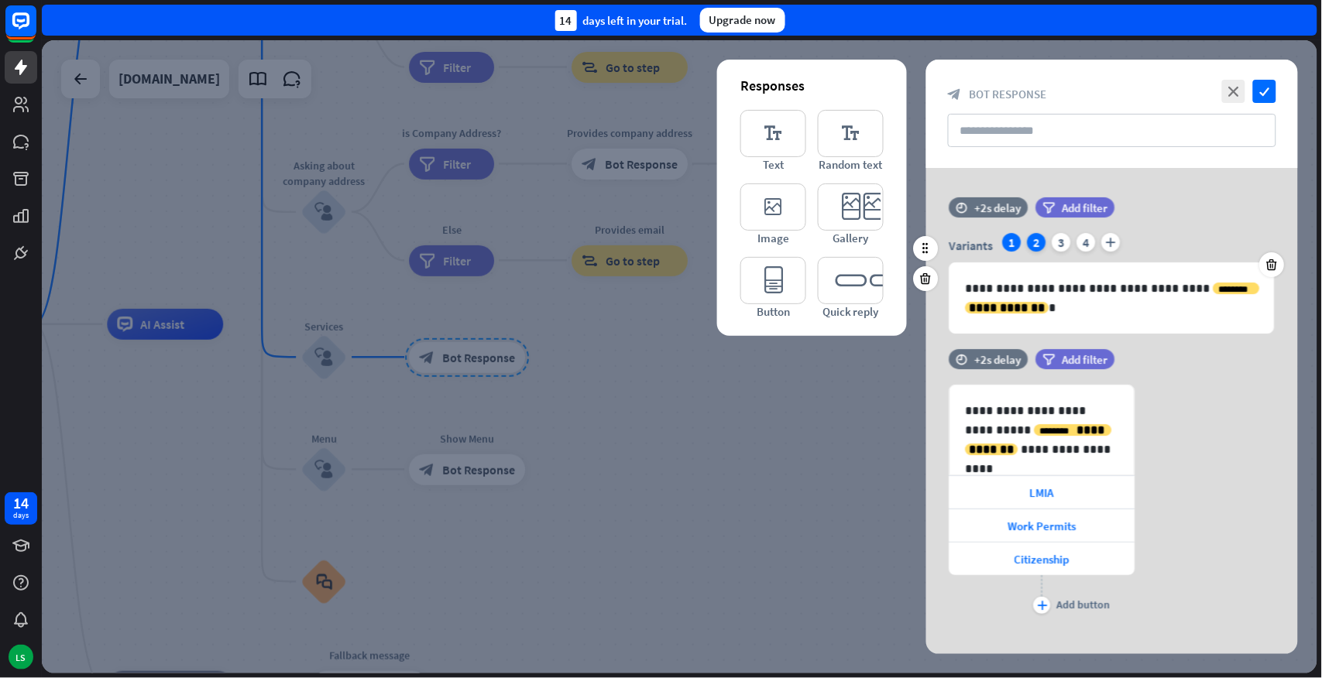
click at [1036, 245] on div "2" at bounding box center [1037, 242] width 19 height 19
click at [1064, 243] on div "3" at bounding box center [1061, 242] width 19 height 19
click at [1089, 241] on div "4" at bounding box center [1086, 242] width 19 height 19
click at [1009, 240] on div "1" at bounding box center [1012, 242] width 19 height 19
click at [1072, 310] on p "**********" at bounding box center [1112, 298] width 293 height 39
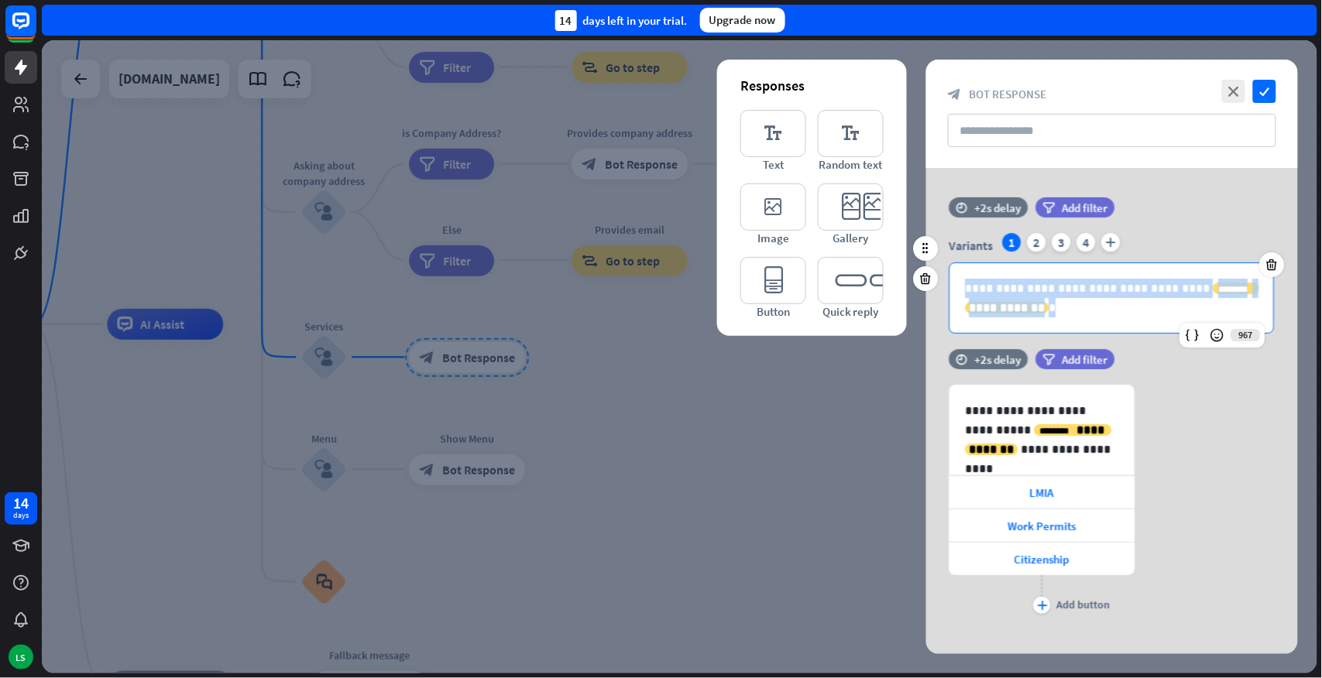
drag, startPoint x: 1081, startPoint y: 310, endPoint x: 955, endPoint y: 283, distance: 128.9
click at [955, 283] on div "**********" at bounding box center [1112, 298] width 324 height 70
click at [1097, 317] on div "**********" at bounding box center [1112, 298] width 324 height 70
click at [1095, 315] on p "**********" at bounding box center [1112, 298] width 293 height 39
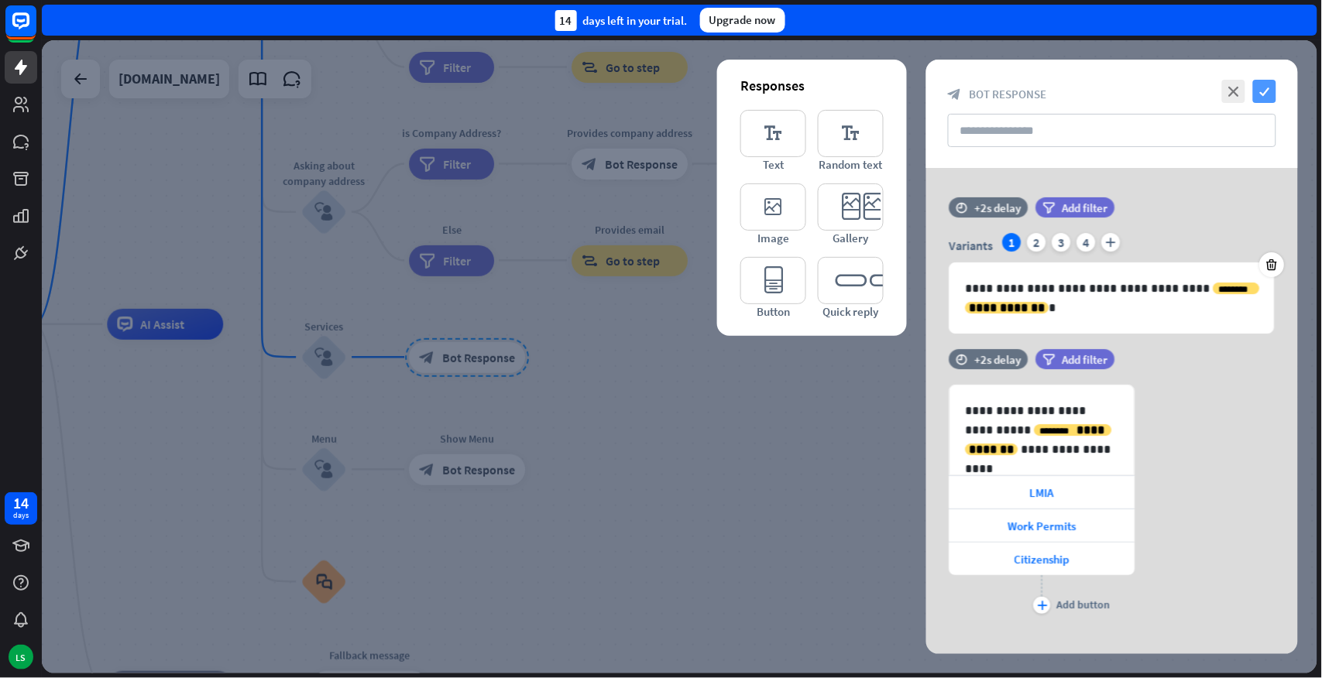
click at [1261, 89] on icon "check" at bounding box center [1264, 91] width 23 height 23
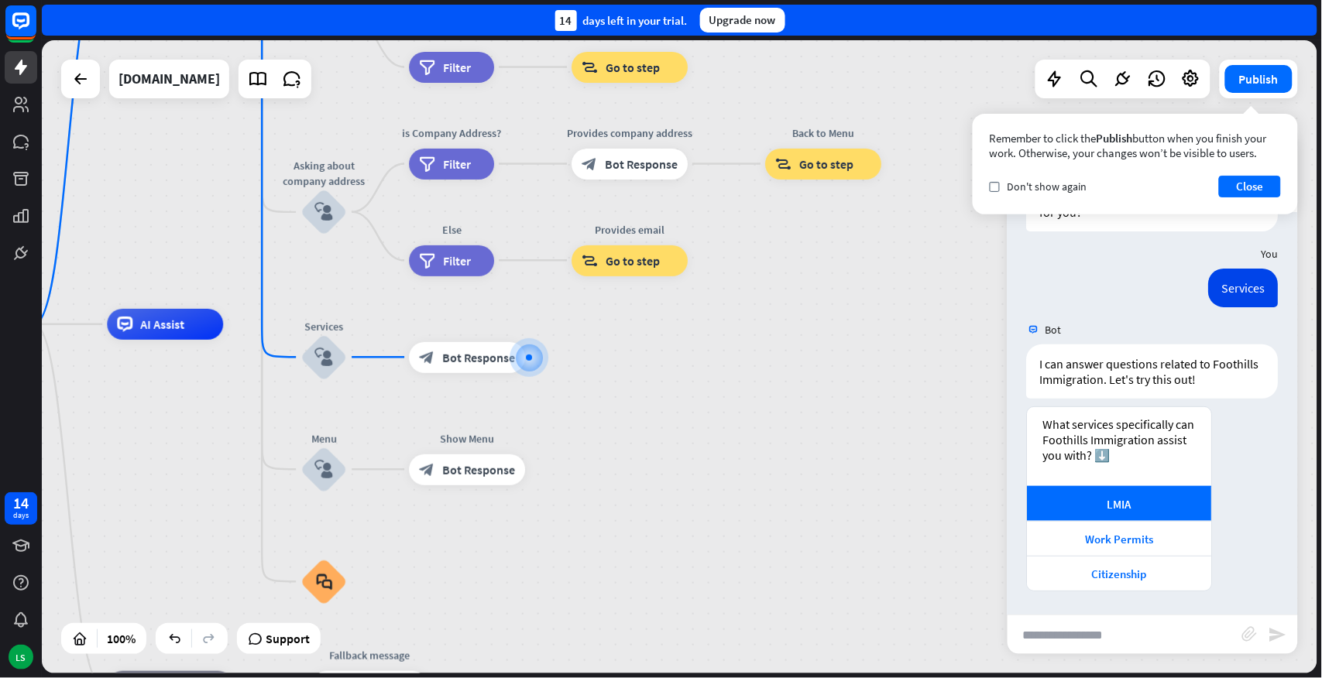
click at [1124, 312] on div "Services Today 10:35 AM Show JSON" at bounding box center [1152, 292] width 290 height 46
click at [1233, 183] on button "Close" at bounding box center [1250, 187] width 62 height 22
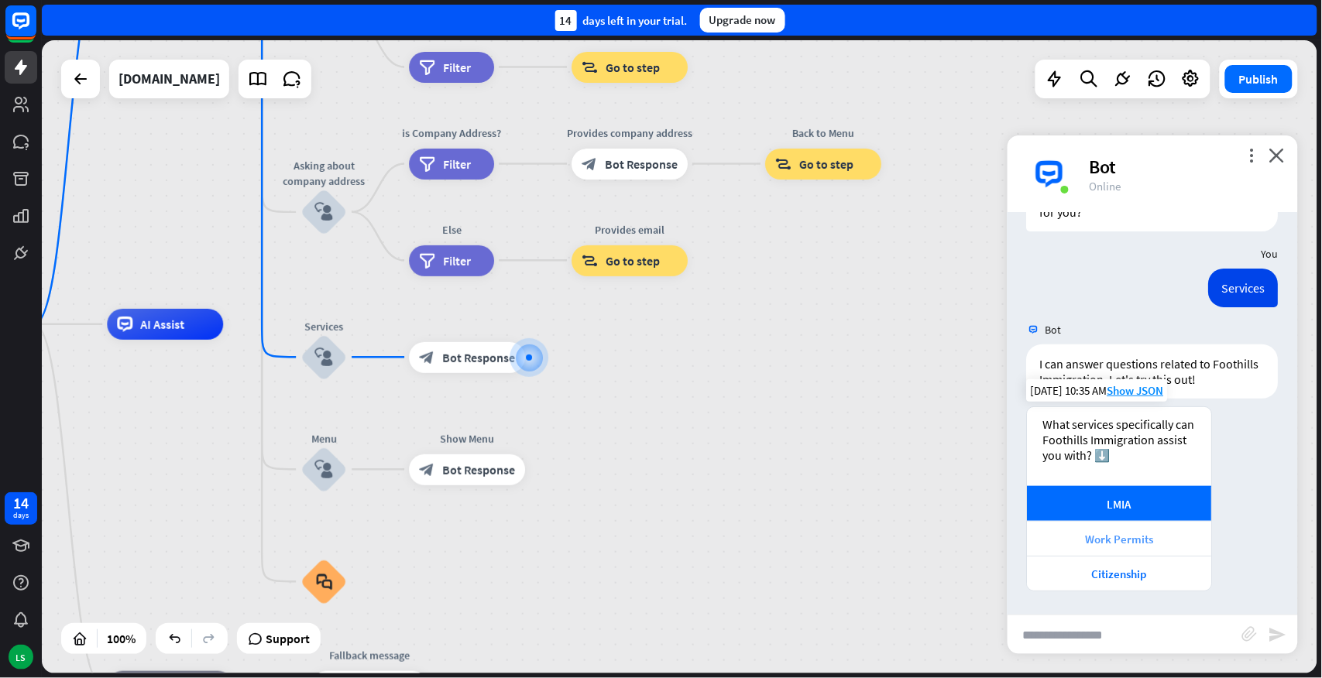
click at [1121, 536] on div "Work Permits" at bounding box center [1119, 539] width 169 height 15
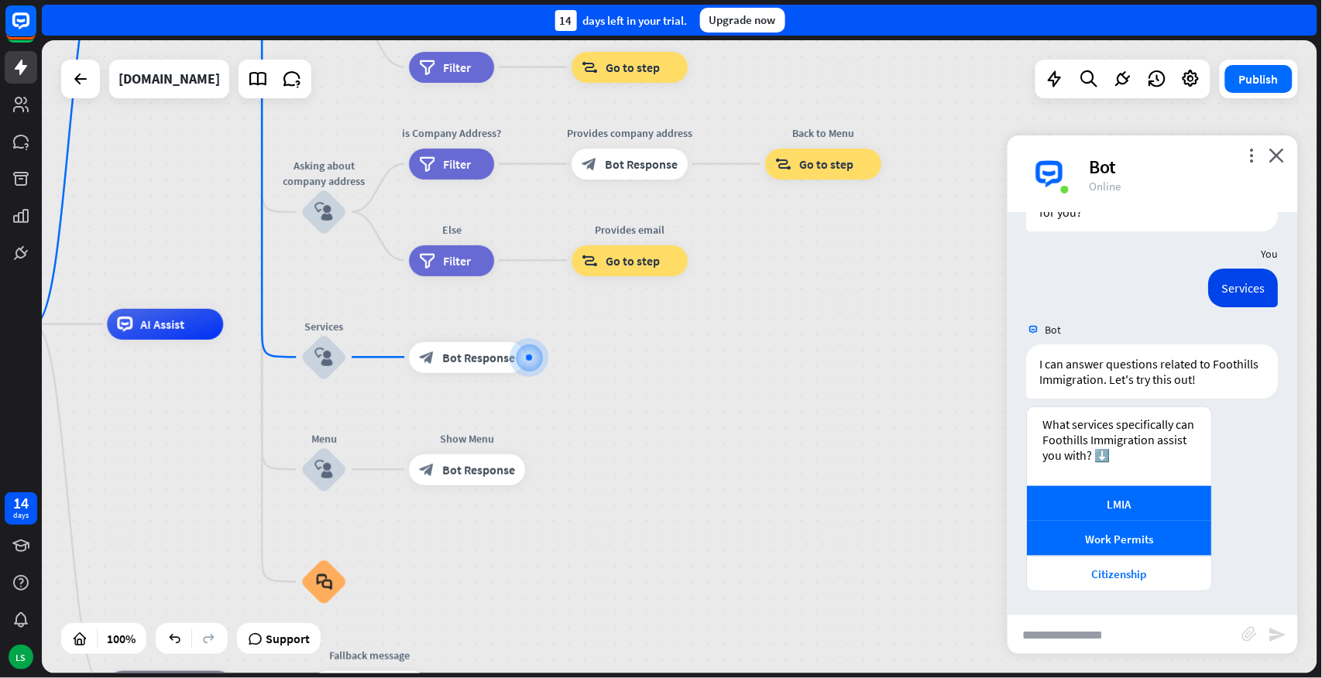
click at [987, 480] on div "home_2 Start point Welcome message block_bot_response Bot Response About us blo…" at bounding box center [550, 640] width 1275 height 633
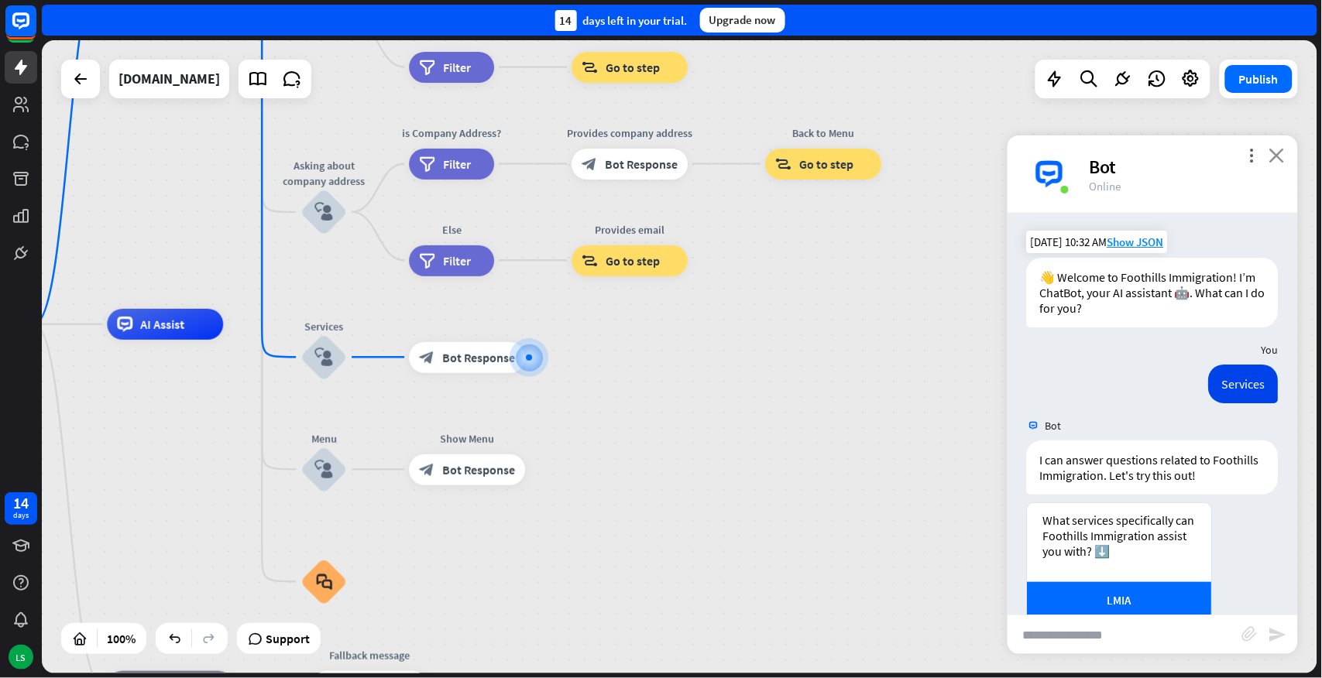
click at [1278, 157] on icon "close" at bounding box center [1276, 155] width 15 height 15
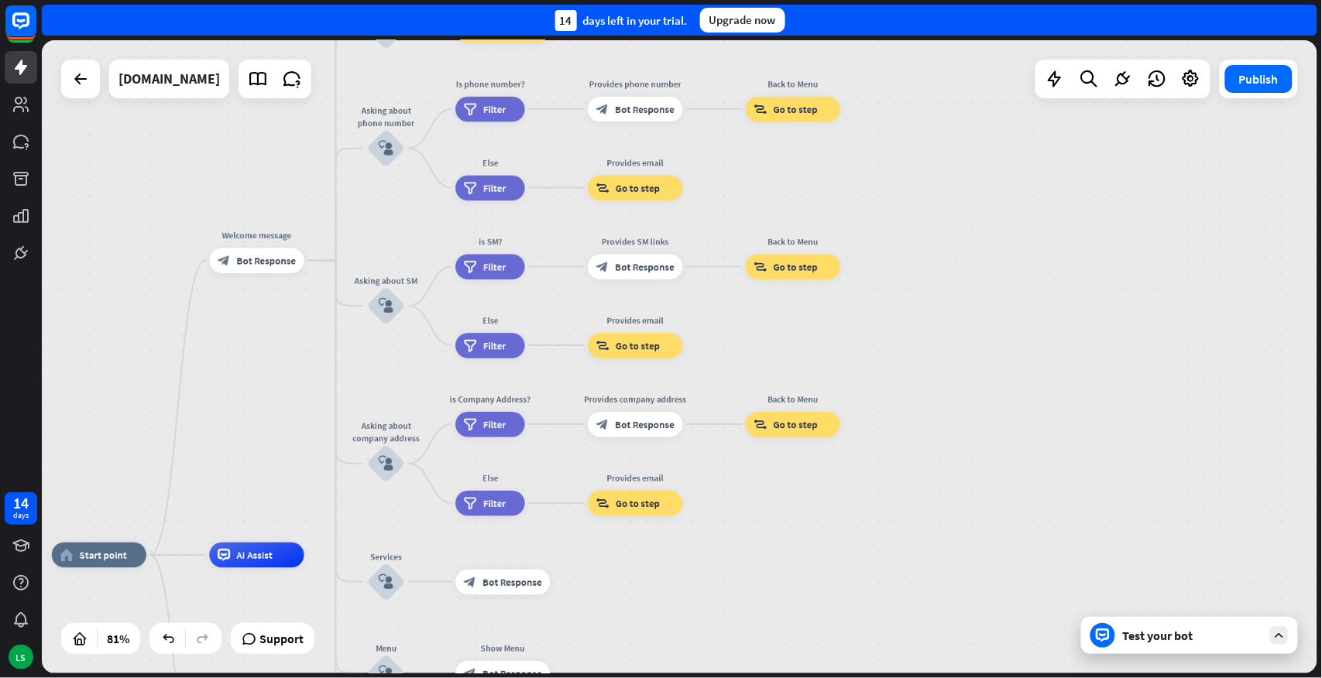
drag, startPoint x: 260, startPoint y: 207, endPoint x: 273, endPoint y: 414, distance: 207.9
click at [273, 414] on div "home_2 Start point Welcome message block_bot_response Bot Response About us blo…" at bounding box center [679, 356] width 1275 height 633
click at [252, 261] on span "Bot Response" at bounding box center [266, 260] width 60 height 12
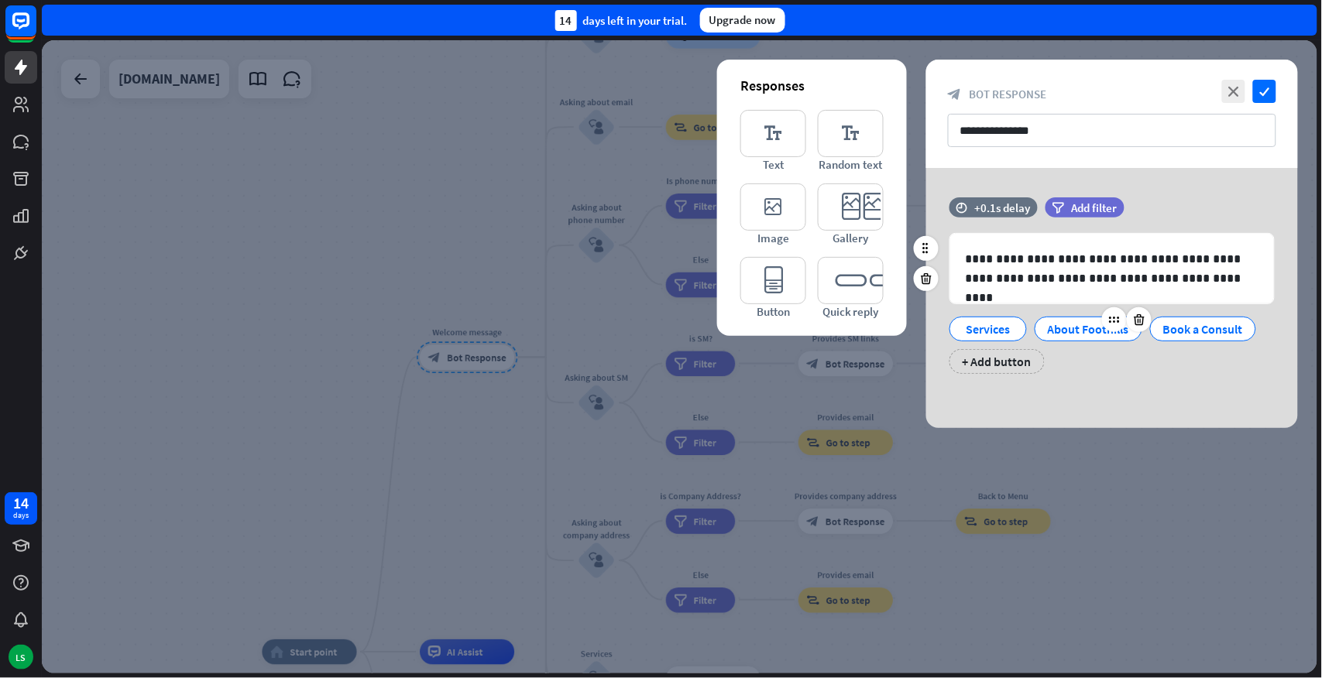
click at [1074, 329] on div "About Foothills" at bounding box center [1088, 328] width 81 height 23
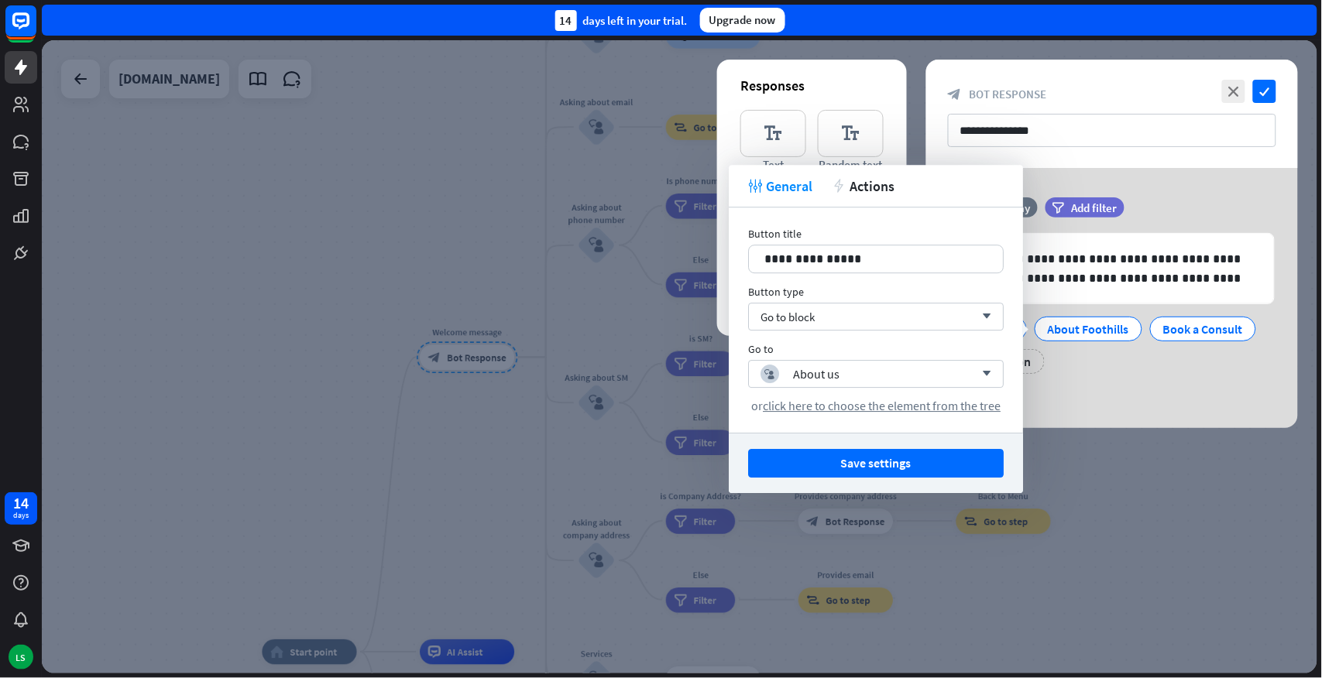
click at [1149, 386] on div "**********" at bounding box center [1112, 293] width 372 height 192
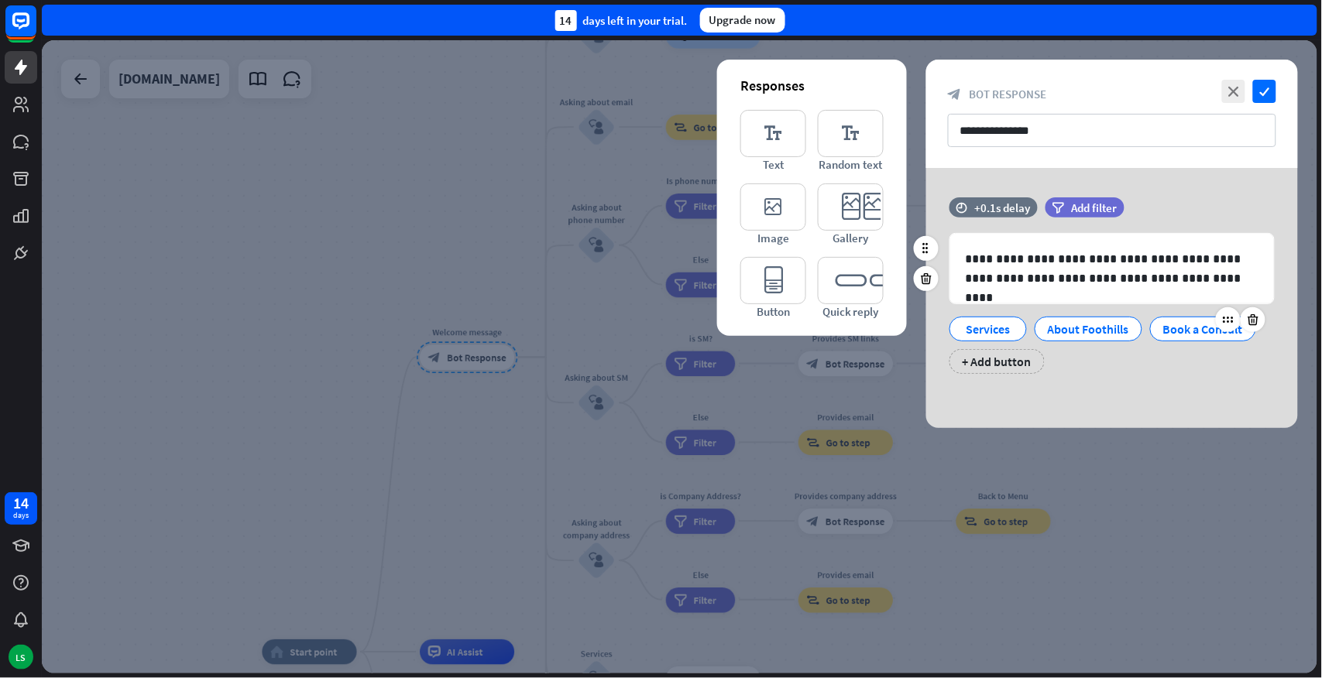
click at [1198, 321] on div "Book a Consult" at bounding box center [1203, 328] width 80 height 23
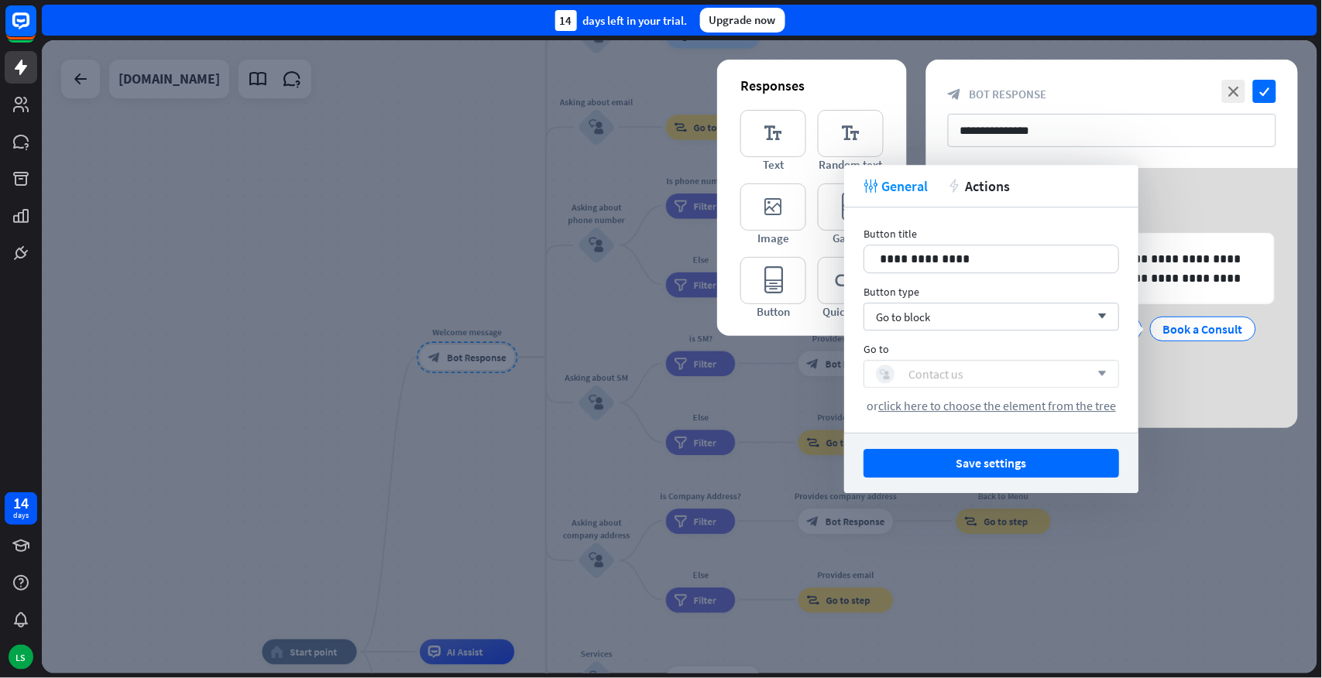
click at [950, 376] on div "Contact us" at bounding box center [935, 373] width 55 height 15
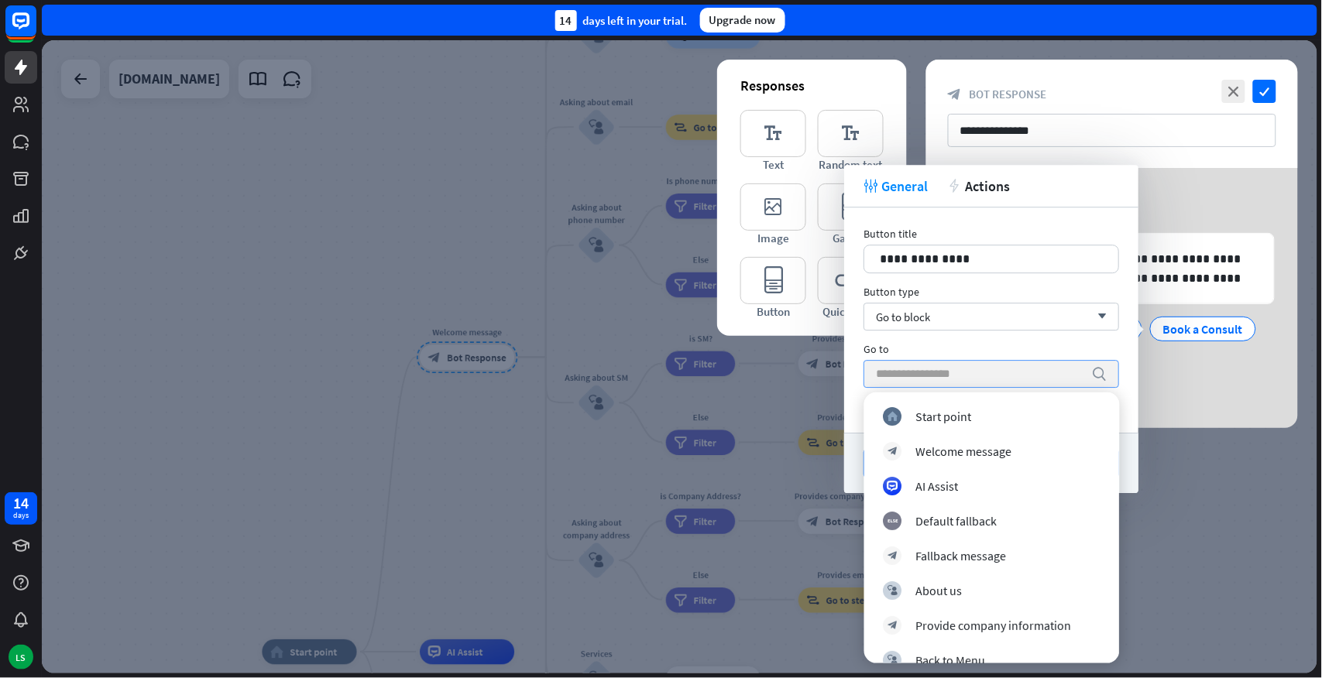
click at [1241, 377] on div "**********" at bounding box center [1112, 293] width 372 height 192
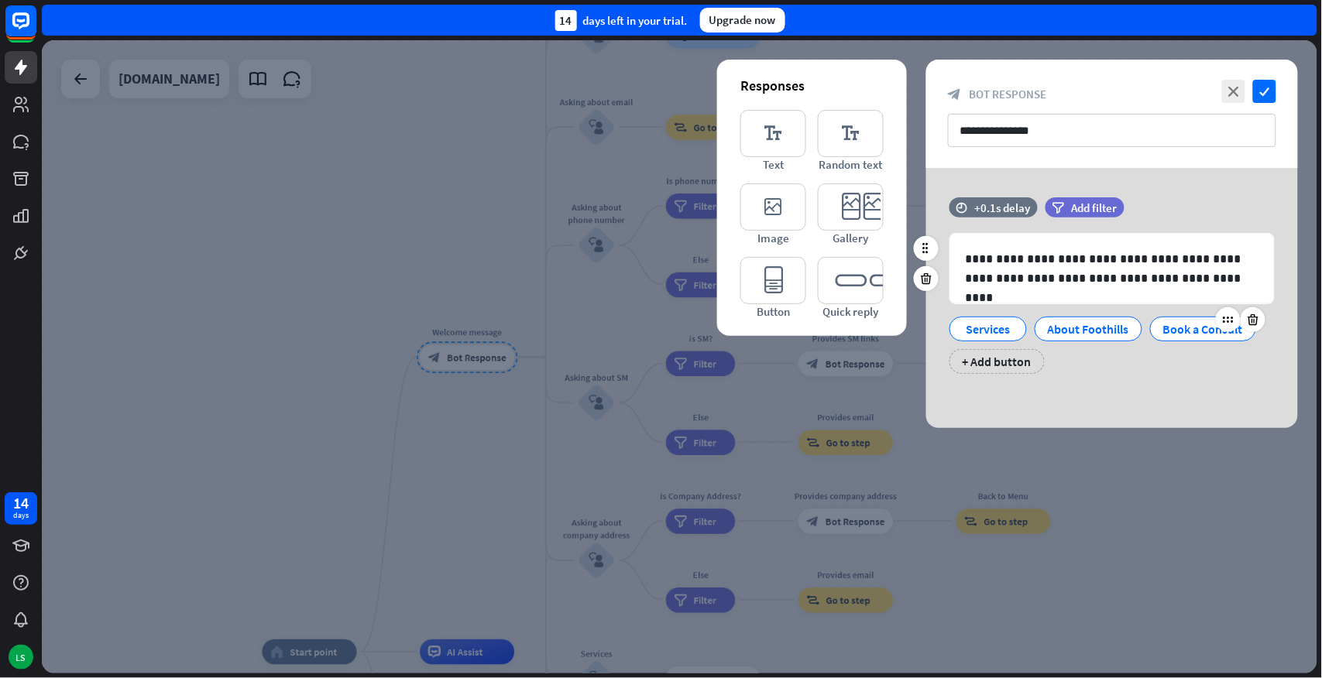
click at [1203, 328] on div "Book a Consult" at bounding box center [1203, 328] width 80 height 23
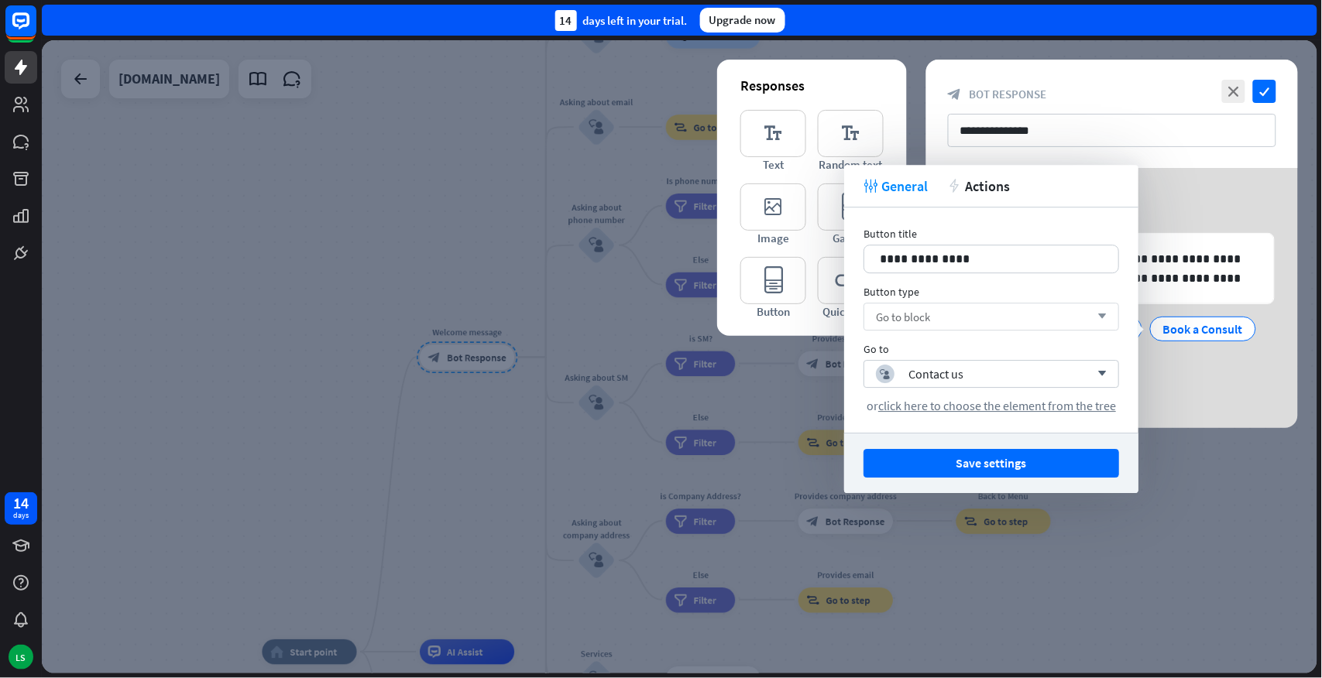
click at [997, 311] on div "Go to block arrow_down" at bounding box center [991, 317] width 256 height 28
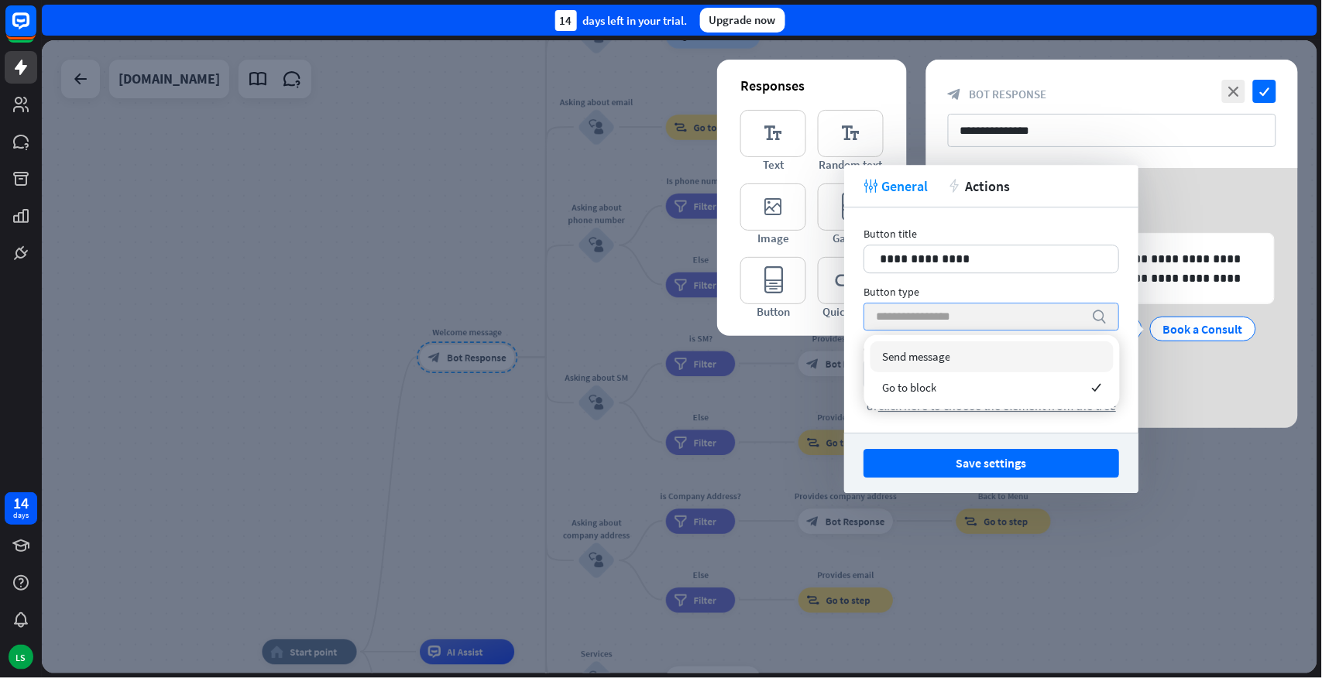
click at [997, 311] on input "search" at bounding box center [980, 317] width 208 height 26
click at [1127, 380] on div "**********" at bounding box center [991, 320] width 294 height 225
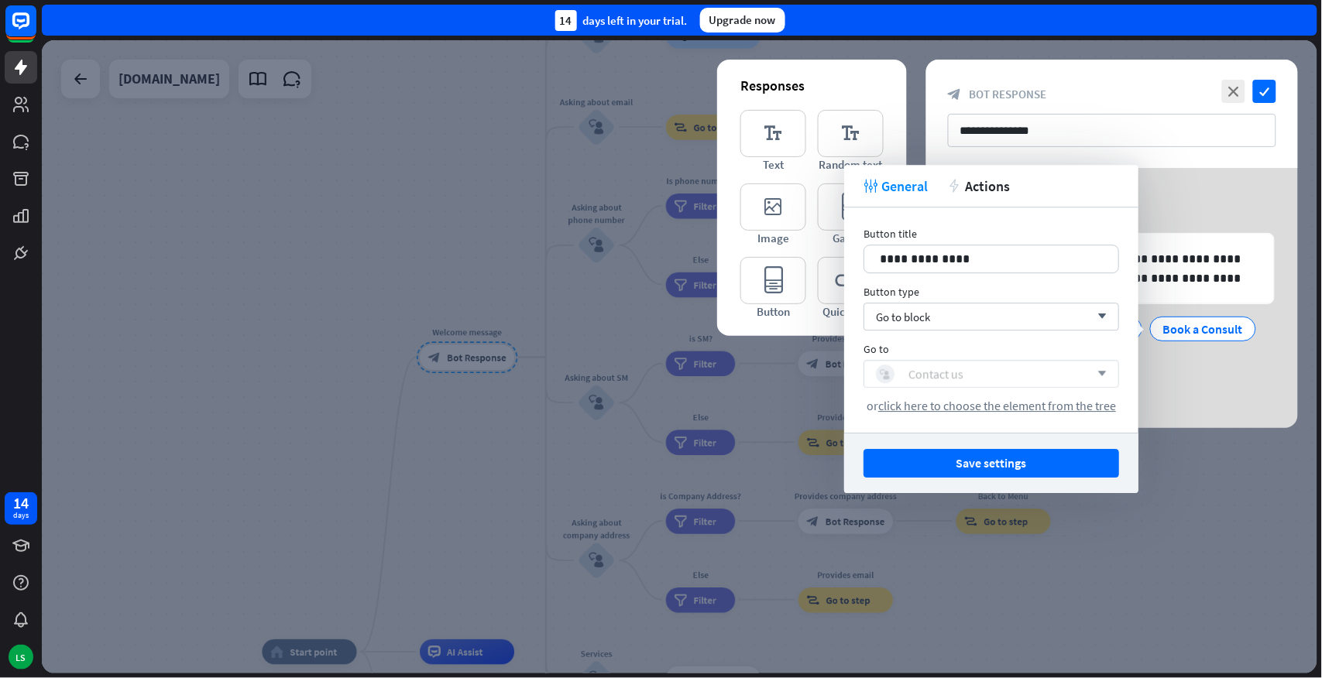
click at [1022, 382] on div "block_user_input Contact us" at bounding box center [983, 374] width 214 height 19
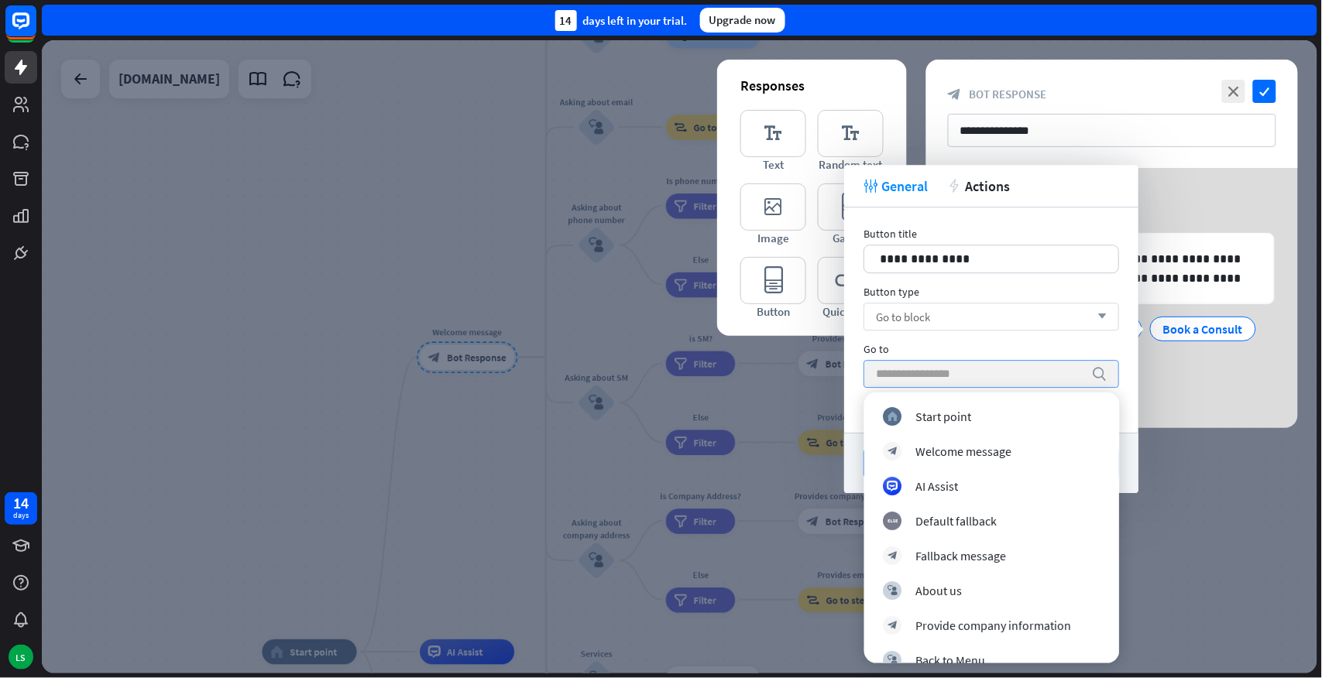
click at [991, 312] on div "Go to block arrow_down" at bounding box center [991, 317] width 256 height 28
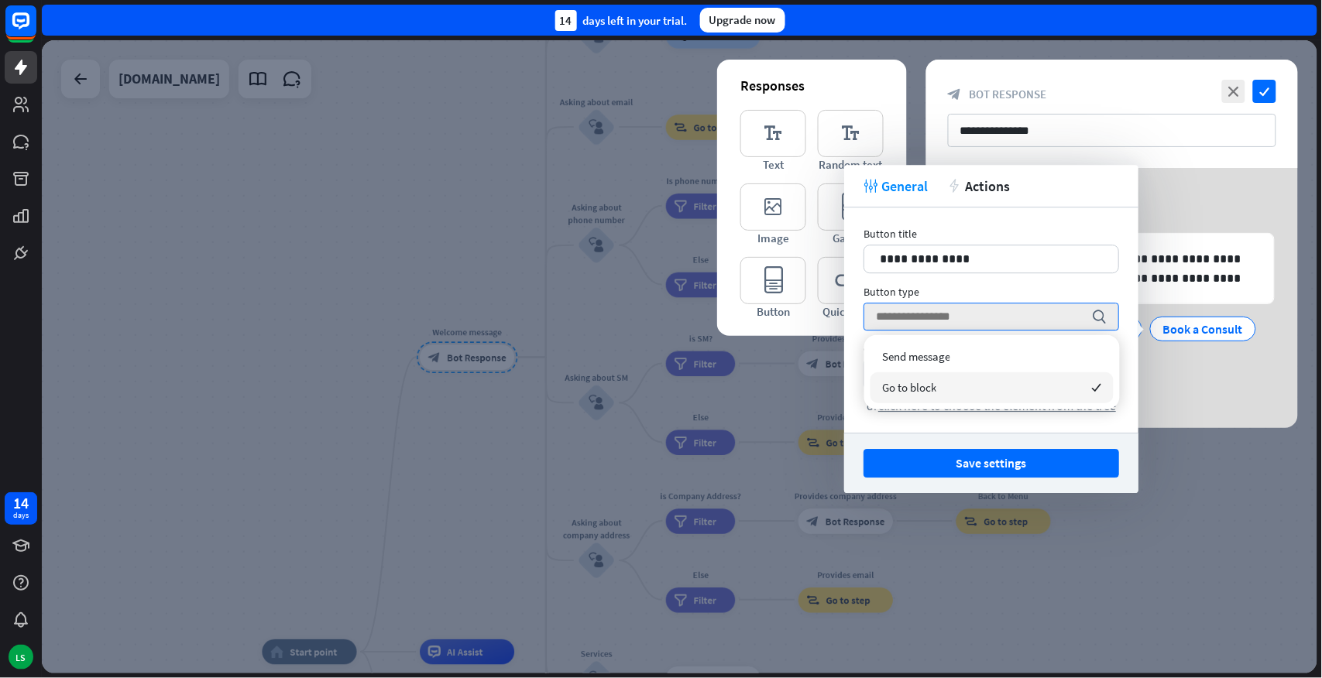
click at [1031, 383] on div "Go to block checked" at bounding box center [991, 387] width 243 height 31
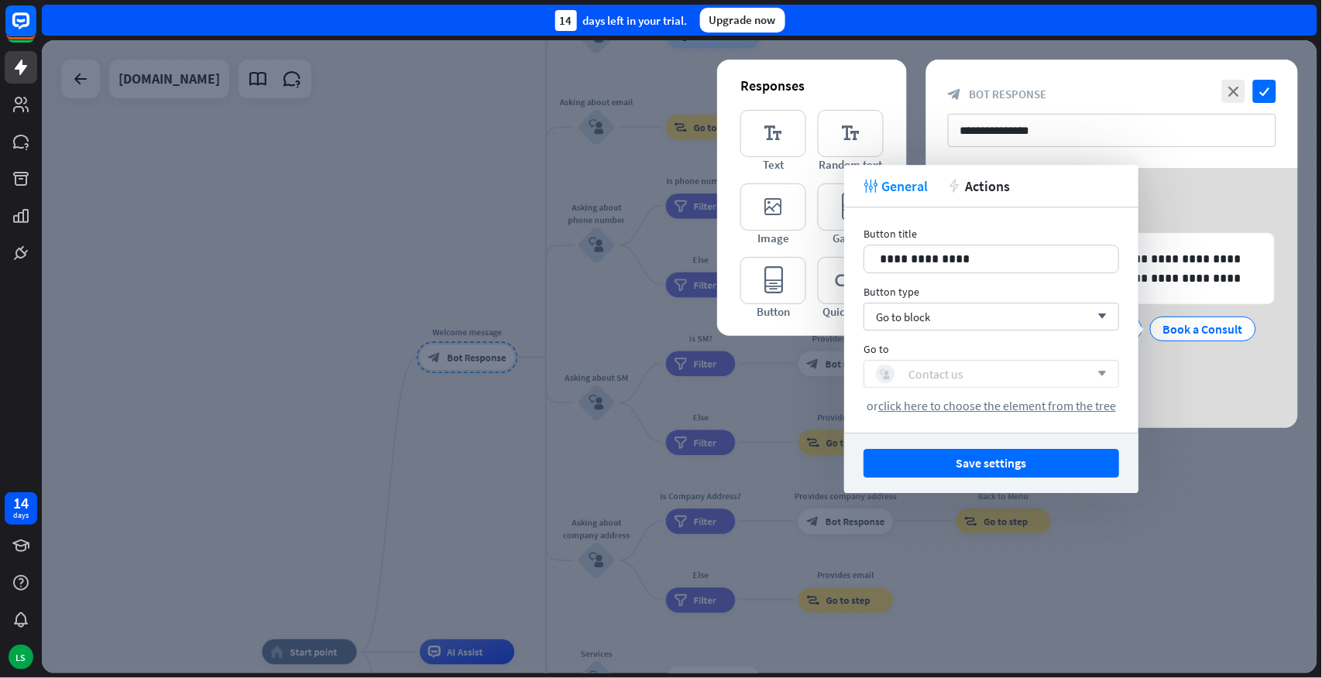
click at [964, 373] on div "block_user_input Contact us" at bounding box center [983, 374] width 214 height 19
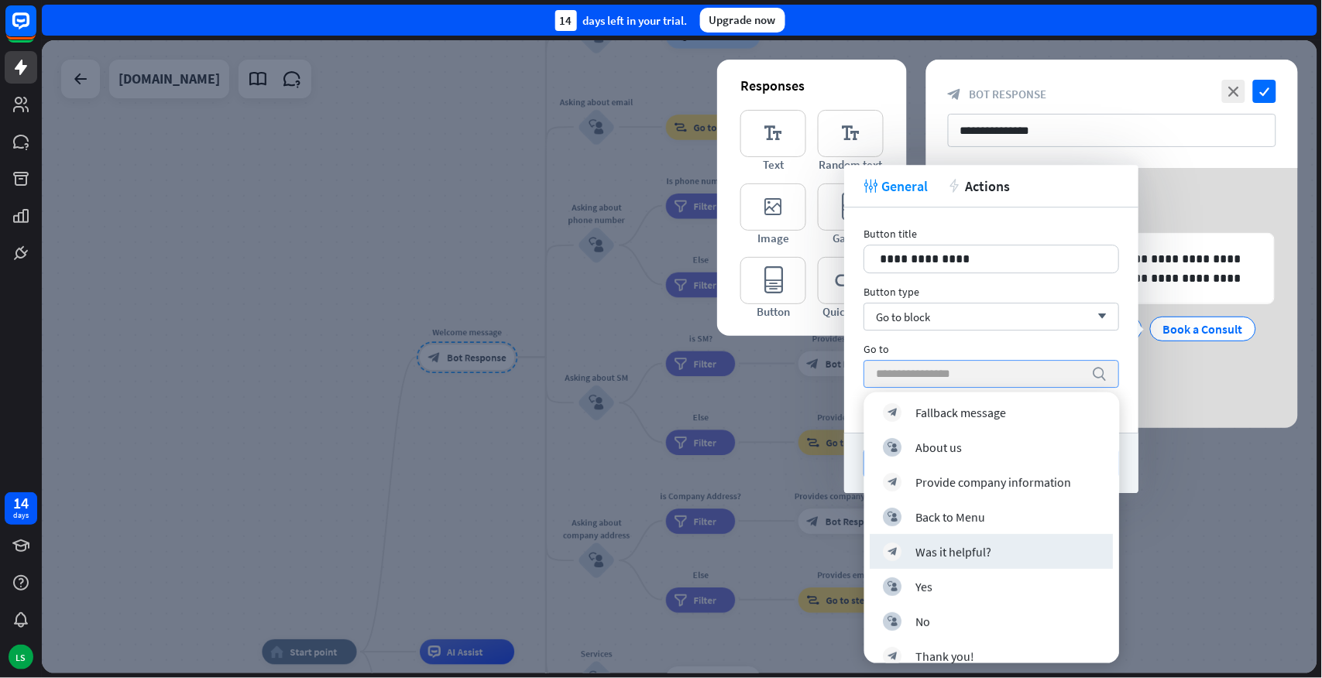
scroll to position [287, 0]
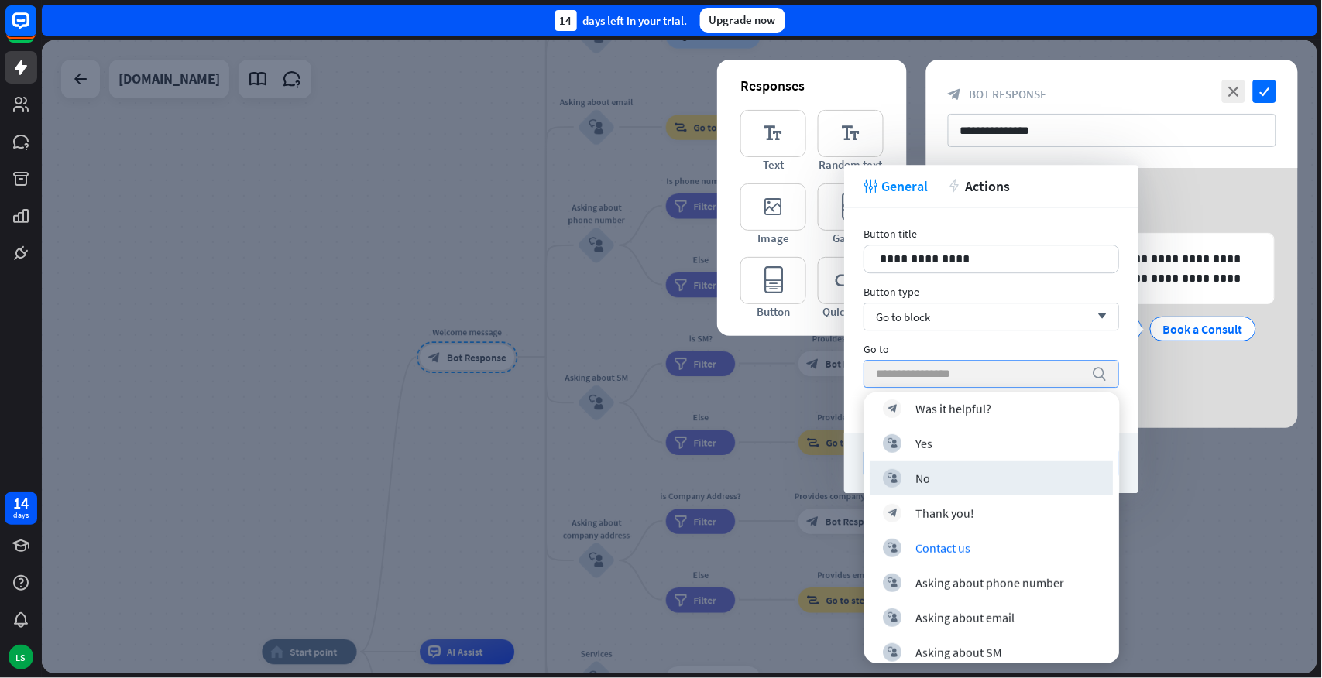
click at [1137, 462] on div "Save settings" at bounding box center [991, 463] width 294 height 60
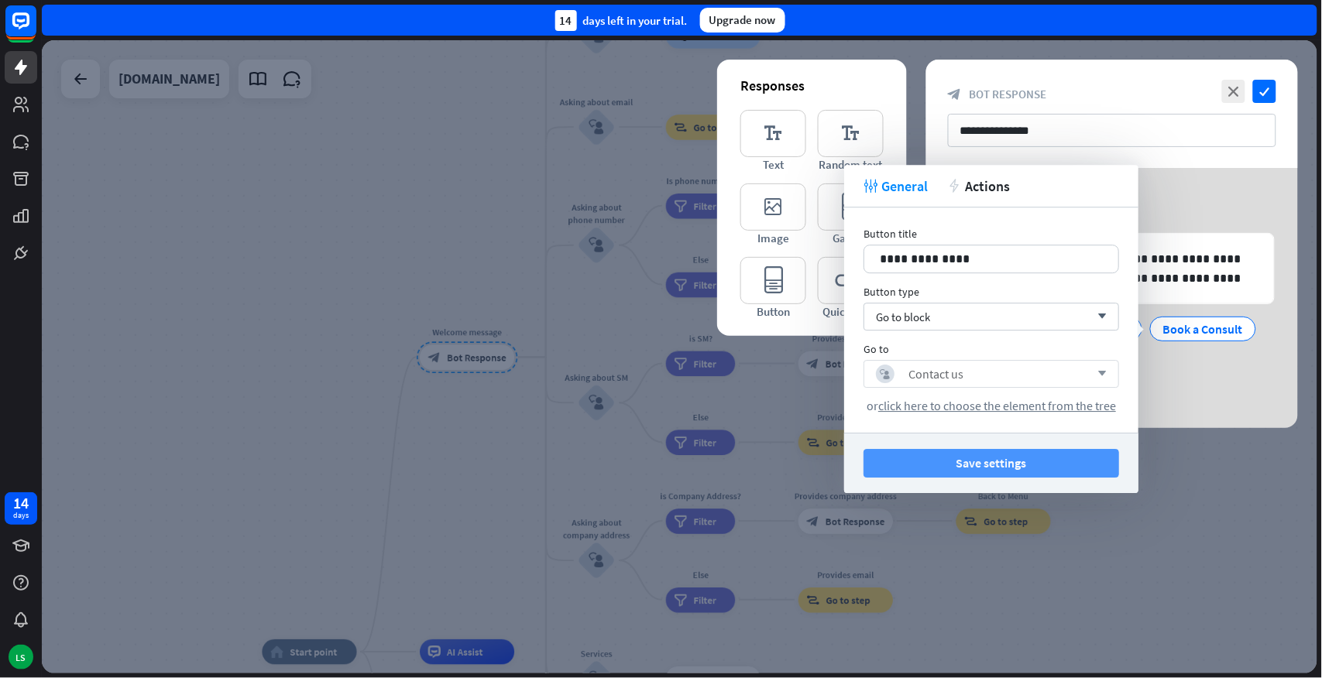
click at [981, 461] on button "Save settings" at bounding box center [991, 463] width 256 height 29
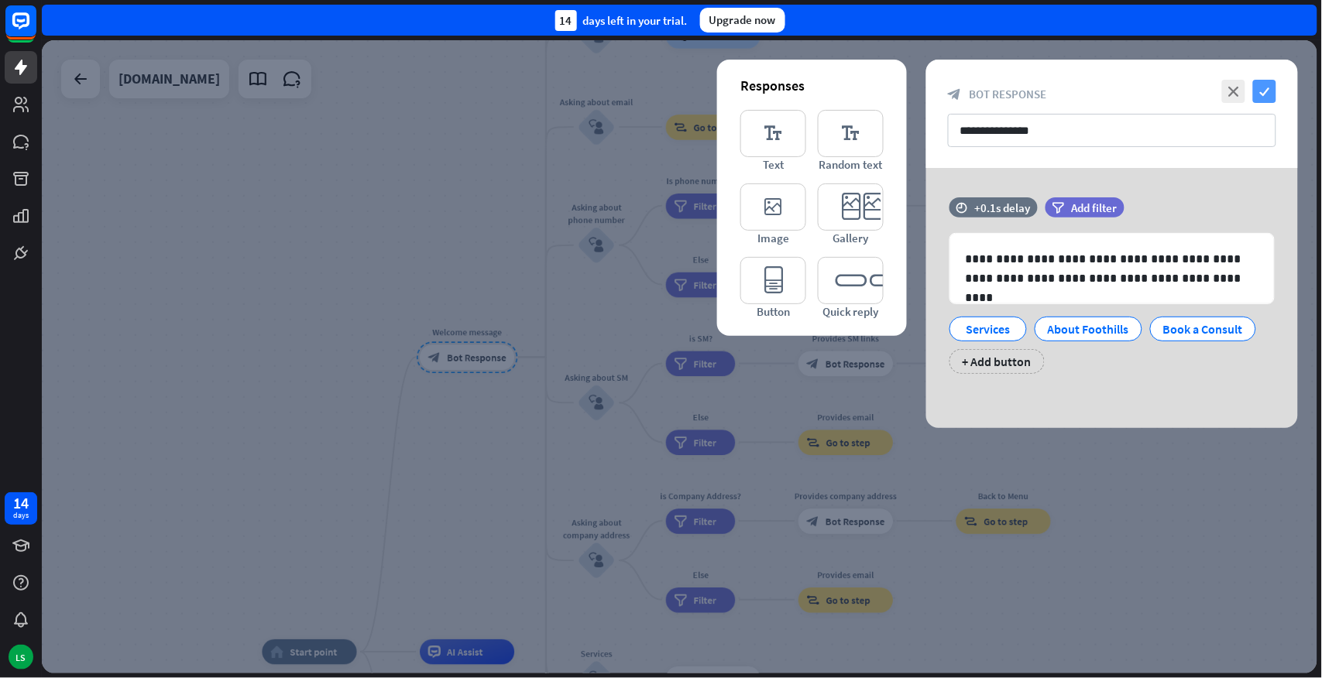
click at [1268, 94] on icon "check" at bounding box center [1264, 91] width 23 height 23
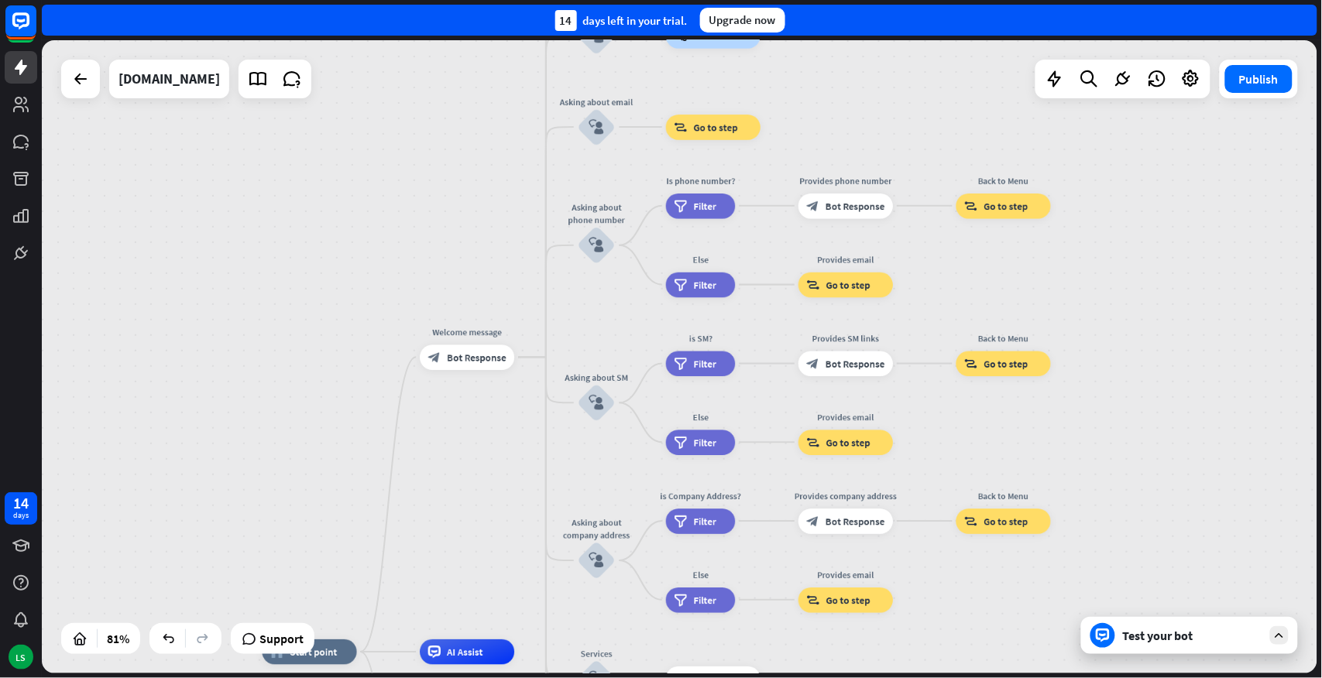
click at [1168, 596] on div "Test your bot" at bounding box center [1192, 635] width 139 height 15
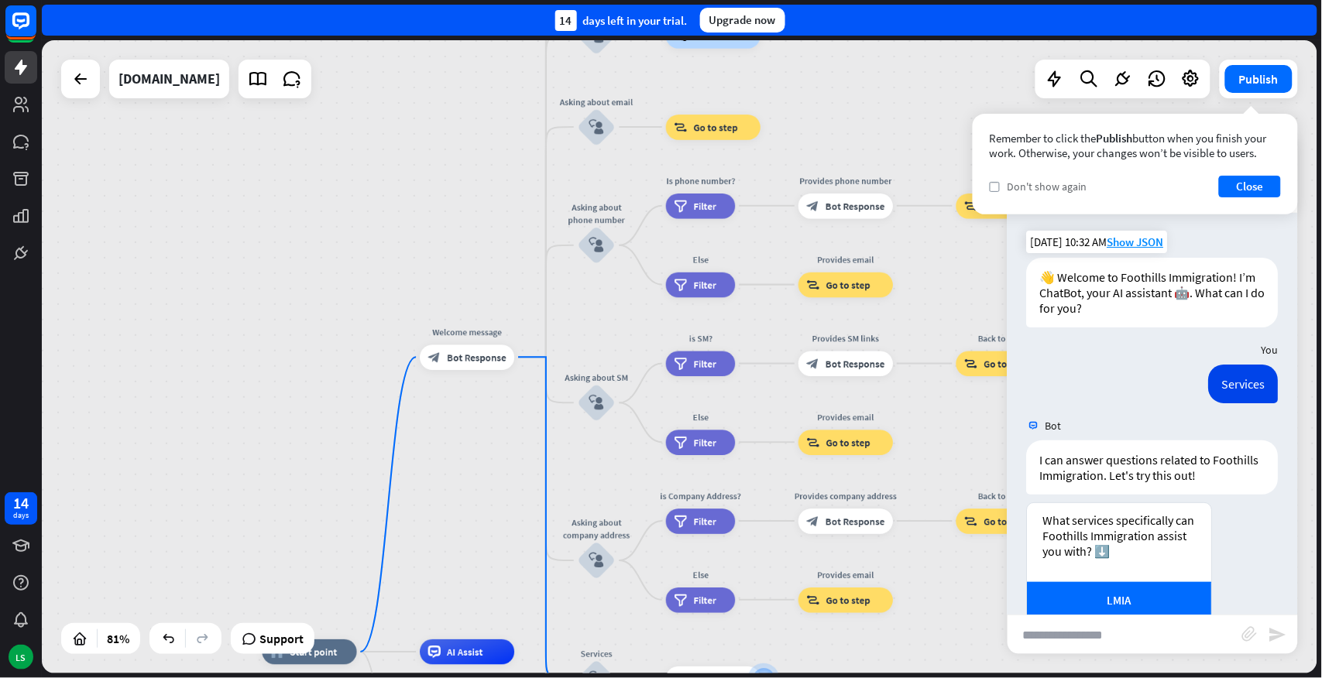
click at [1061, 186] on span "Don't show again" at bounding box center [1047, 187] width 80 height 14
click at [1229, 187] on button "Close" at bounding box center [1250, 187] width 62 height 22
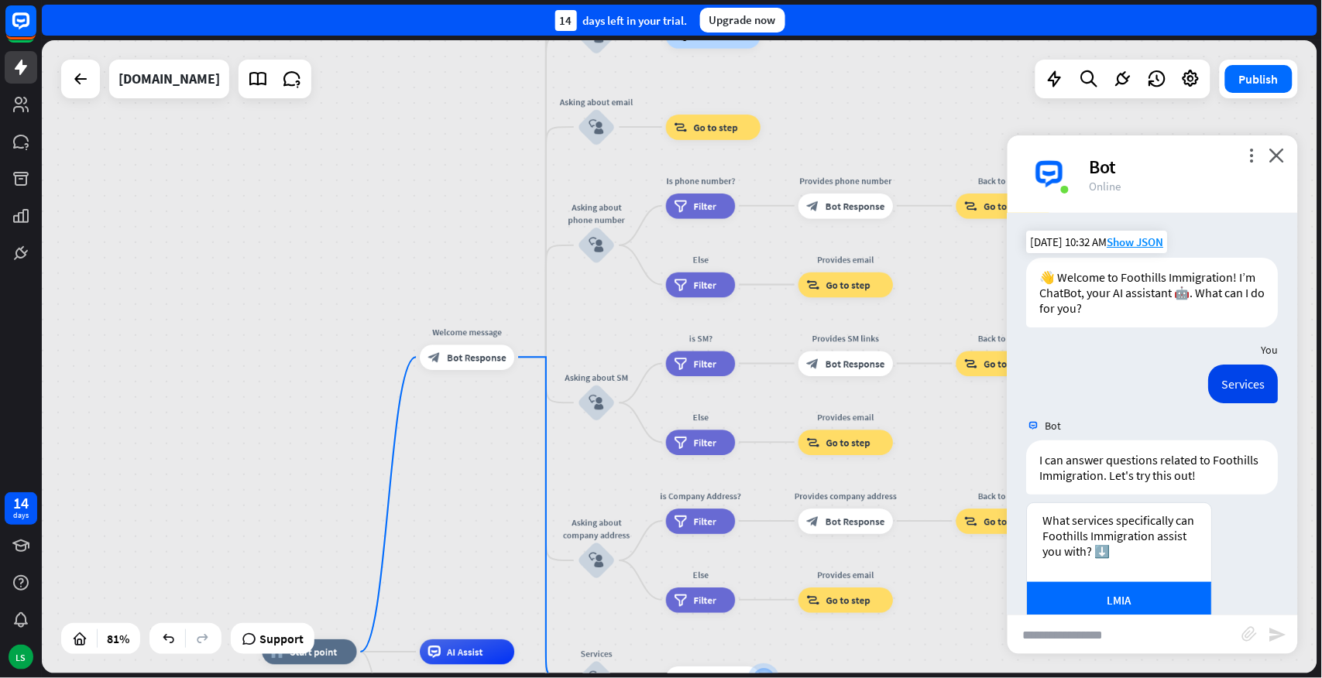
scroll to position [96, 0]
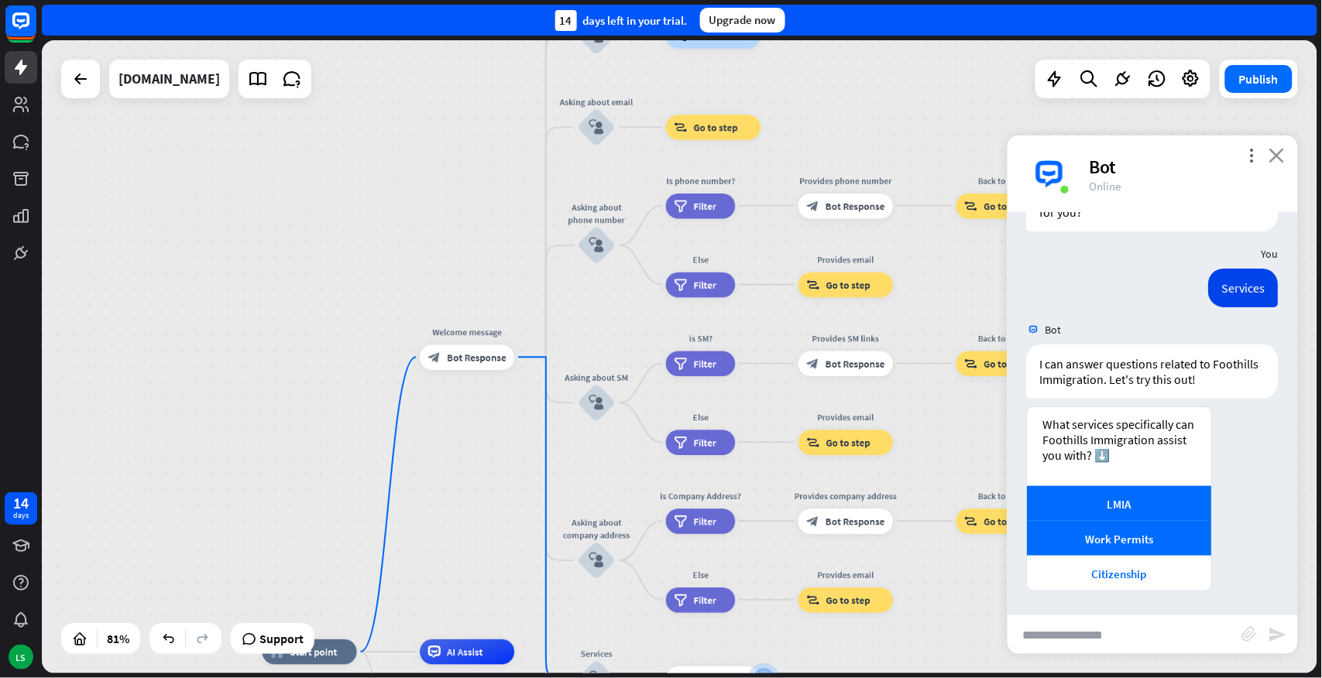
click at [1275, 155] on icon "close" at bounding box center [1276, 155] width 15 height 15
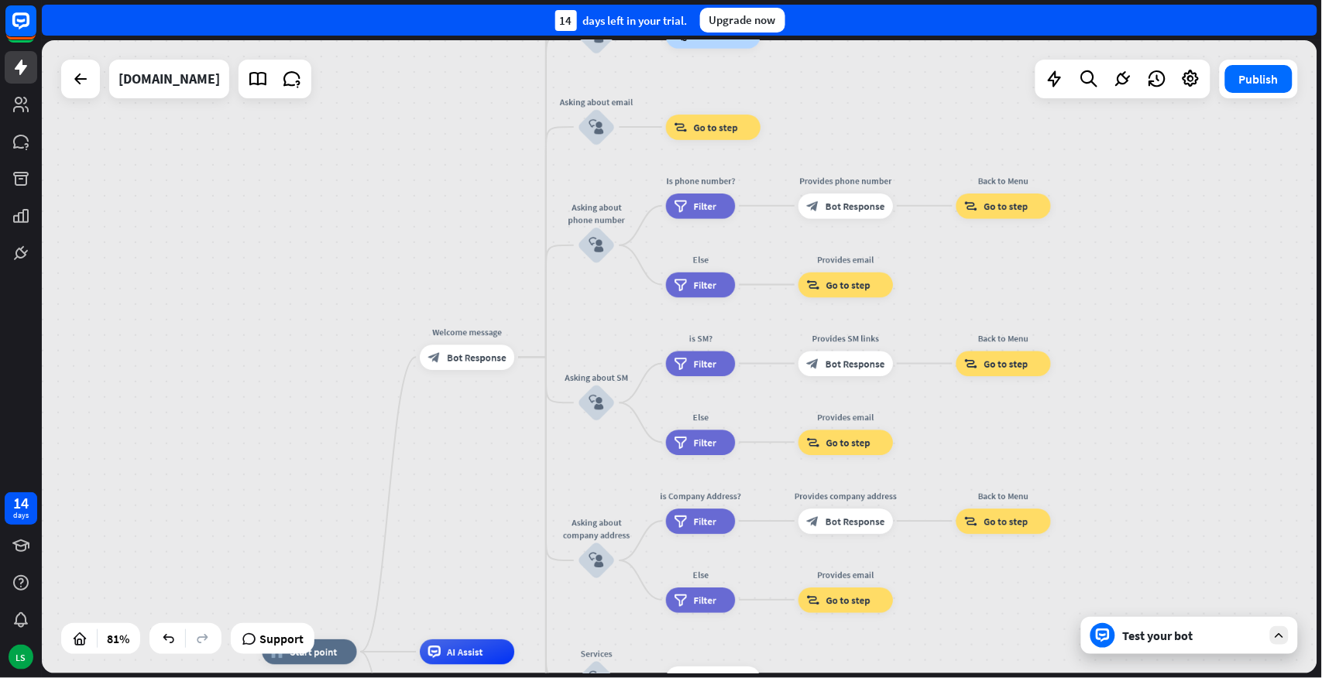
click at [1172, 596] on div "Test your bot" at bounding box center [1192, 635] width 139 height 15
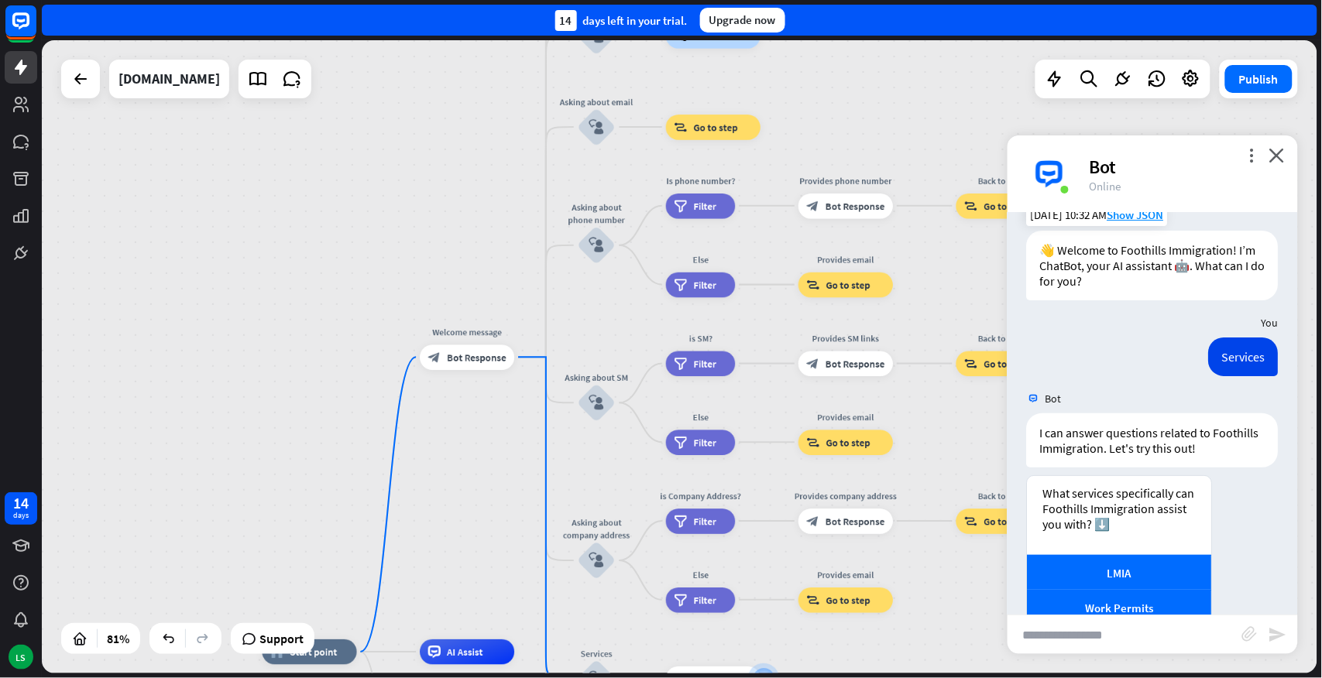
scroll to position [0, 0]
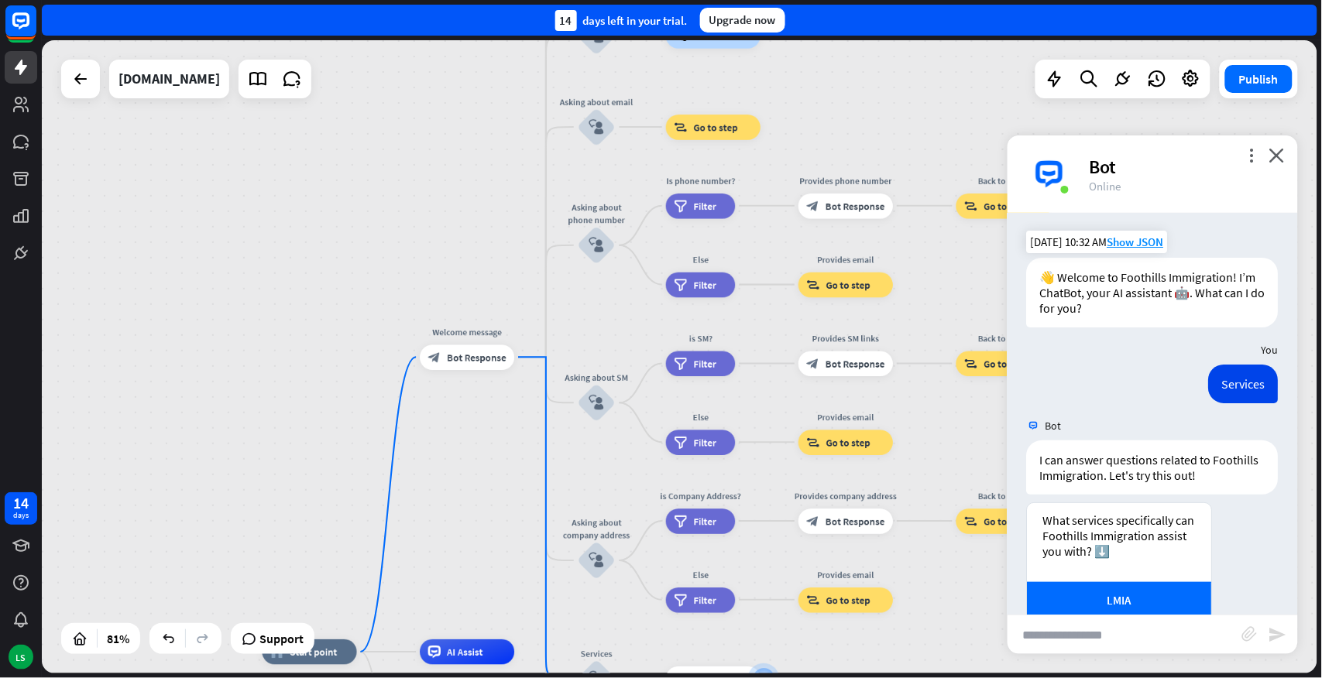
click at [1100, 285] on div "👋 Welcome to Foothills Immigration! I’m ChatBot, your AI assistant 🤖. What can …" at bounding box center [1153, 293] width 252 height 70
click at [465, 359] on span "Bot Response" at bounding box center [477, 357] width 60 height 12
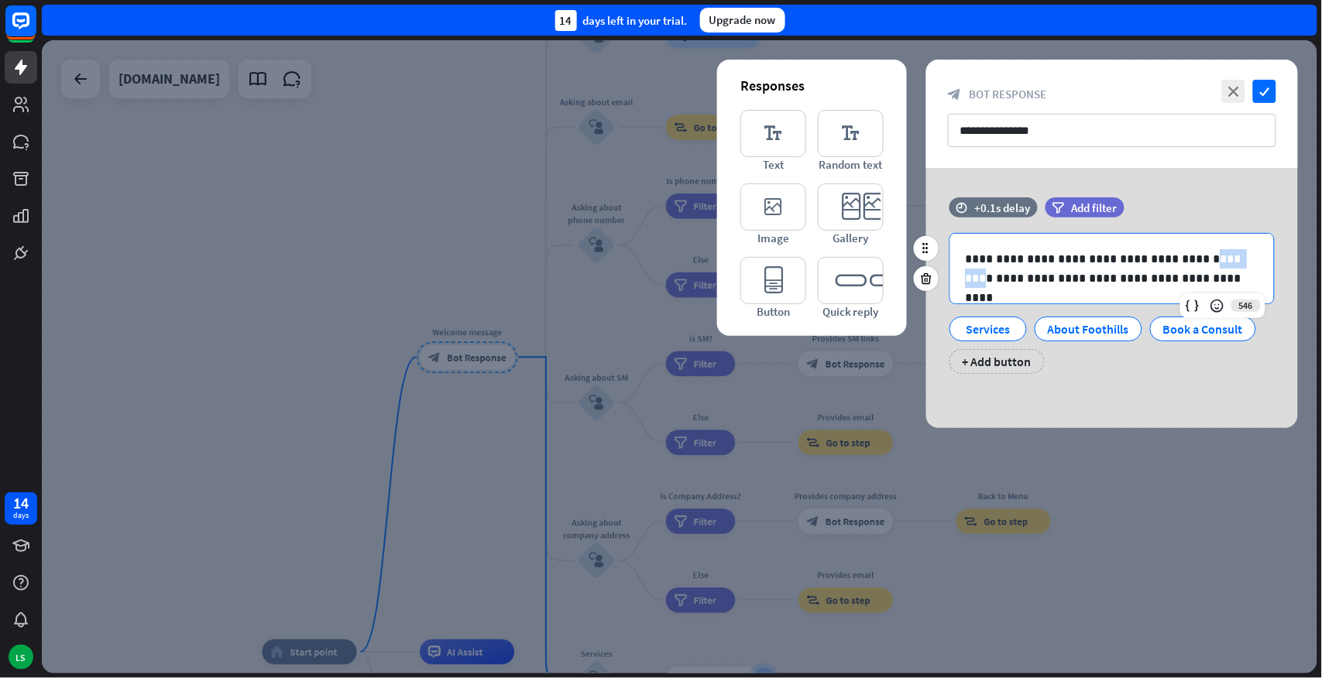
drag, startPoint x: 1186, startPoint y: 257, endPoint x: 1228, endPoint y: 258, distance: 42.6
click at [1228, 258] on p "**********" at bounding box center [1112, 268] width 293 height 39
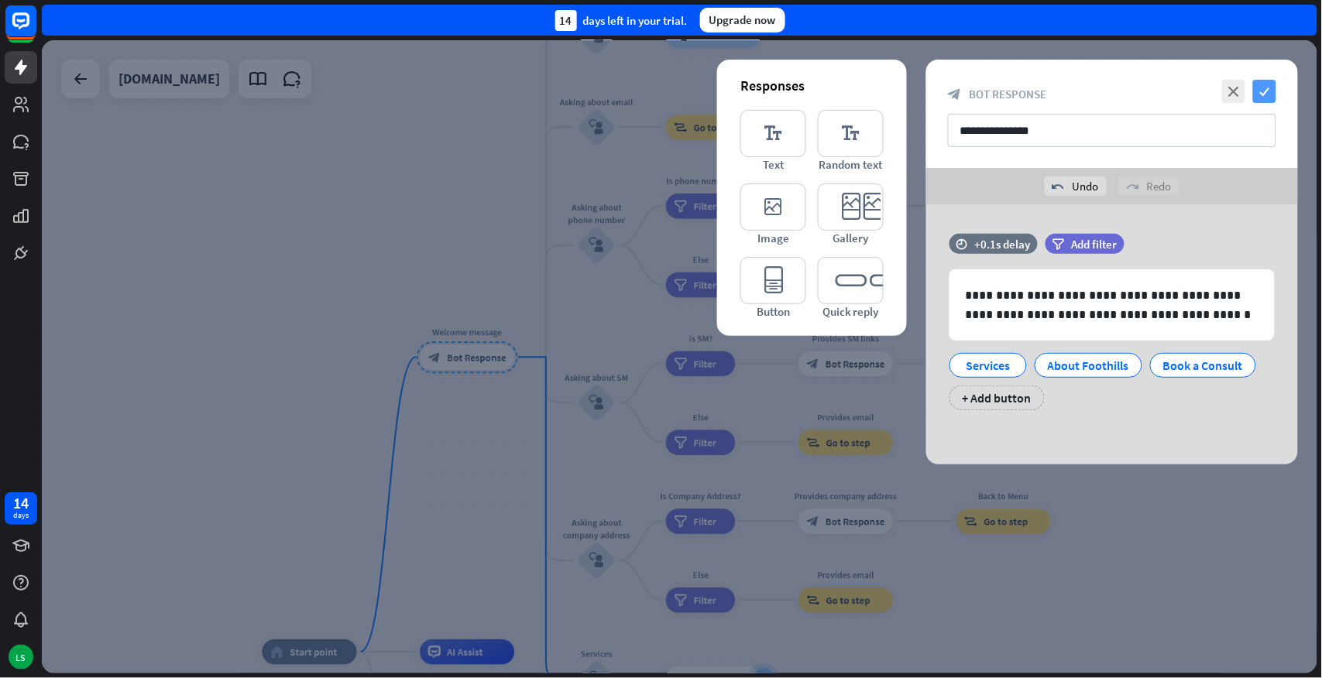
click at [1260, 90] on icon "check" at bounding box center [1264, 91] width 23 height 23
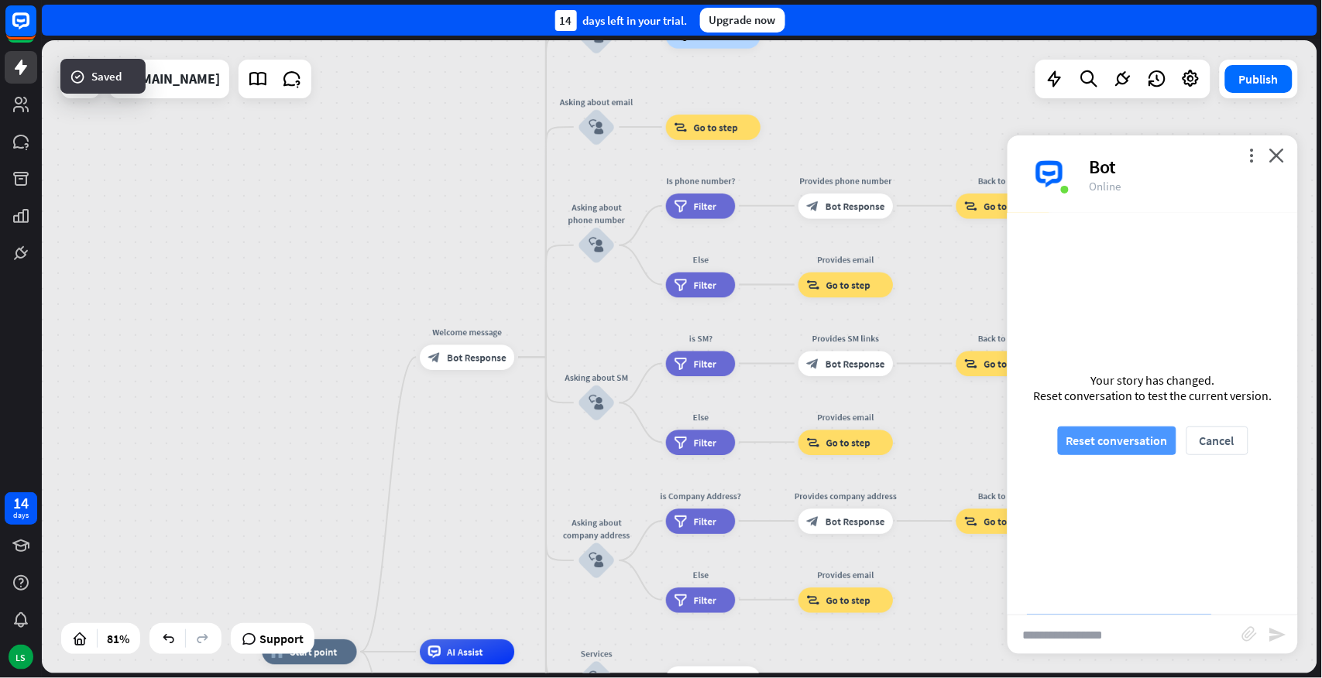
click at [1097, 434] on button "Reset conversation" at bounding box center [1117, 441] width 118 height 29
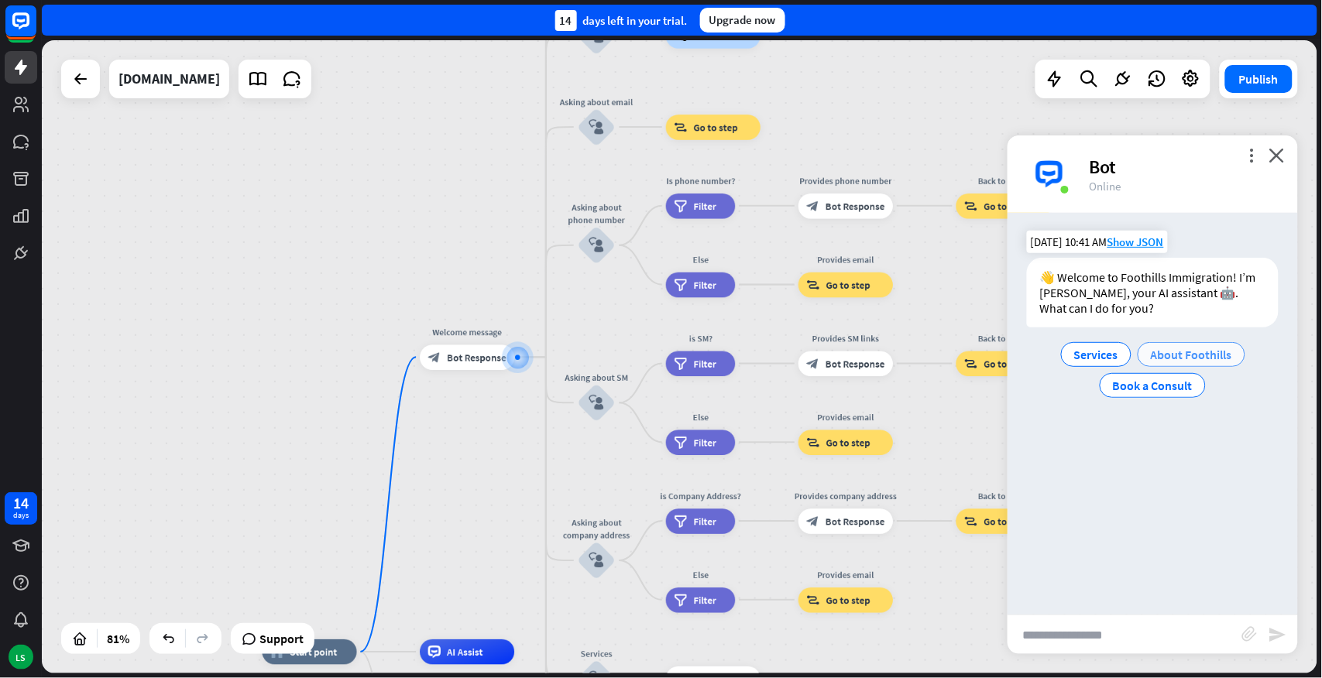
click at [1186, 352] on span "About Foothills" at bounding box center [1191, 354] width 81 height 15
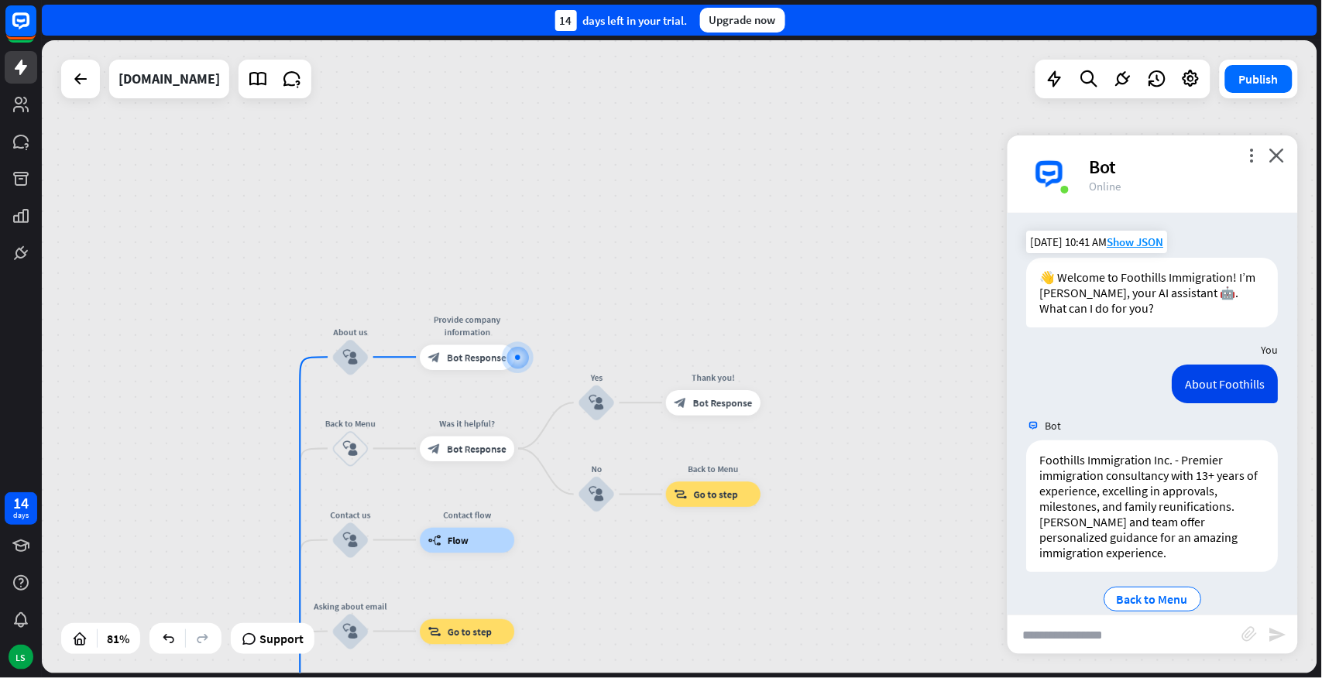
scroll to position [23, 0]
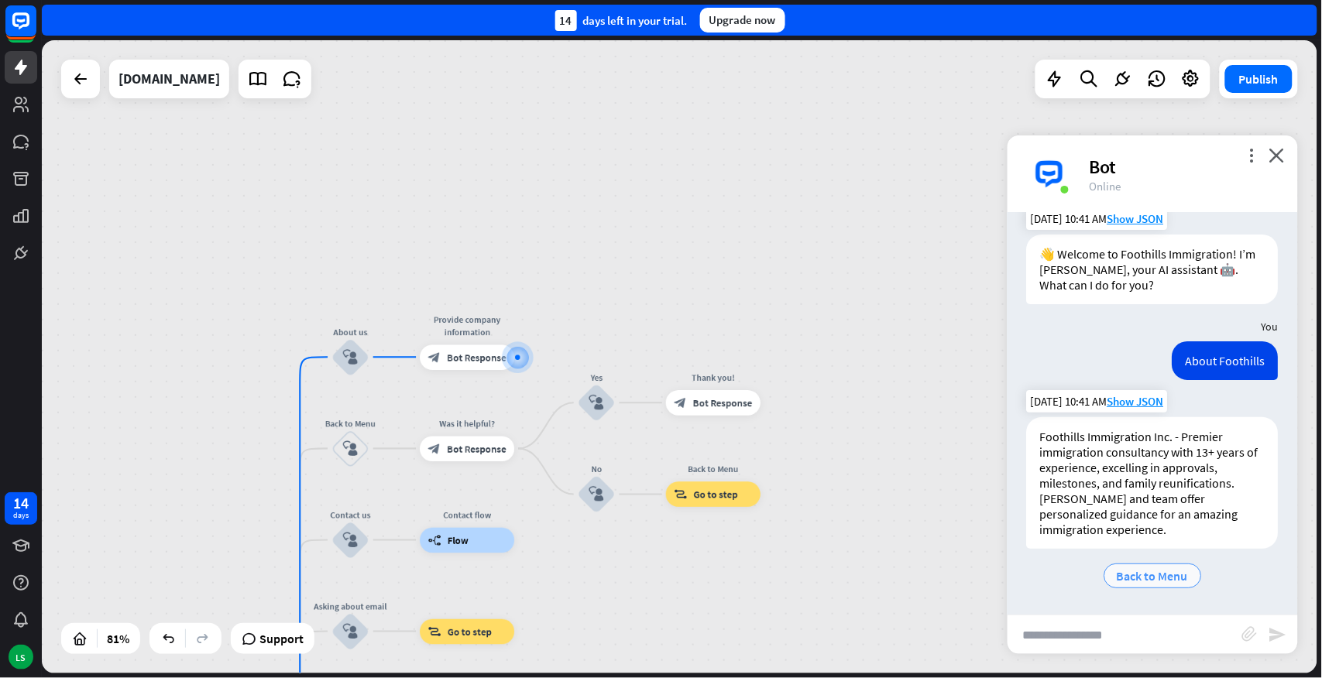
click at [1141, 577] on span "Back to Menu" at bounding box center [1152, 575] width 71 height 15
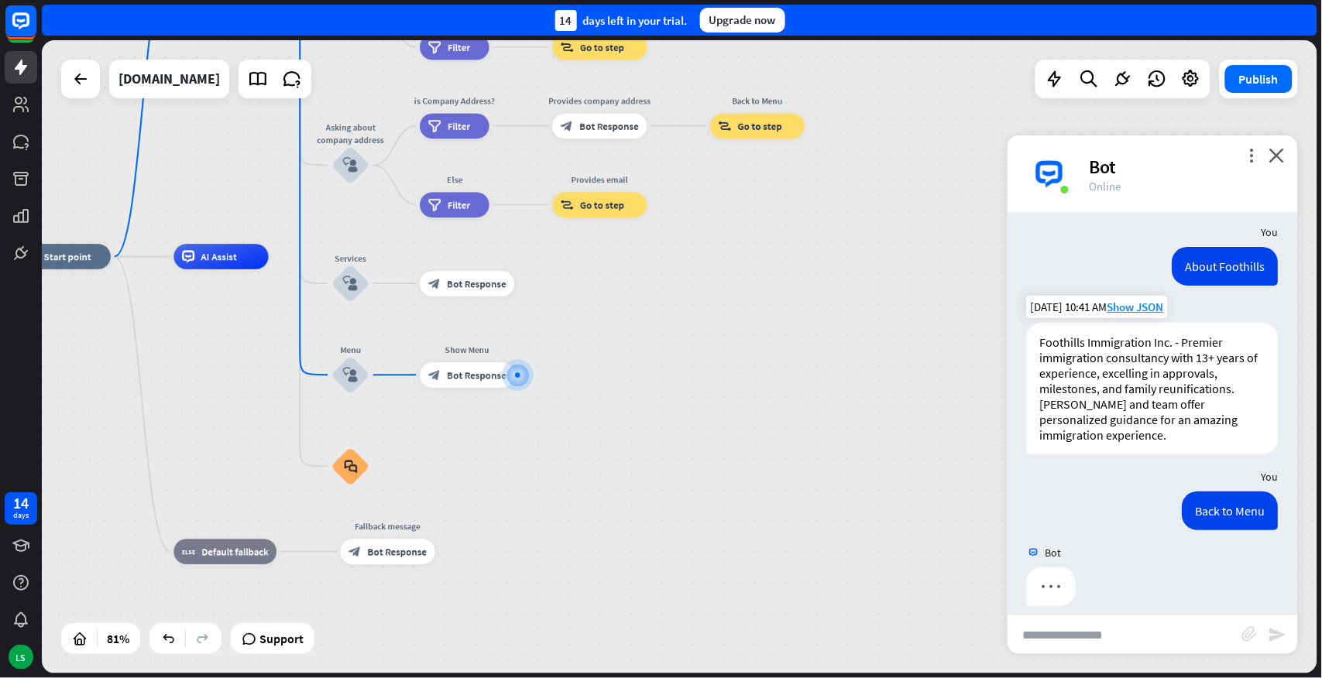
scroll to position [132, 0]
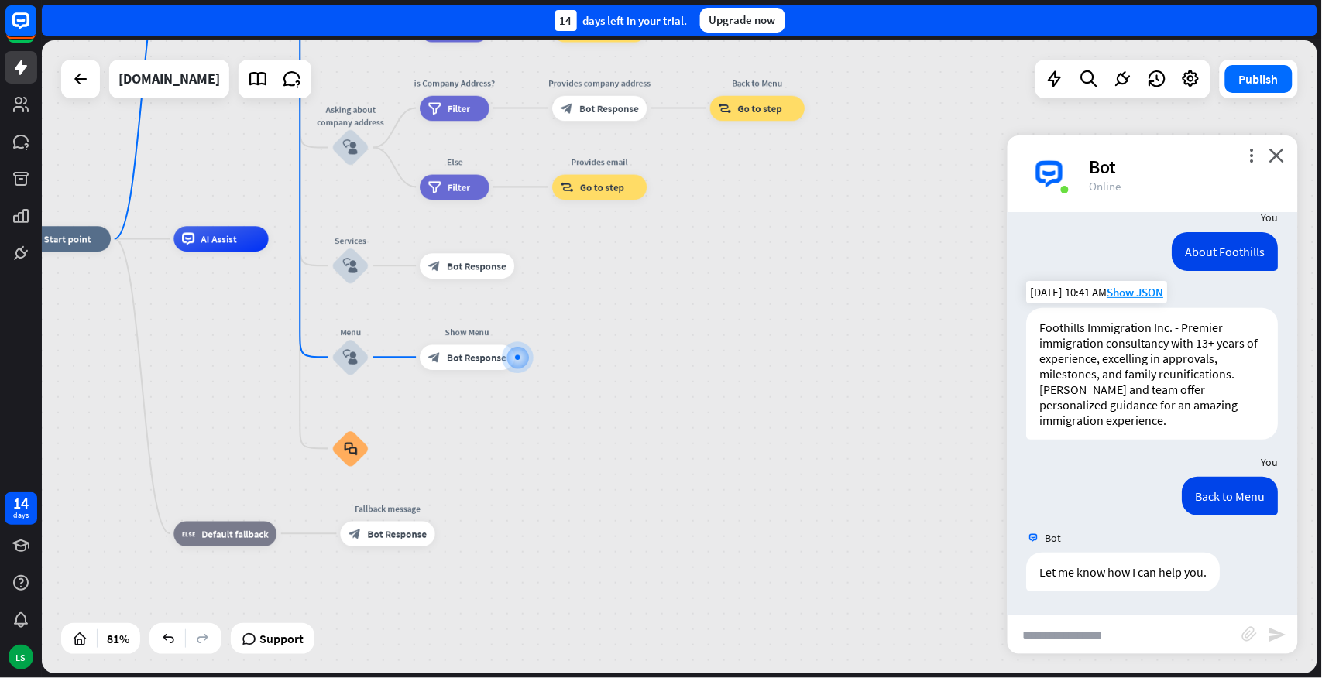
click at [1078, 596] on input "text" at bounding box center [1124, 635] width 235 height 39
type input "**********"
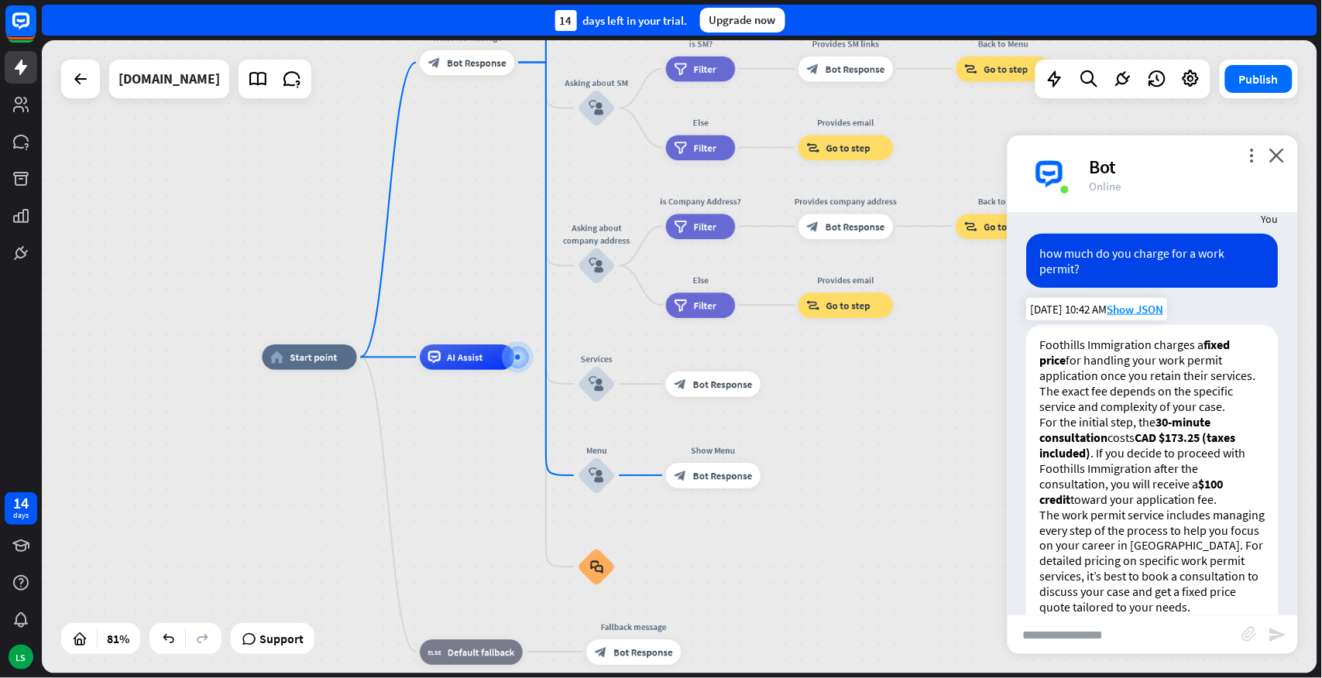
scroll to position [671, 0]
